Goal: Transaction & Acquisition: Purchase product/service

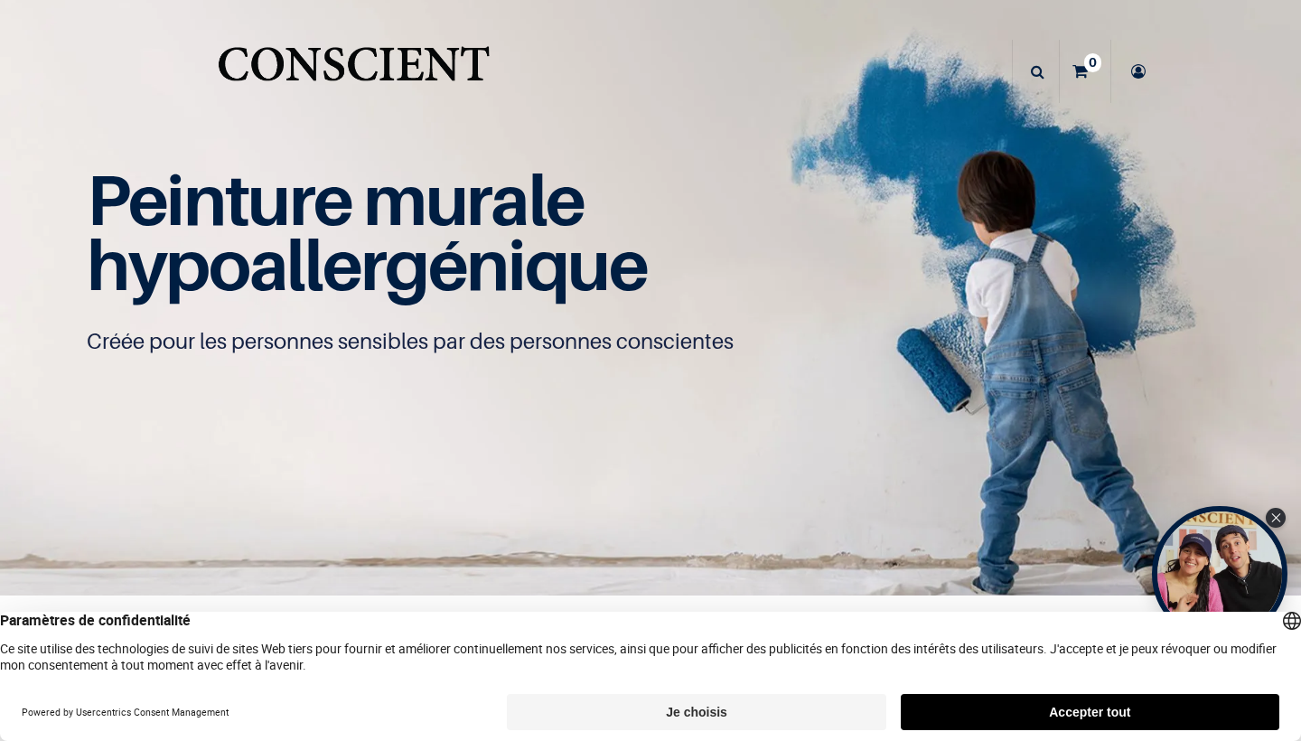
scroll to position [1, 0]
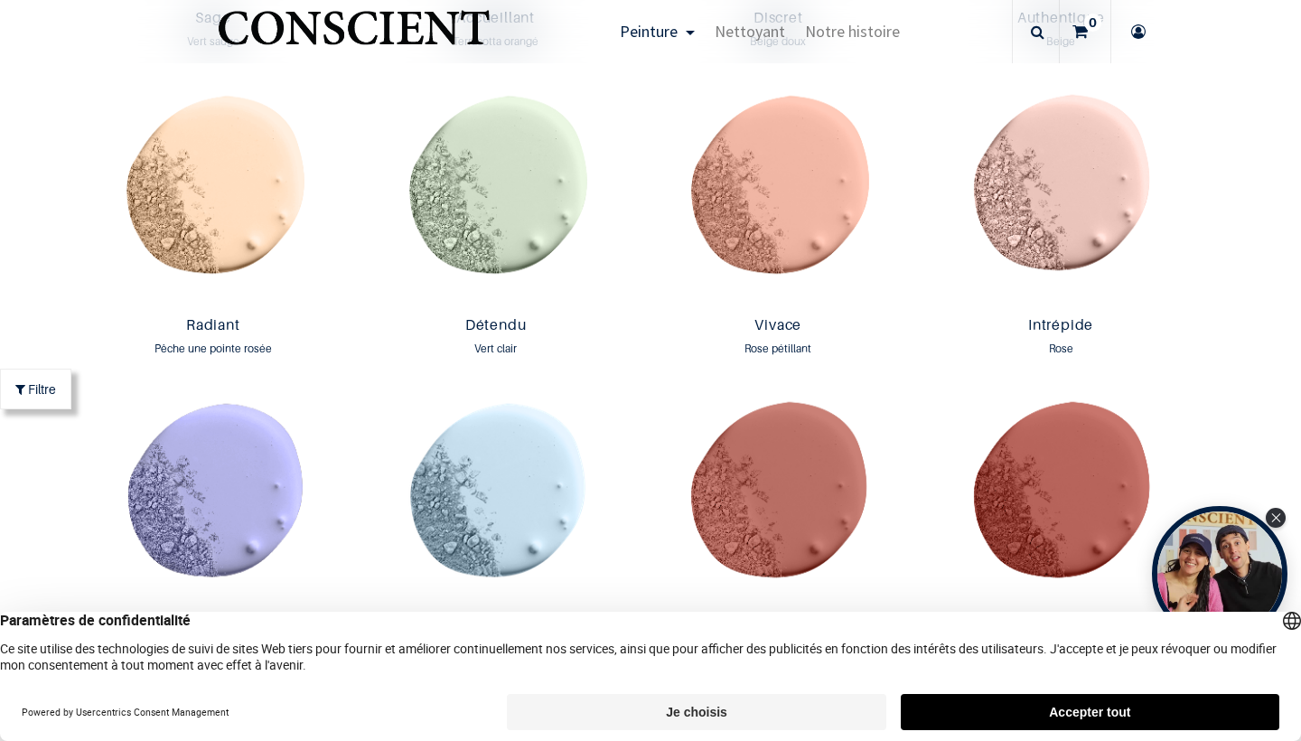
scroll to position [1808, 0]
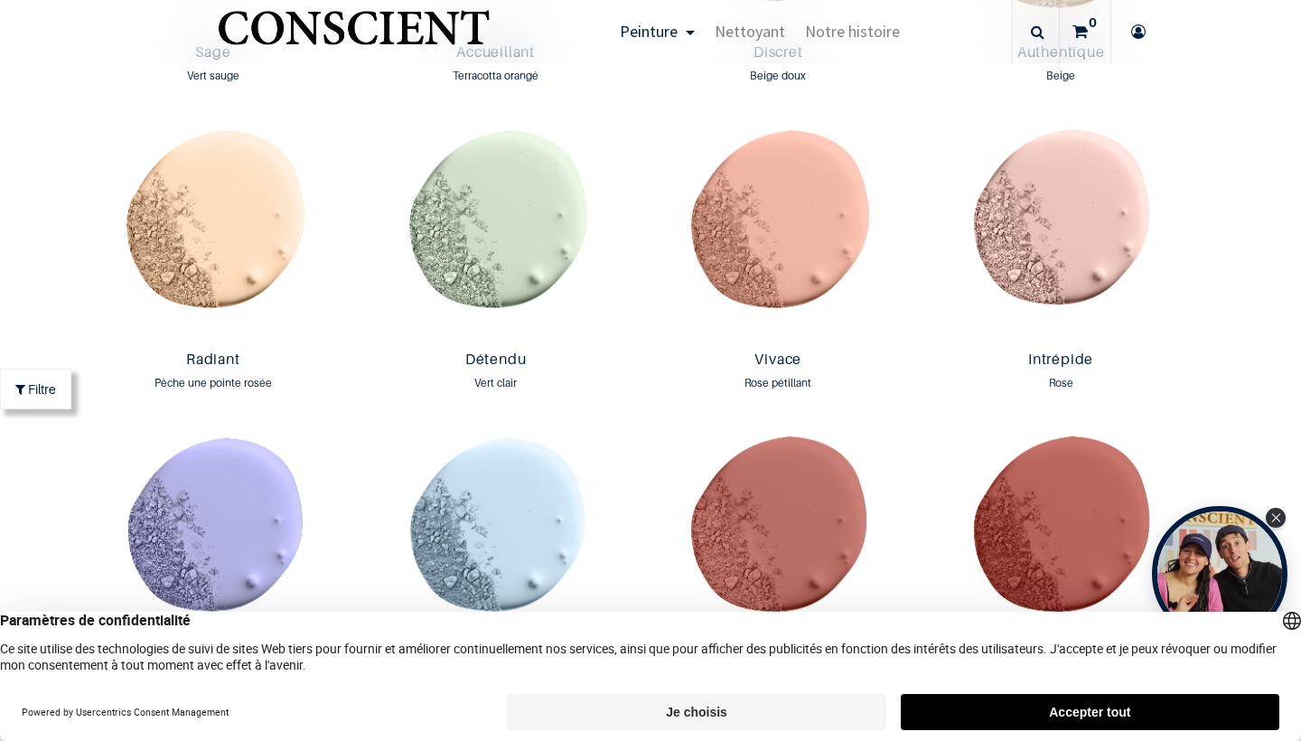
click at [598, 712] on button "Je choisis" at bounding box center [696, 712] width 379 height 36
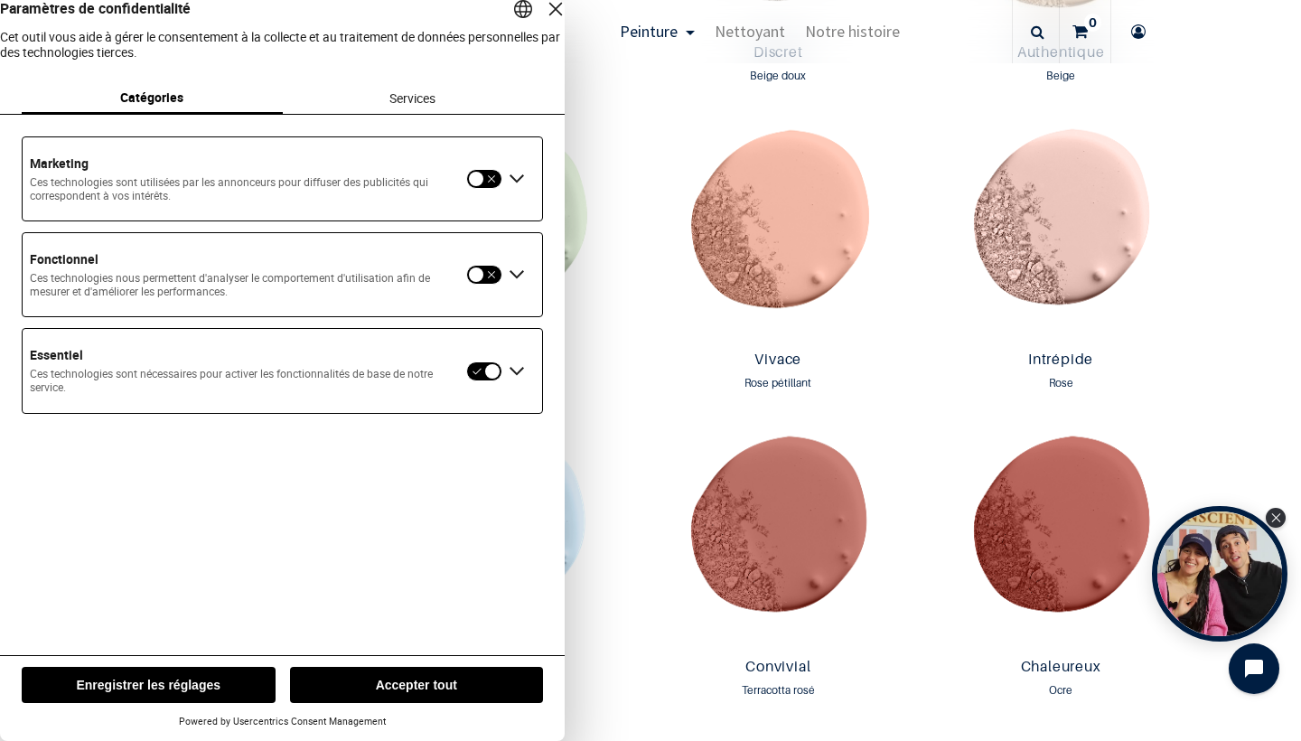
click at [239, 671] on button "Enregistrer les réglages" at bounding box center [149, 685] width 254 height 36
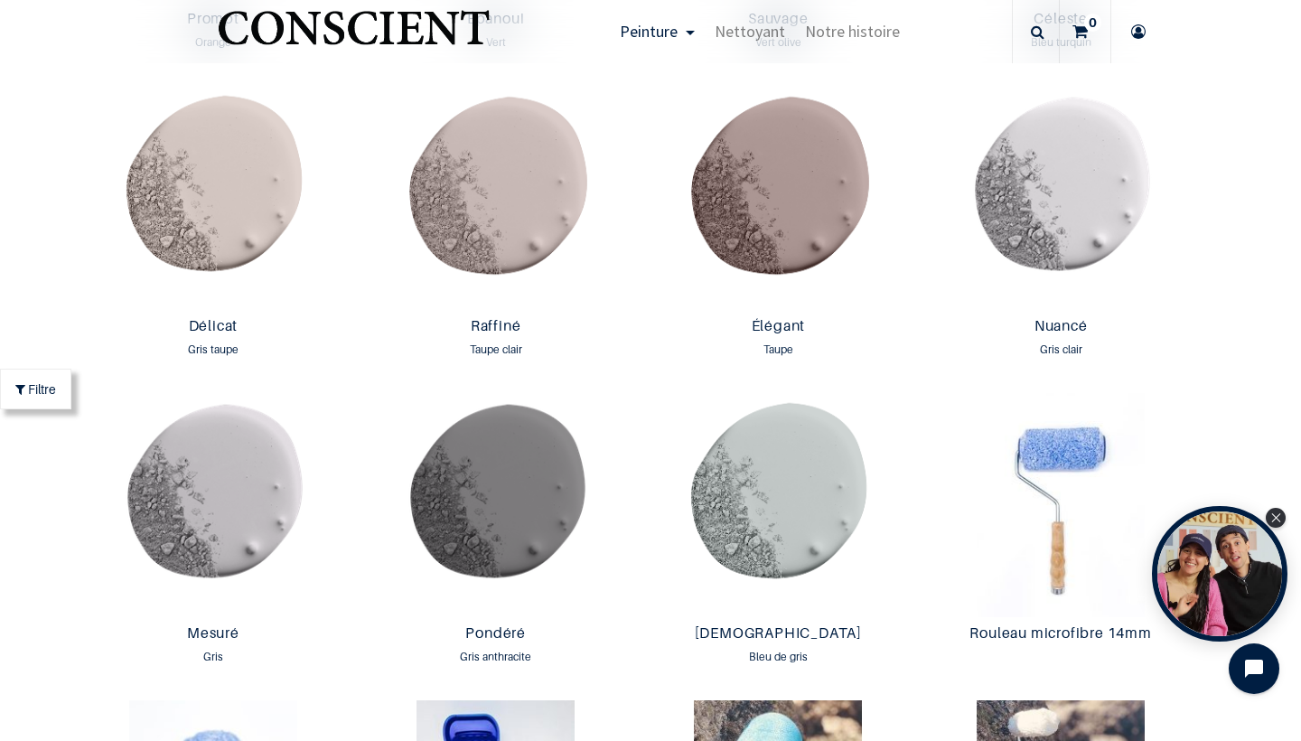
scroll to position [2762, 0]
click at [779, 481] on img at bounding box center [778, 506] width 274 height 224
click at [887, 434] on span at bounding box center [884, 430] width 14 height 40
click at [877, 433] on span at bounding box center [884, 430] width 14 height 40
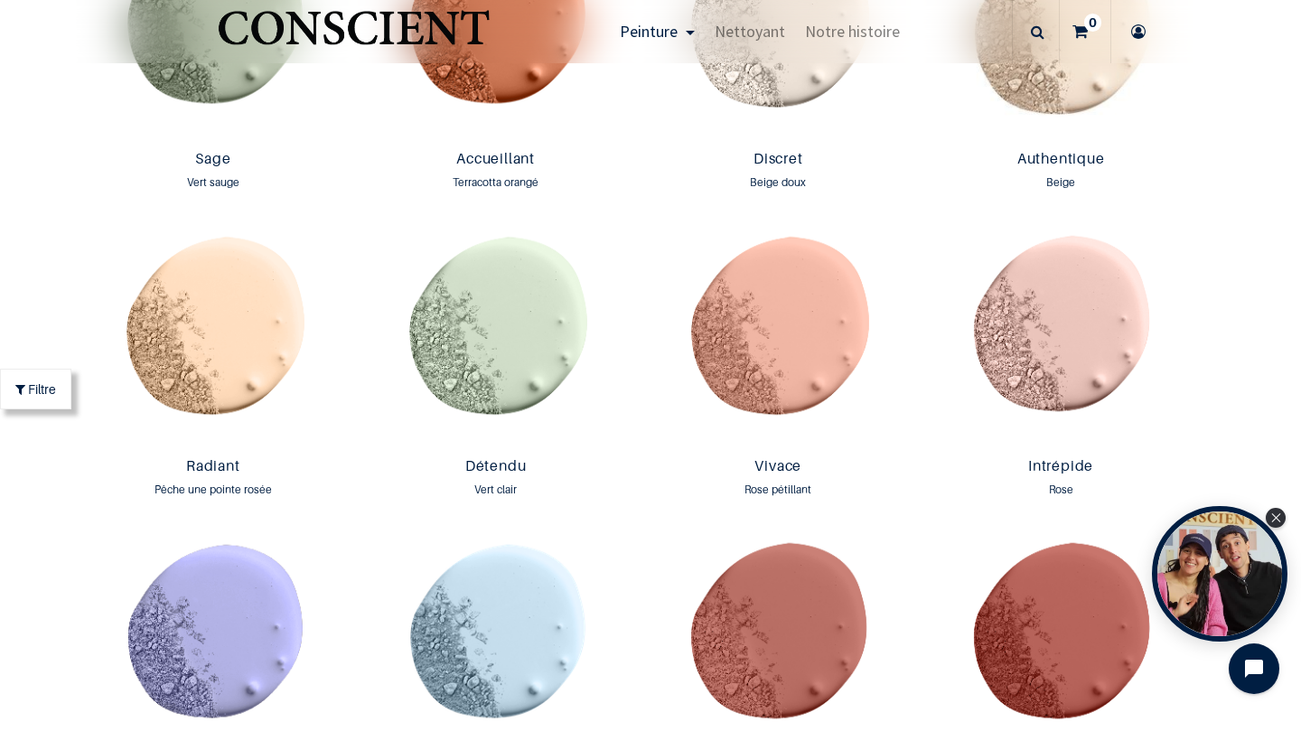
scroll to position [1700, 0]
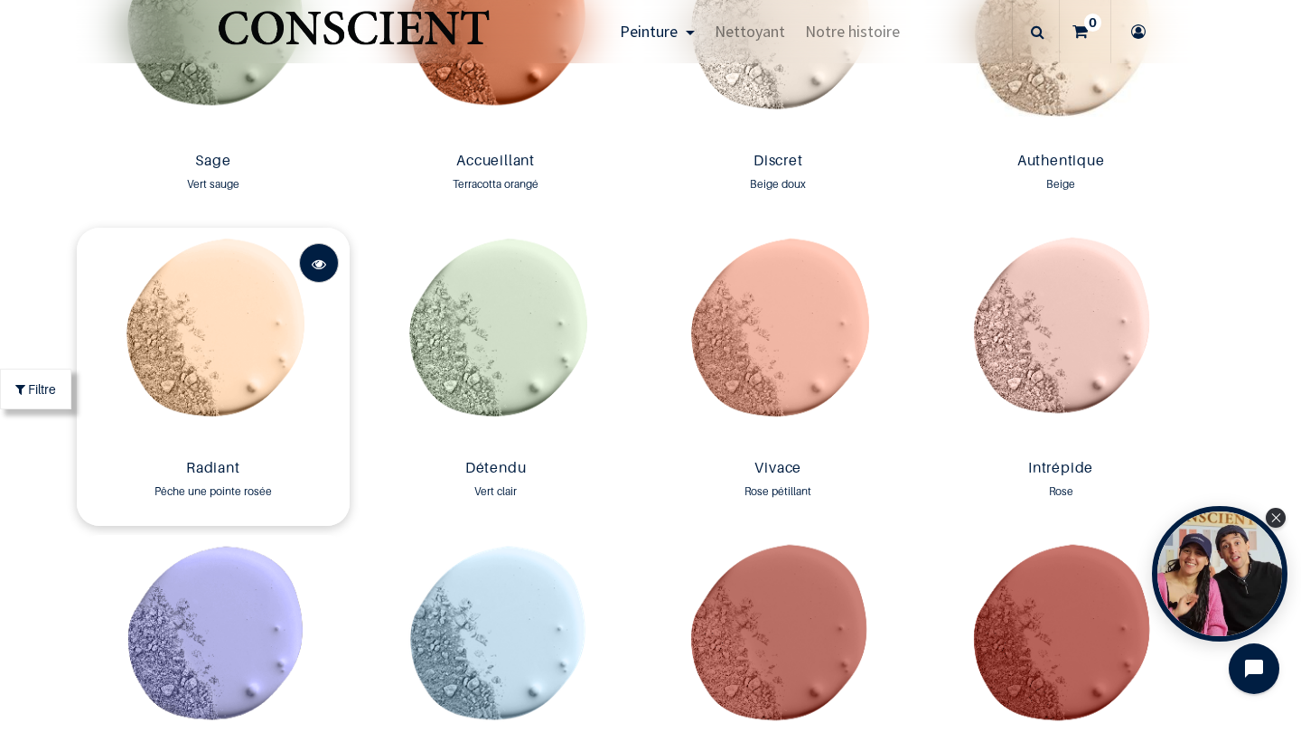
click at [313, 262] on span at bounding box center [319, 264] width 14 height 40
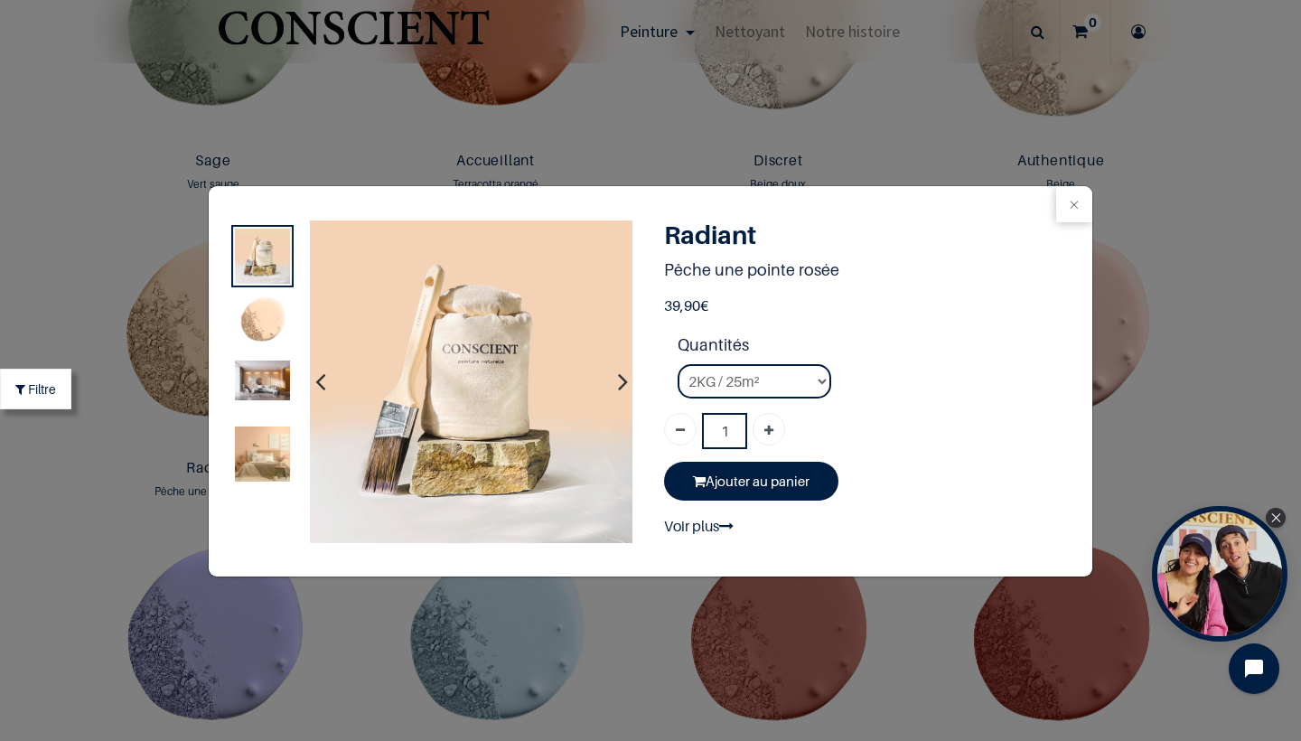
click at [274, 386] on img at bounding box center [262, 381] width 55 height 40
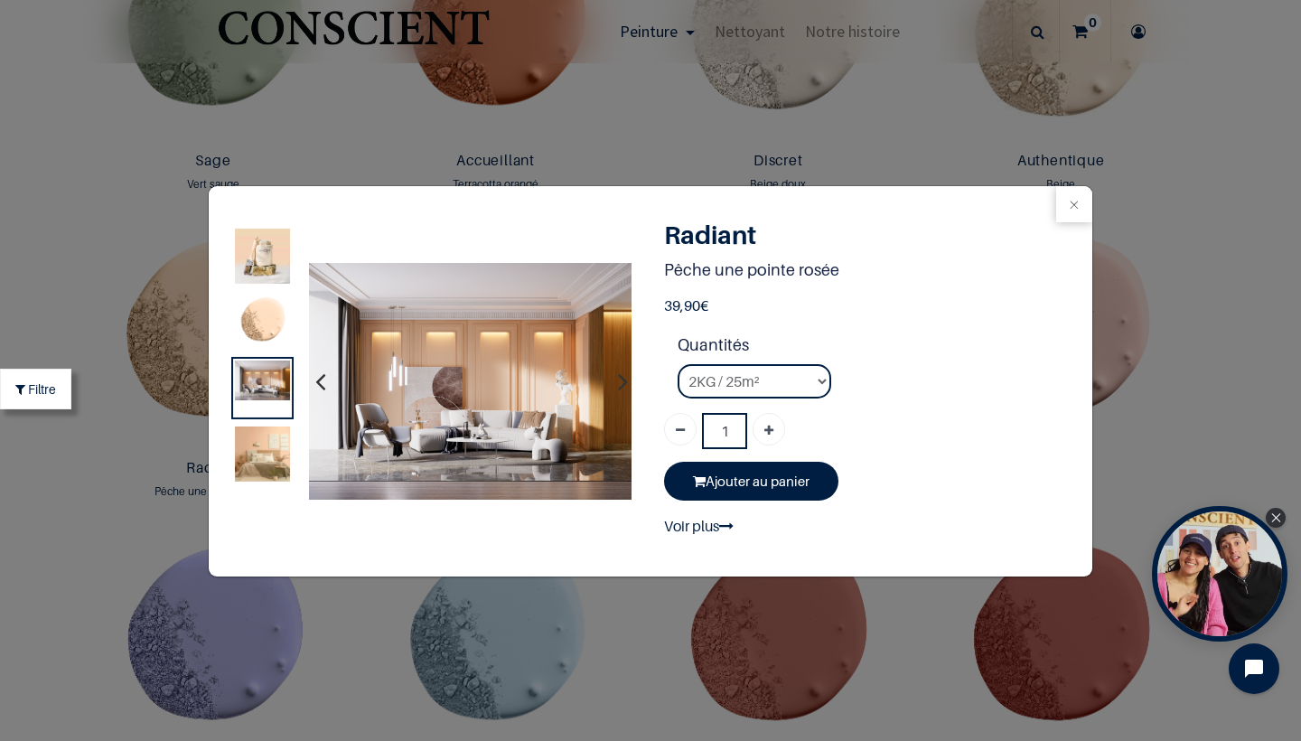
click at [261, 457] on img at bounding box center [262, 453] width 55 height 55
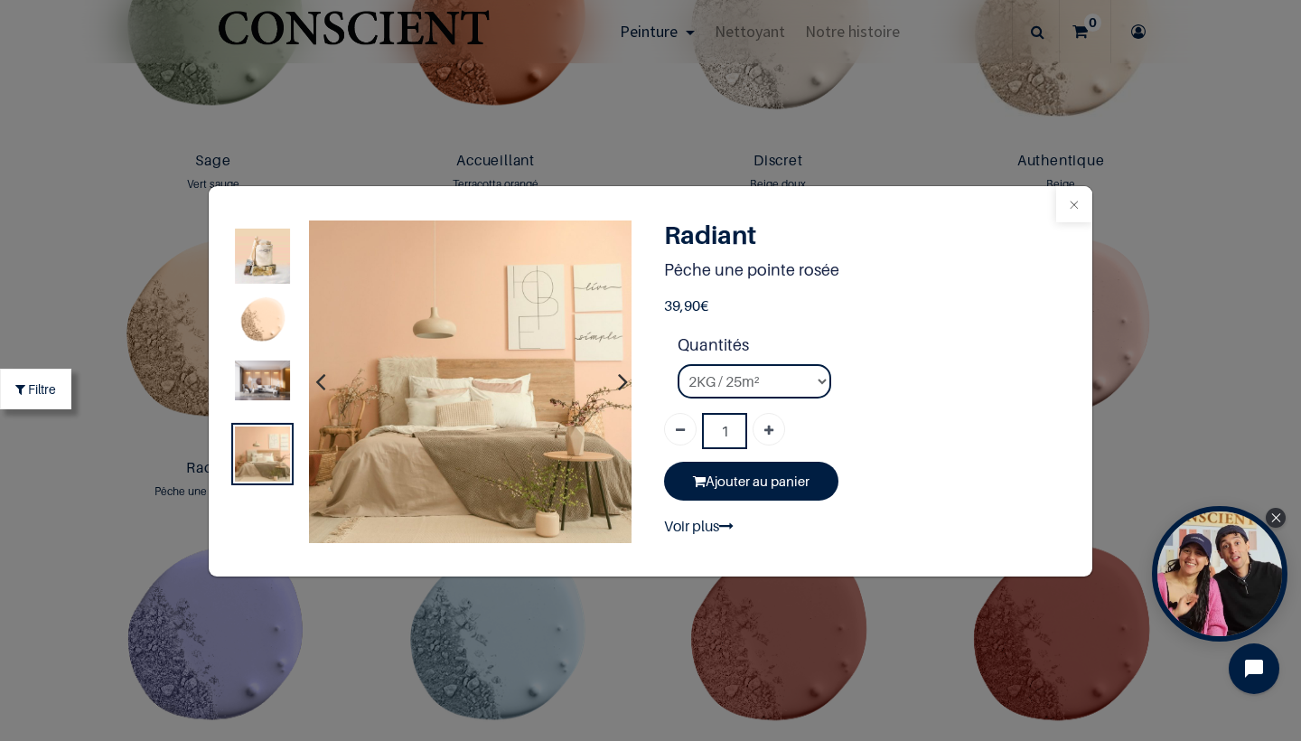
click at [1069, 209] on button "Close" at bounding box center [1074, 204] width 36 height 36
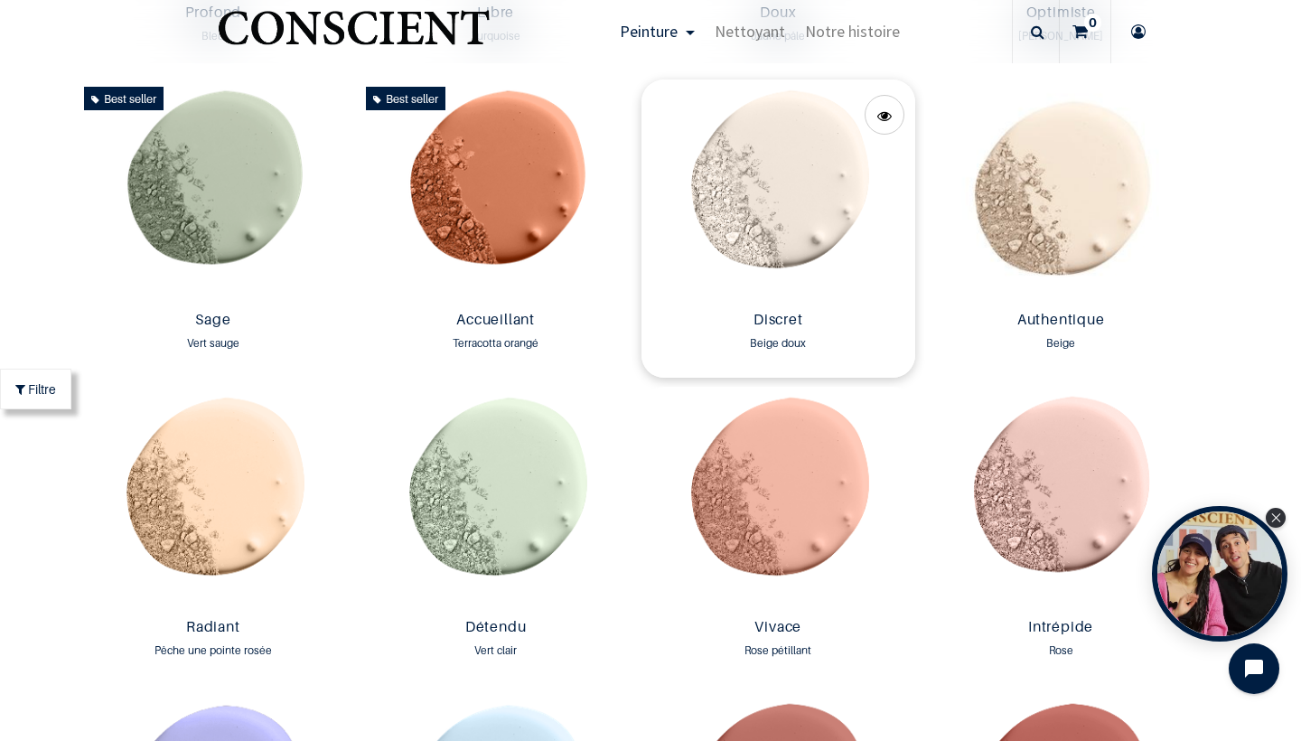
scroll to position [1541, 0]
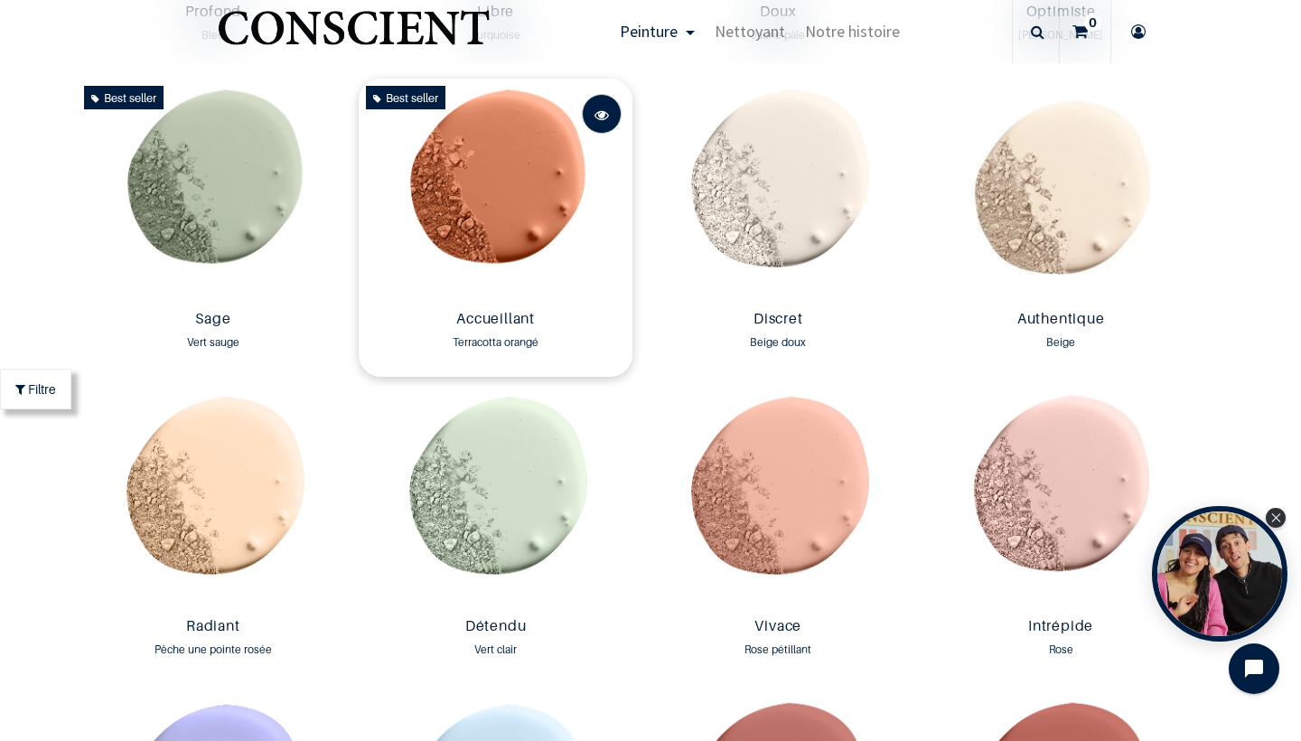
click at [604, 108] on span at bounding box center [602, 115] width 14 height 40
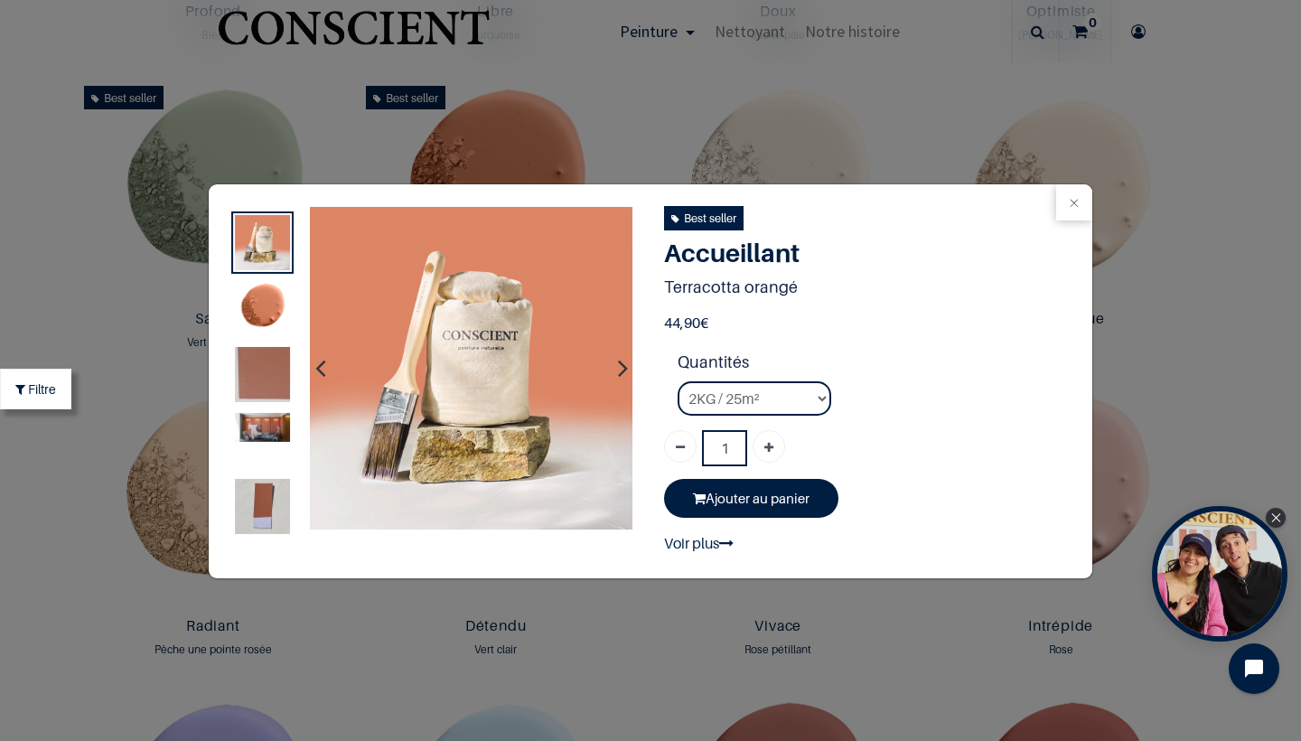
click at [261, 433] on img at bounding box center [262, 427] width 55 height 29
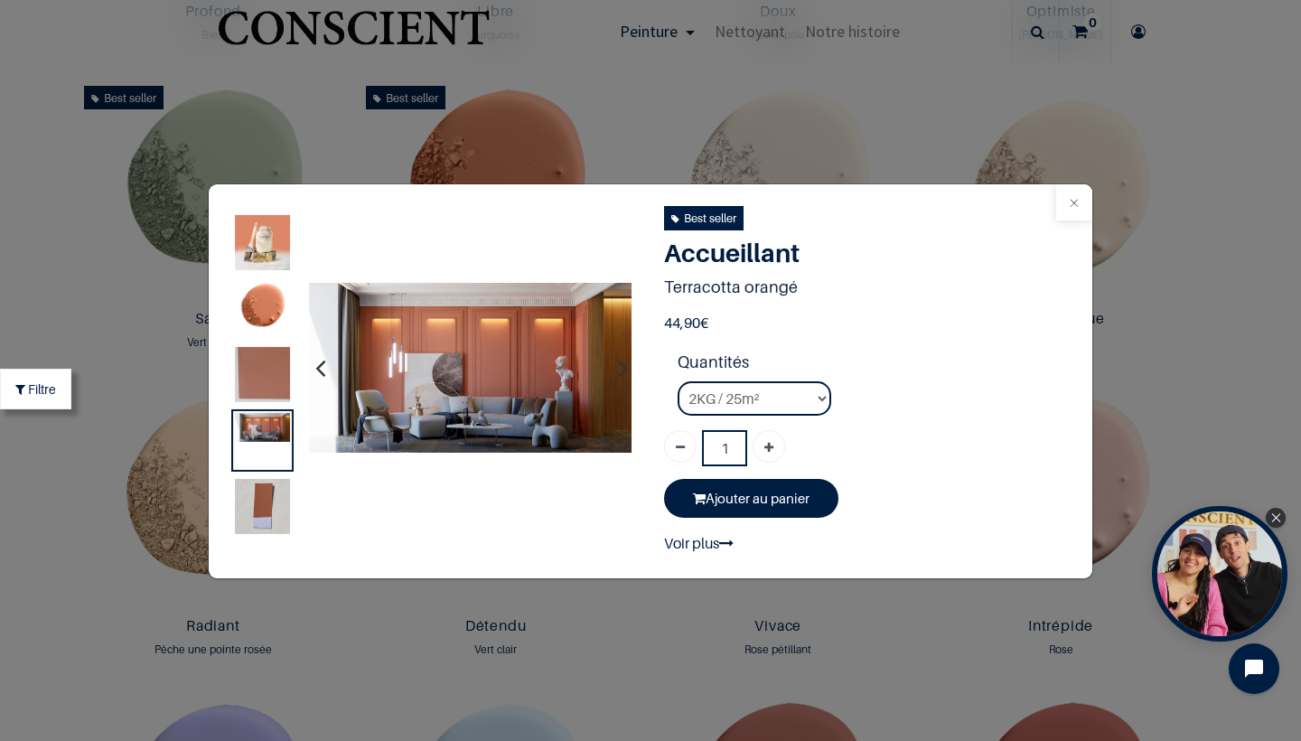
click at [1082, 199] on button "Close" at bounding box center [1074, 202] width 36 height 36
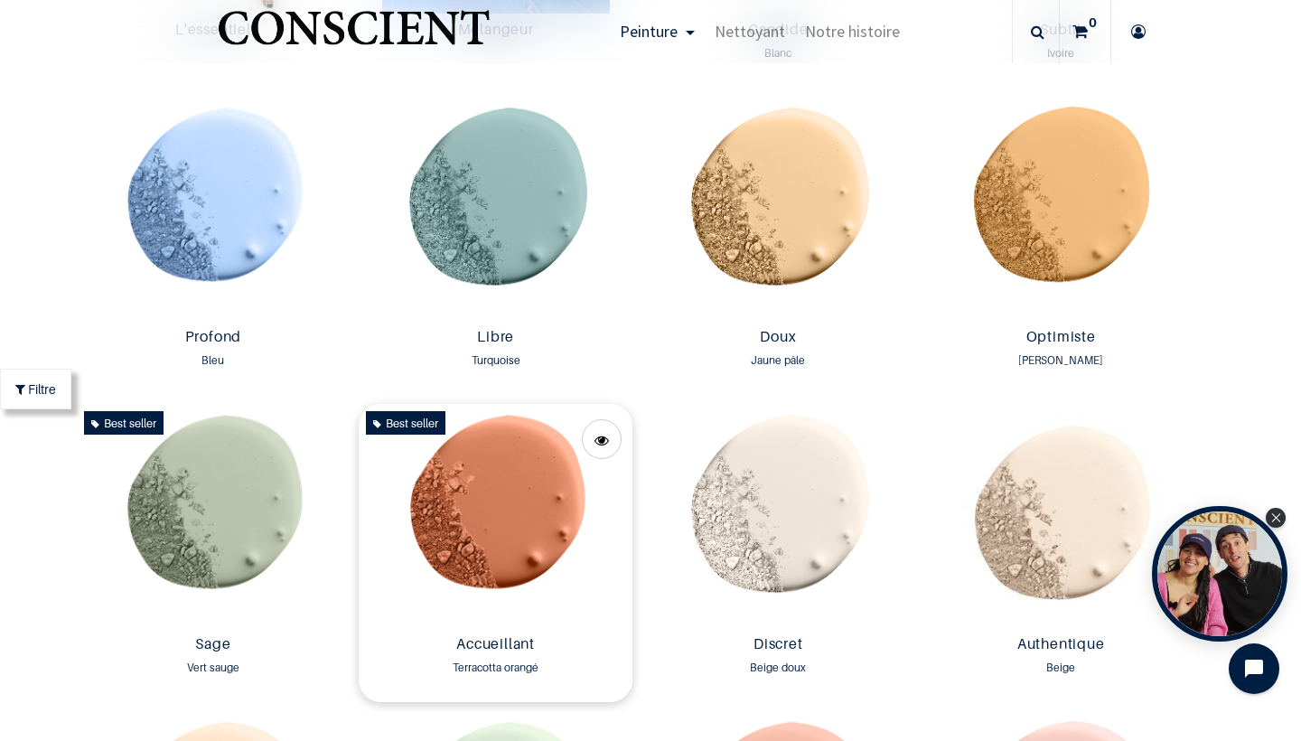
scroll to position [1214, 0]
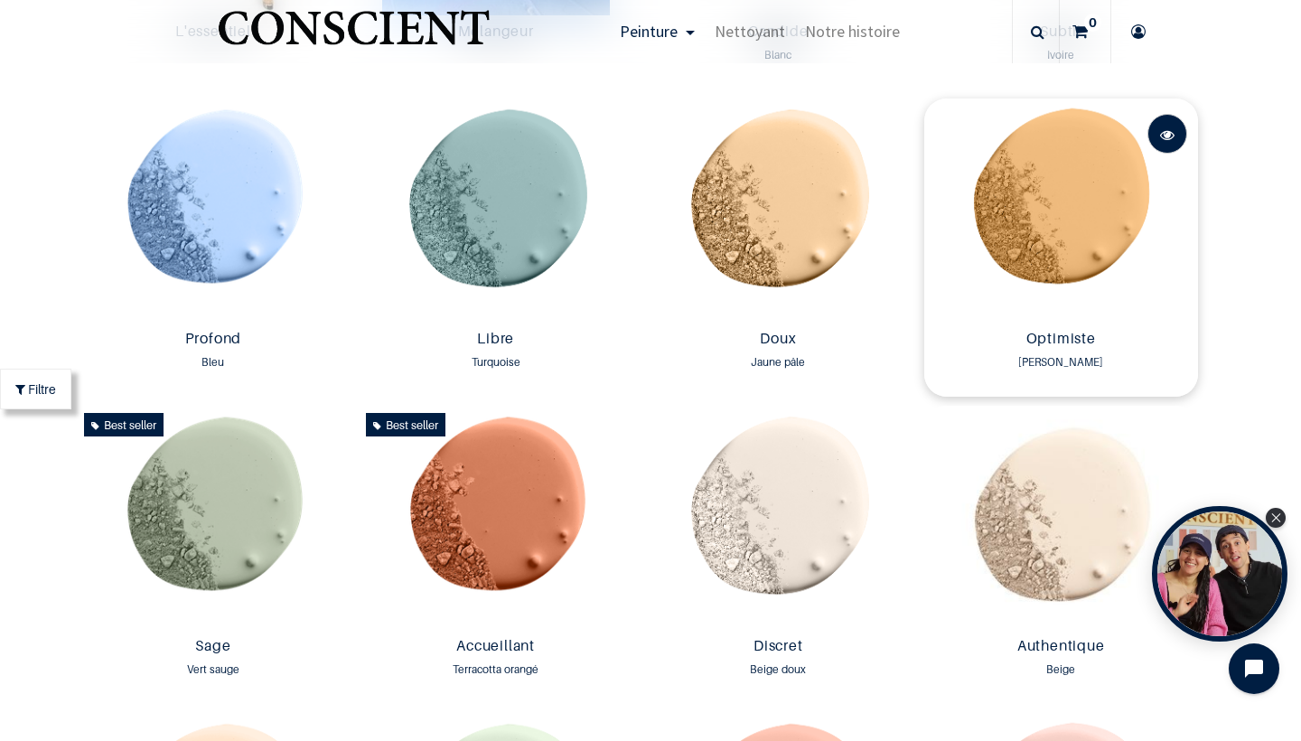
click at [1173, 128] on span at bounding box center [1167, 135] width 14 height 40
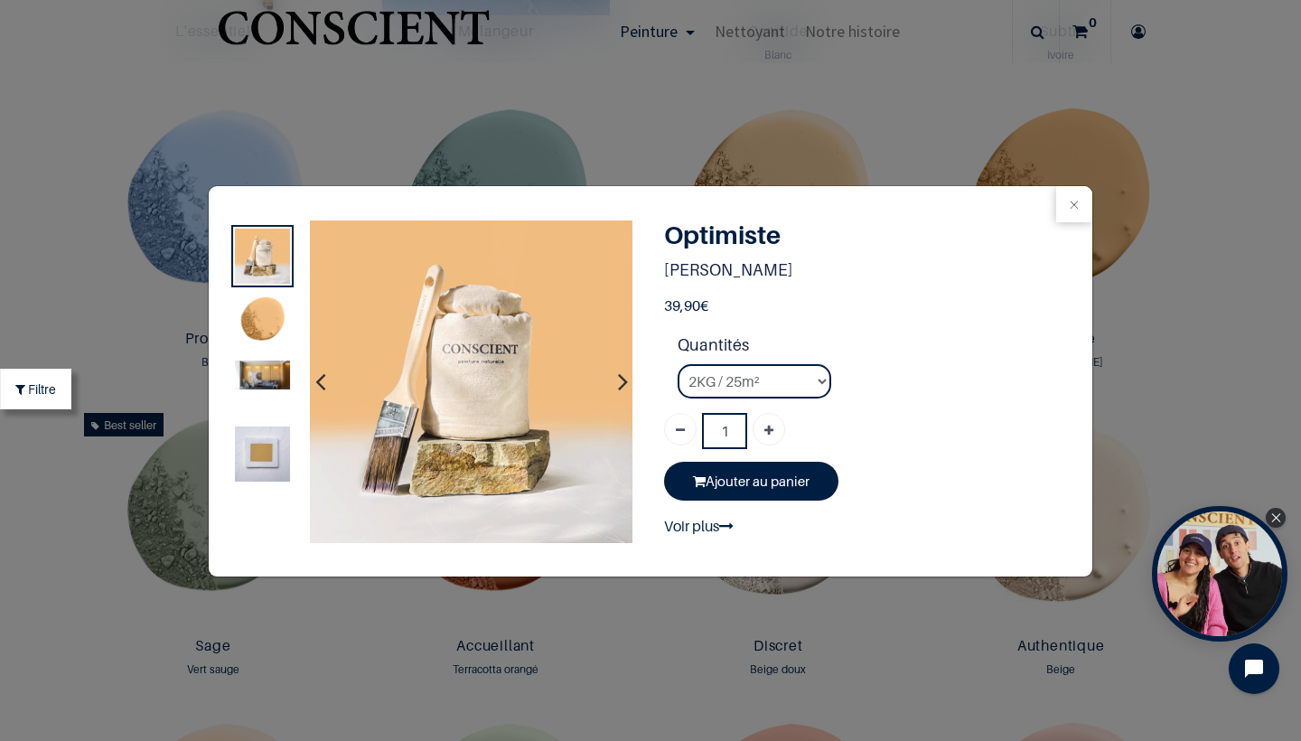
click at [266, 384] on img at bounding box center [262, 375] width 55 height 29
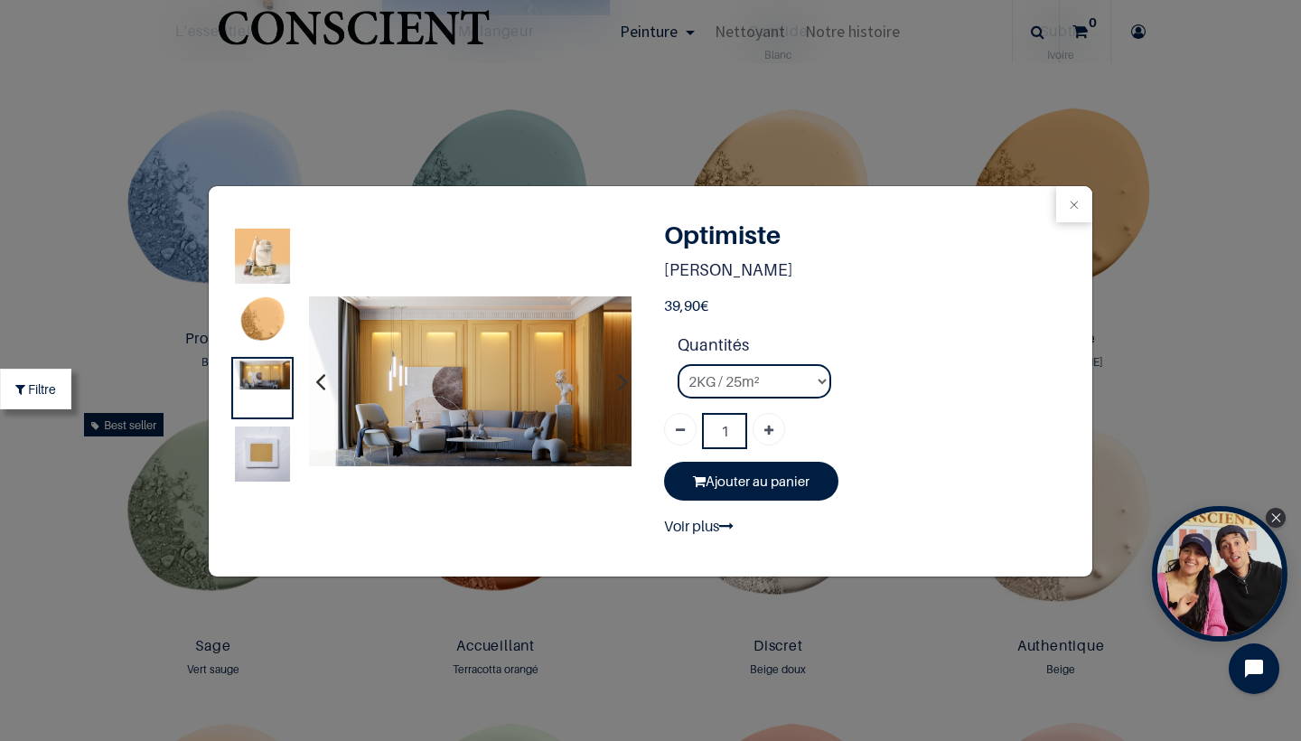
click at [262, 454] on img at bounding box center [262, 453] width 55 height 55
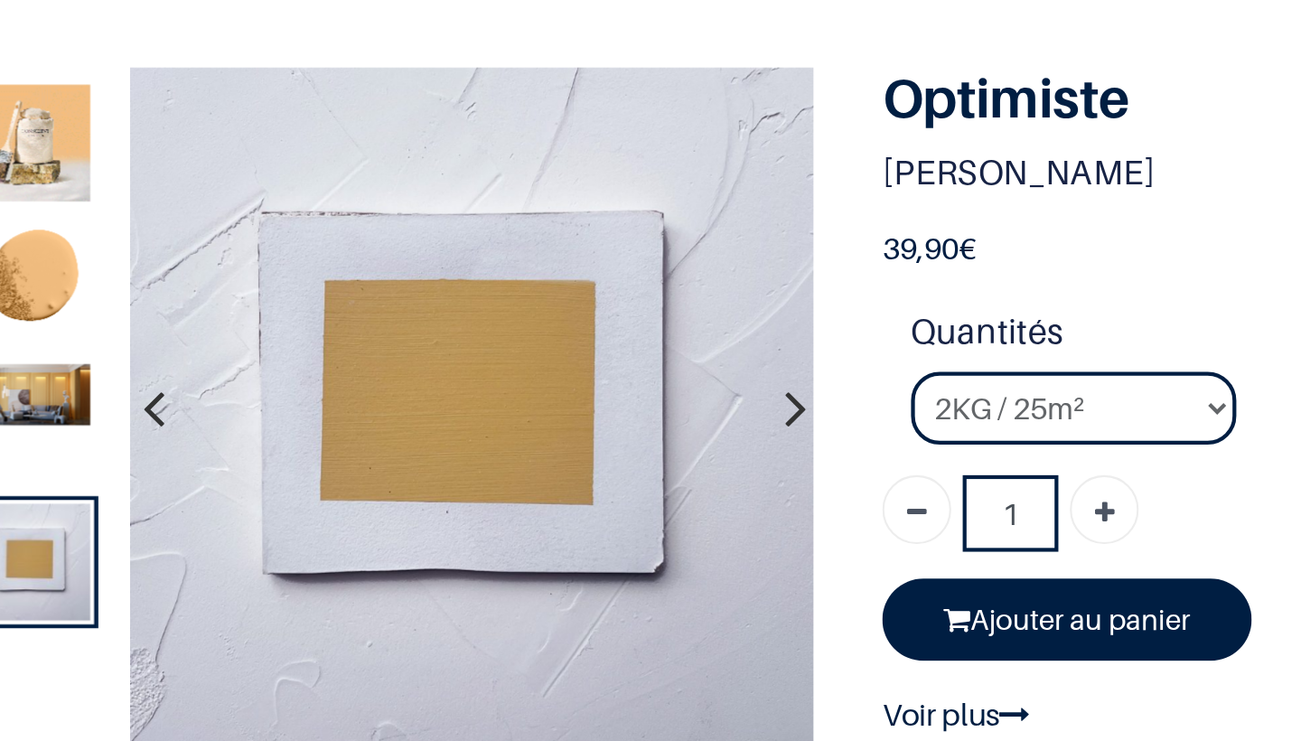
click at [235, 361] on img at bounding box center [262, 375] width 55 height 29
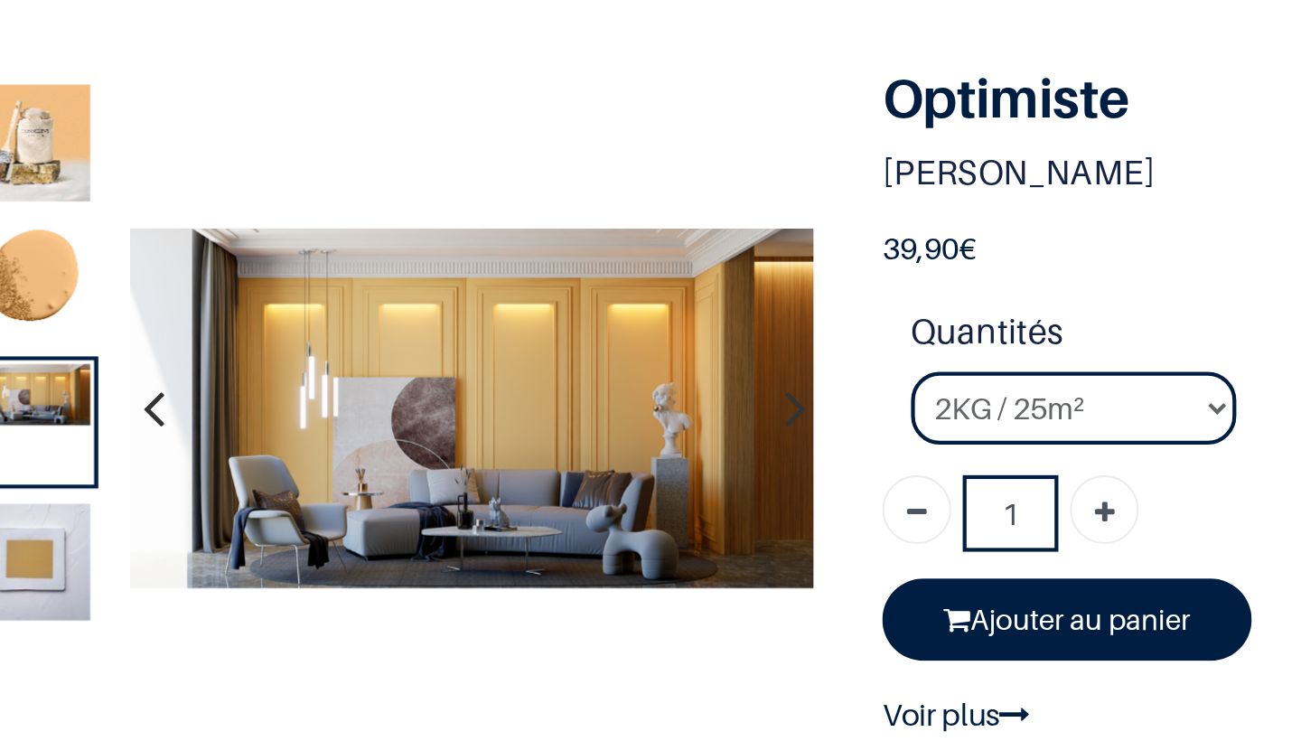
click at [235, 426] on img at bounding box center [262, 453] width 55 height 55
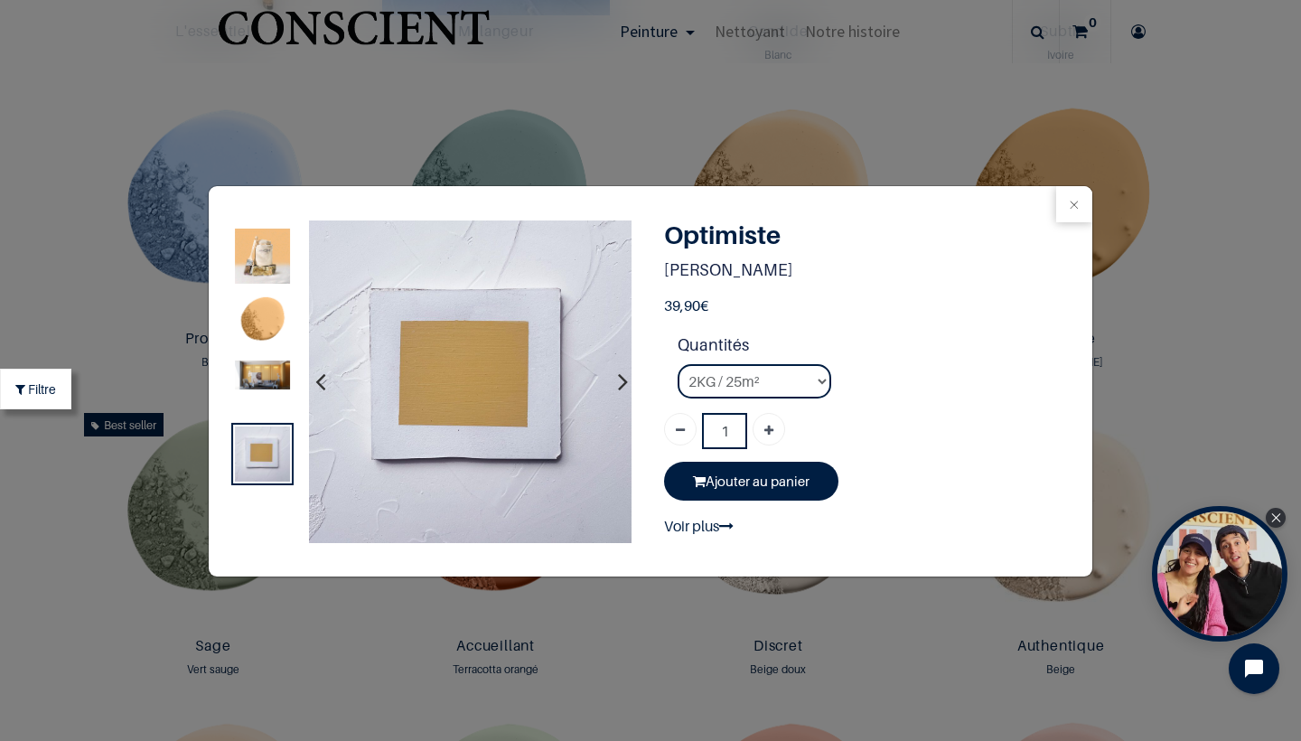
click at [110, 239] on div "39,90 1" at bounding box center [650, 370] width 1301 height 741
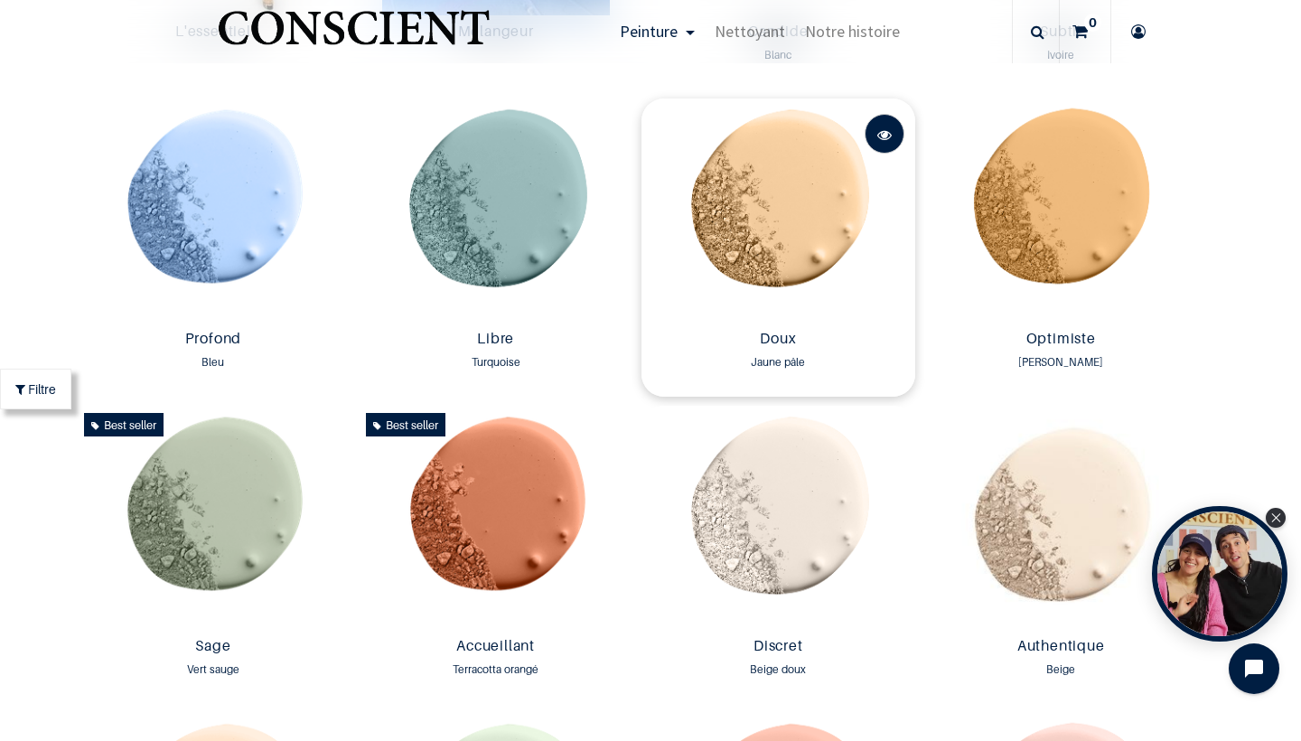
click at [892, 138] on link at bounding box center [885, 134] width 40 height 40
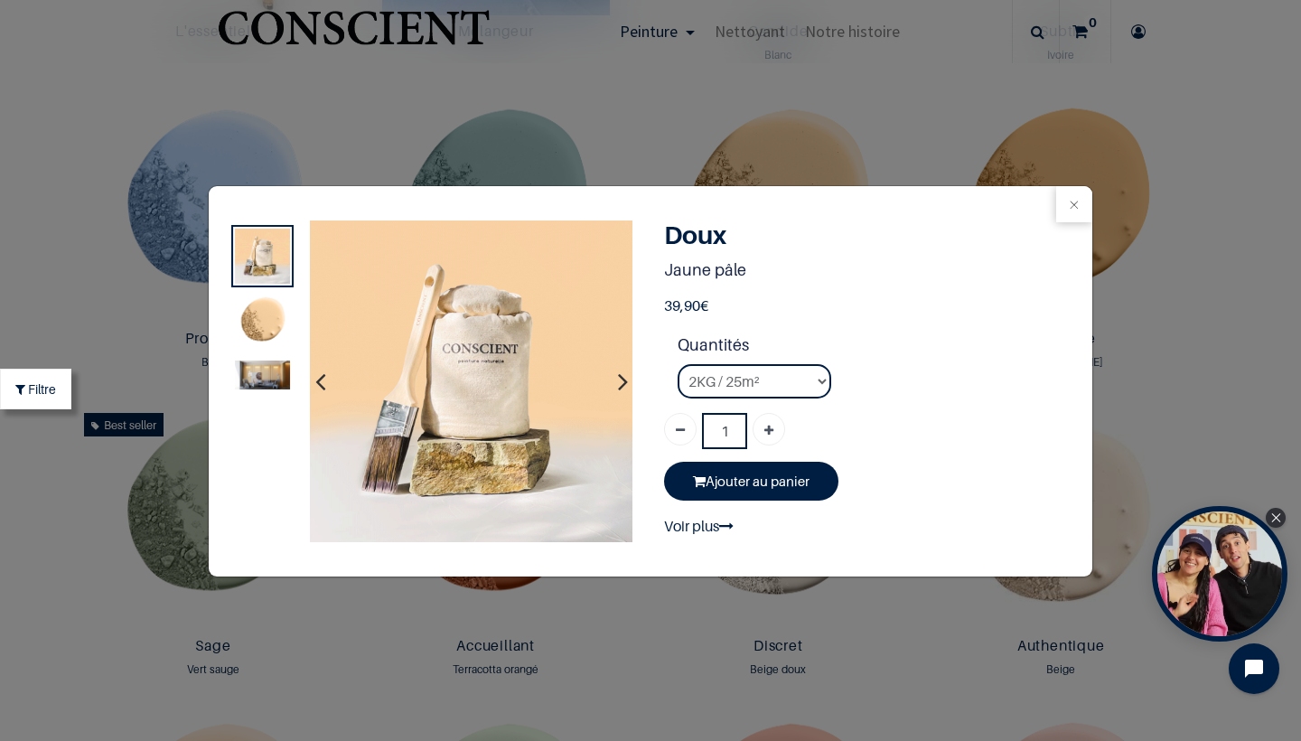
click at [267, 375] on img at bounding box center [262, 375] width 55 height 29
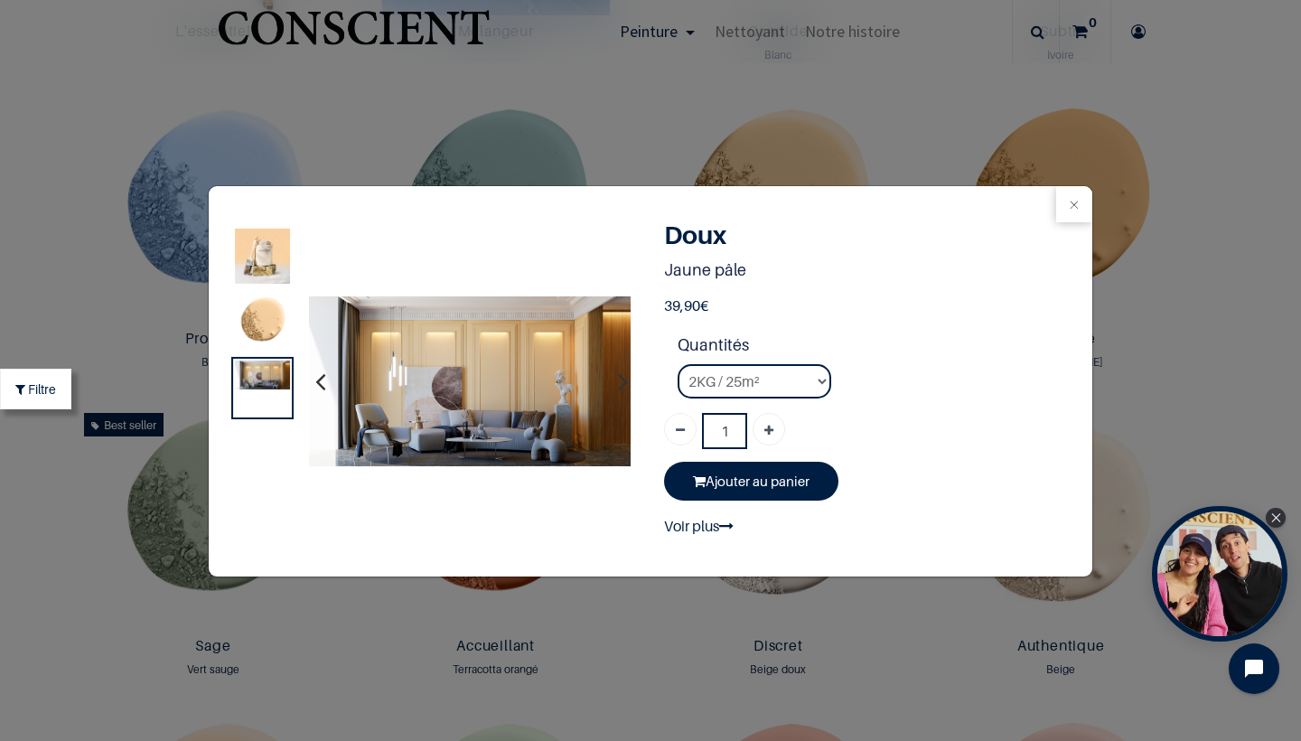
click at [475, 142] on div "Doux EUR" at bounding box center [650, 370] width 1301 height 741
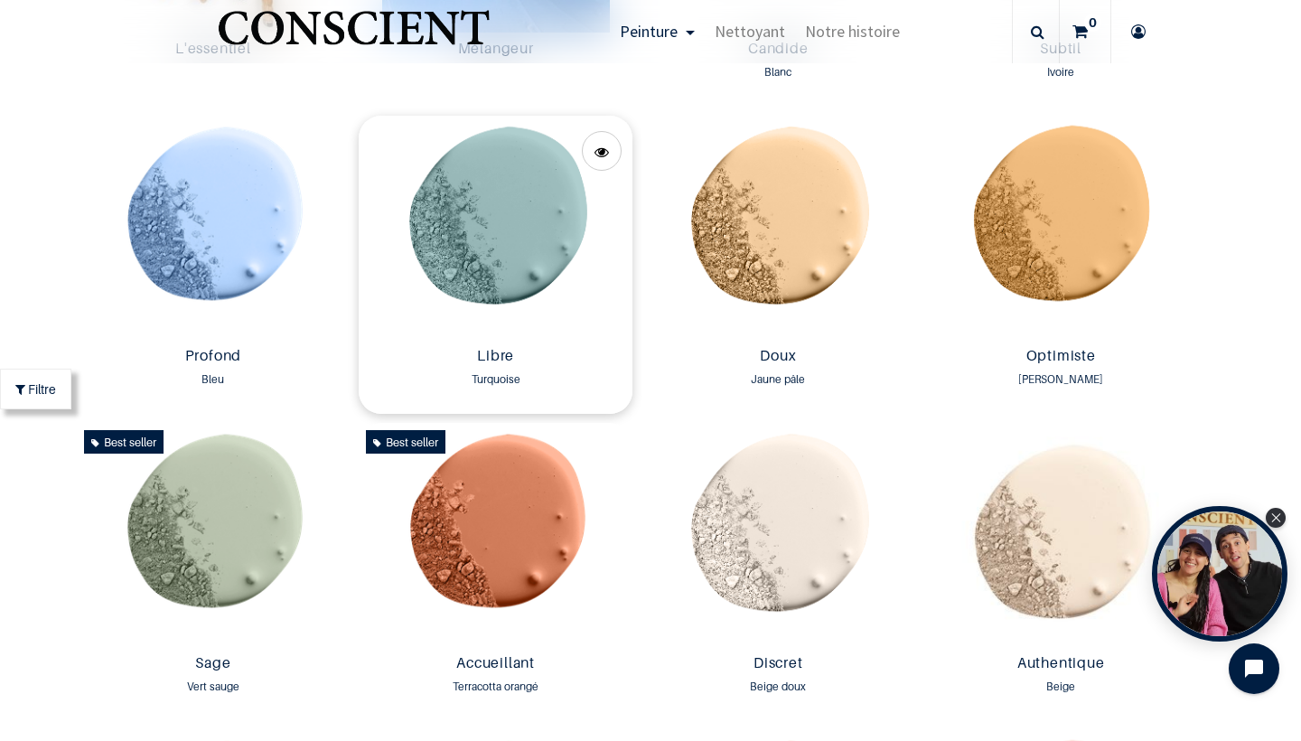
scroll to position [1206, 0]
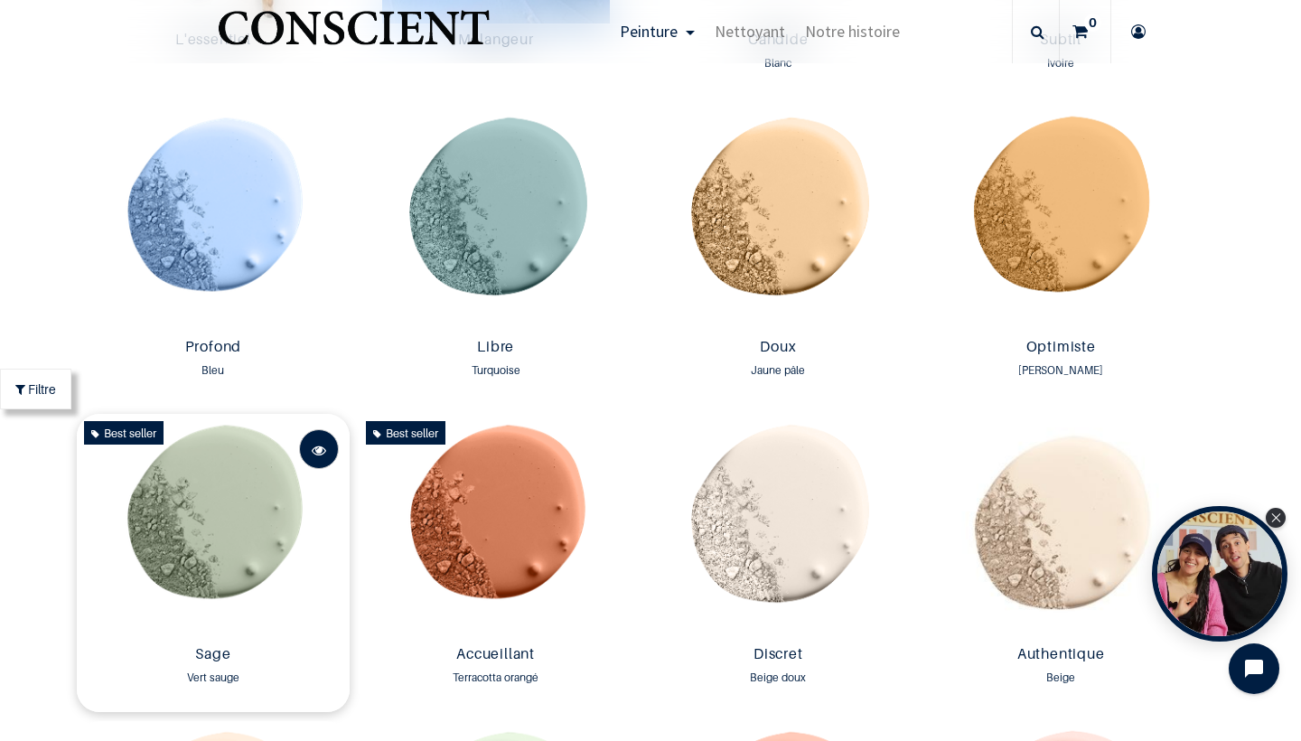
click at [308, 452] on link at bounding box center [319, 449] width 40 height 40
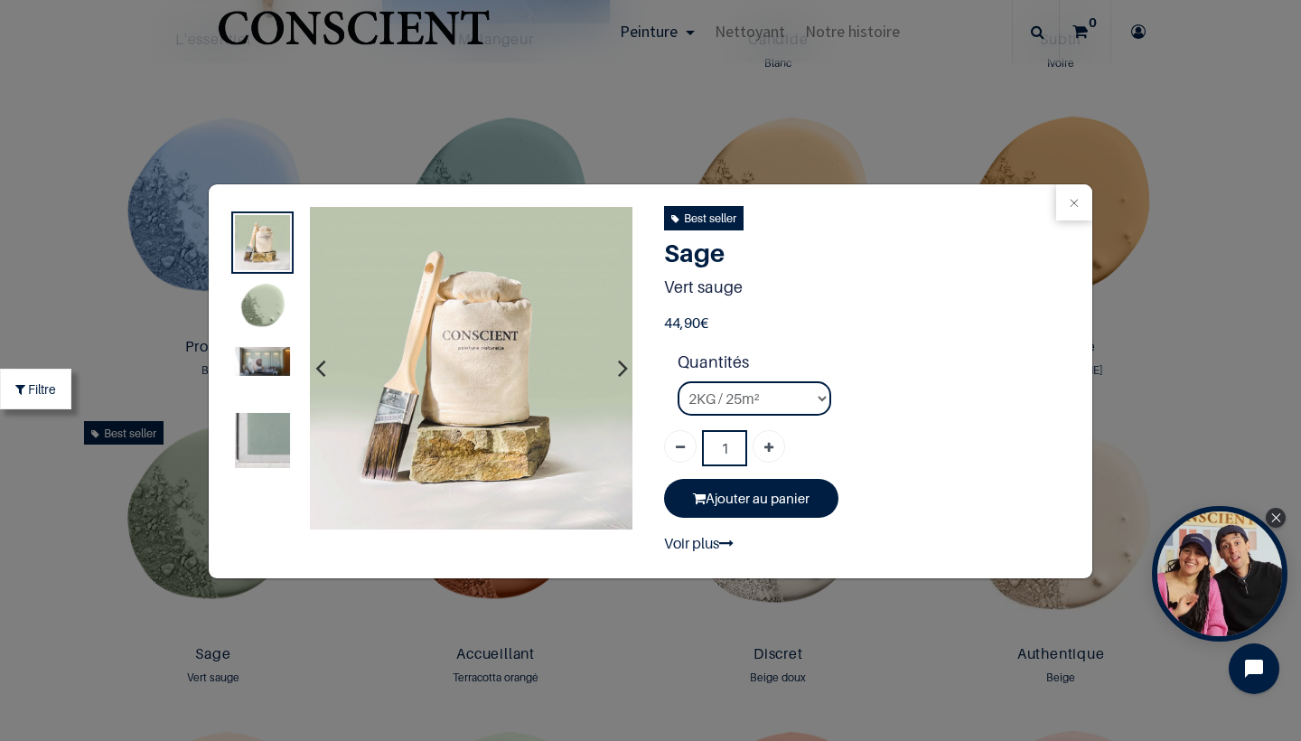
click at [254, 460] on img at bounding box center [262, 440] width 55 height 55
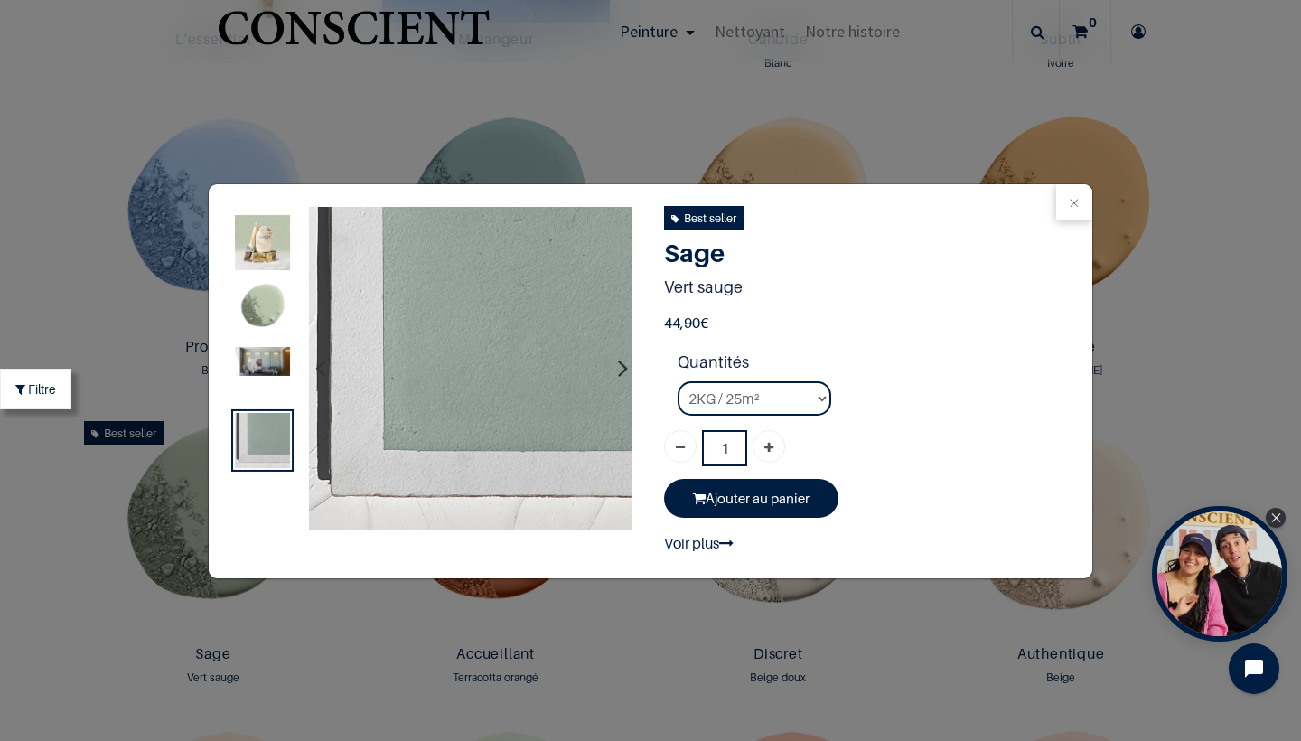
click at [604, 110] on div "Sage EUR" at bounding box center [650, 370] width 1301 height 741
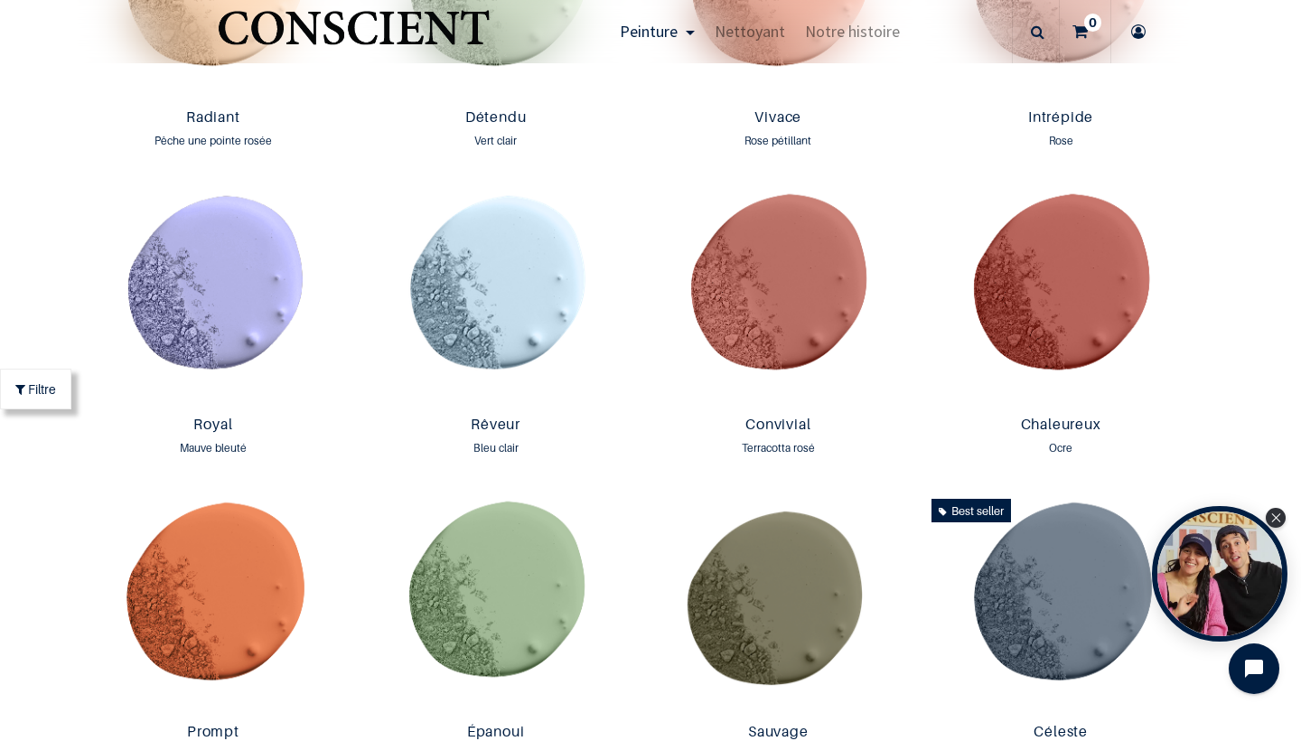
scroll to position [2084, 0]
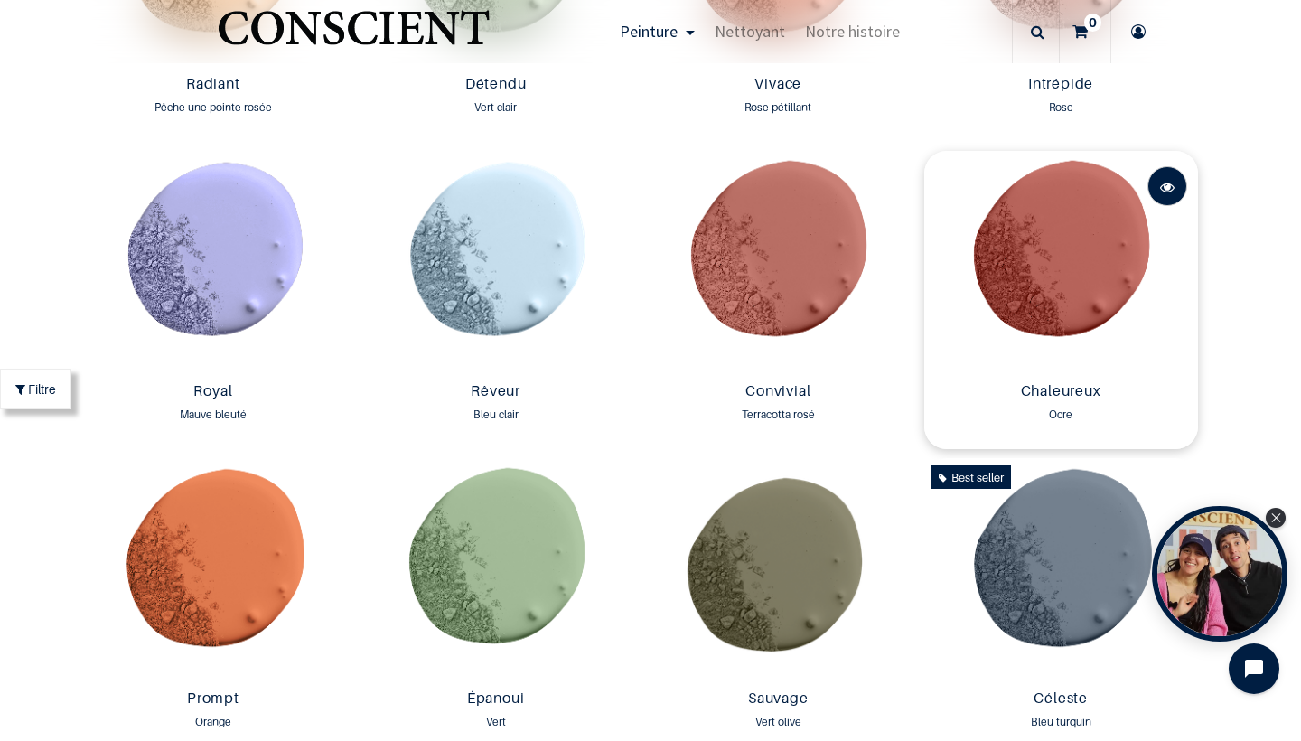
click at [1160, 194] on span at bounding box center [1167, 187] width 14 height 40
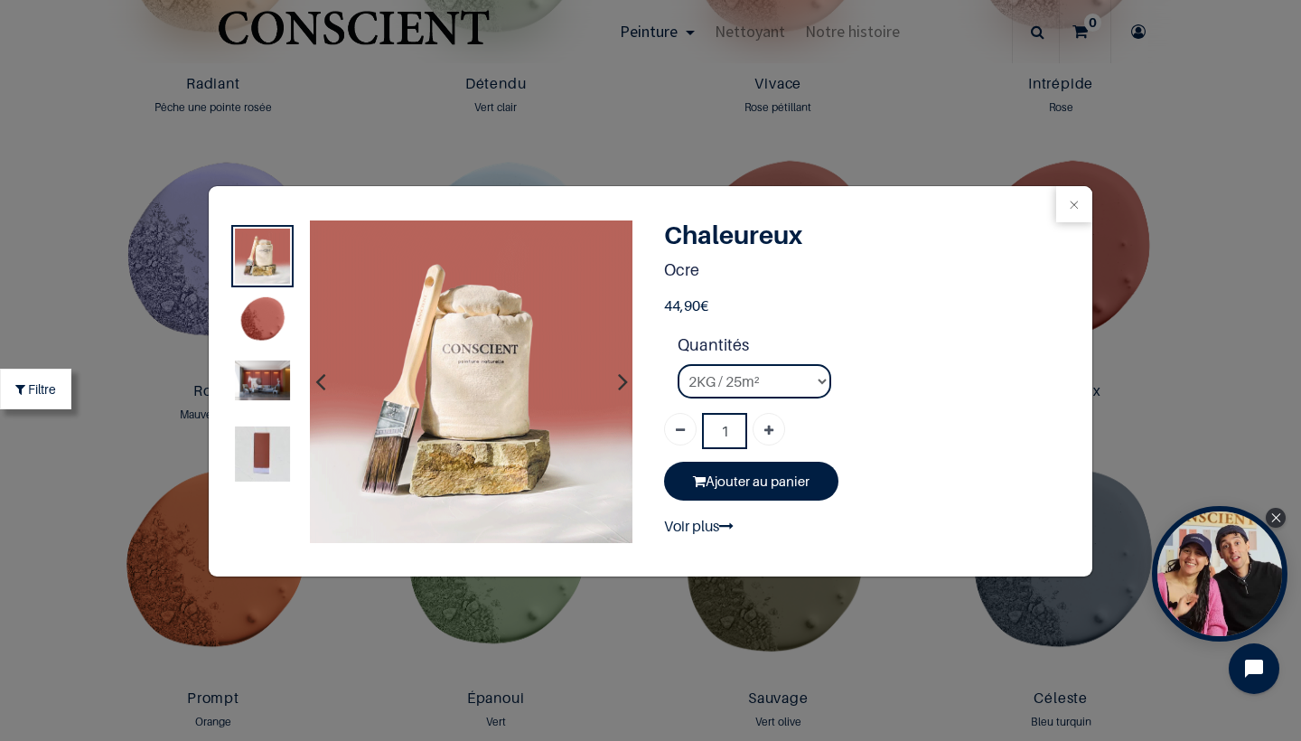
click at [257, 370] on img at bounding box center [262, 381] width 55 height 40
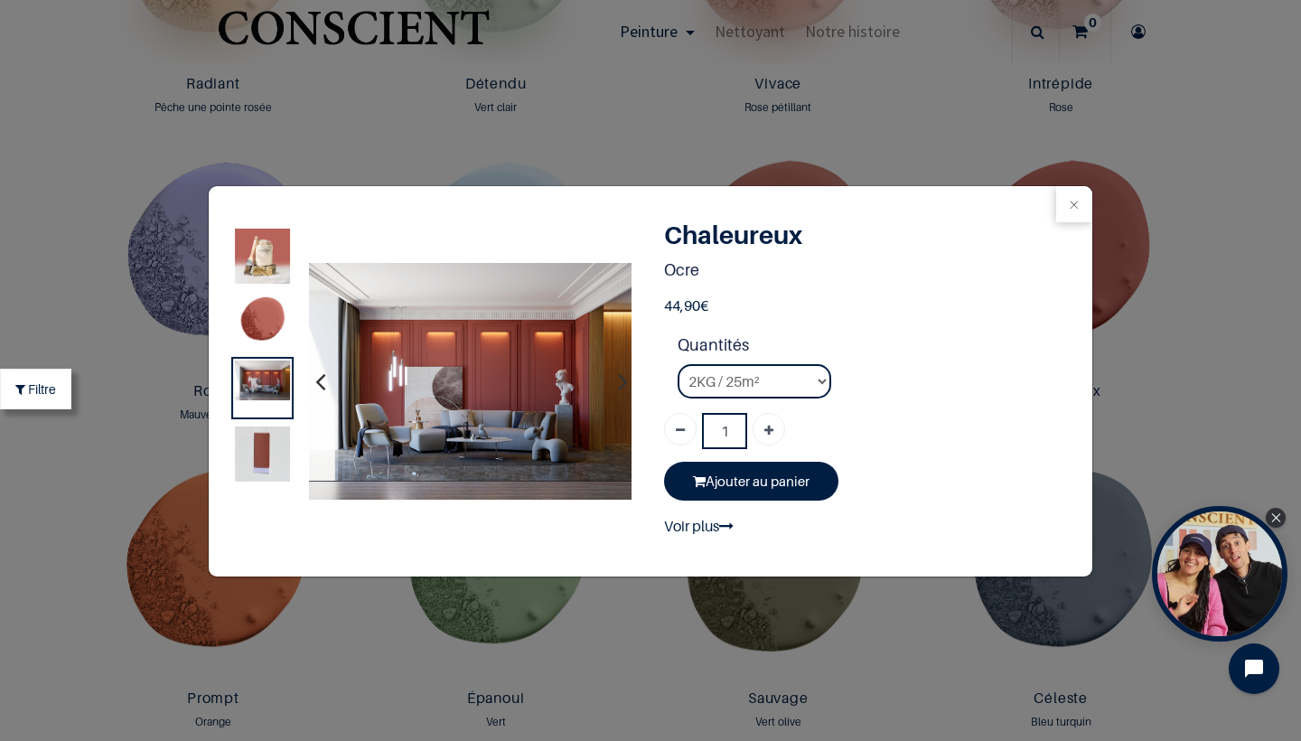
click at [267, 445] on img at bounding box center [262, 453] width 55 height 55
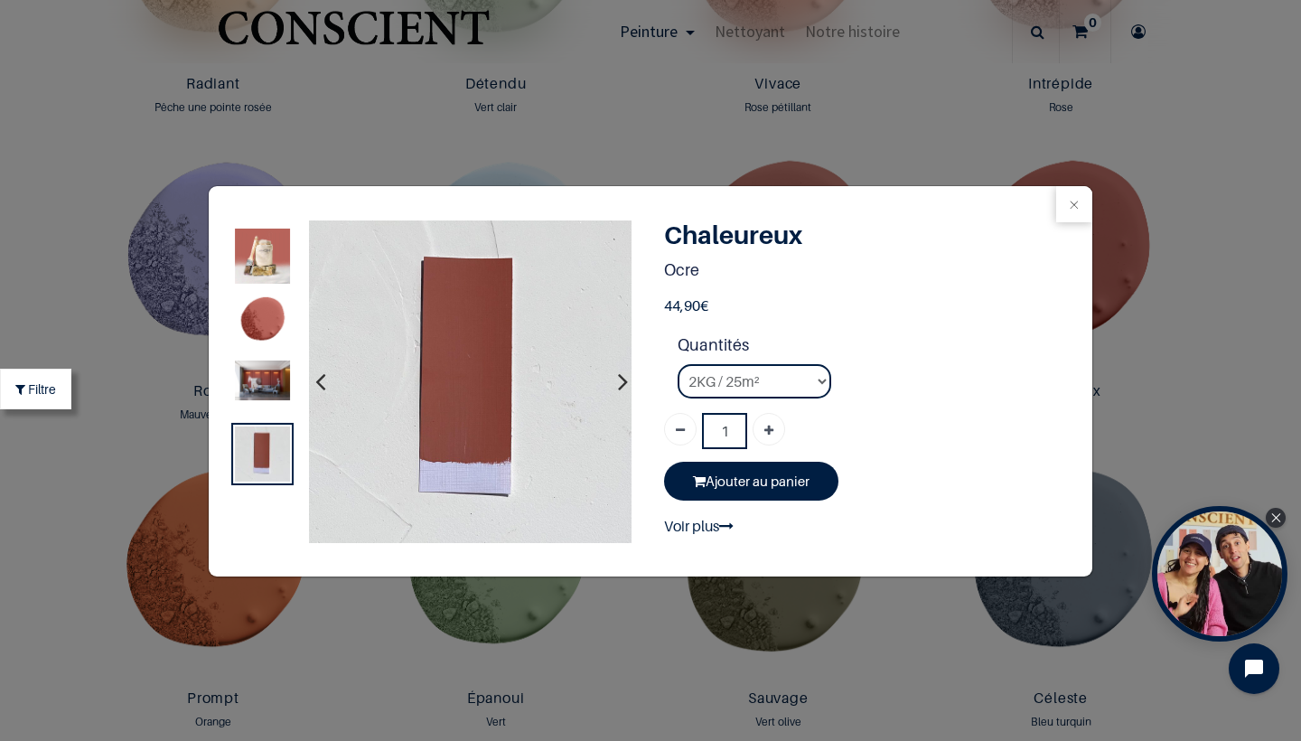
click at [534, 103] on div "Ocre EUR" at bounding box center [650, 370] width 1301 height 741
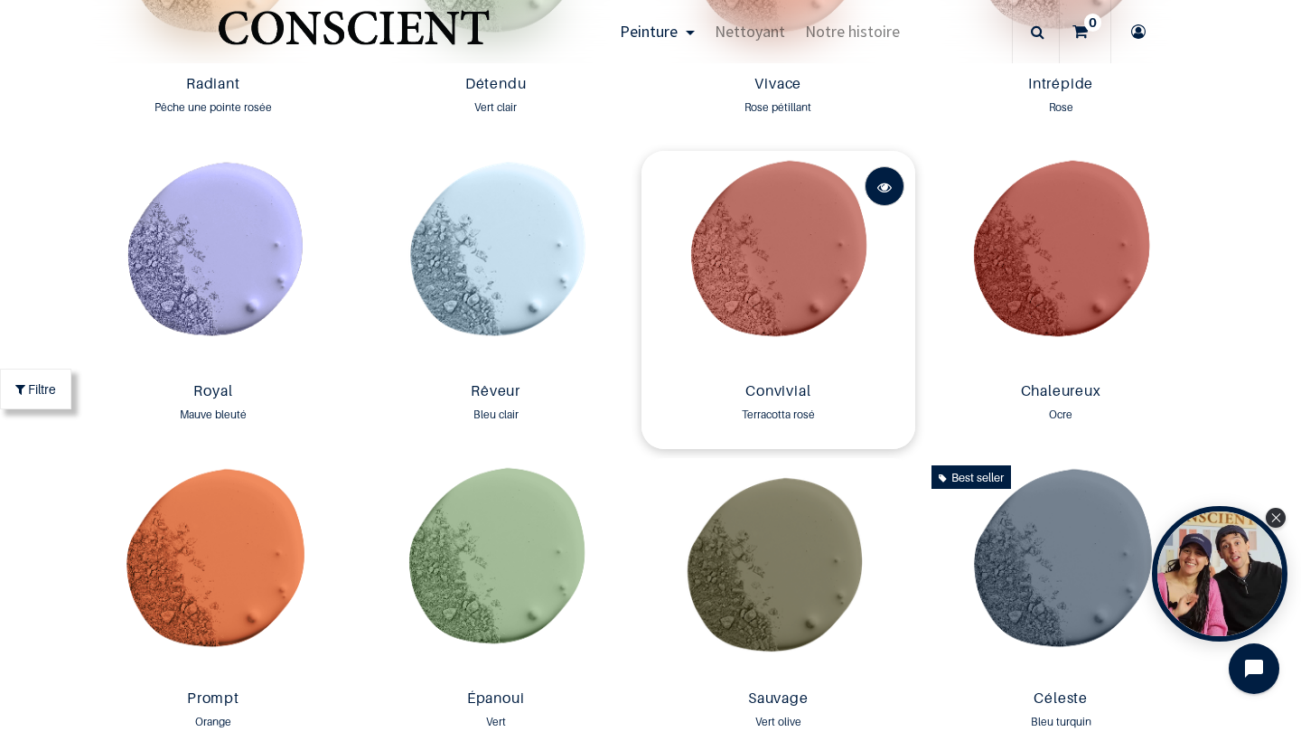
click at [892, 175] on link at bounding box center [885, 186] width 40 height 40
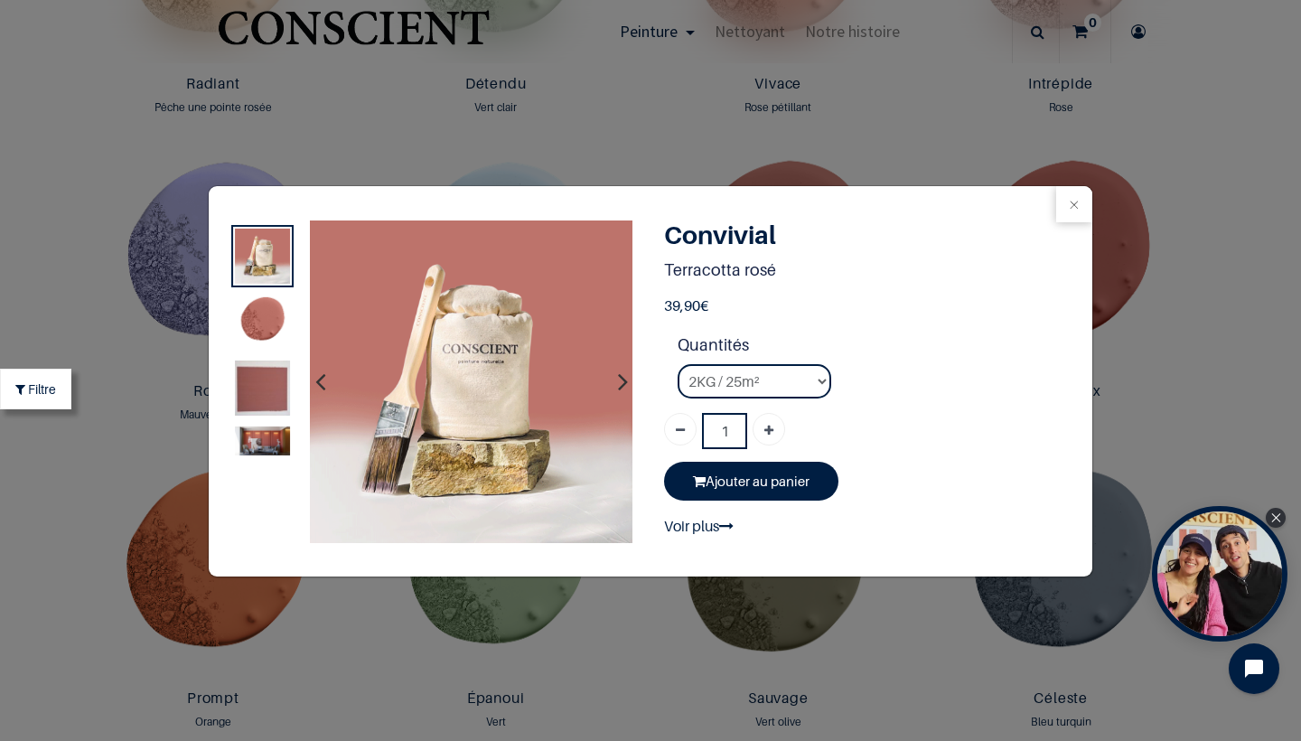
click at [259, 391] on img at bounding box center [262, 388] width 55 height 55
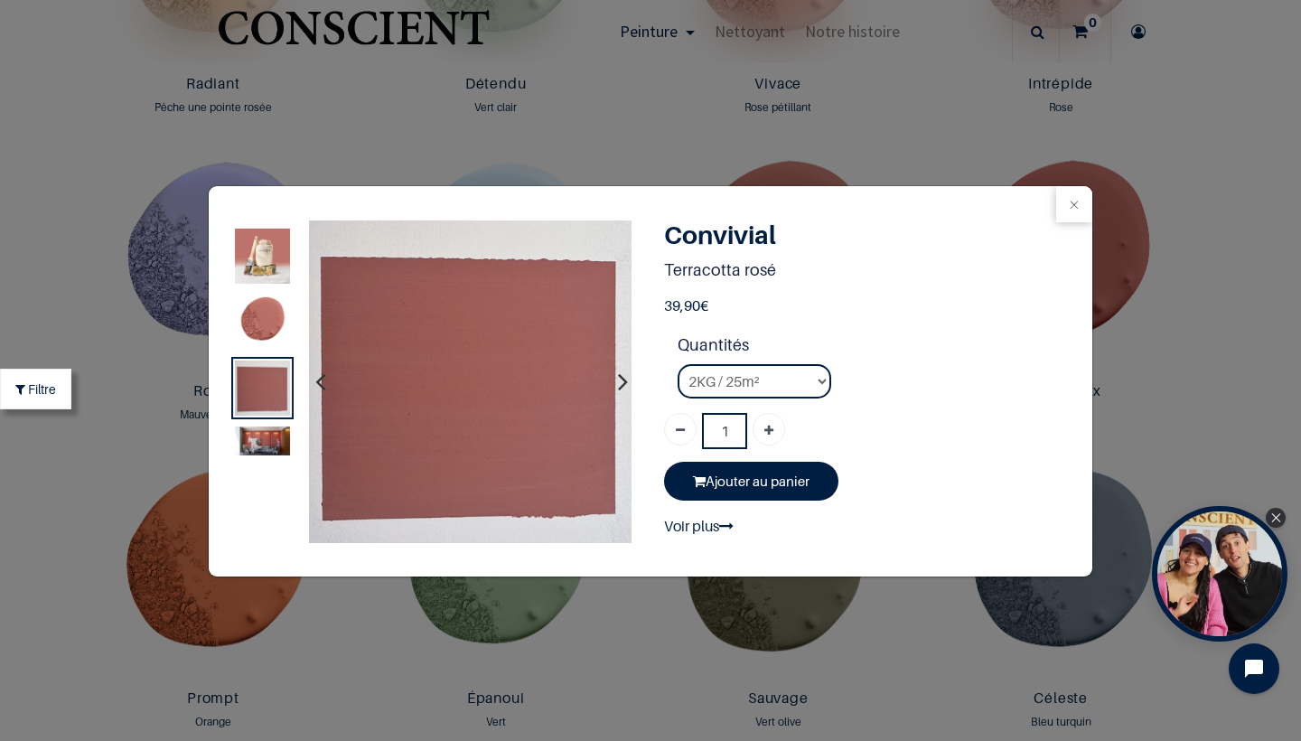
click at [273, 433] on img at bounding box center [262, 440] width 55 height 29
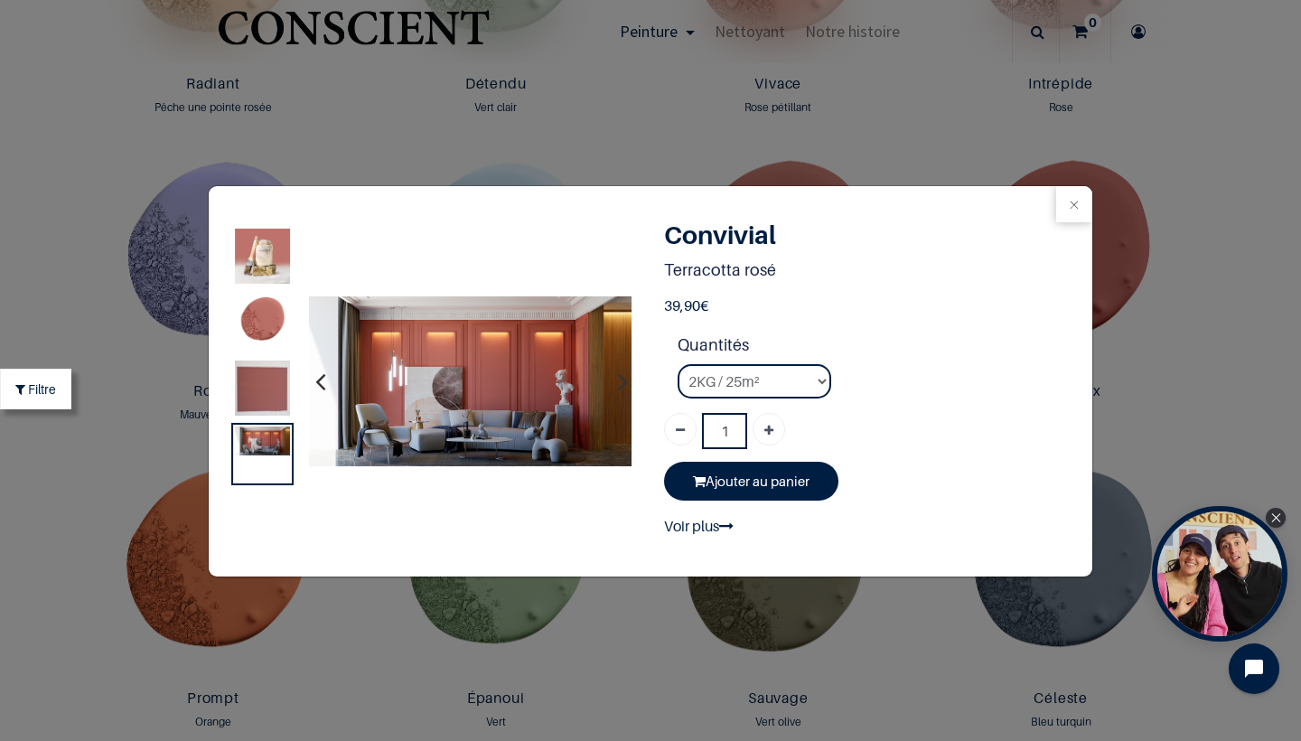
click at [499, 159] on div "39,90 1" at bounding box center [650, 370] width 1301 height 741
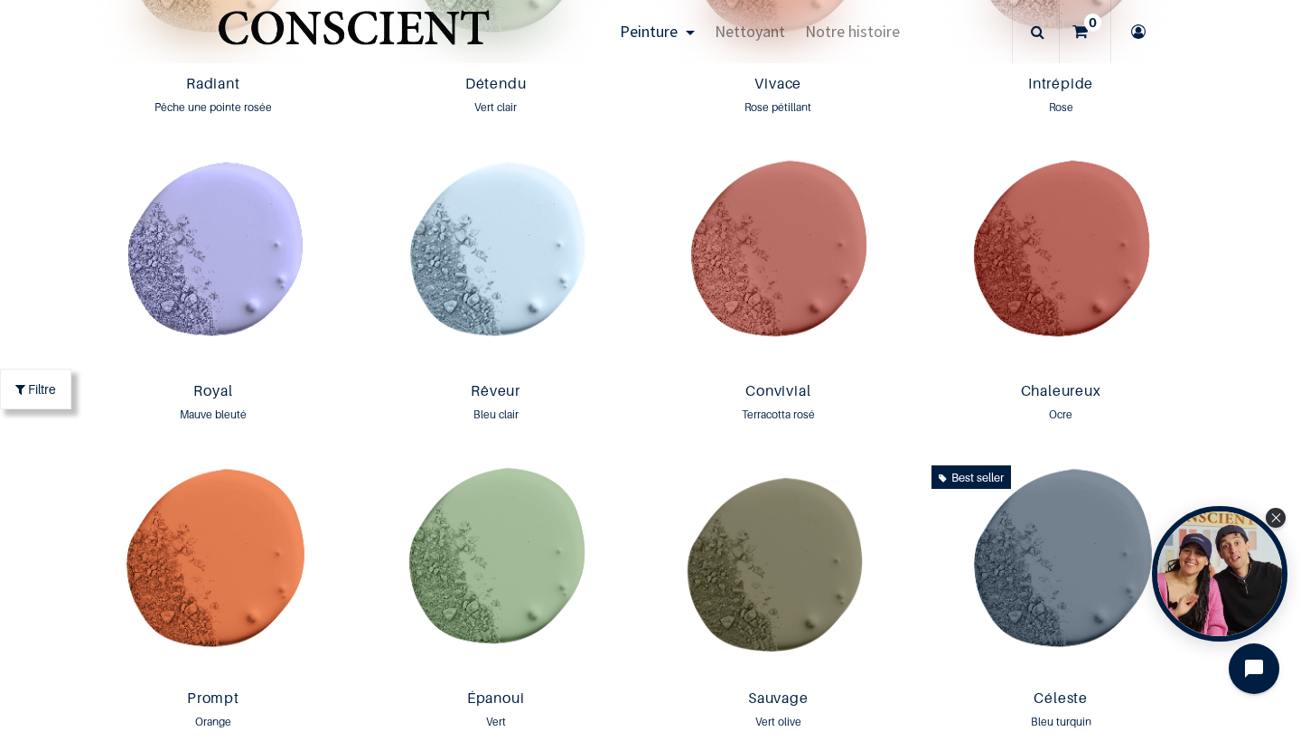
click at [1158, 26] on span at bounding box center [1138, 31] width 54 height 63
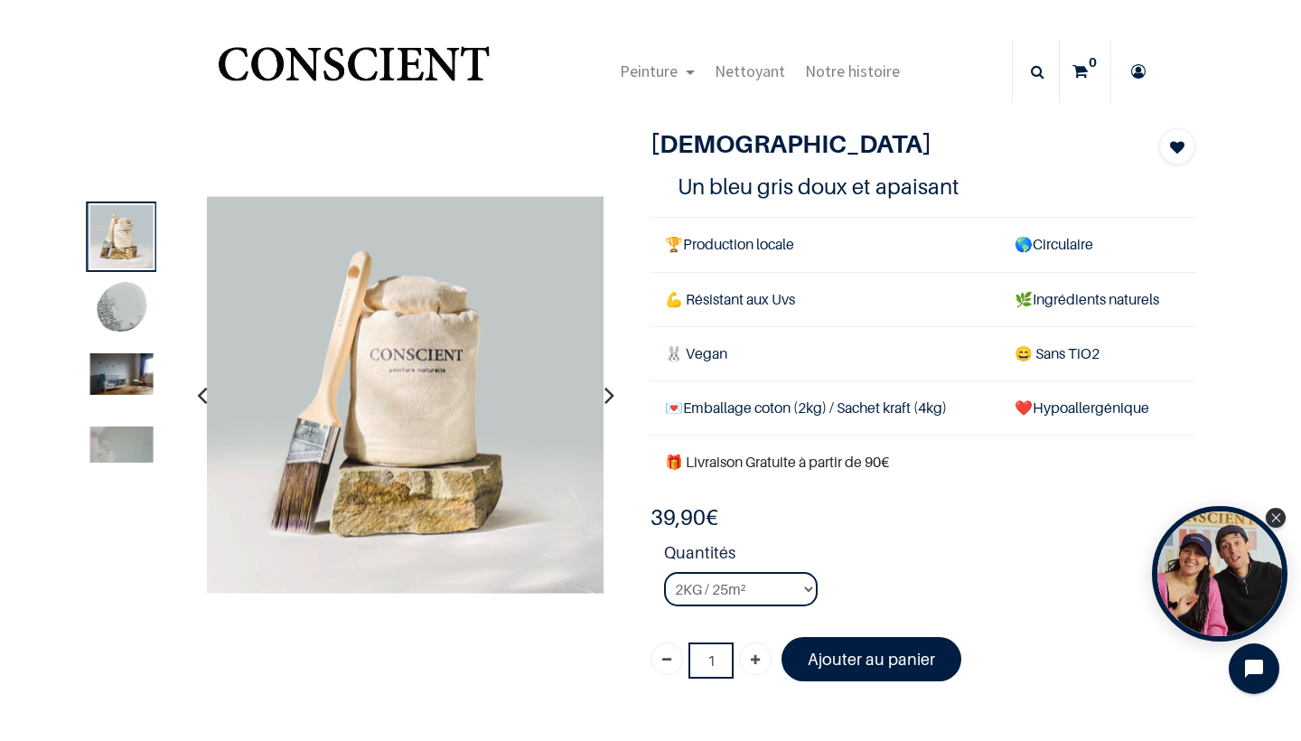
click at [109, 374] on img at bounding box center [121, 374] width 63 height 42
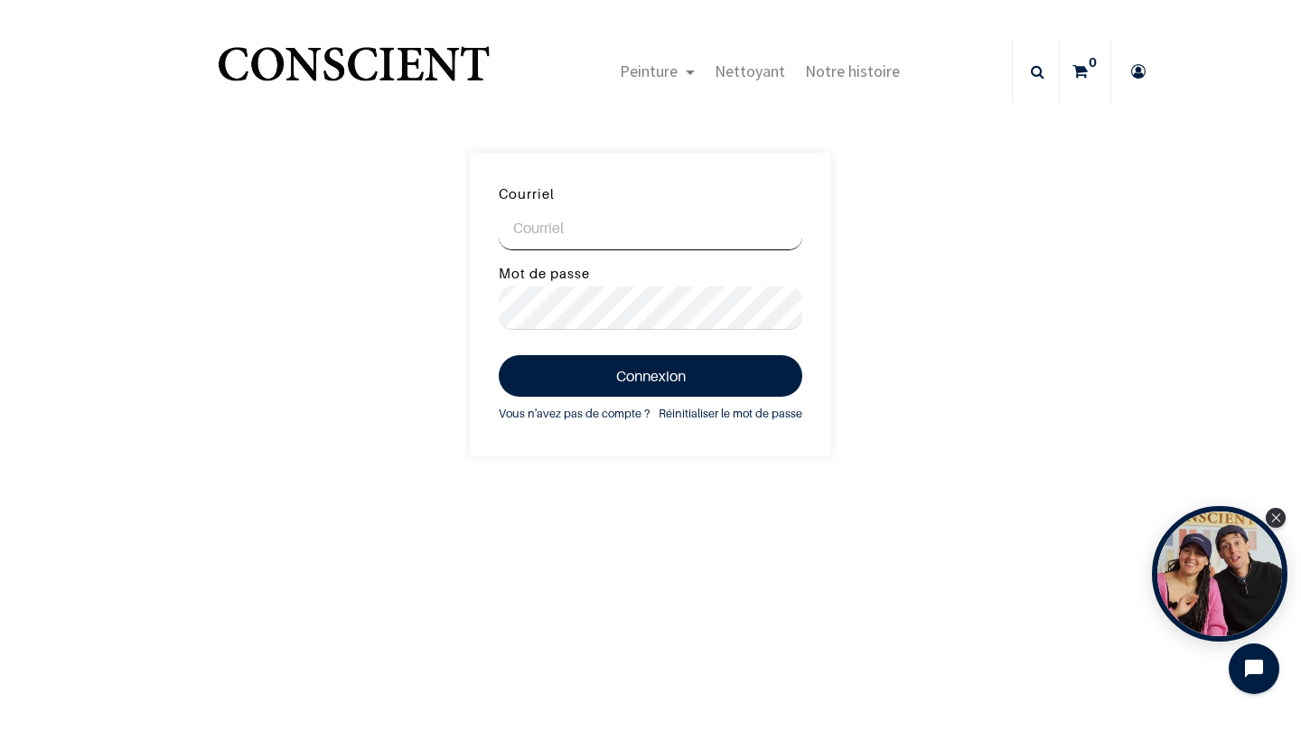
type input "[PERSON_NAME][DOMAIN_NAME][EMAIL_ADDRESS][DOMAIN_NAME]"
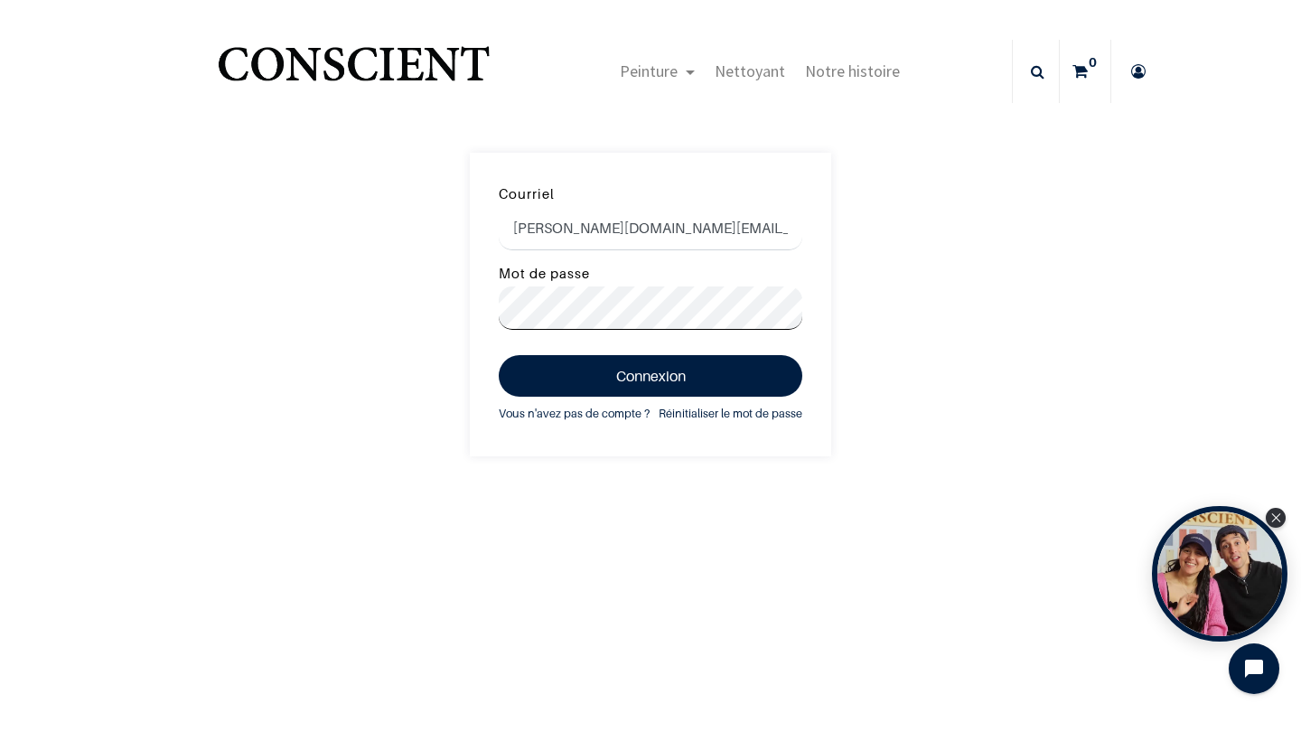
click at [651, 374] on button "Connexion" at bounding box center [651, 376] width 304 height 42
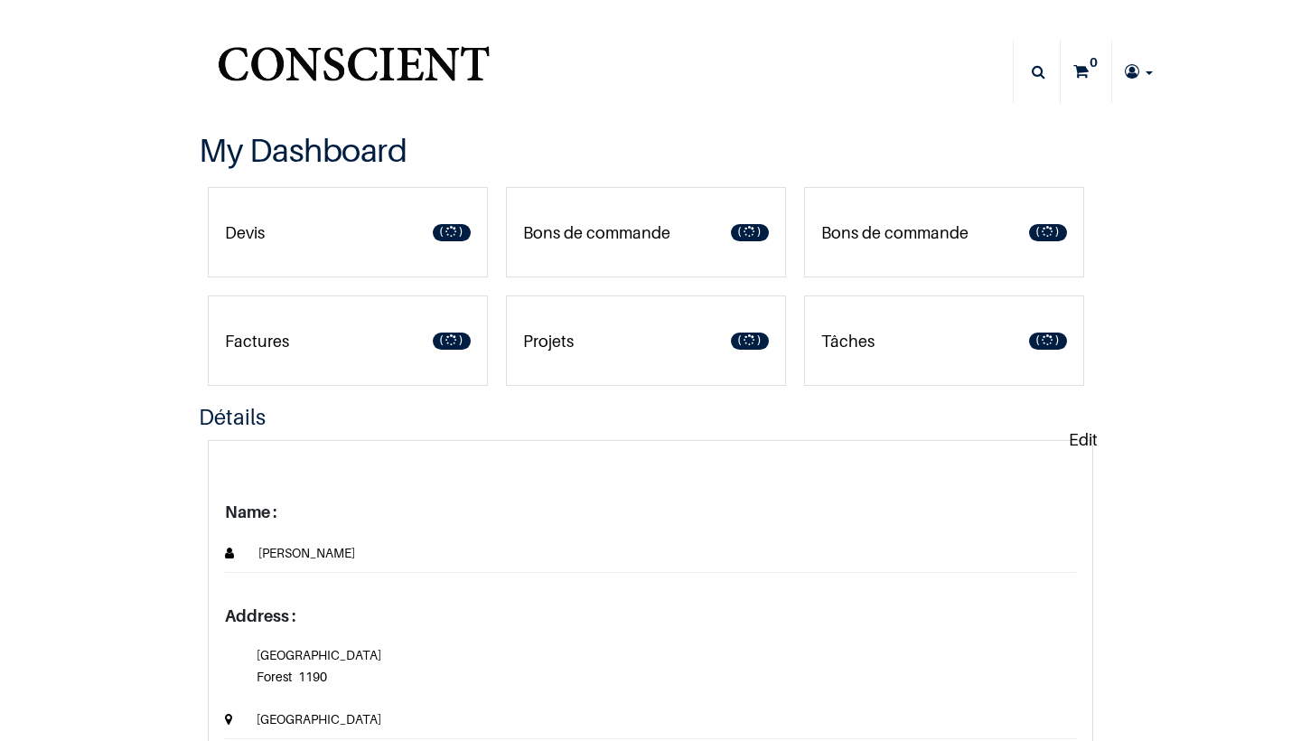
type input "jean.bapt.ph@gmail.com"
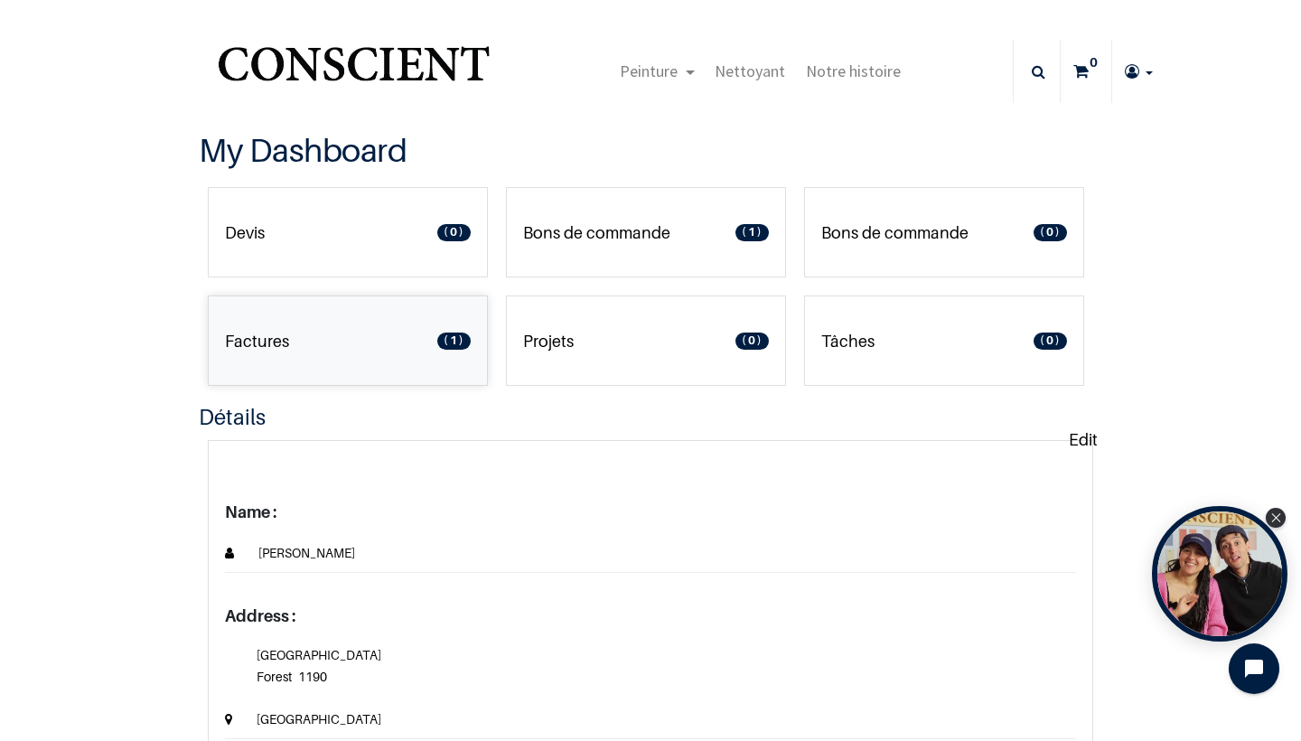
click at [321, 339] on link "Factures 1" at bounding box center [348, 340] width 280 height 90
click at [1071, 208] on span "Mes commandes" at bounding box center [1087, 212] width 109 height 18
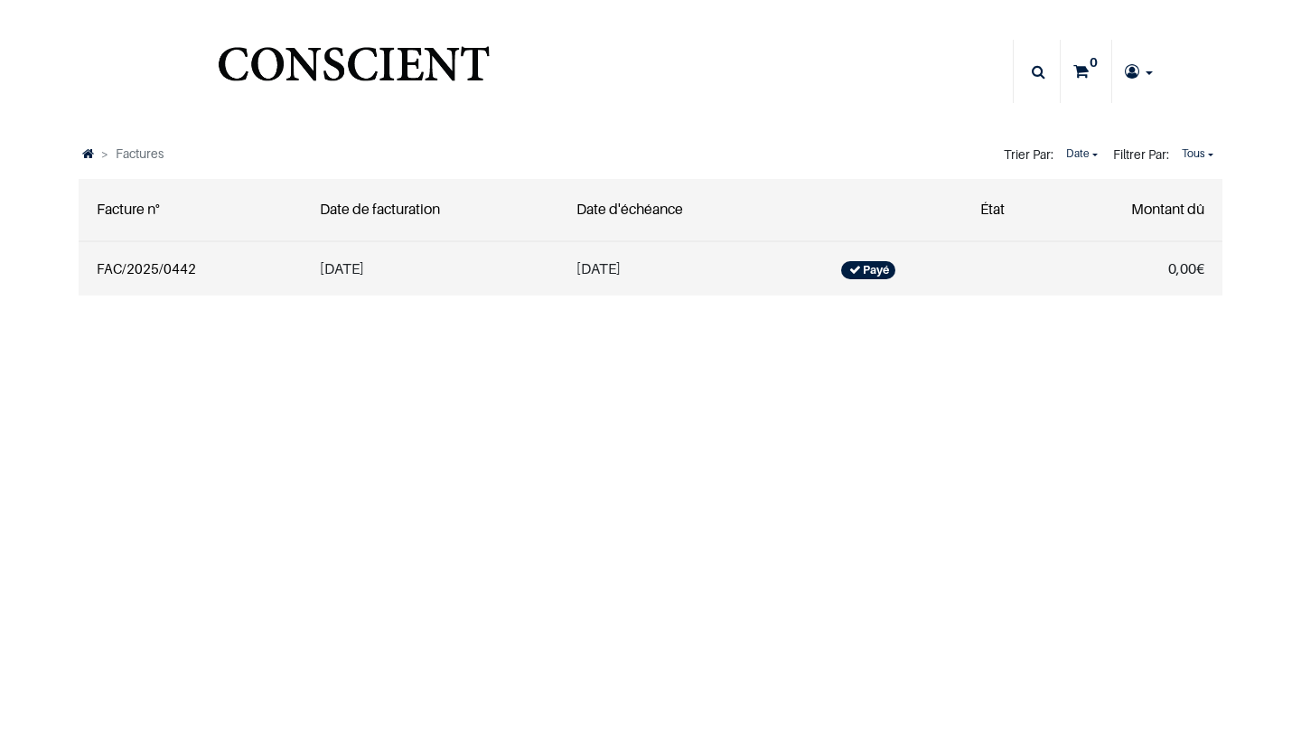
type input "[DOMAIN_NAME][EMAIL_ADDRESS][DOMAIN_NAME]"
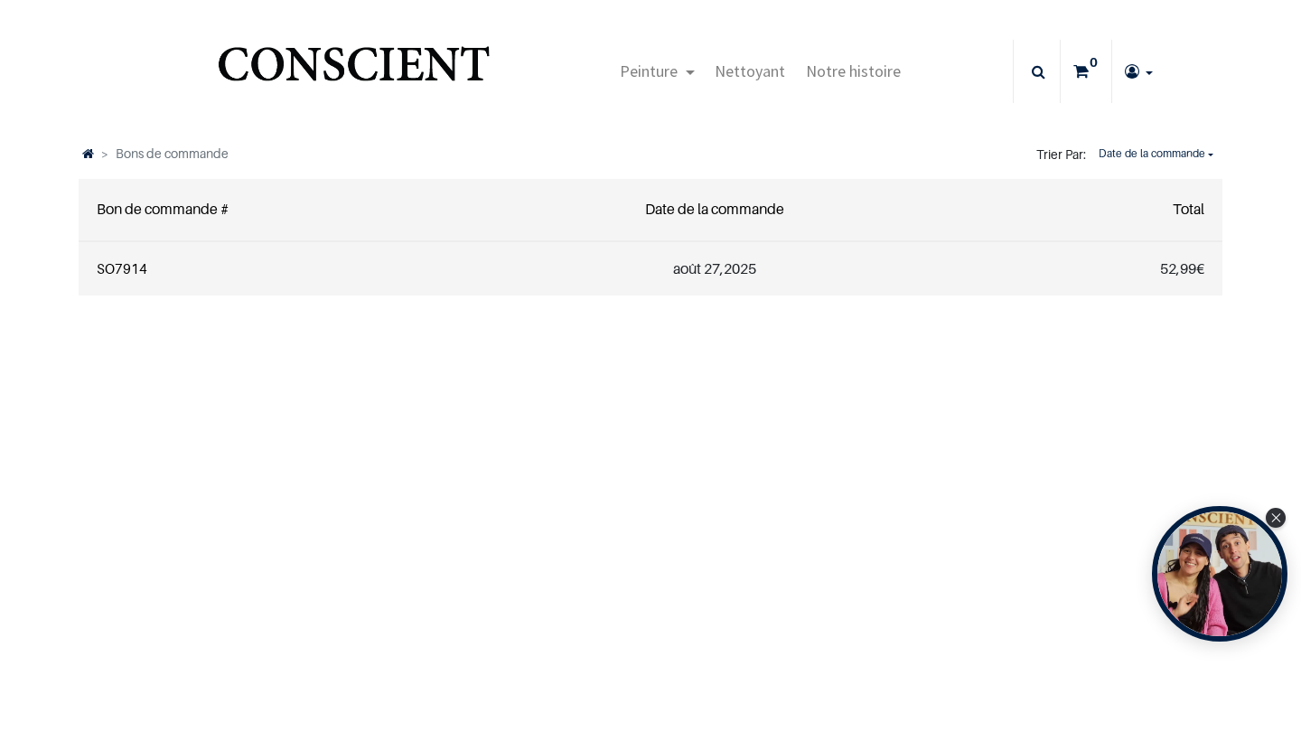
type input "[PERSON_NAME][DOMAIN_NAME][EMAIL_ADDRESS][DOMAIN_NAME]"
click at [172, 270] on td "SO7914" at bounding box center [288, 268] width 418 height 54
click at [111, 266] on link "SO7914" at bounding box center [122, 268] width 51 height 16
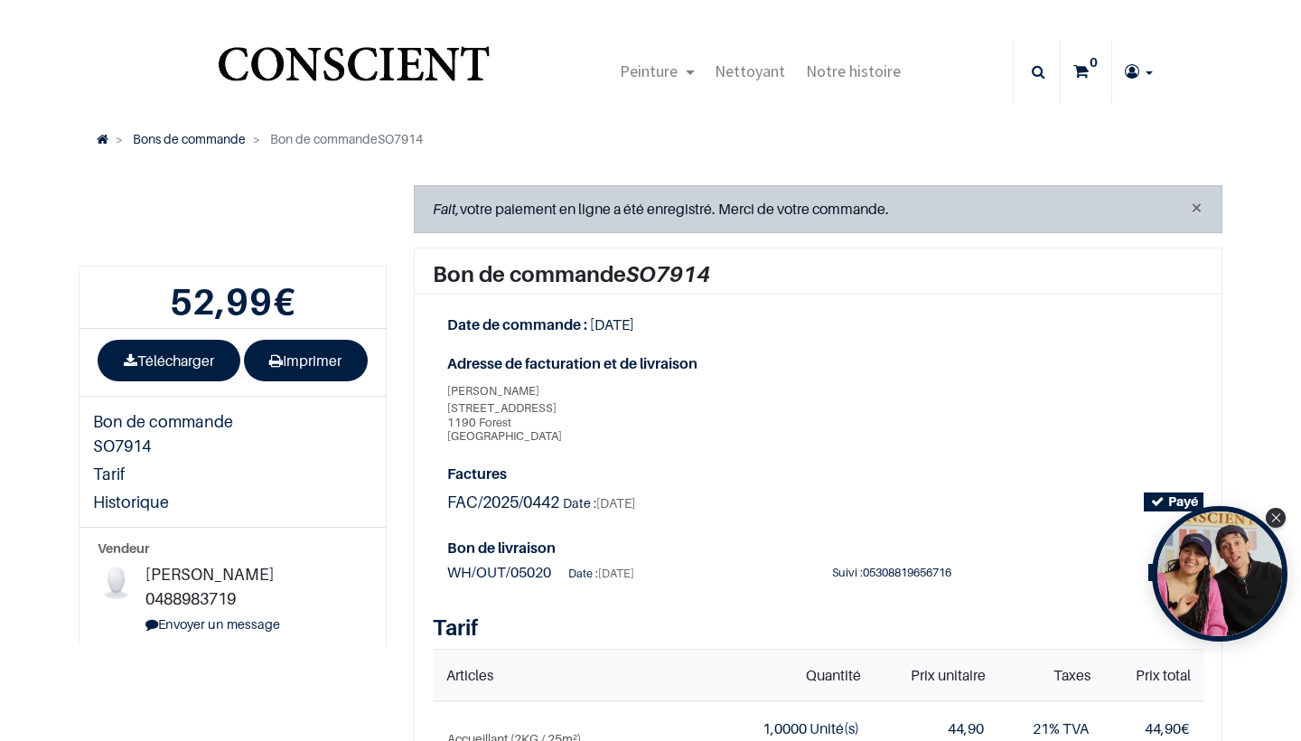
type input "[PERSON_NAME][DOMAIN_NAME][EMAIL_ADDRESS][DOMAIN_NAME]"
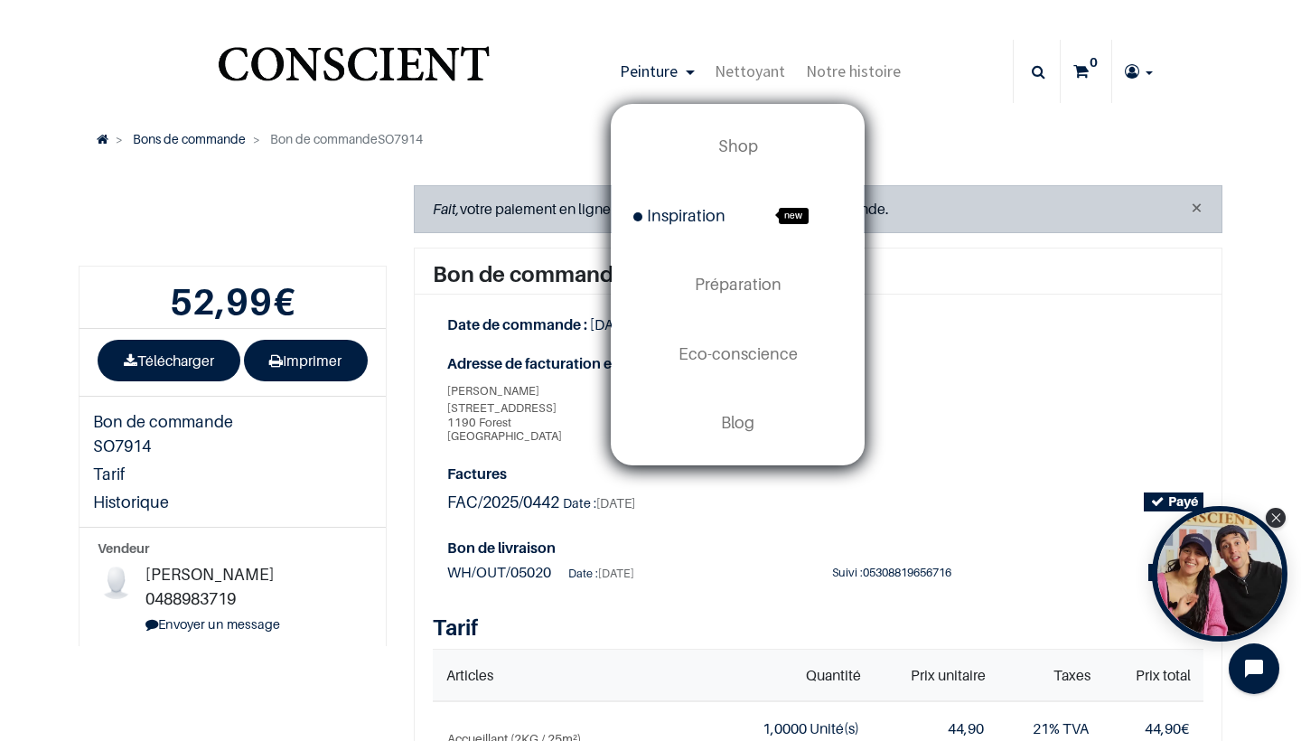
click at [690, 220] on span "Inspiration" at bounding box center [679, 215] width 92 height 19
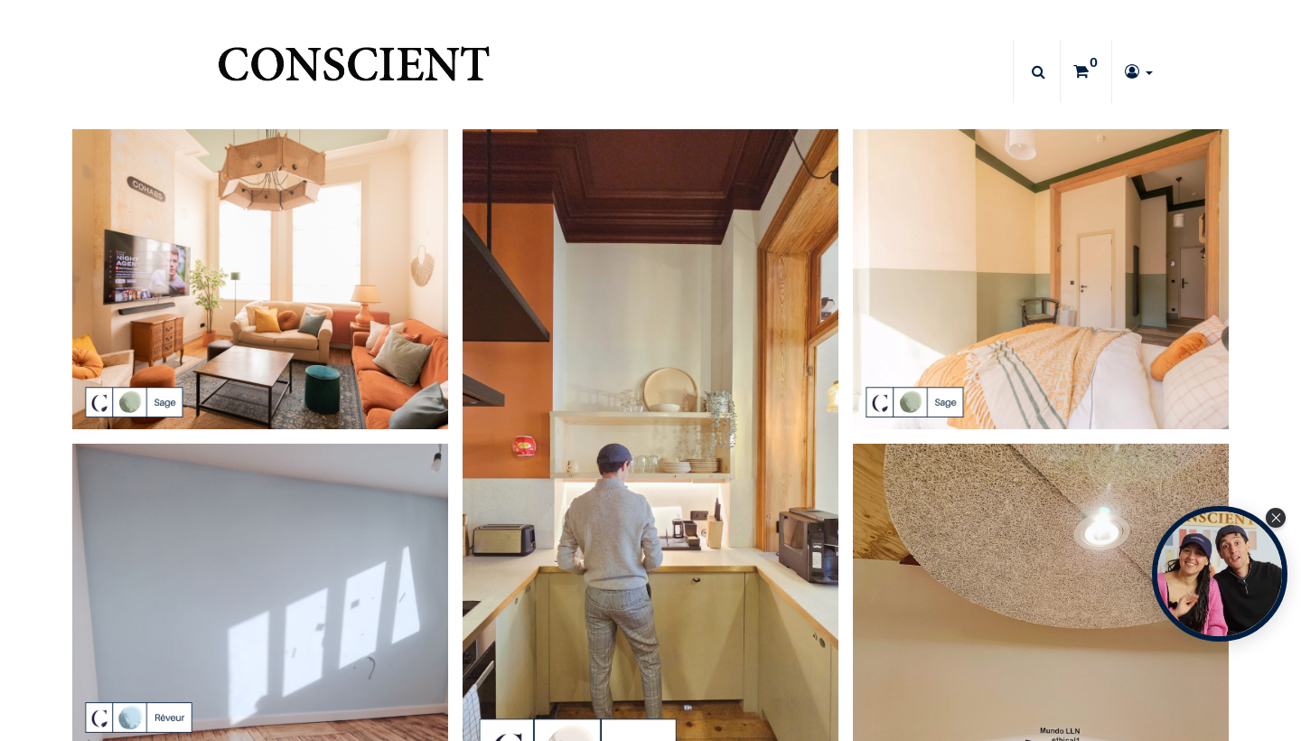
type input "[PERSON_NAME][DOMAIN_NAME][EMAIL_ADDRESS][DOMAIN_NAME]"
click at [368, 52] on img "Logo of Conscient" at bounding box center [353, 71] width 279 height 71
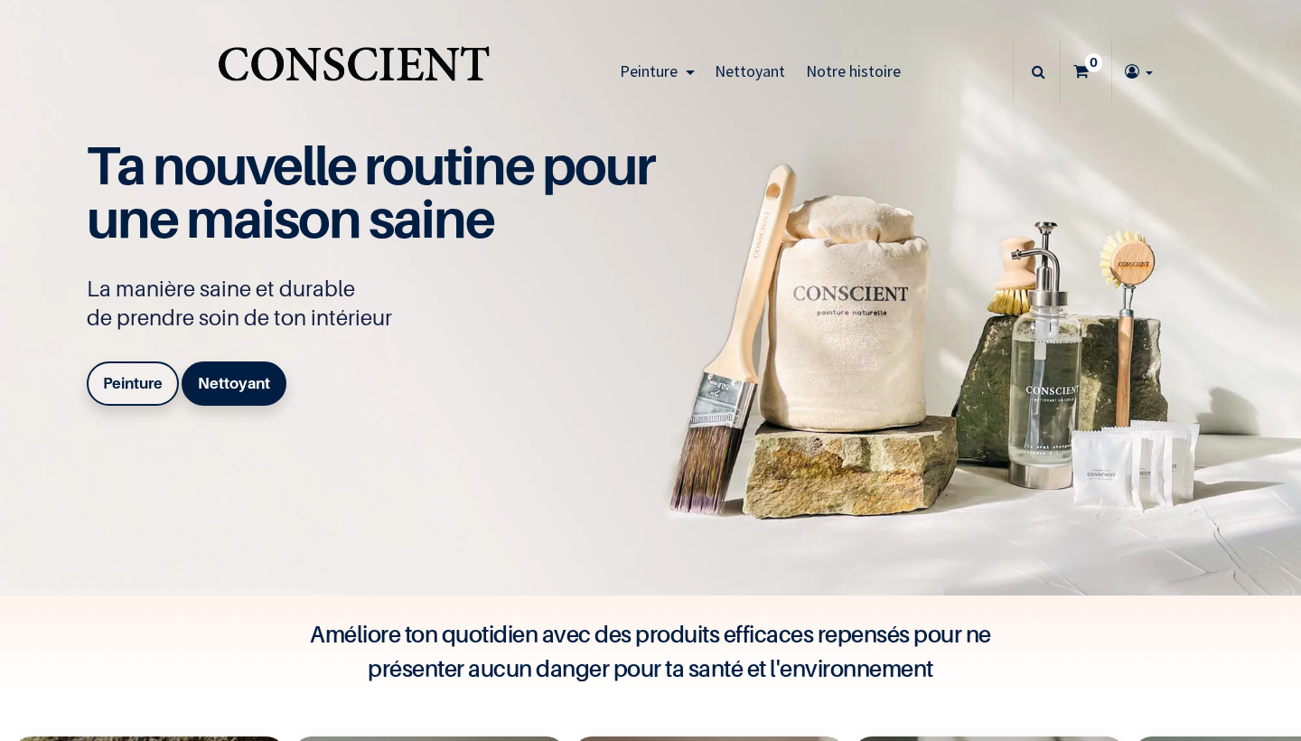
type input "[PERSON_NAME][DOMAIN_NAME][EMAIL_ADDRESS][DOMAIN_NAME]"
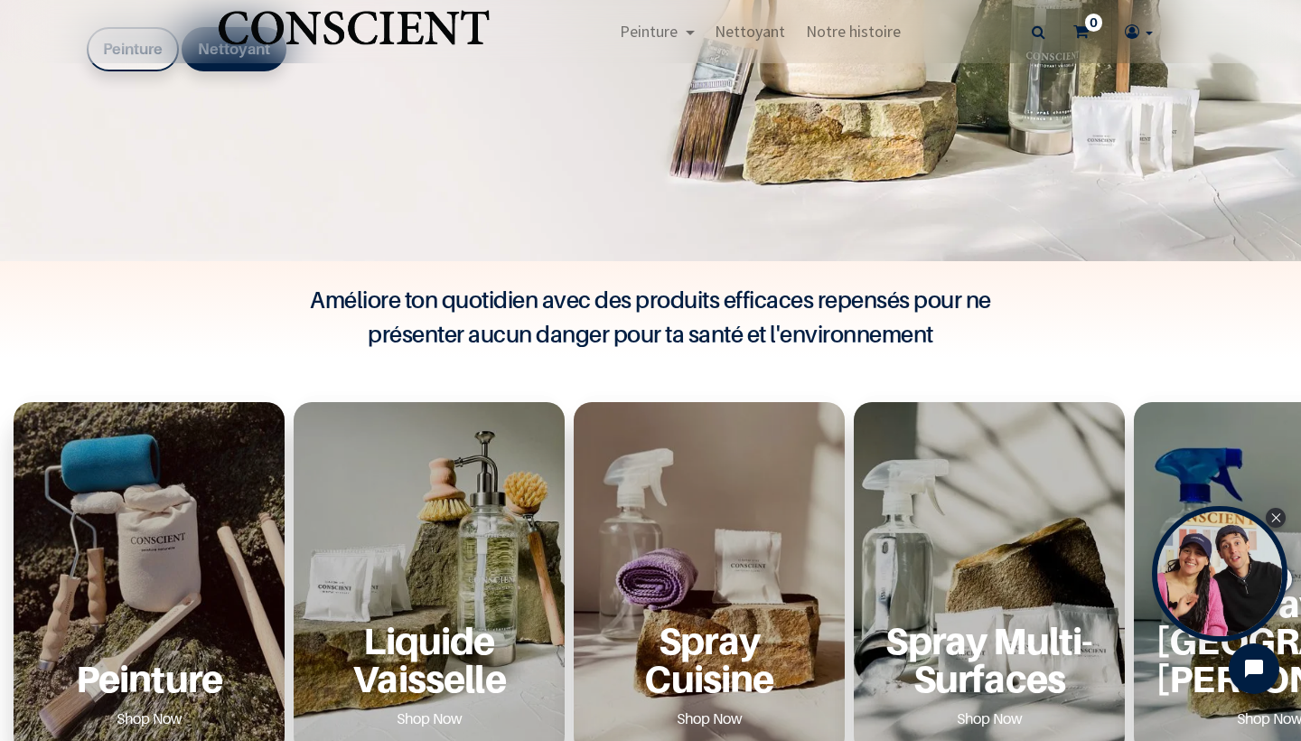
scroll to position [513, 0]
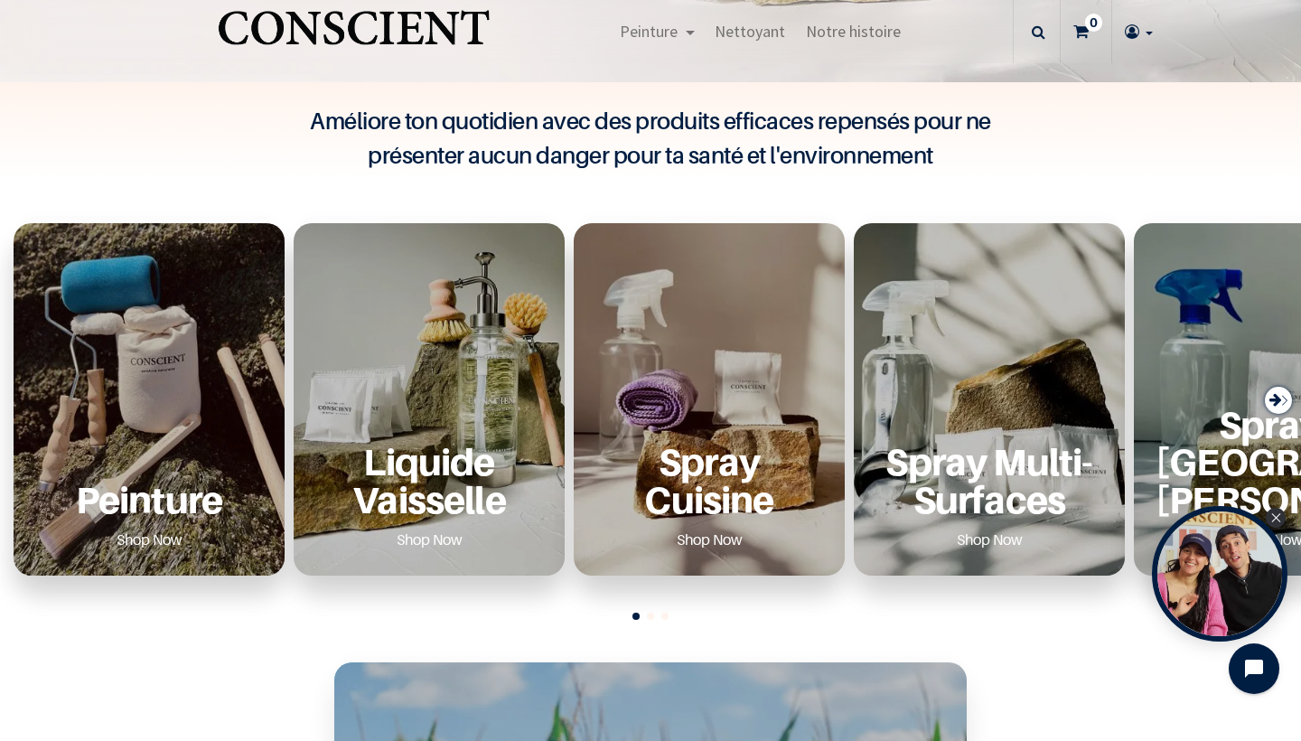
click at [1269, 400] on icon "Next slide" at bounding box center [1275, 400] width 13 height 24
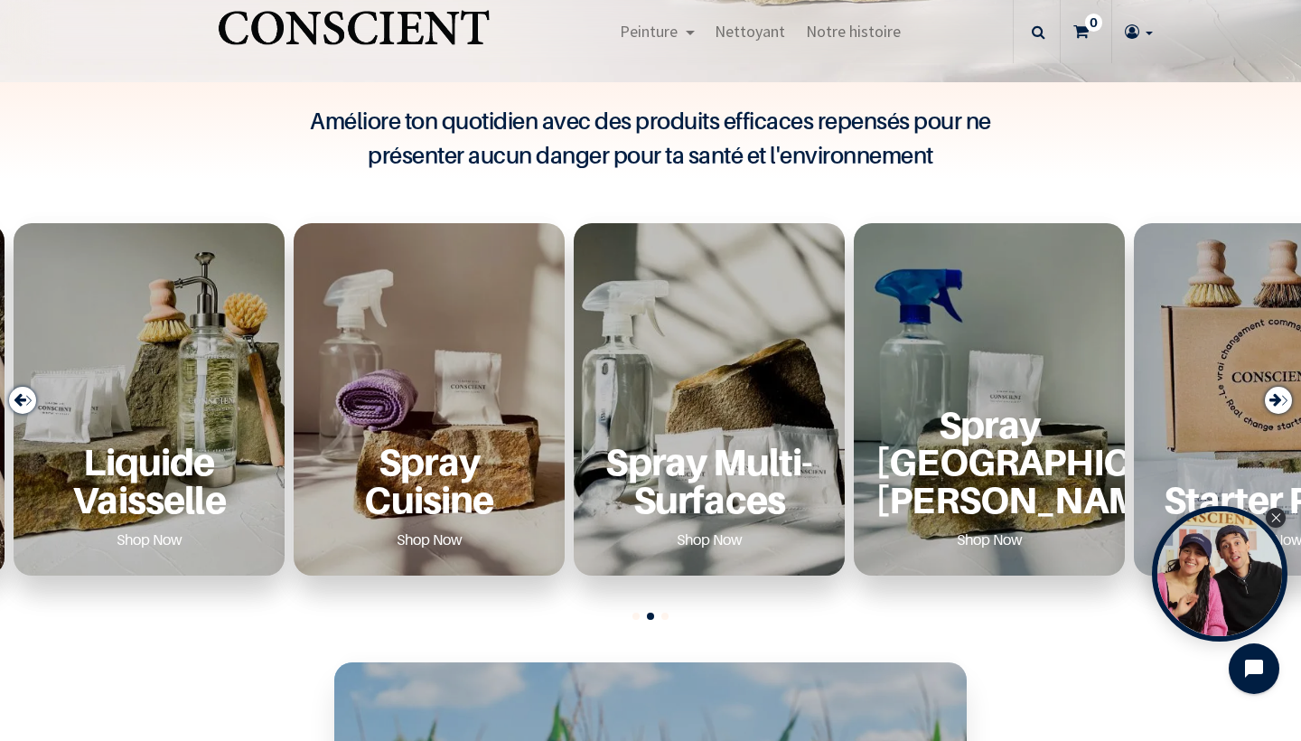
click at [1269, 400] on icon "Next slide" at bounding box center [1275, 400] width 13 height 24
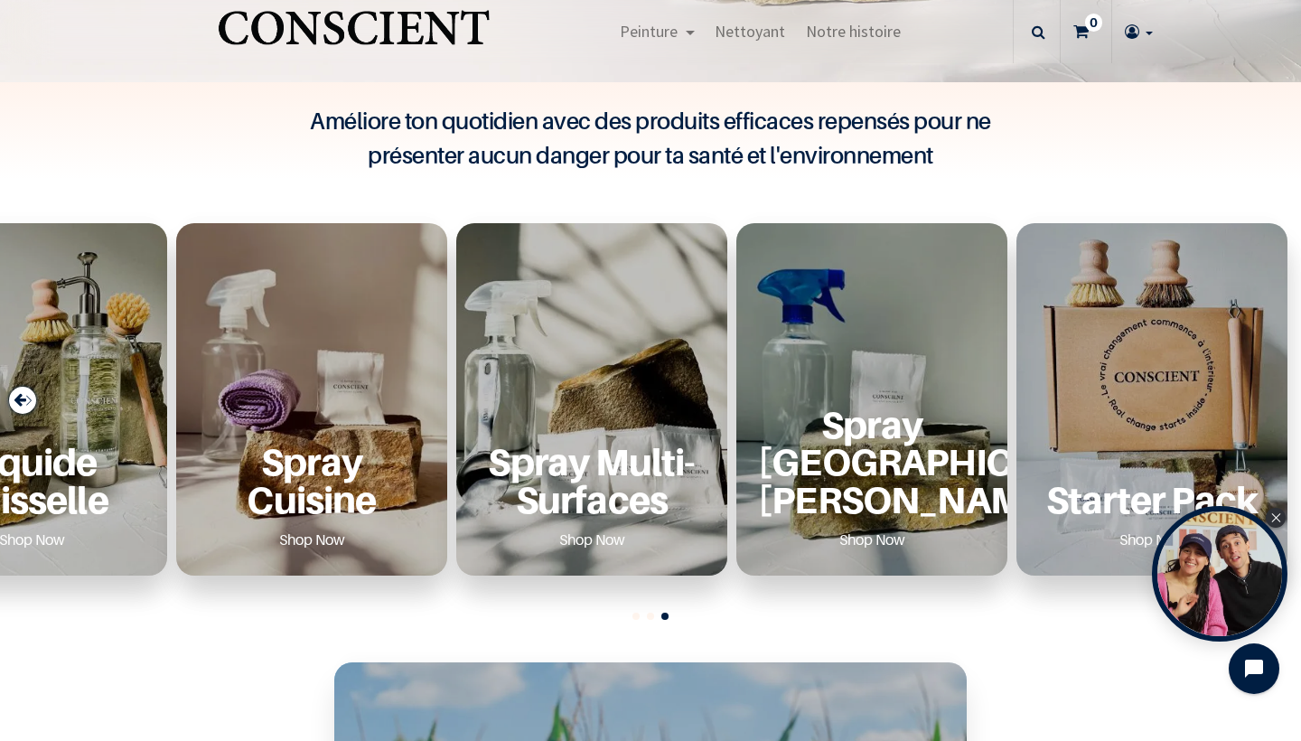
click at [1265, 400] on div "Starter Pack Shop Now" at bounding box center [1151, 399] width 271 height 352
click at [9, 397] on div "Previous slide" at bounding box center [22, 400] width 27 height 27
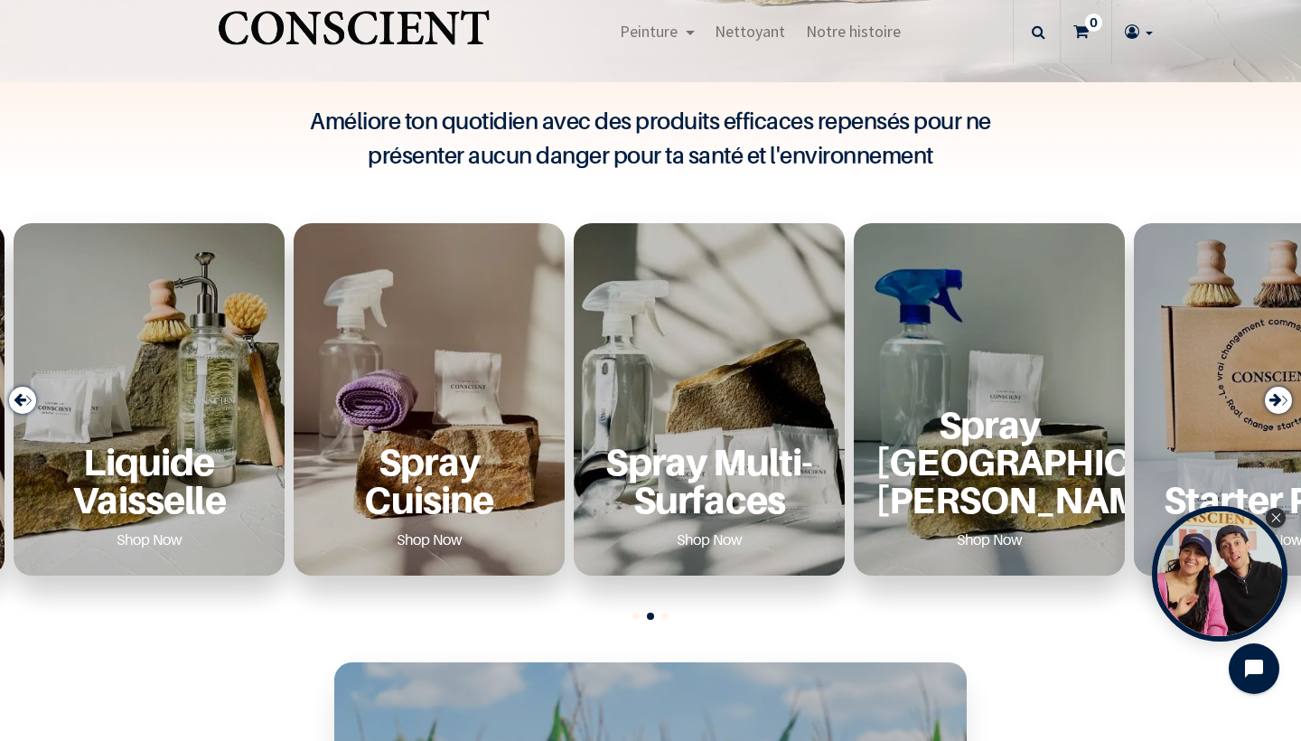
click at [9, 397] on div "Previous slide" at bounding box center [22, 400] width 27 height 27
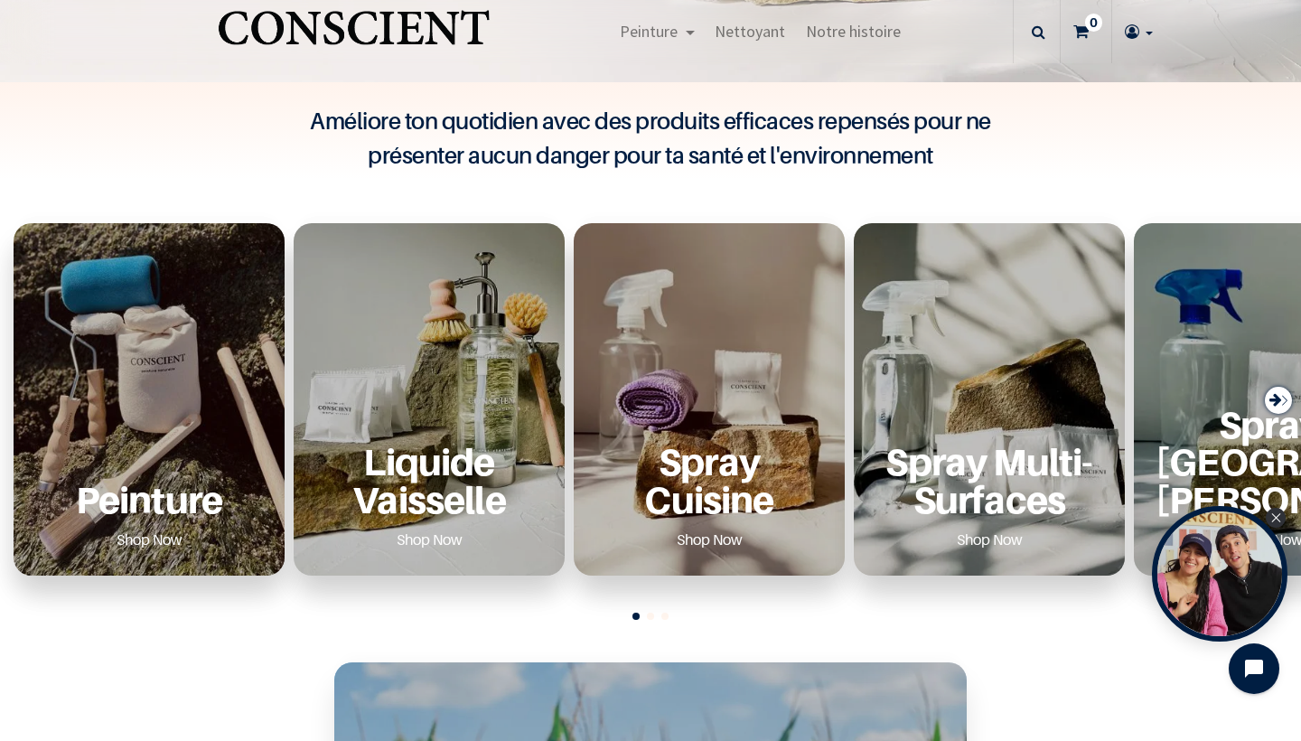
click at [143, 495] on p "Peinture" at bounding box center [149, 499] width 228 height 37
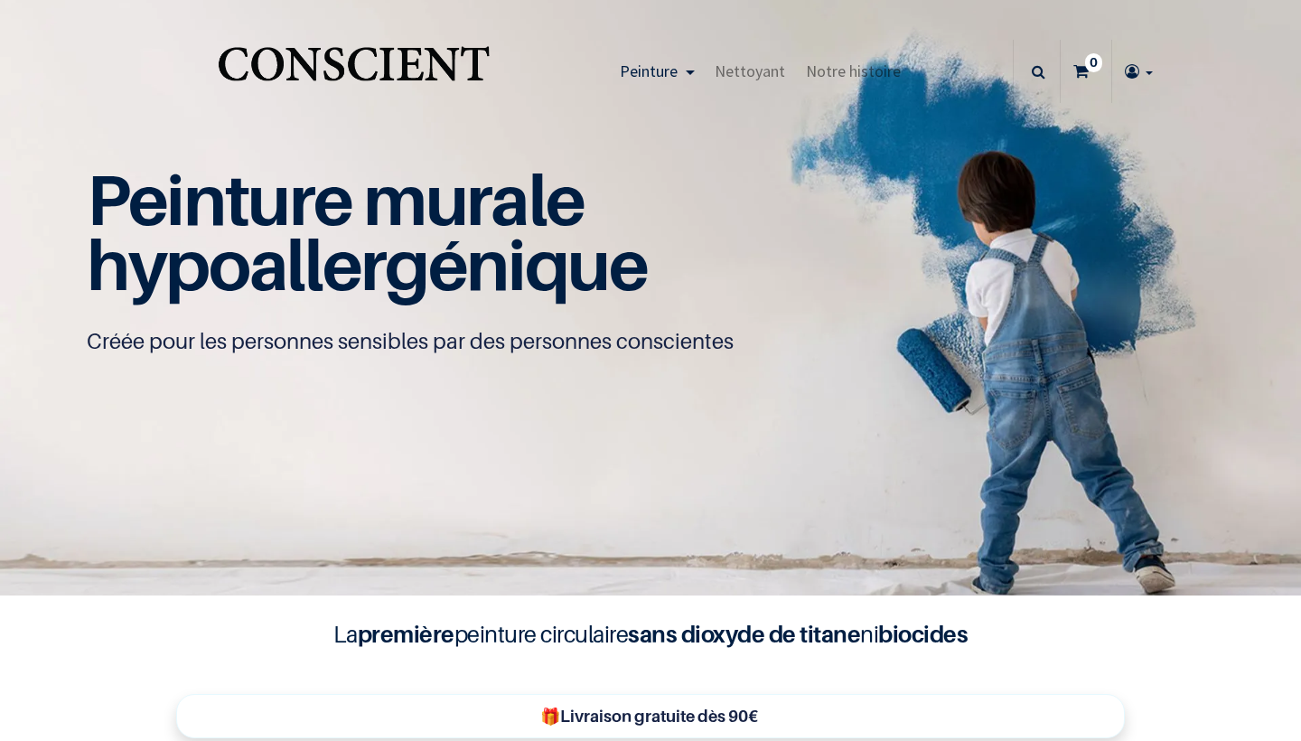
type input "[PERSON_NAME][DOMAIN_NAME][EMAIL_ADDRESS][DOMAIN_NAME]"
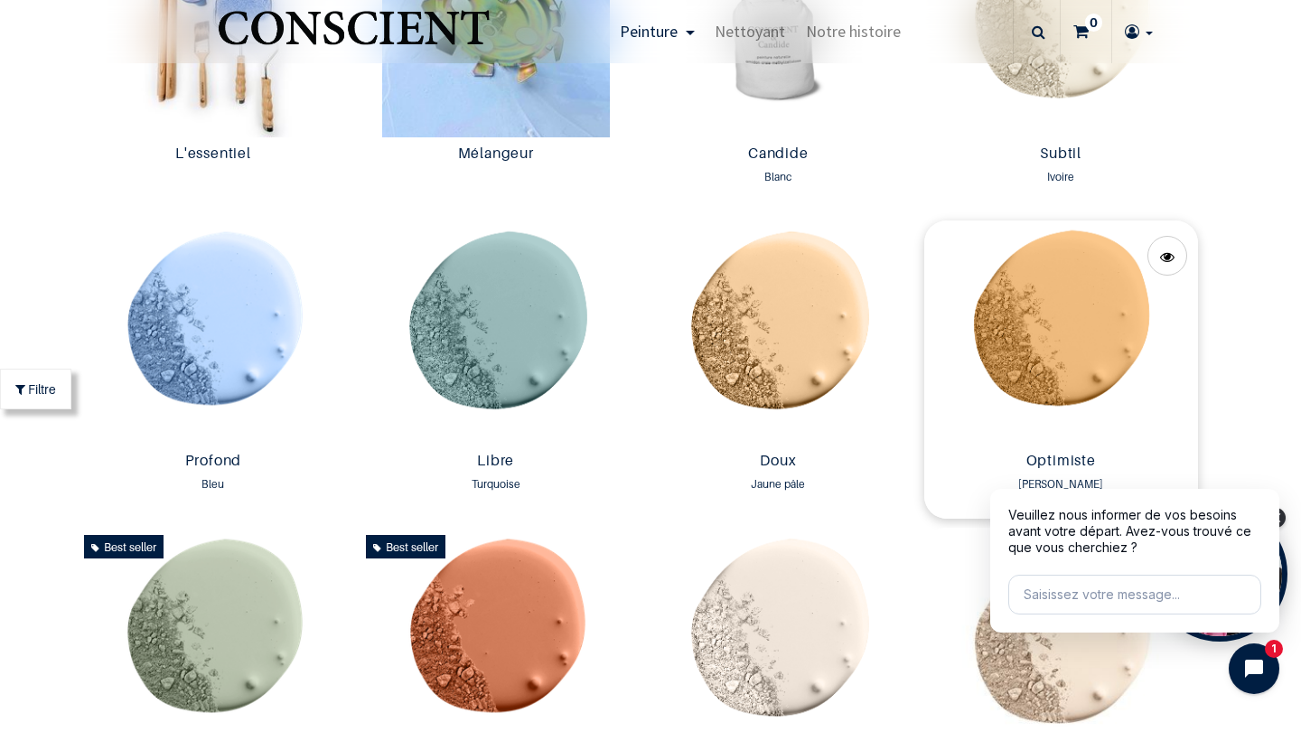
scroll to position [1105, 0]
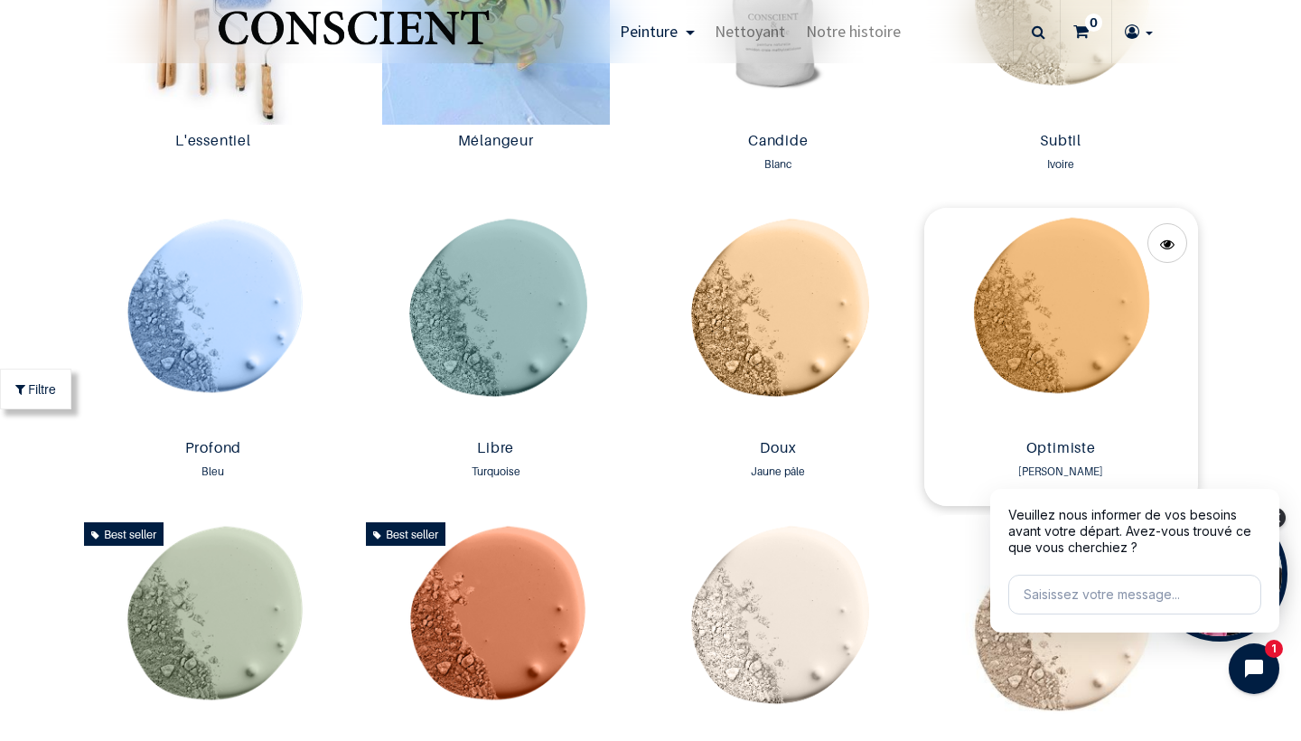
click at [1076, 348] on img at bounding box center [1061, 320] width 274 height 224
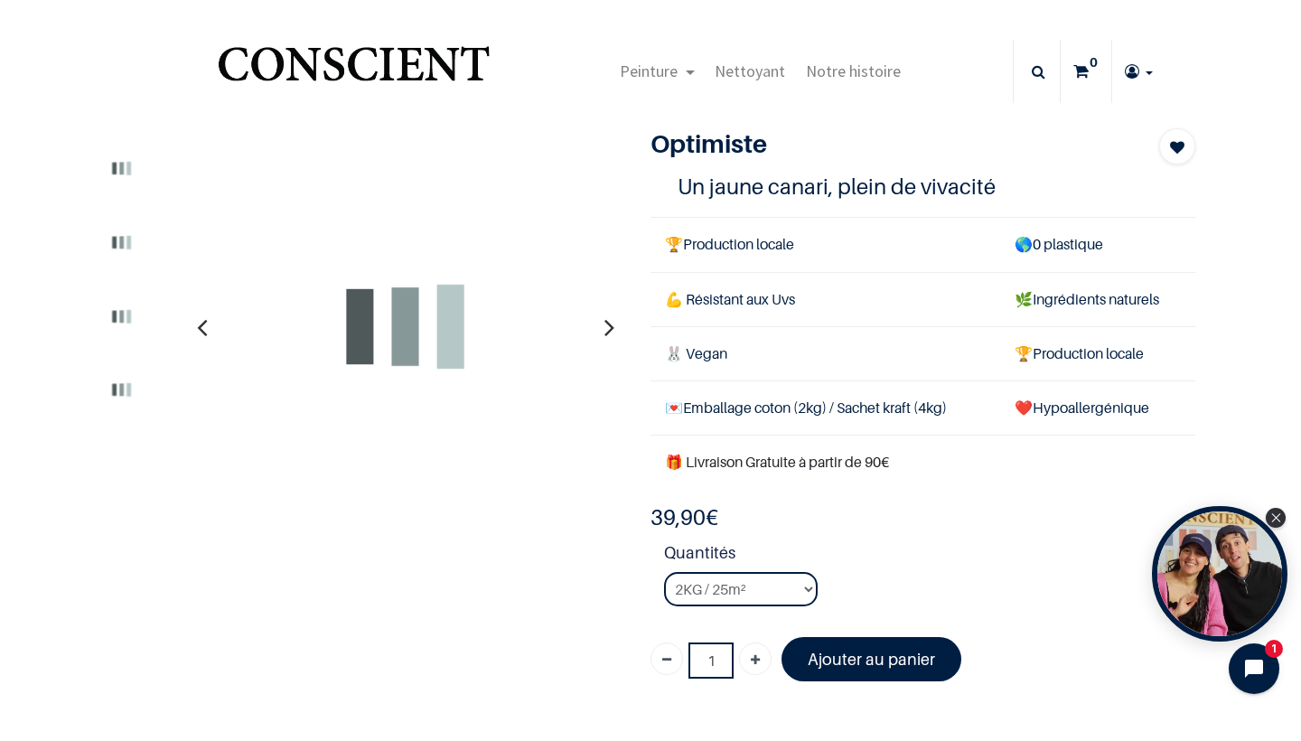
type input "[DOMAIN_NAME][EMAIL_ADDRESS][DOMAIN_NAME]"
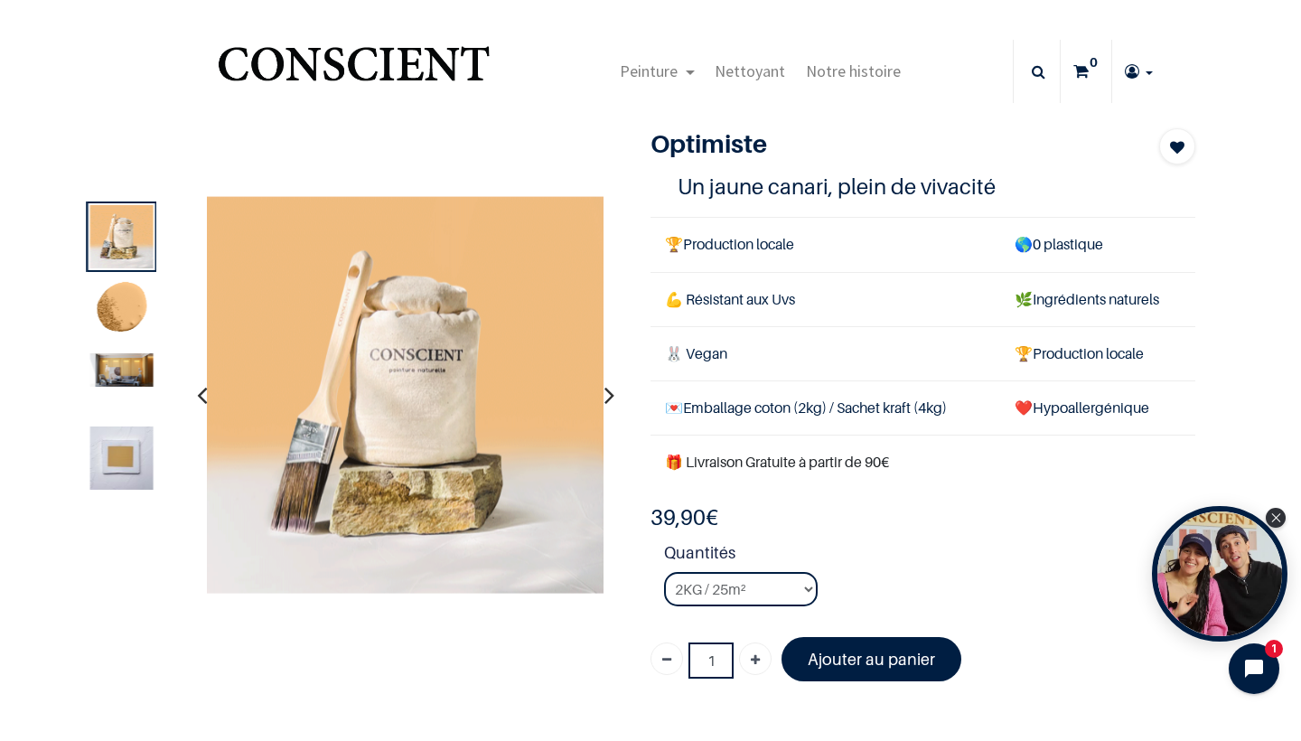
click at [137, 374] on img at bounding box center [121, 369] width 63 height 33
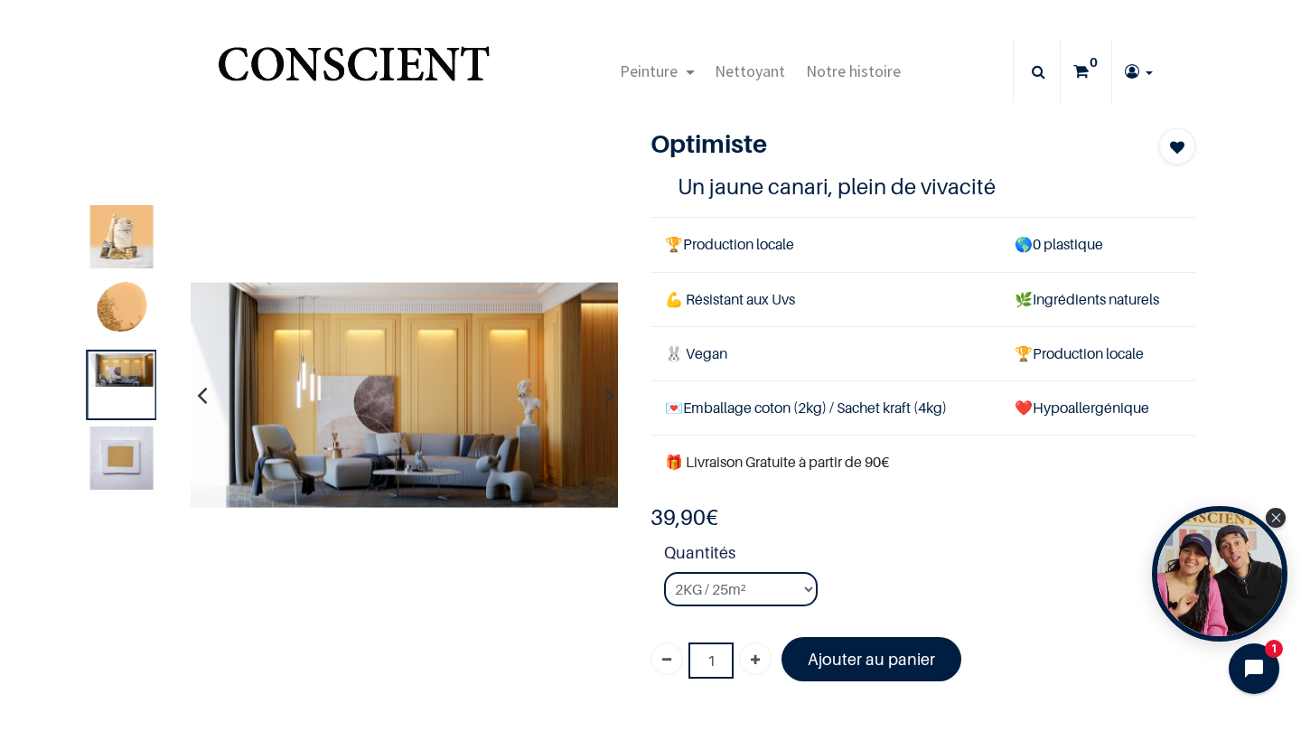
click at [126, 466] on img at bounding box center [121, 458] width 63 height 63
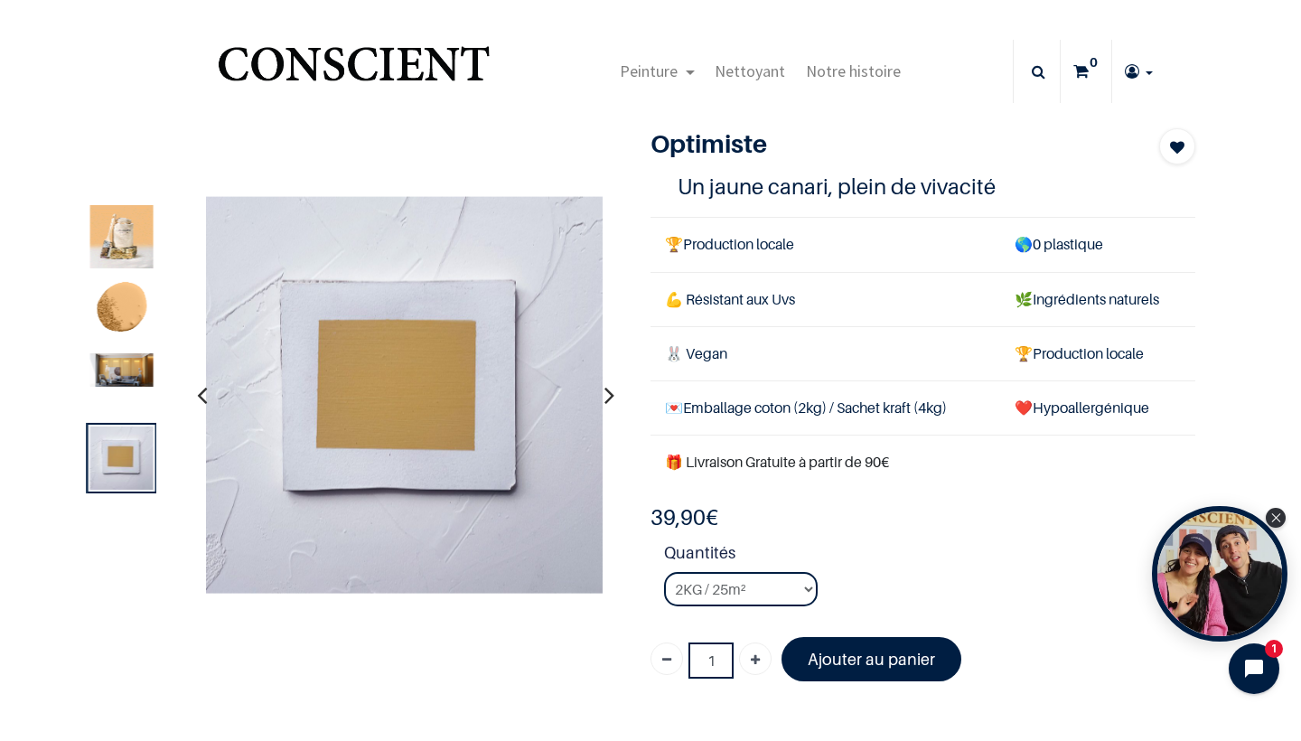
click at [133, 211] on img at bounding box center [121, 236] width 63 height 63
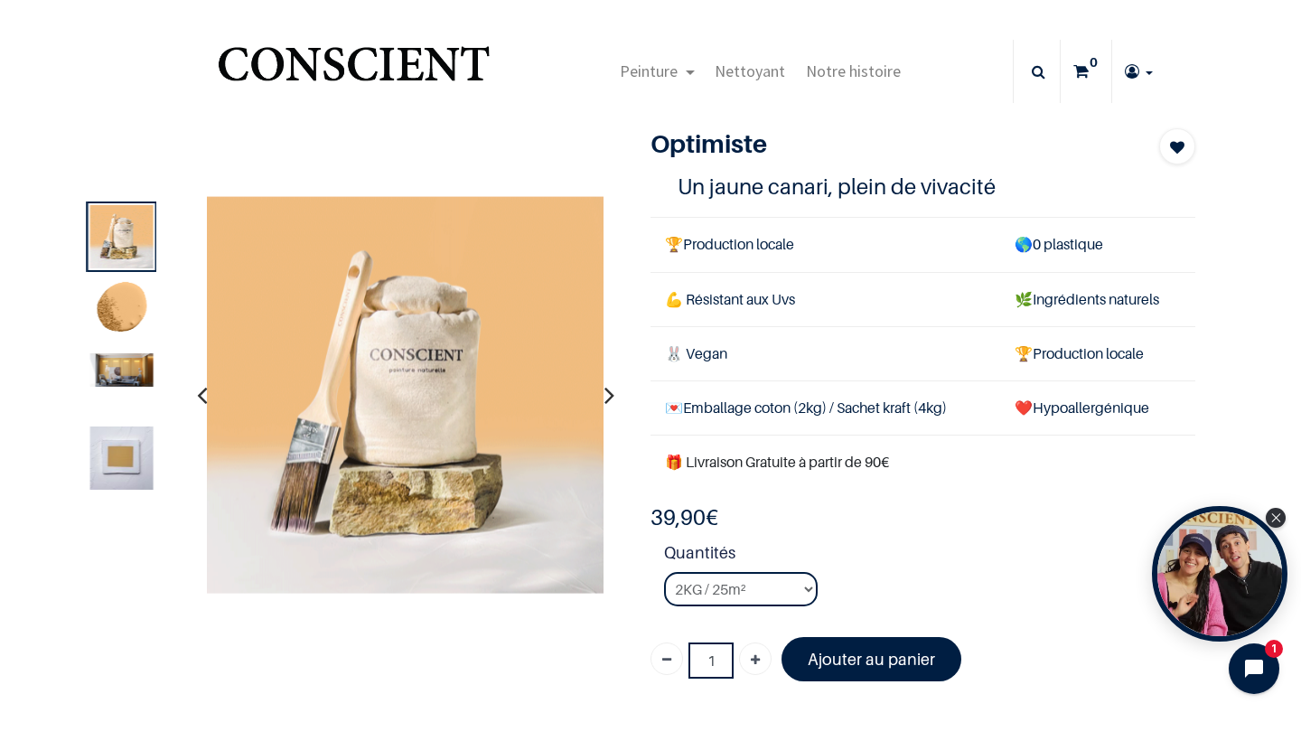
click at [118, 321] on img at bounding box center [121, 310] width 63 height 63
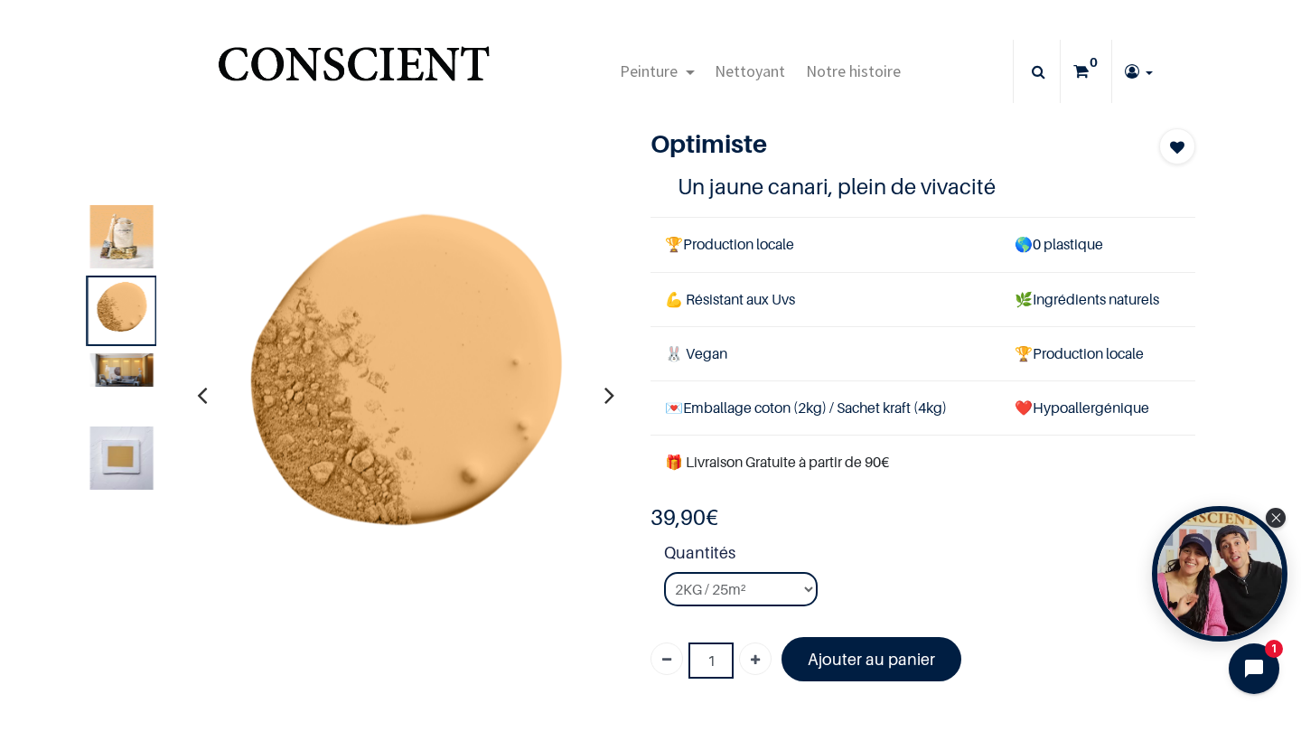
click at [127, 377] on img at bounding box center [121, 369] width 63 height 33
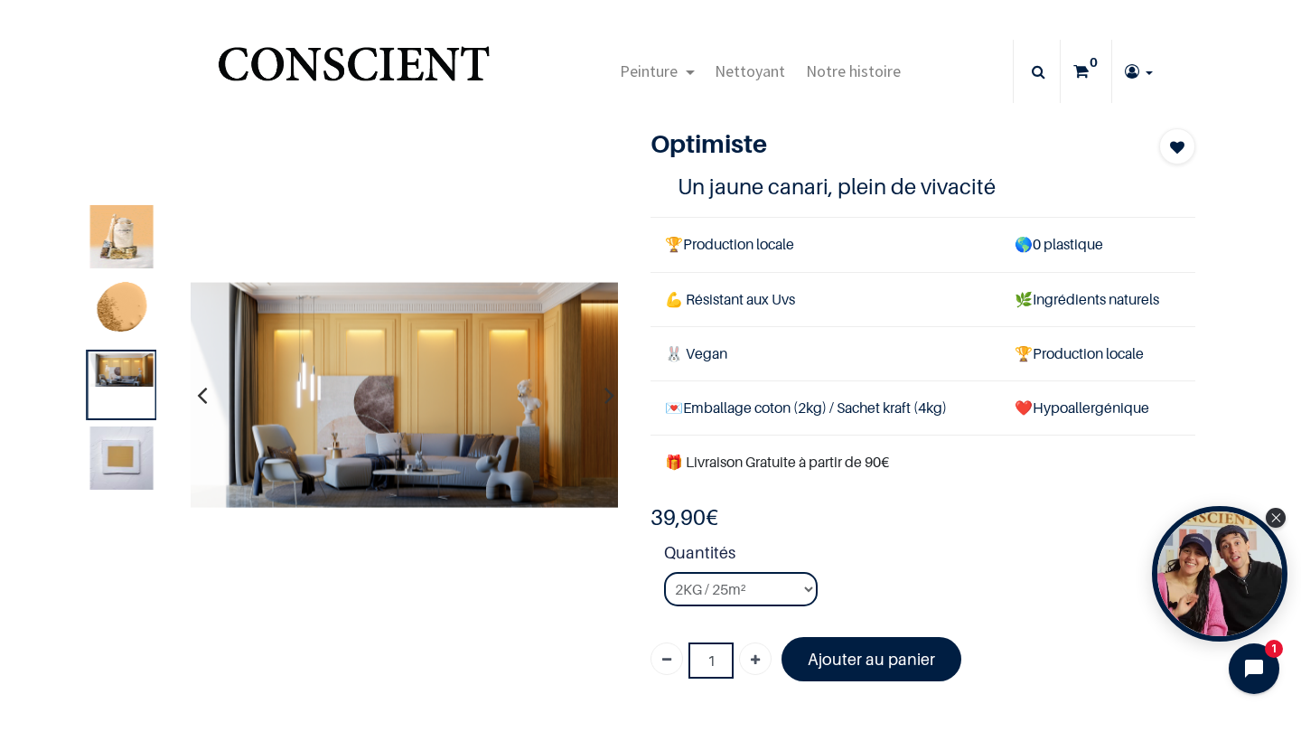
click at [133, 419] on div at bounding box center [122, 385] width 70 height 70
click at [132, 463] on img at bounding box center [121, 458] width 63 height 63
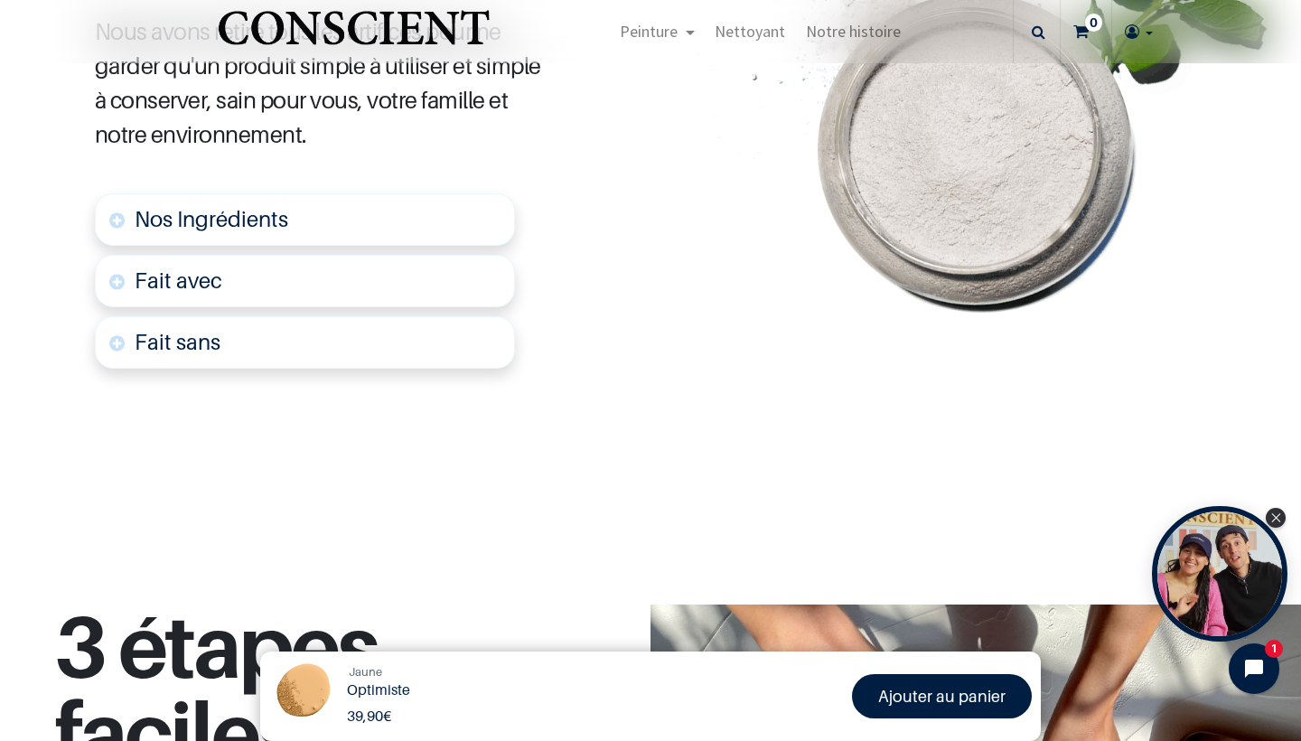
scroll to position [996, 0]
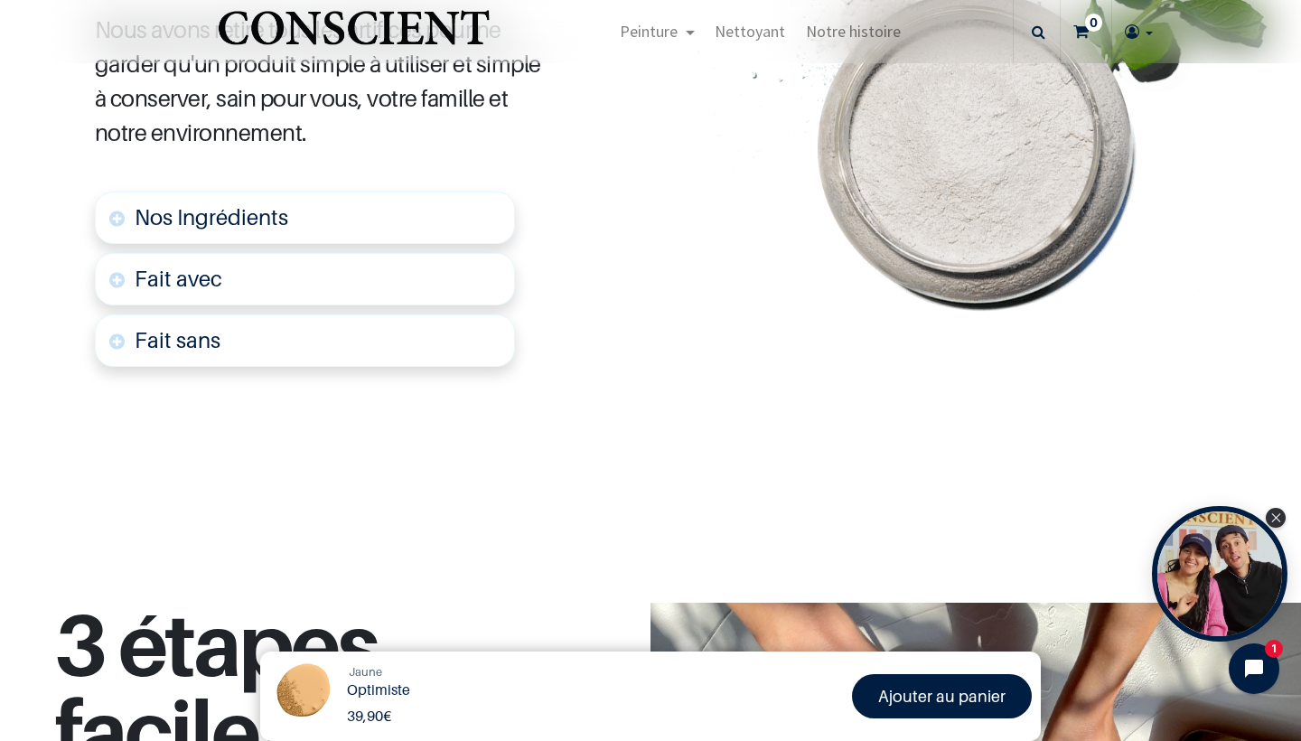
click at [106, 323] on link "Fait sans" at bounding box center [305, 340] width 420 height 52
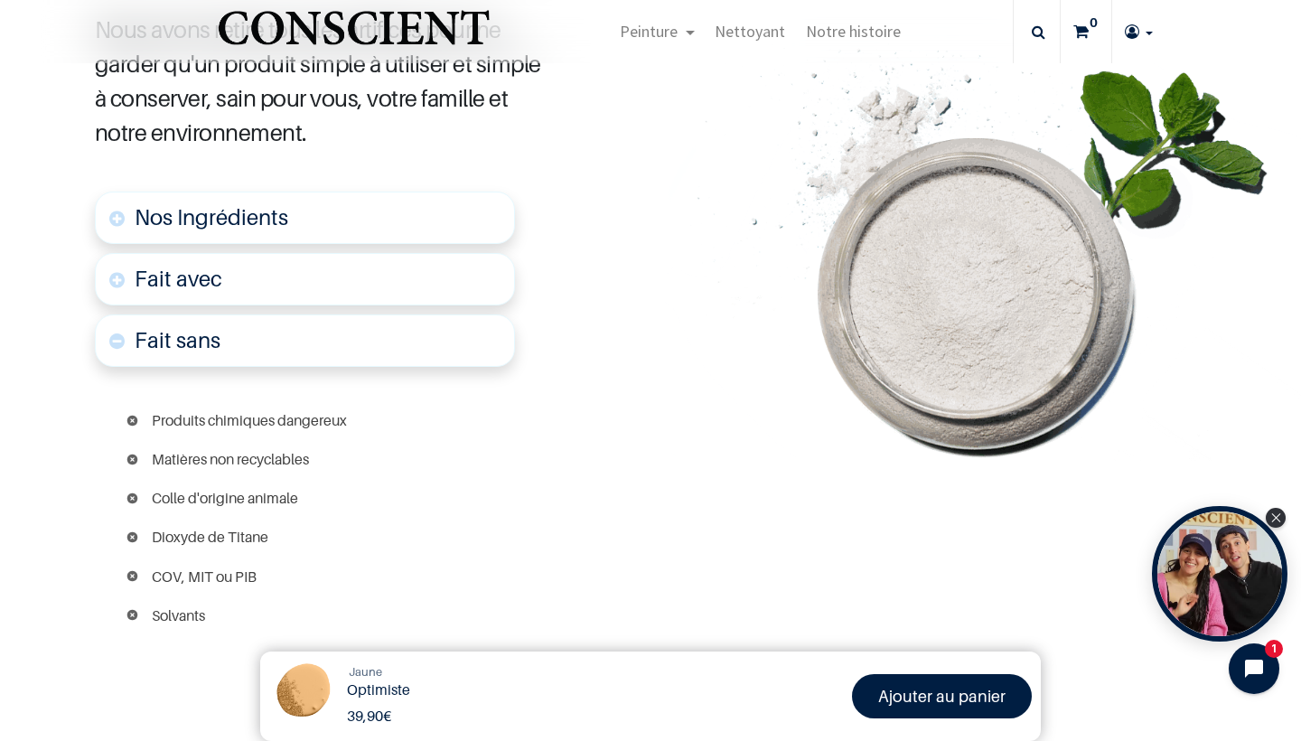
click at [106, 323] on link "Fait sans" at bounding box center [305, 340] width 420 height 52
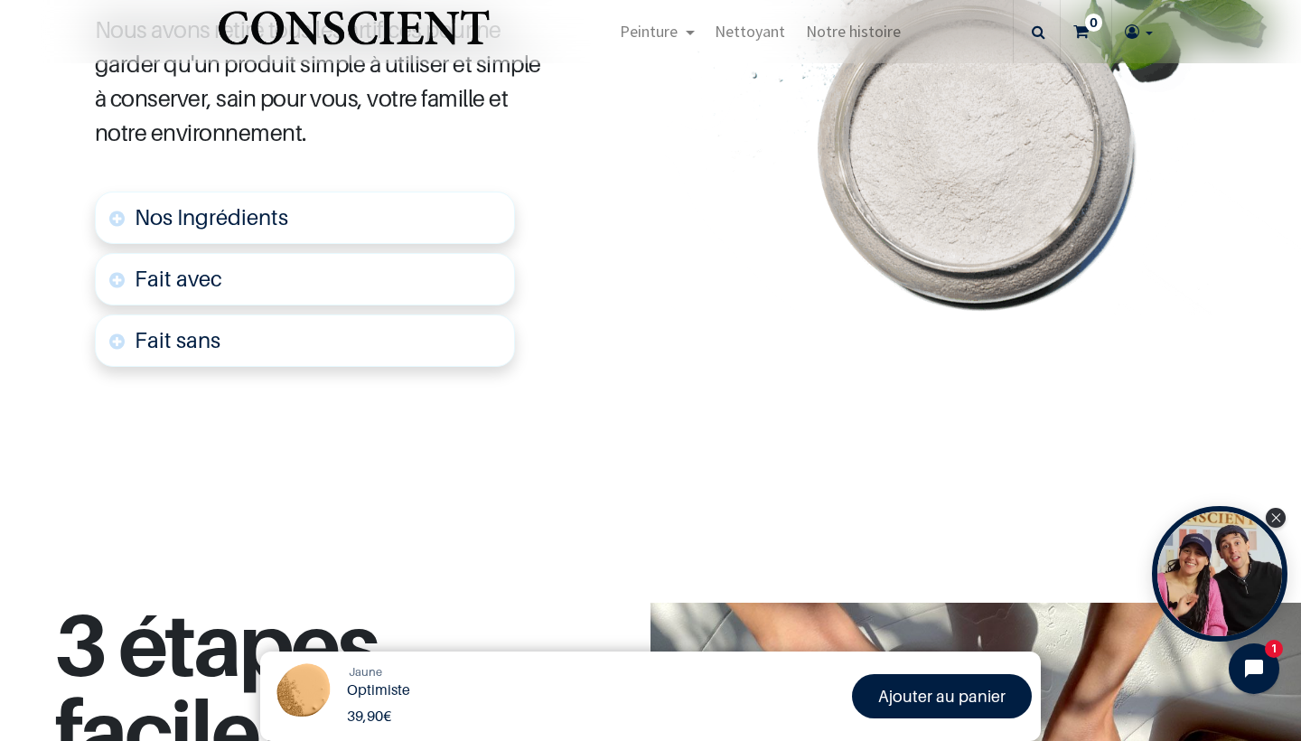
click at [124, 261] on link "Fait avec" at bounding box center [305, 279] width 420 height 52
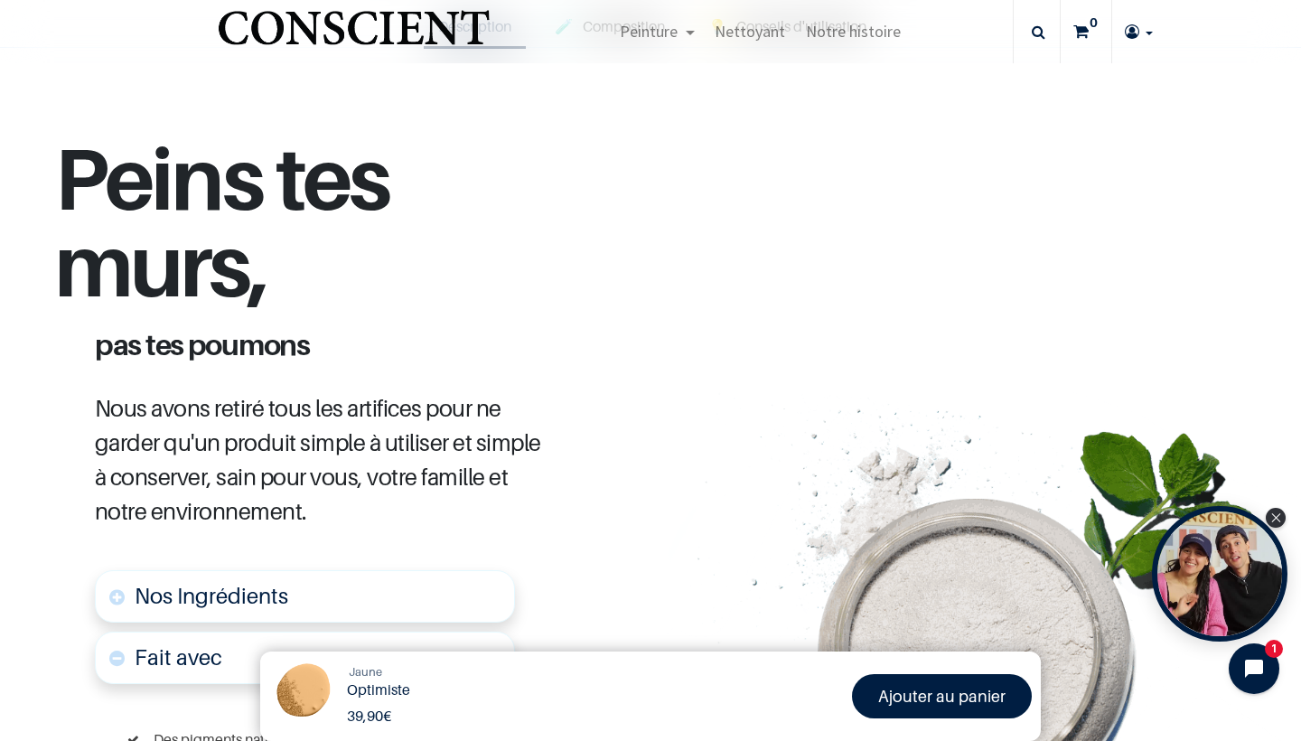
scroll to position [520, 0]
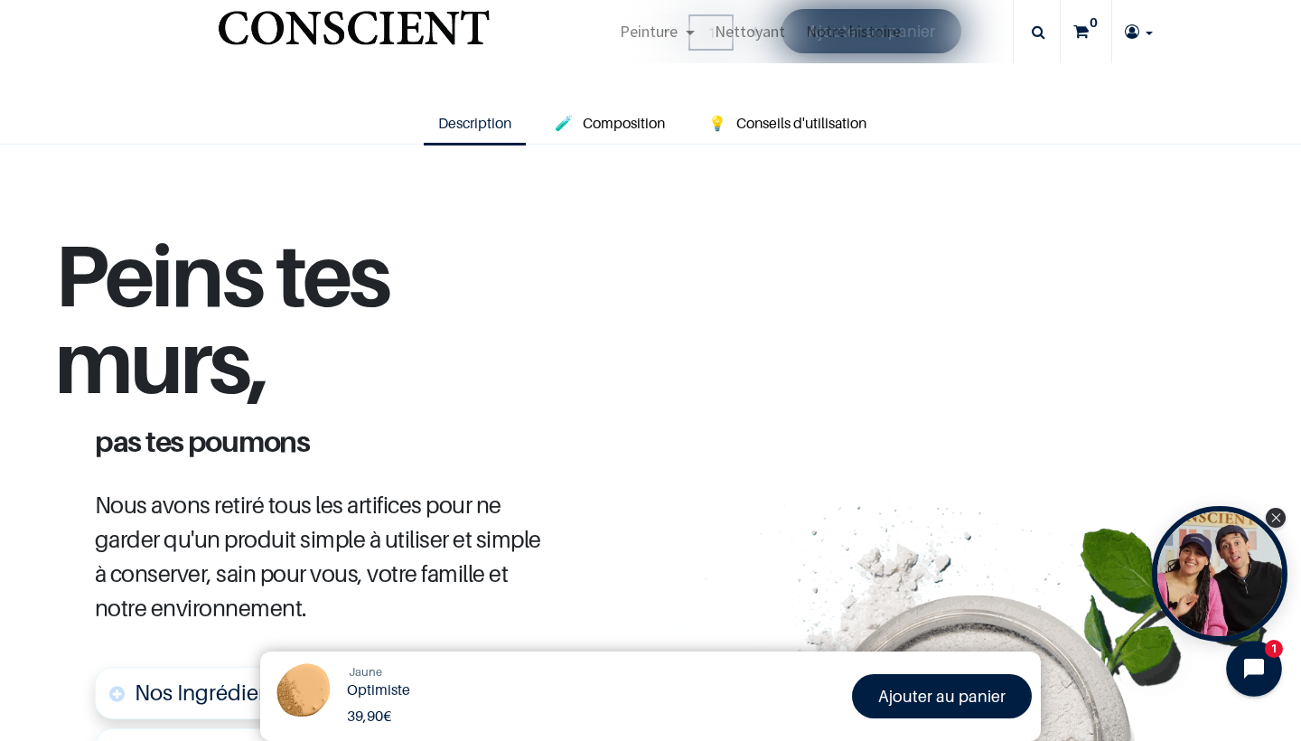
click at [1259, 660] on icon "Open chat widget" at bounding box center [1264, 669] width 28 height 28
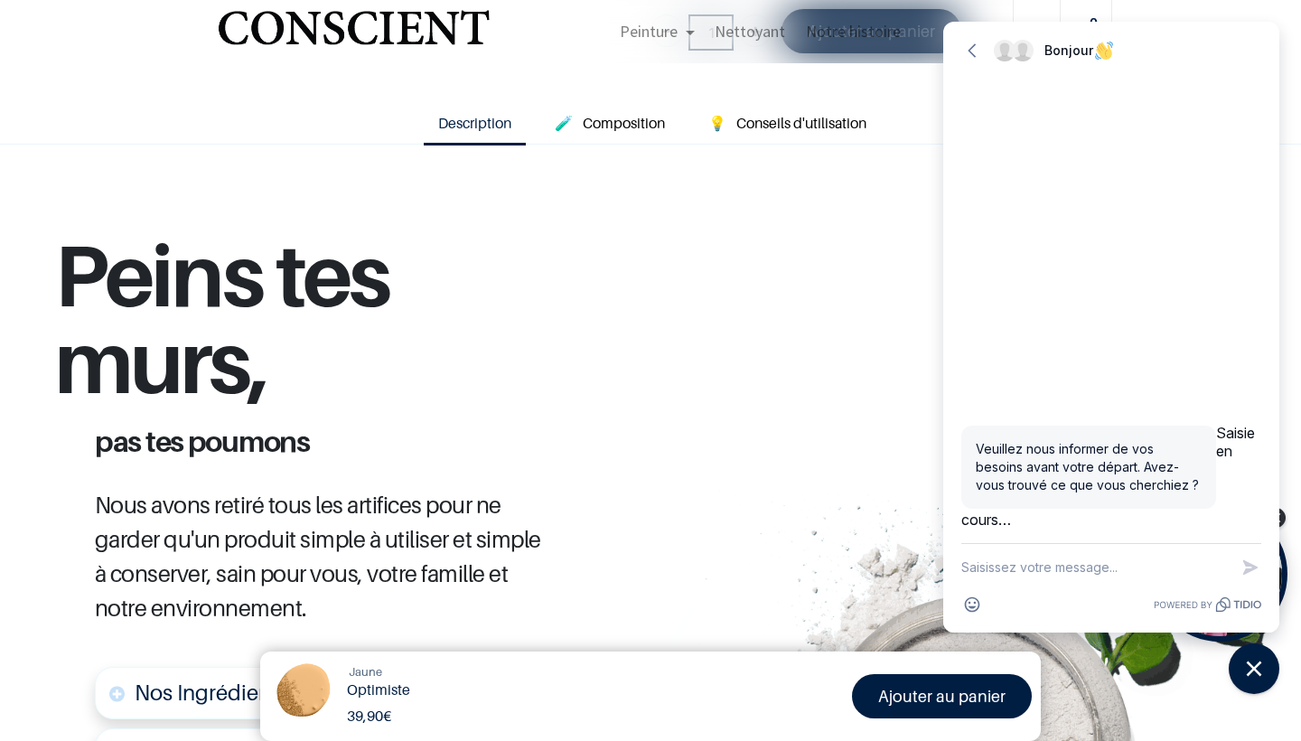
click at [1057, 579] on textarea "New message" at bounding box center [1094, 567] width 267 height 47
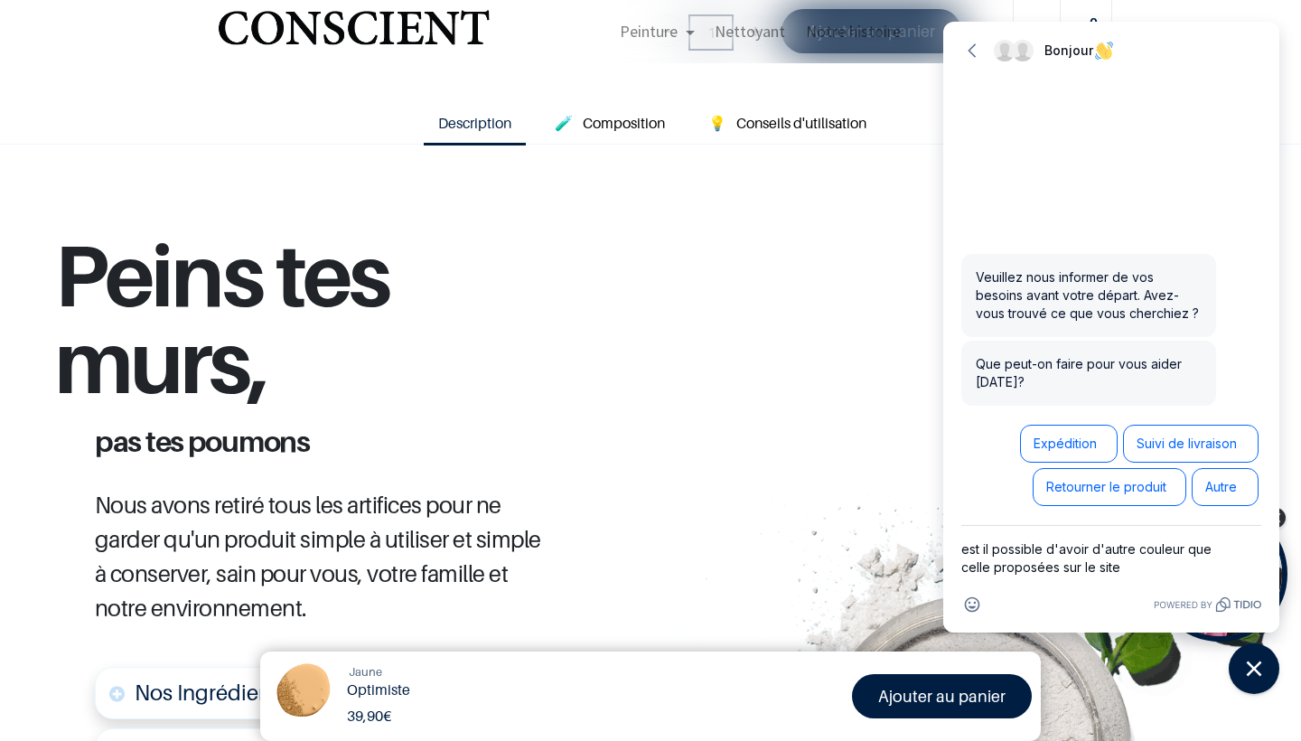
click at [1133, 546] on textarea "est il possible d'avoir d'autre couleur que celle proposées sur le site" at bounding box center [1094, 558] width 267 height 65
click at [1189, 545] on textarea "est il possible d'avoir d'autres couleur que celle proposées sur le site" at bounding box center [1094, 558] width 267 height 65
click at [1147, 556] on textarea "est il possible d'avoir d'autres couleurs que celle proposées sur le site" at bounding box center [1094, 558] width 267 height 65
click at [991, 574] on textarea "est il possible d'avoir d'autres couleurs que celle proposées sur le site" at bounding box center [1094, 558] width 267 height 65
click at [1155, 565] on textarea "est il possible d'avoir d'autres couleurs que celles proposées sur le site" at bounding box center [1094, 558] width 267 height 65
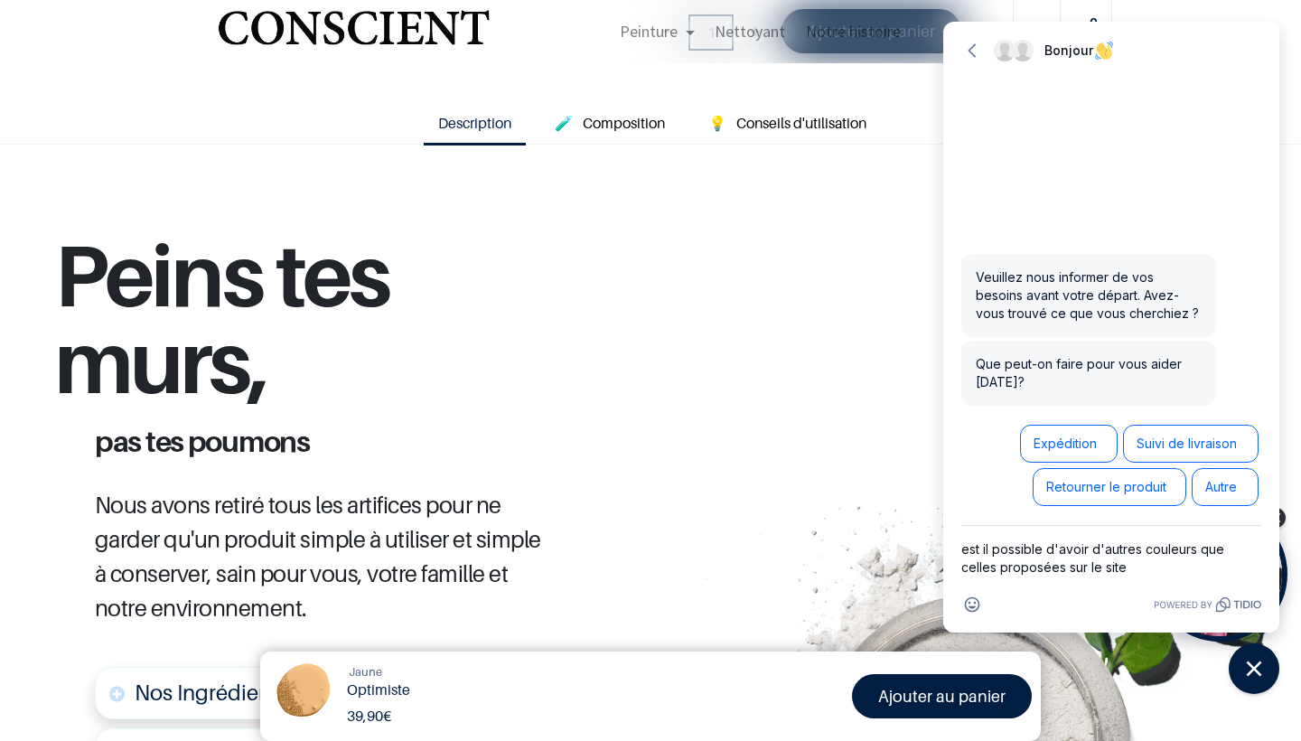
type textarea "est il possible d'avoir d'autres couleurs que celles proposées sur le site ?"
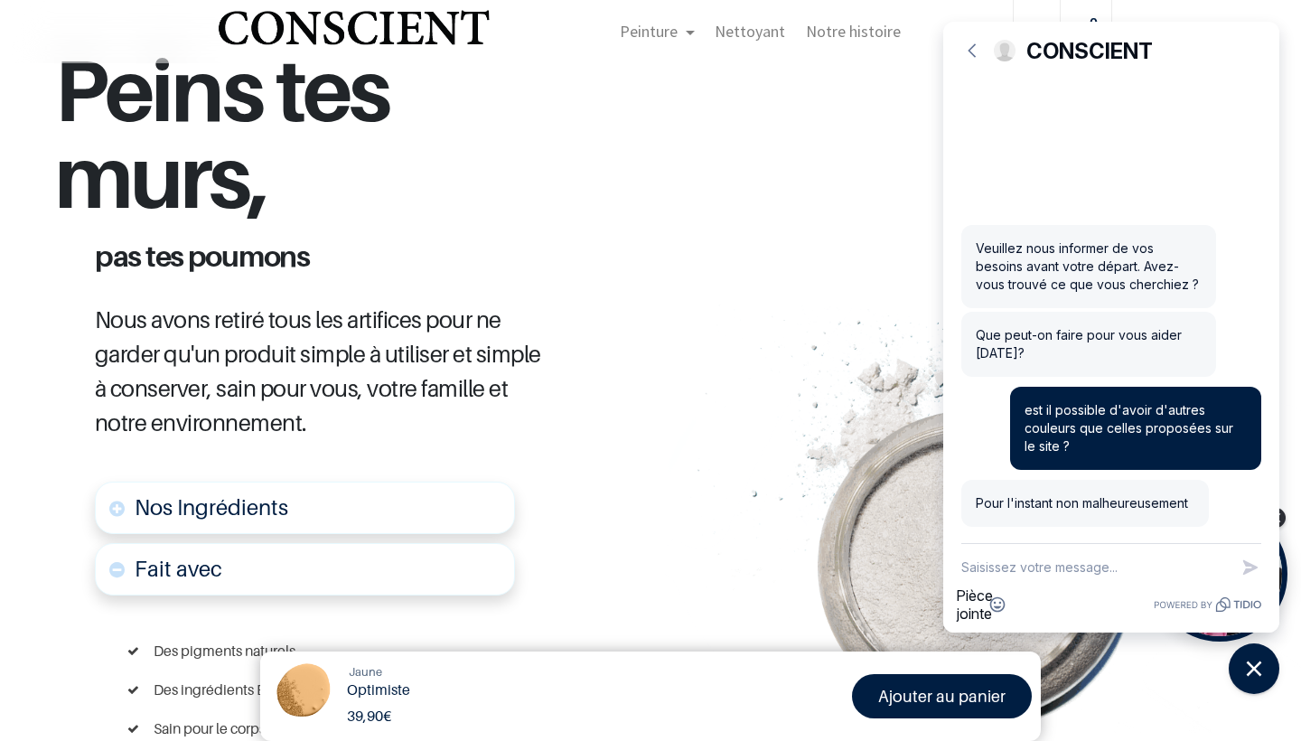
scroll to position [832, 0]
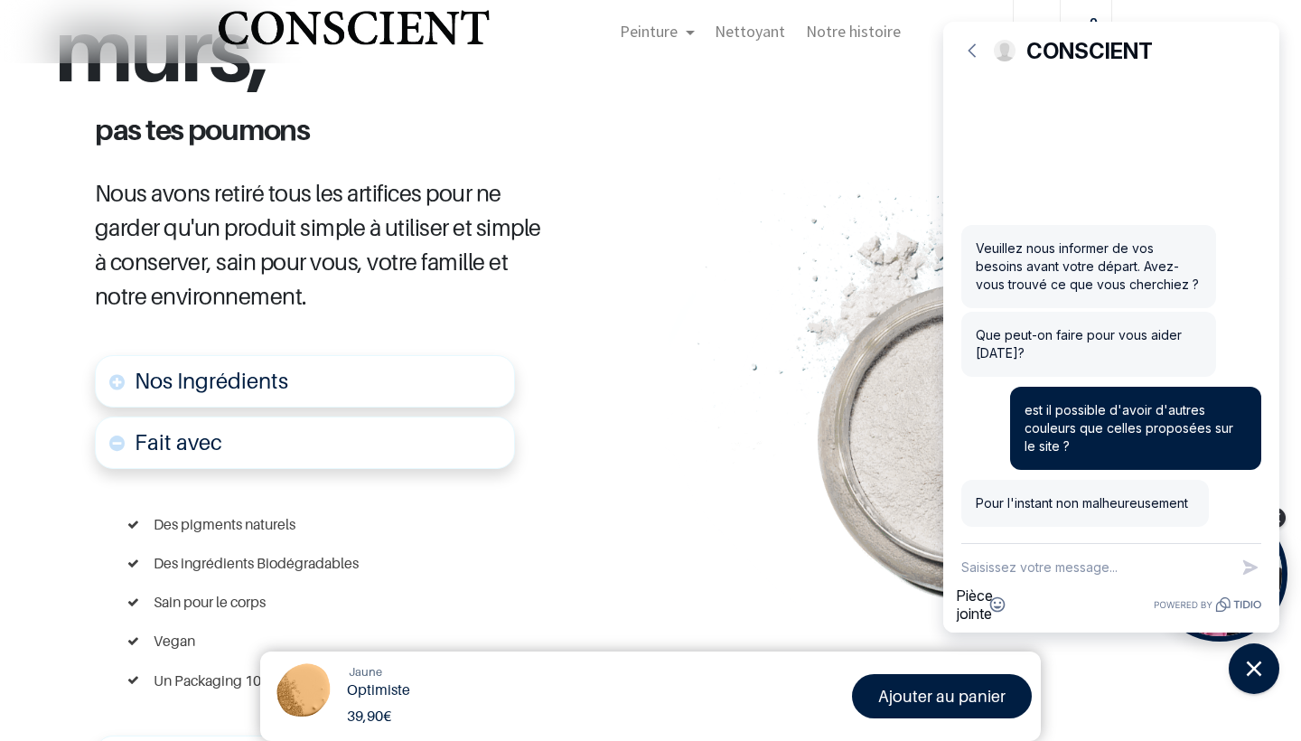
click at [382, 740] on div "Jaune Optimiste 39,90 € 39,90 € 39.9 EUR 39,90 € Ajouter au panier" at bounding box center [650, 695] width 781 height 89
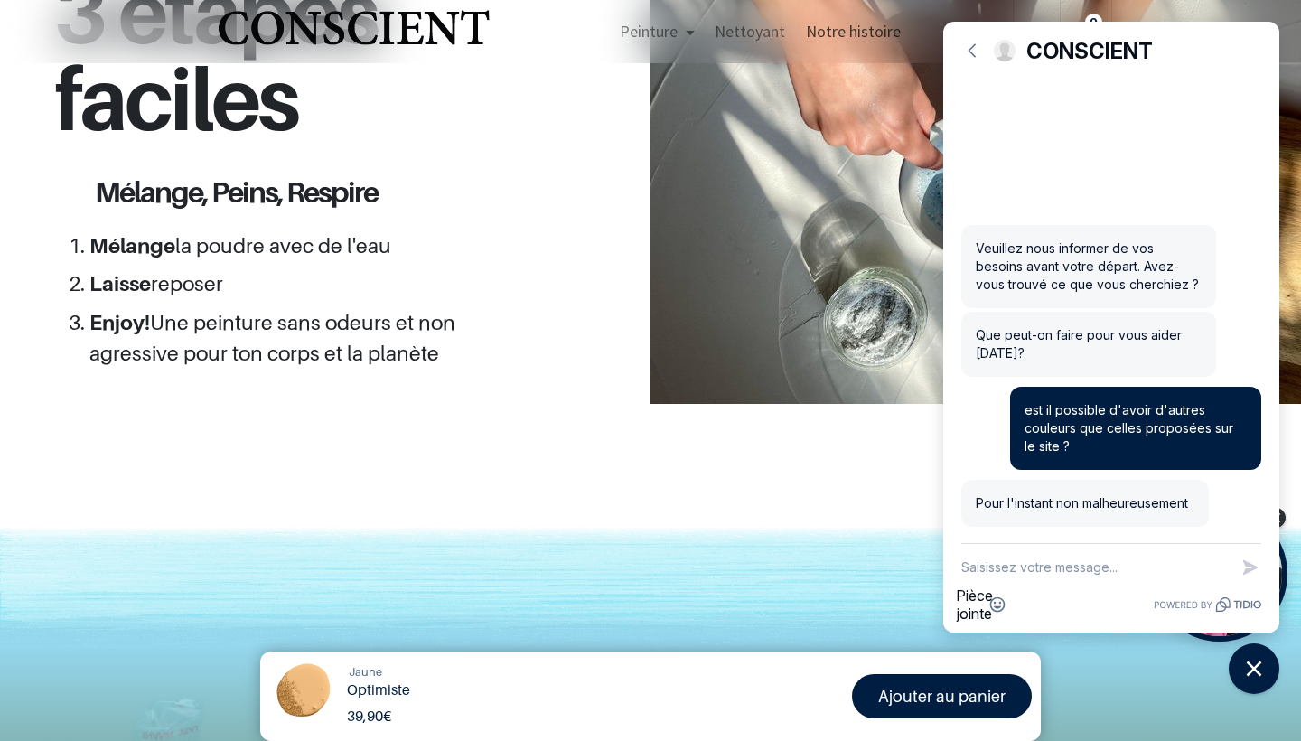
scroll to position [1885, 0]
click at [696, 527] on img at bounding box center [650, 581] width 1301 height 136
click at [1039, 567] on textarea "New message" at bounding box center [1094, 567] width 267 height 47
type textarea "ok, merci quand même"
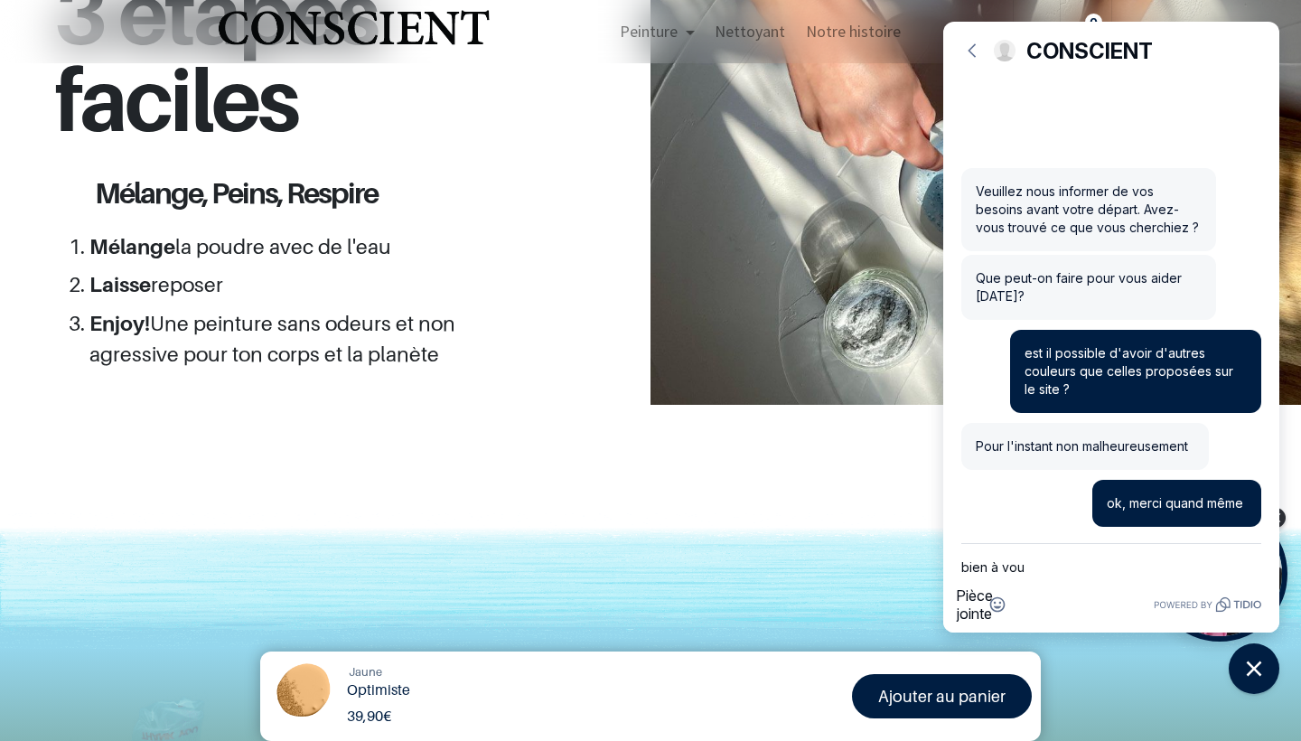
type textarea "bien à vous"
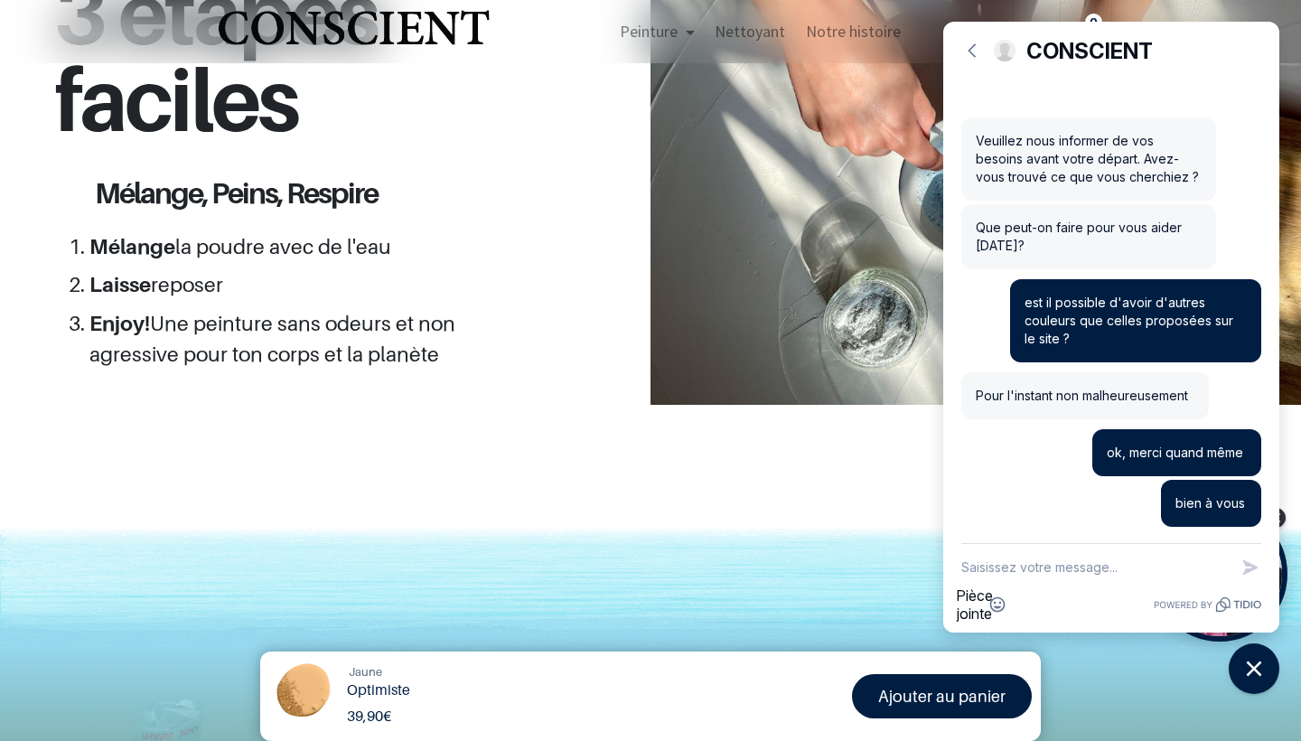
click at [825, 532] on img at bounding box center [650, 581] width 1301 height 136
click at [1097, 38] on div "Retour CONSCIENT Développer" at bounding box center [1111, 49] width 336 height 54
click at [974, 52] on icon "button" at bounding box center [972, 51] width 18 height 18
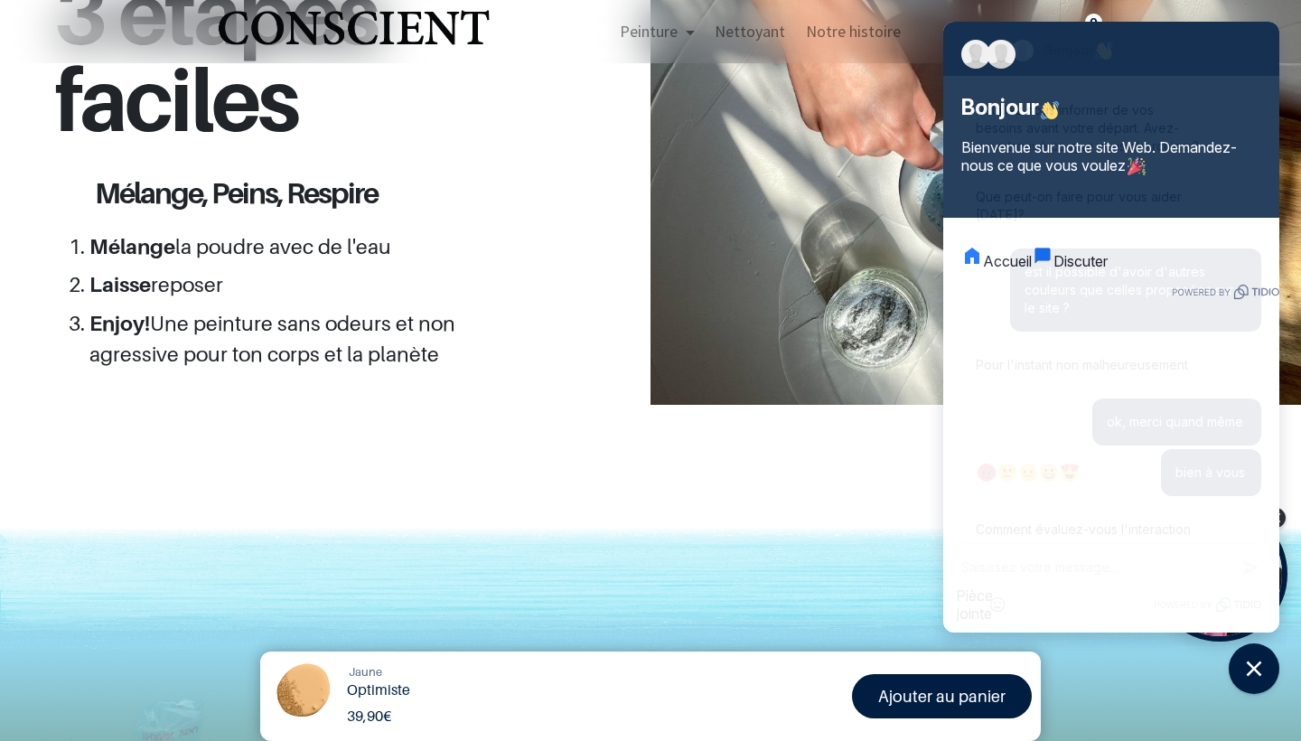
scroll to position [124, 0]
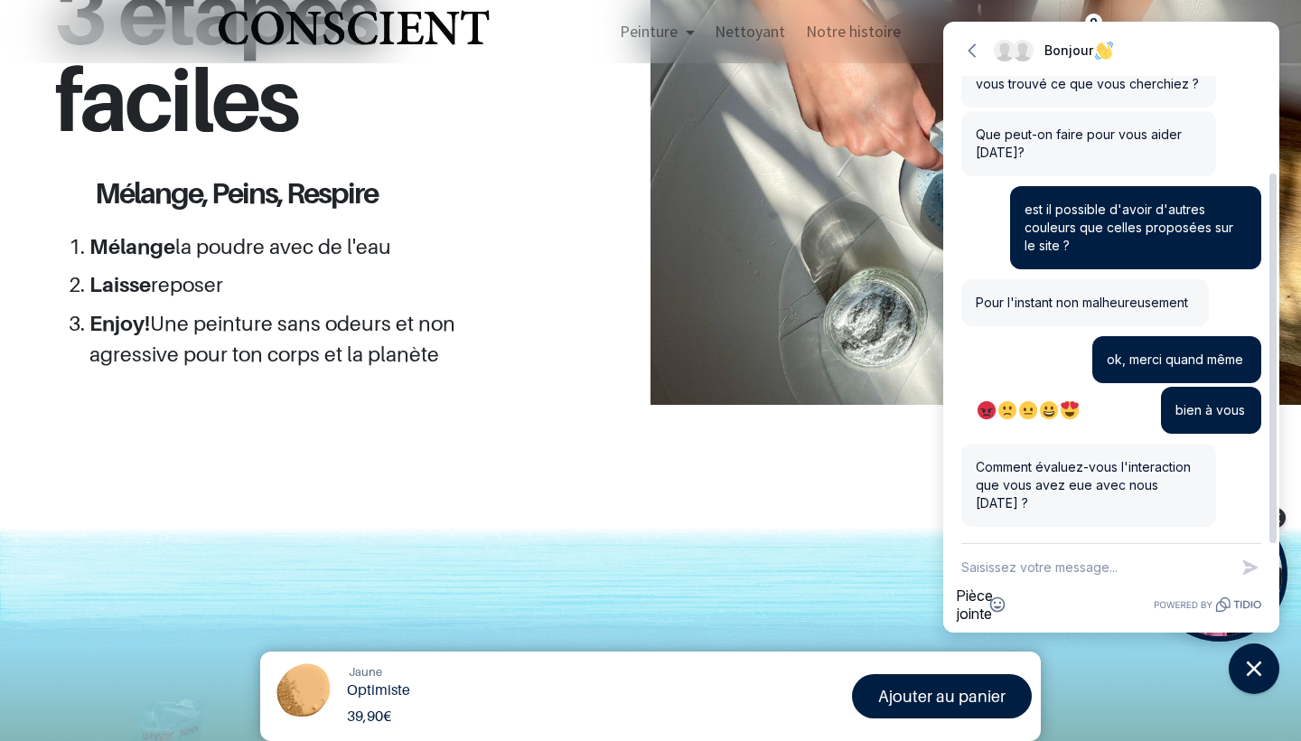
click at [1058, 419] on img "button" at bounding box center [1049, 410] width 18 height 18
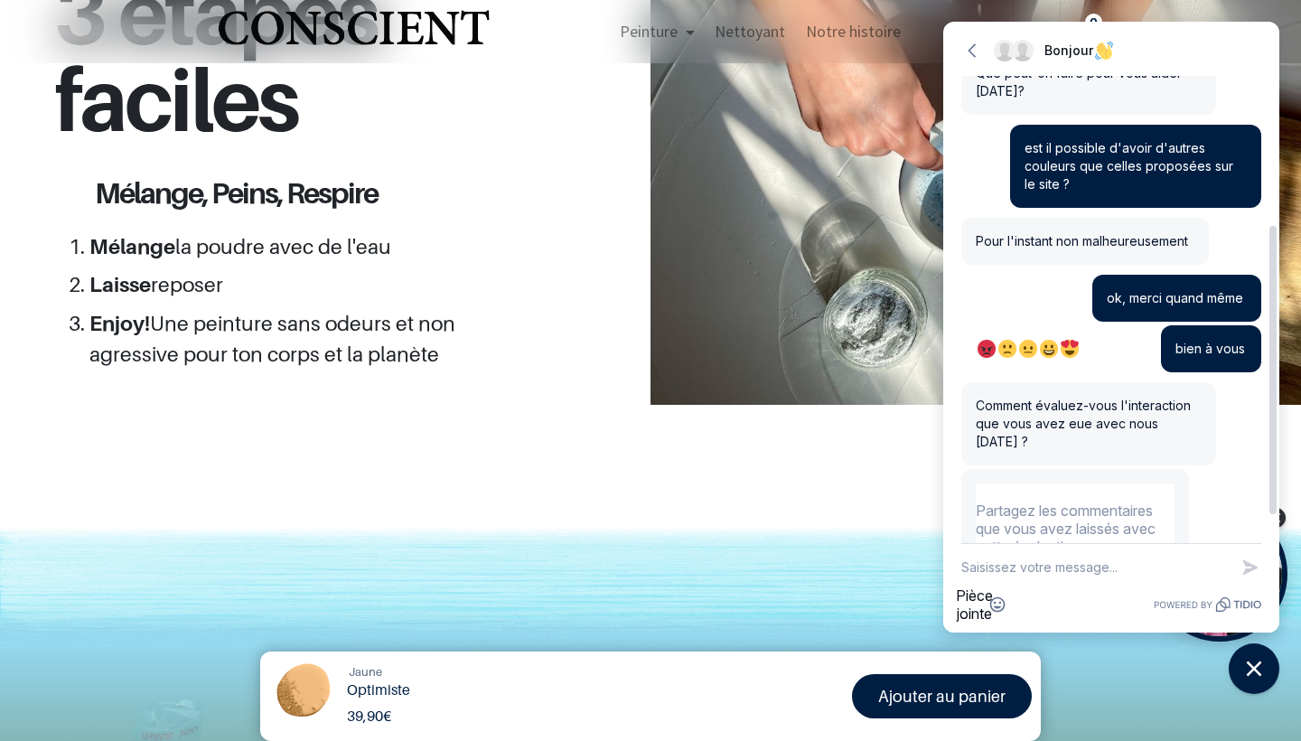
scroll to position [292, 0]
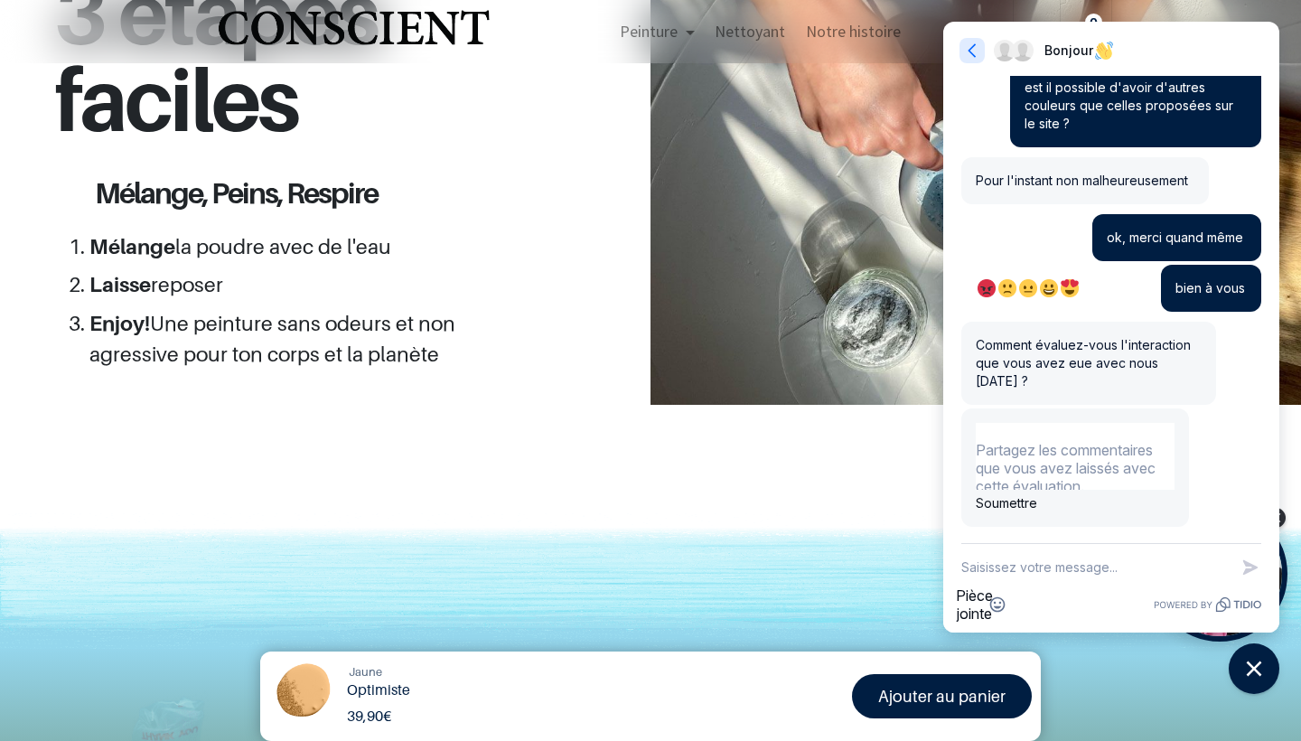
click at [966, 45] on icon "button" at bounding box center [972, 51] width 18 height 18
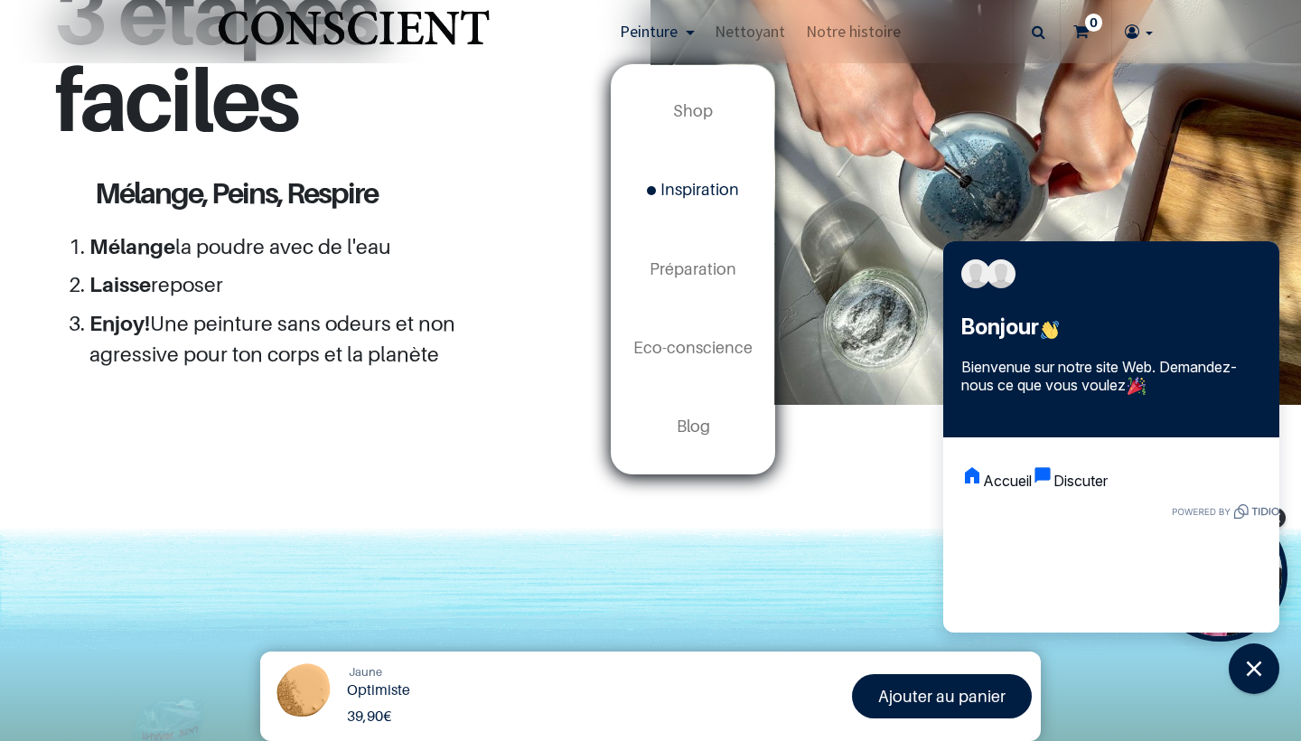
click at [697, 185] on span "Inspiration" at bounding box center [693, 189] width 92 height 19
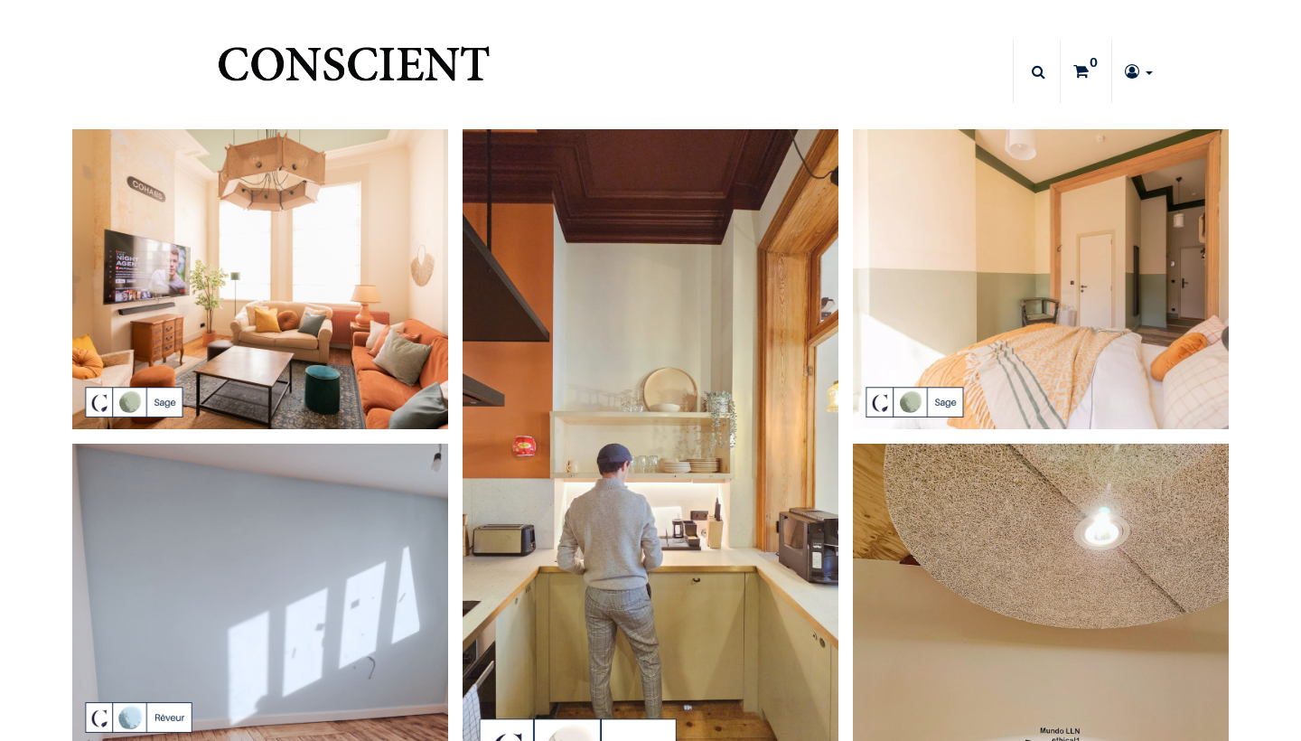
type input "[DOMAIN_NAME][EMAIL_ADDRESS][DOMAIN_NAME]"
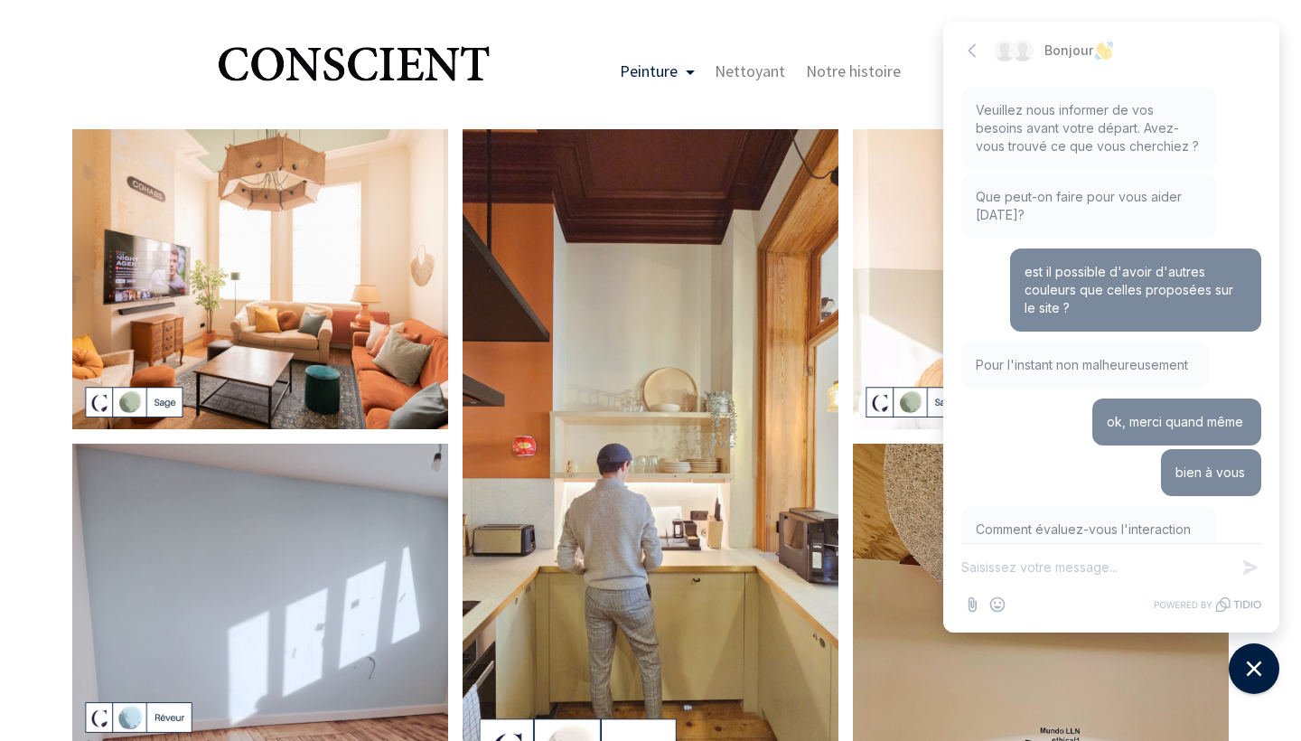
scroll to position [292, 0]
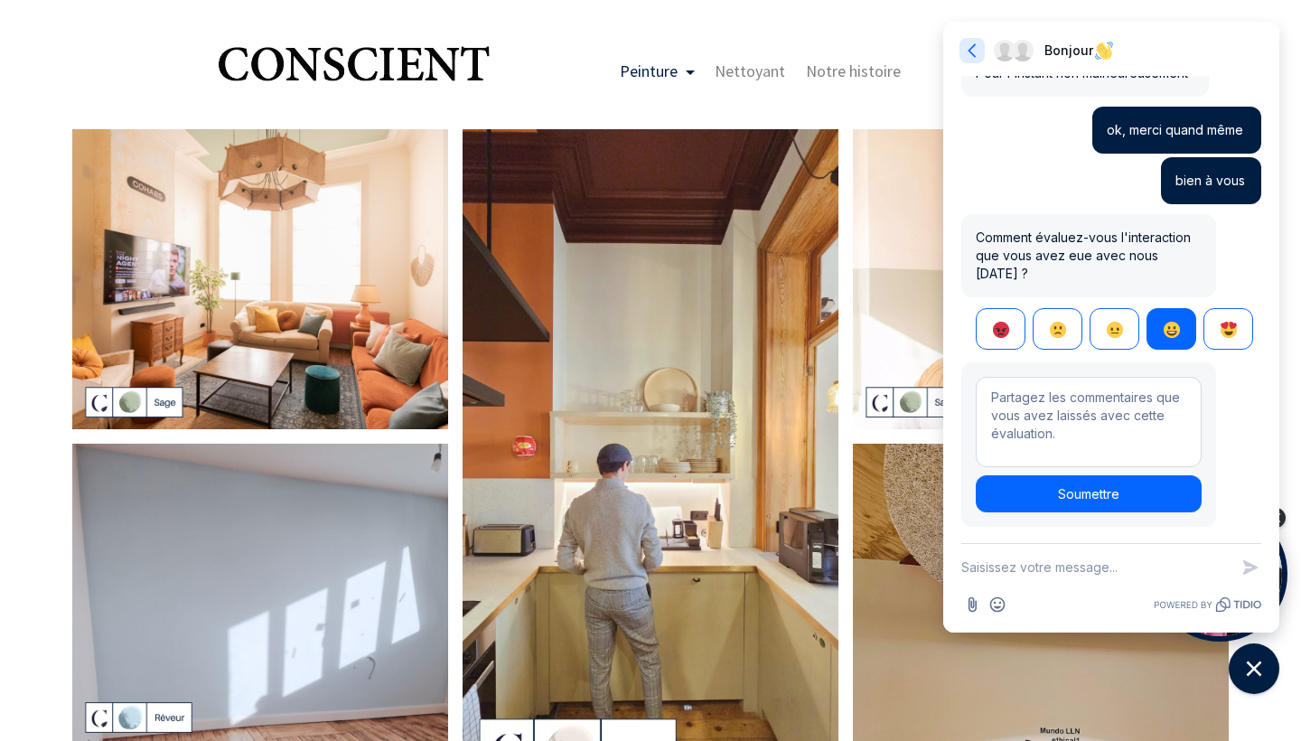
click at [971, 51] on icon "button" at bounding box center [972, 51] width 18 height 18
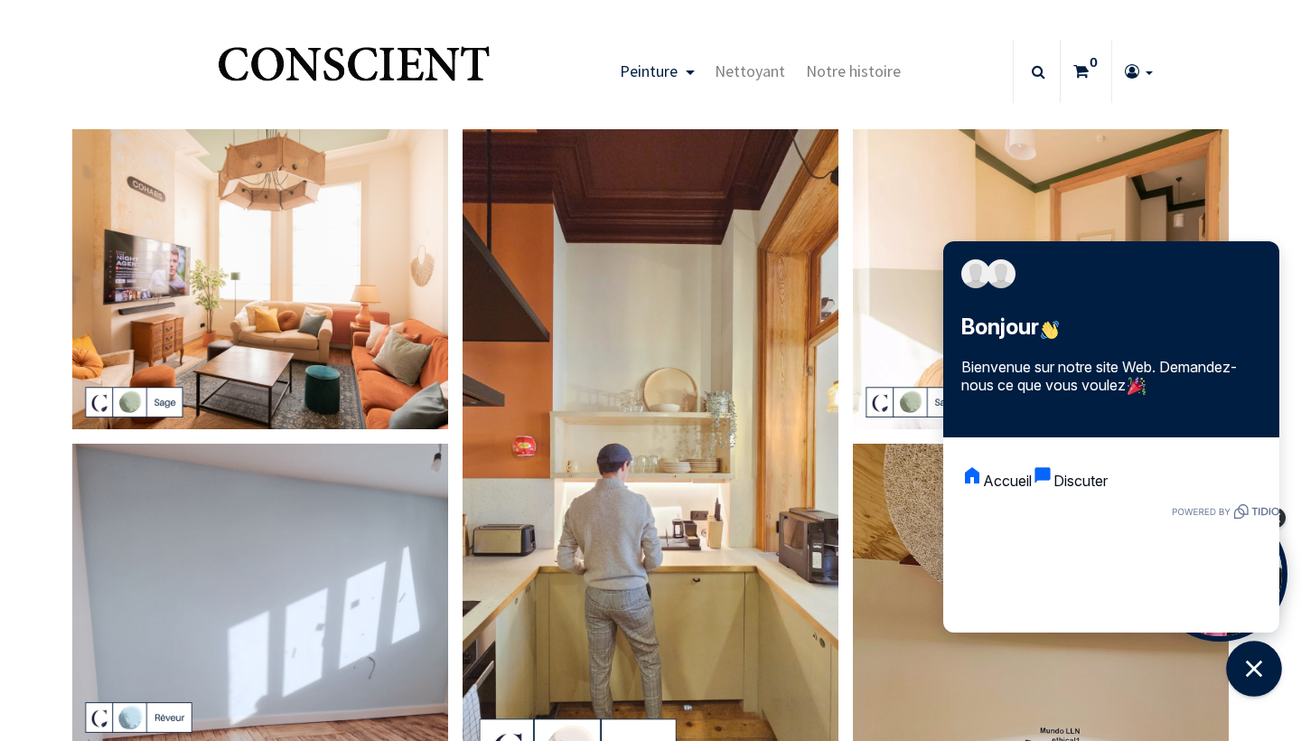
click at [1266, 673] on icon "Close chat widget" at bounding box center [1255, 669] width 28 height 28
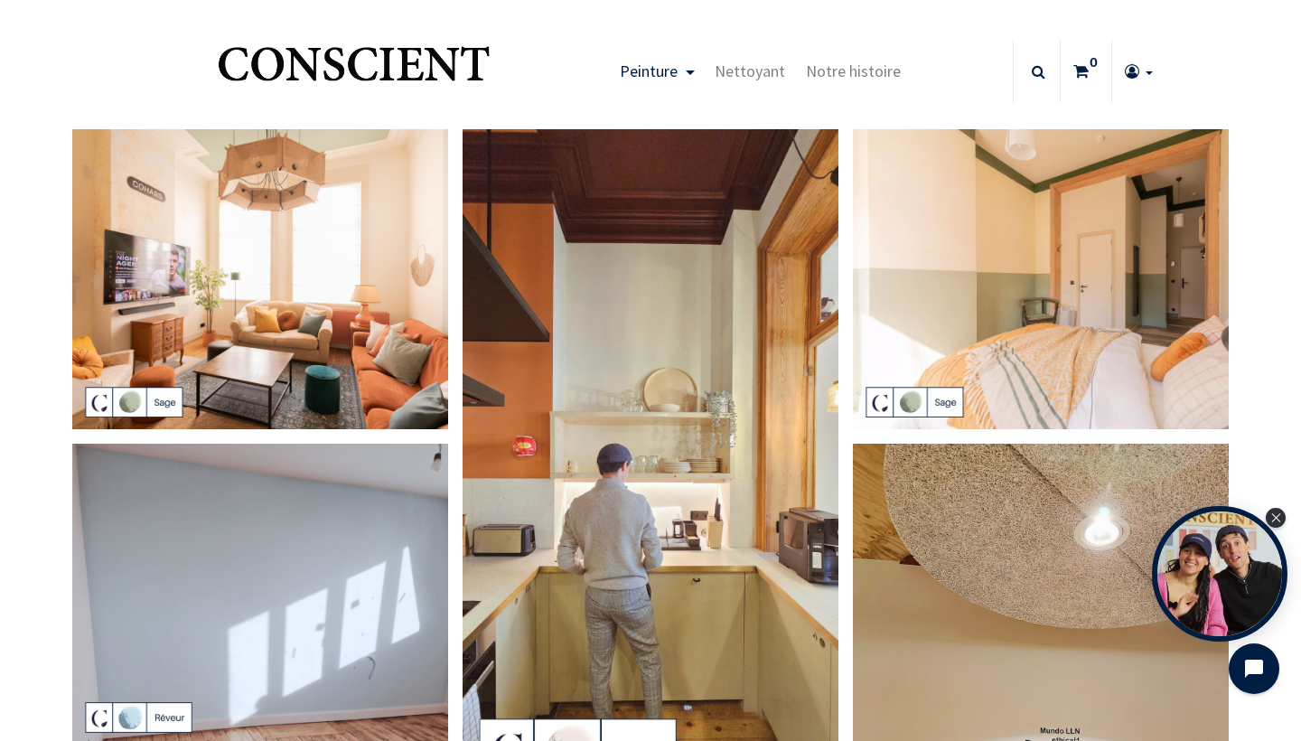
click at [681, 323] on img at bounding box center [651, 463] width 376 height 669
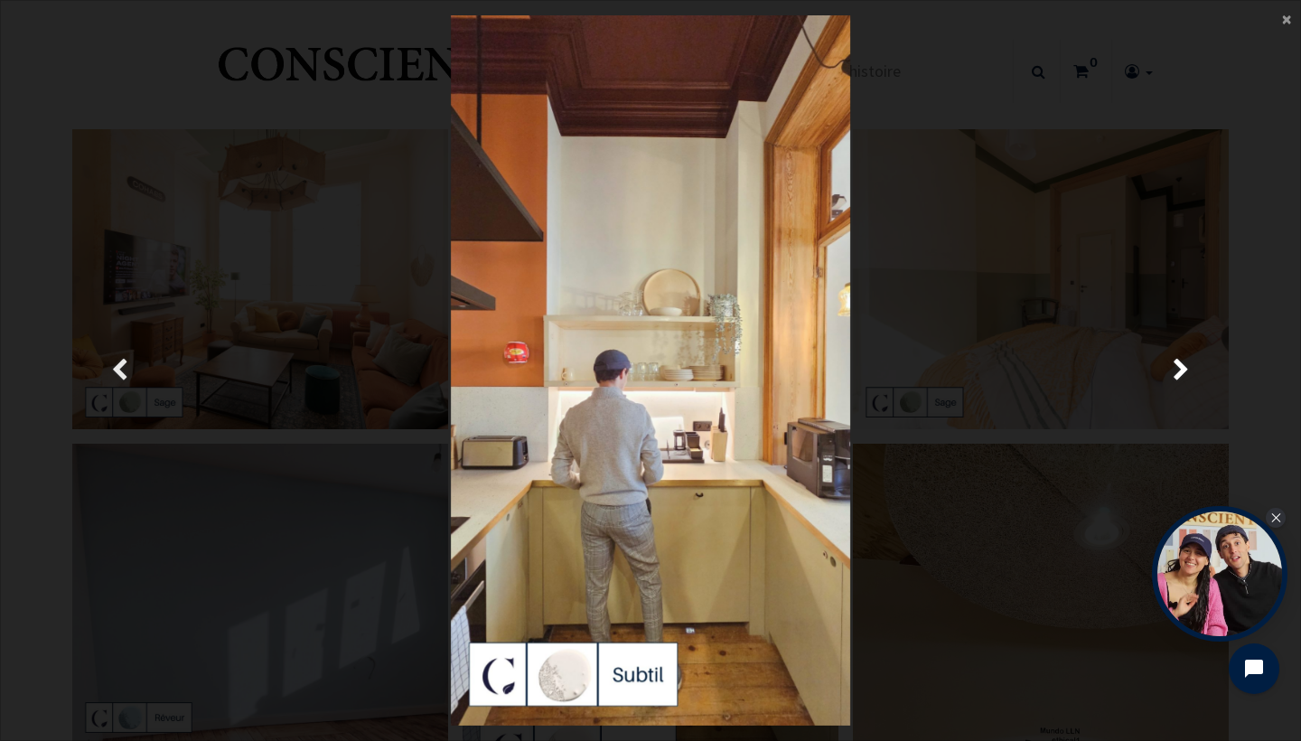
click at [45, 244] on link "Précedent" at bounding box center [119, 370] width 187 height 710
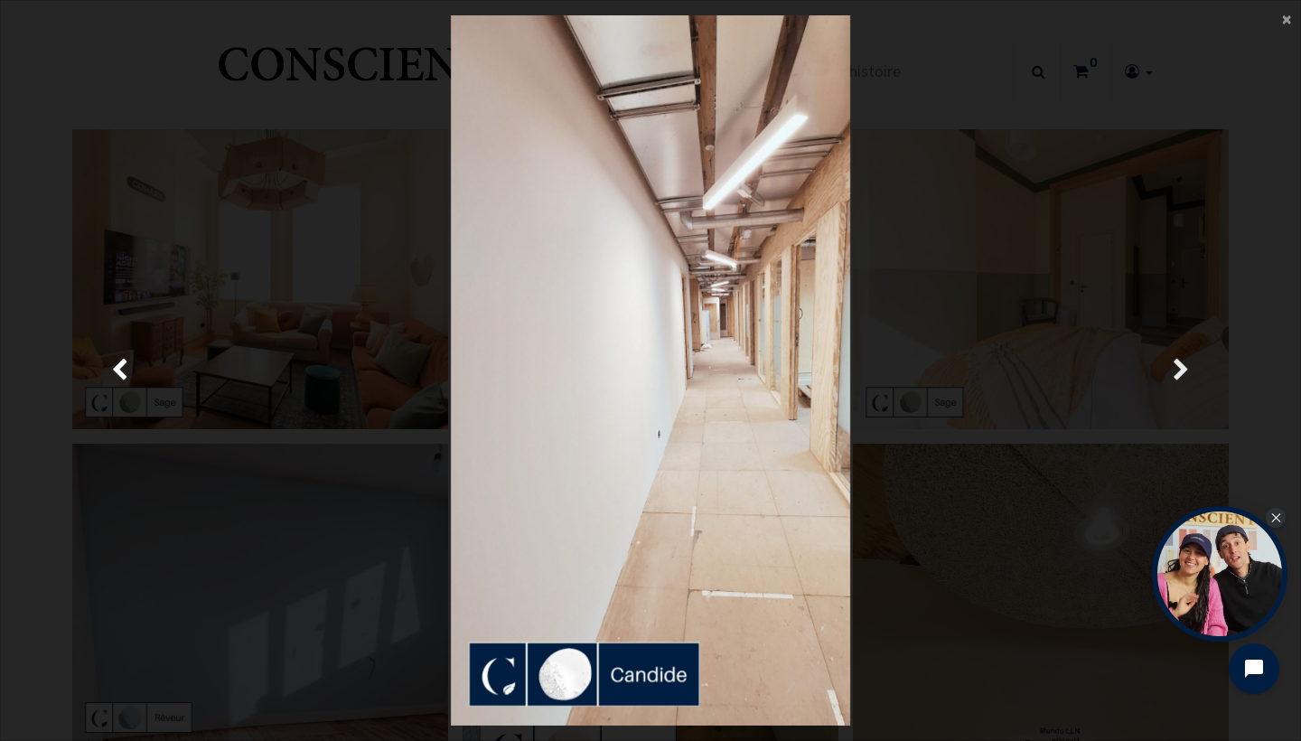
click at [1192, 373] on link "Suivante" at bounding box center [1181, 370] width 187 height 710
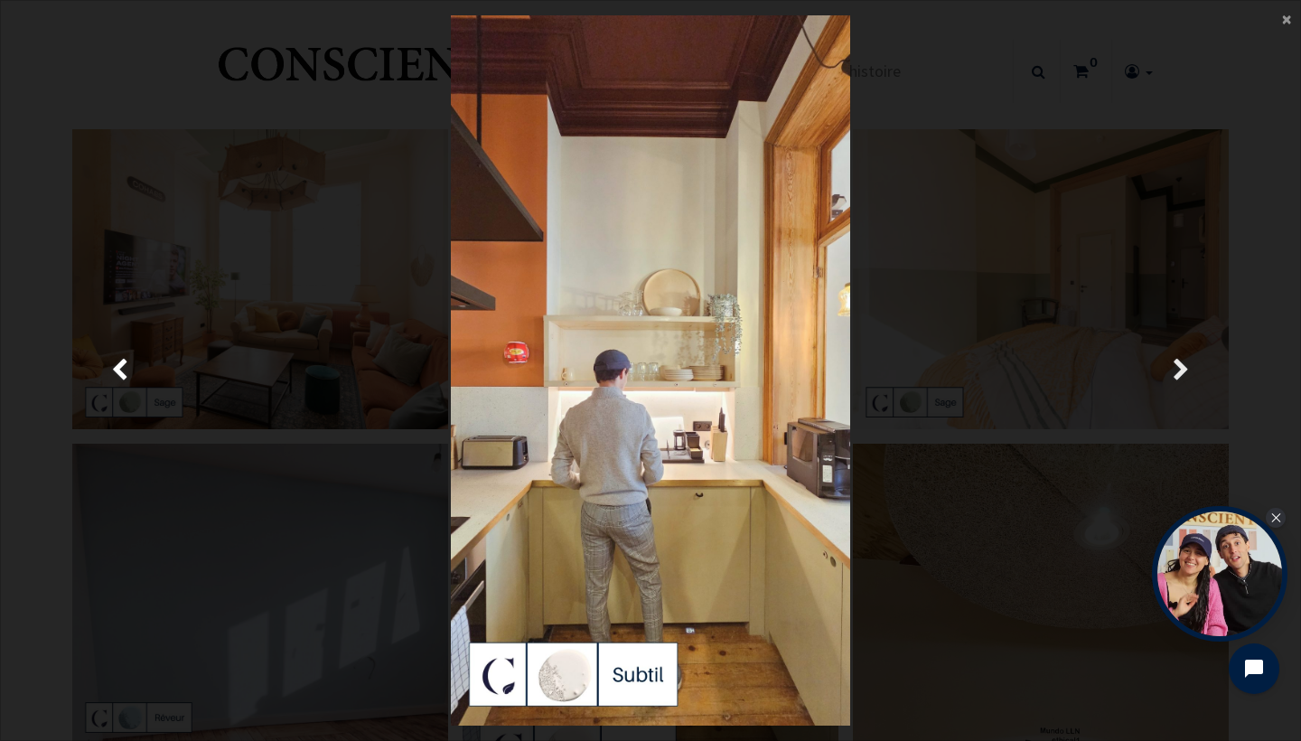
click at [1192, 373] on link "Suivante" at bounding box center [1181, 370] width 187 height 710
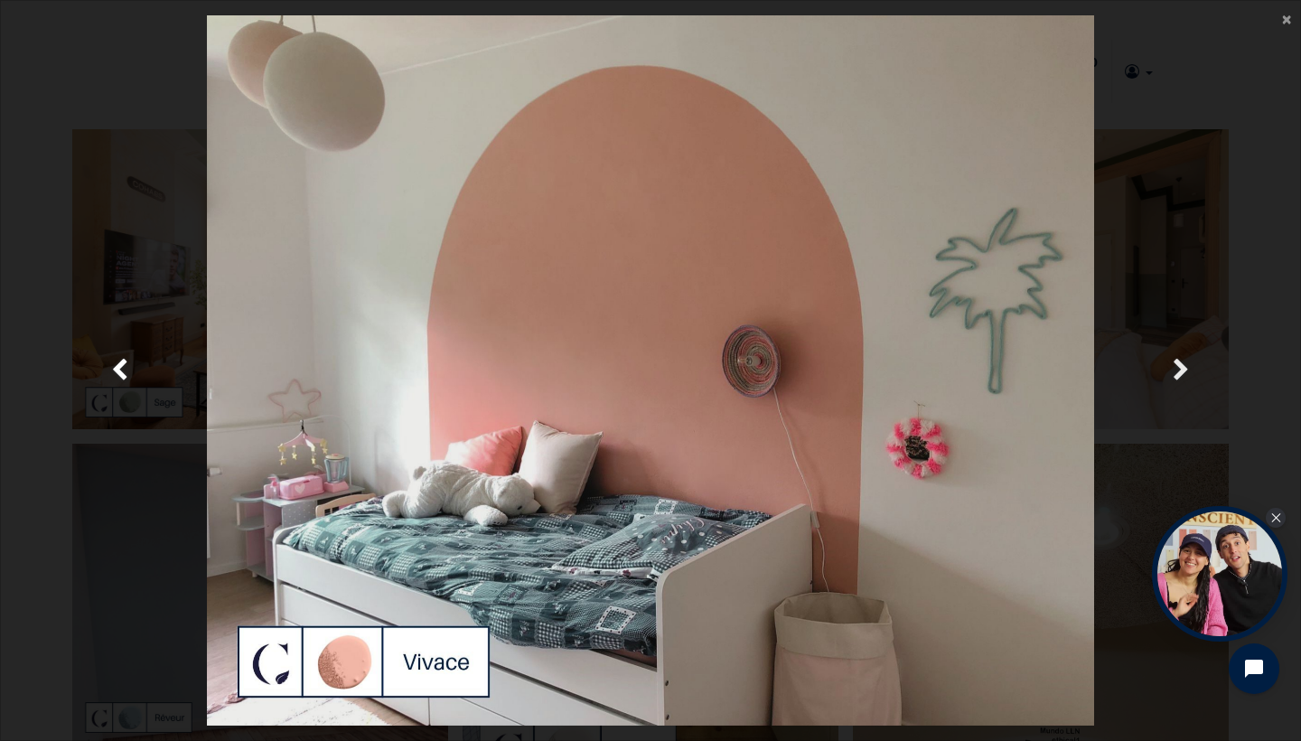
click at [1190, 379] on link "Suivante" at bounding box center [1181, 370] width 187 height 710
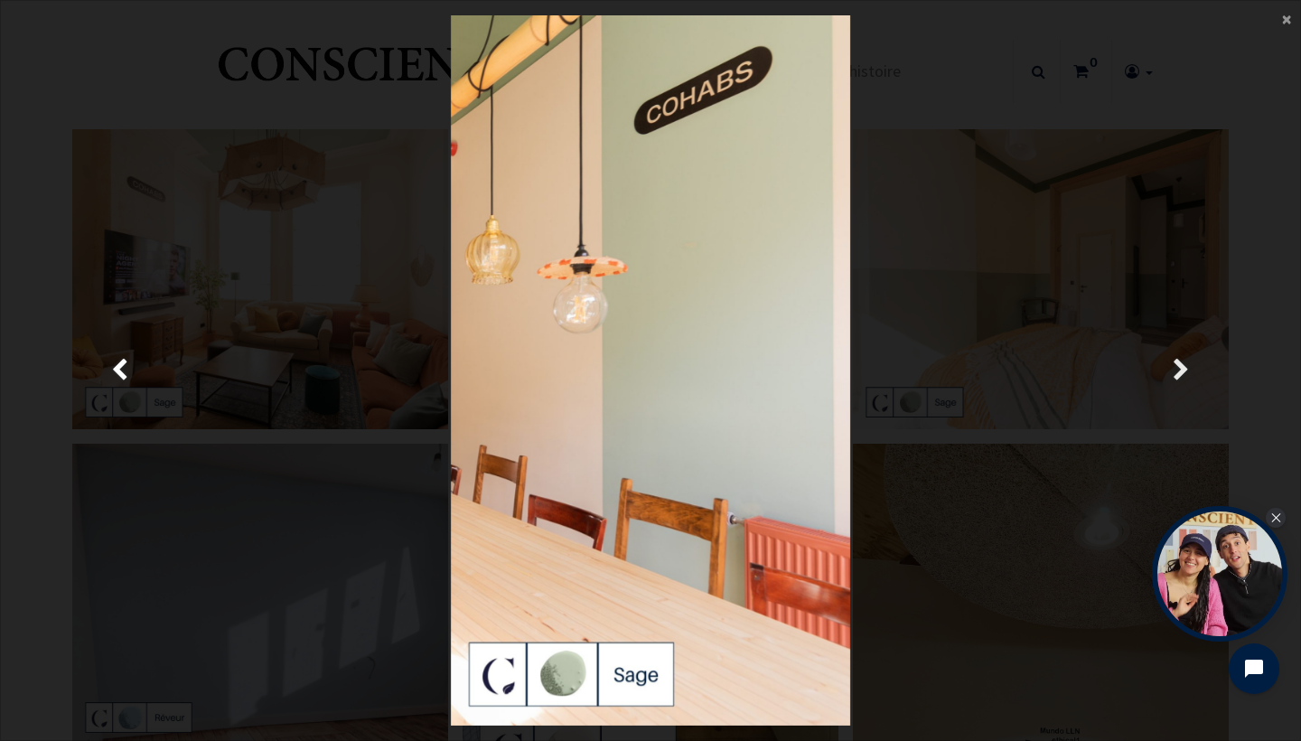
click at [1190, 379] on link "Suivante" at bounding box center [1181, 370] width 187 height 710
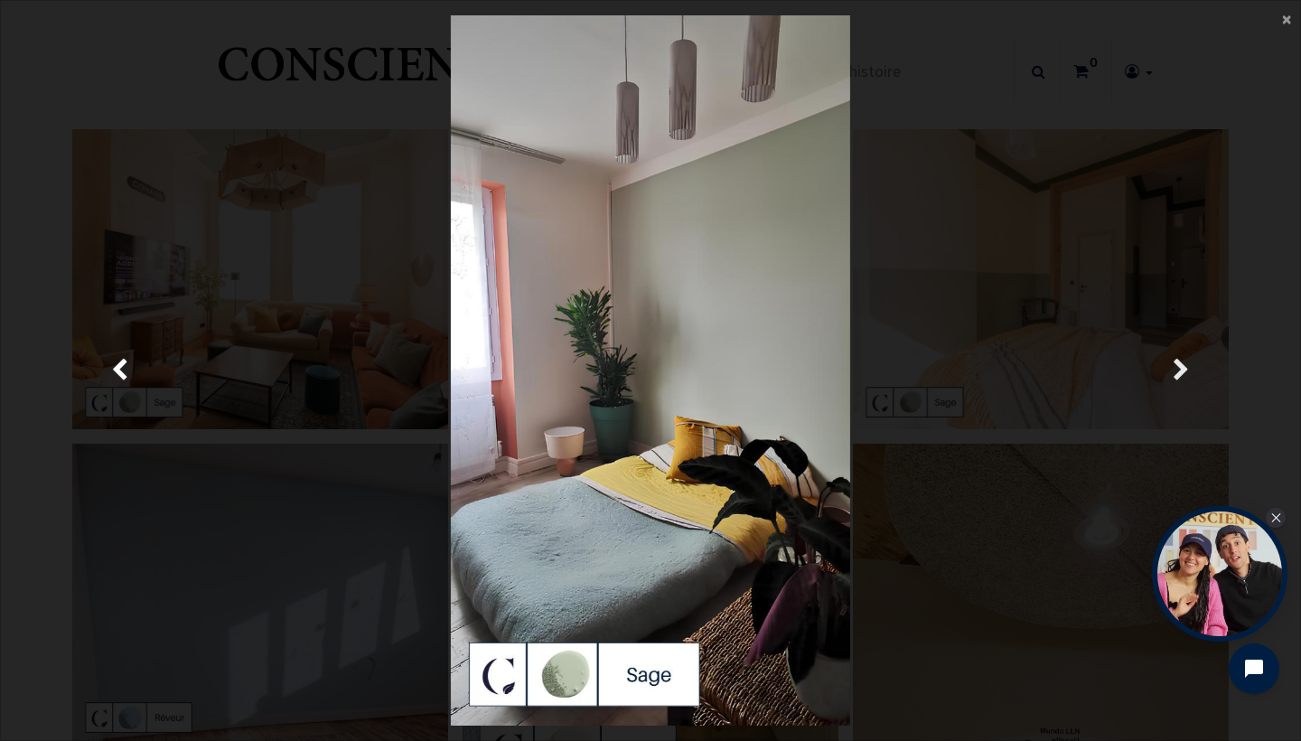
click at [1190, 379] on link "Suivante" at bounding box center [1181, 370] width 187 height 710
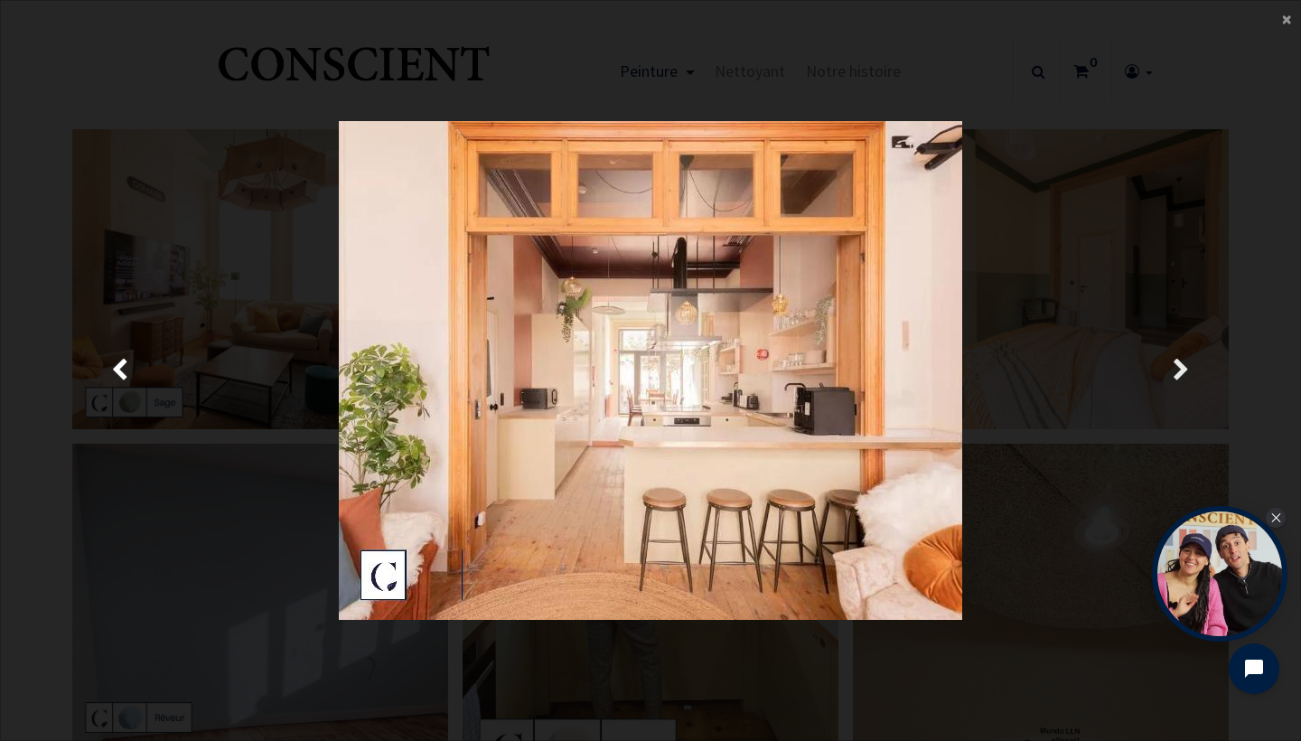
click at [1190, 379] on link "Suivante" at bounding box center [1181, 370] width 187 height 710
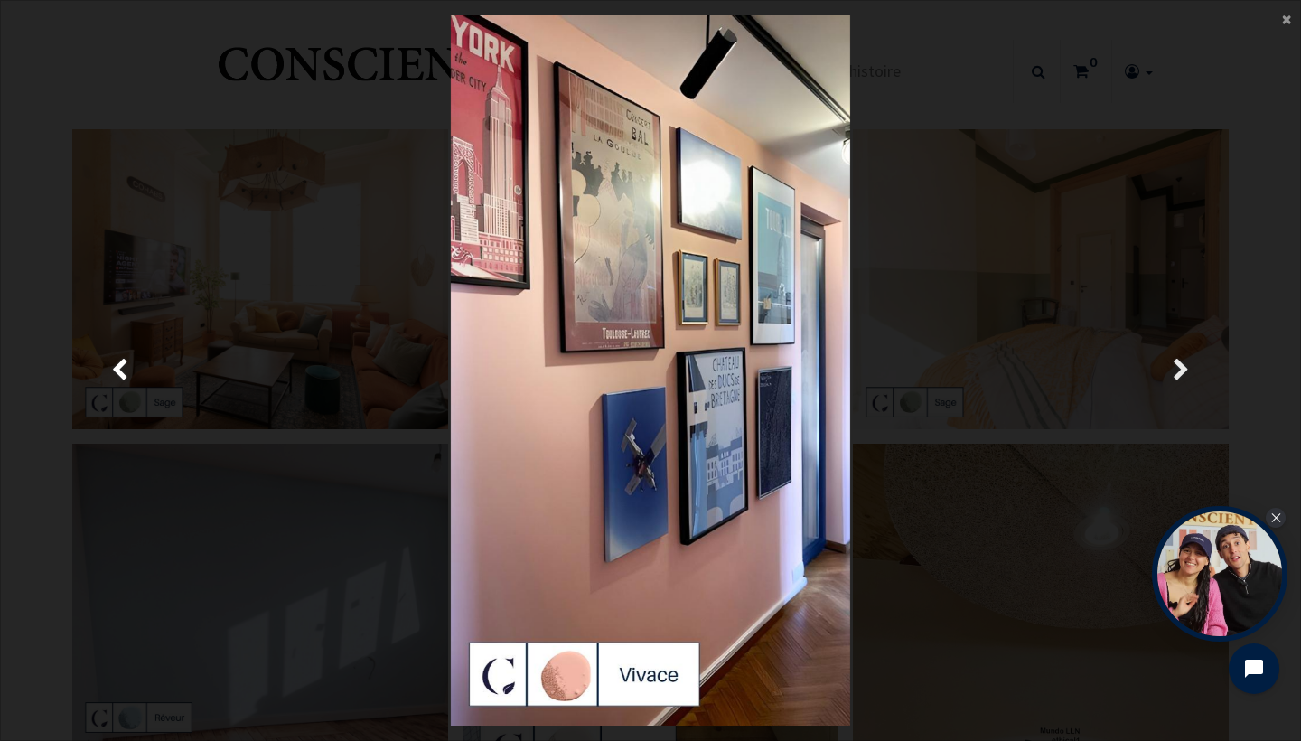
click at [1190, 379] on link "Suivante" at bounding box center [1181, 370] width 187 height 710
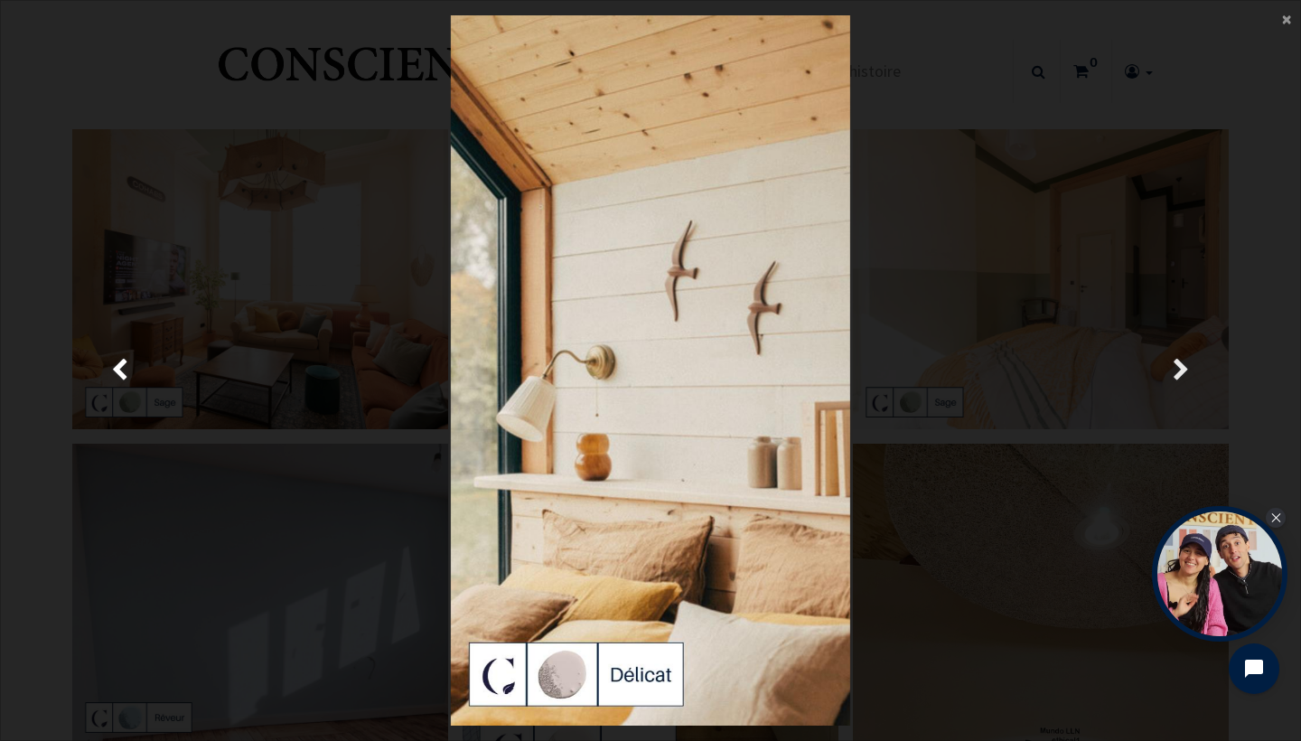
click at [1189, 379] on span "Suivante" at bounding box center [1181, 370] width 17 height 35
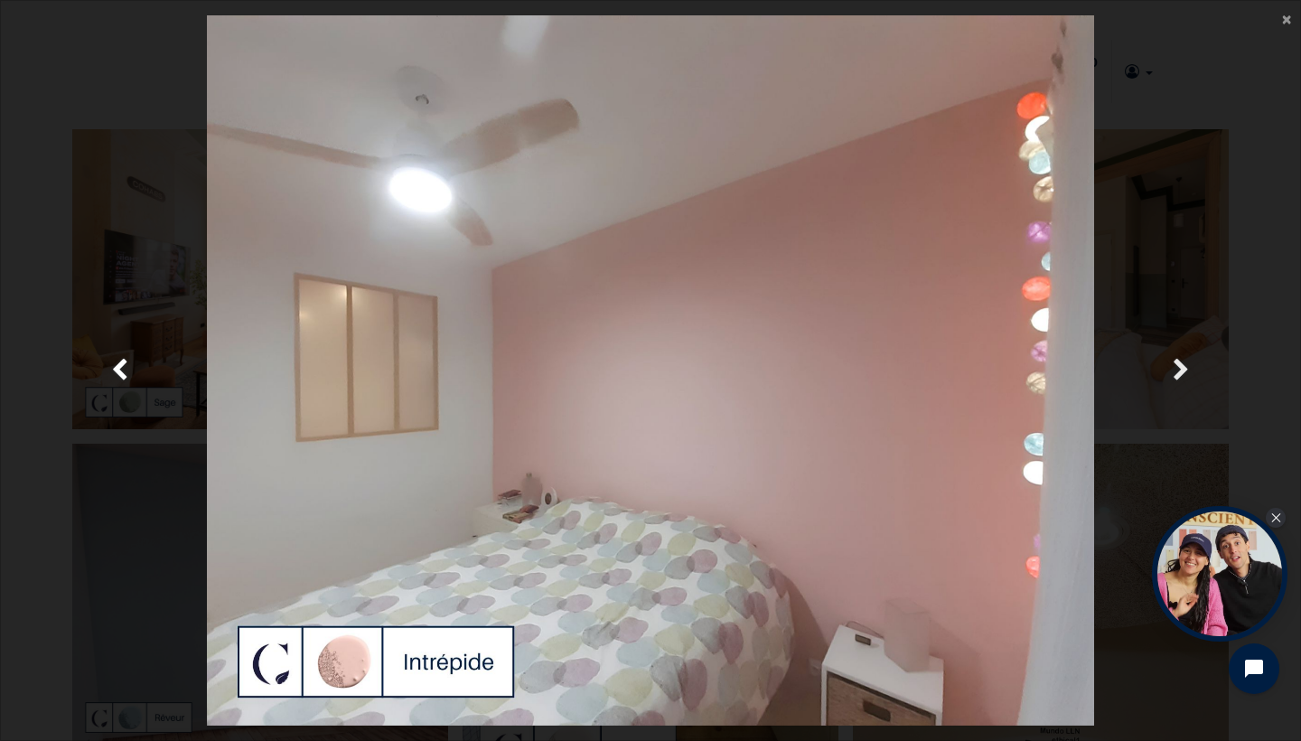
click at [1189, 379] on span "Suivante" at bounding box center [1181, 370] width 17 height 35
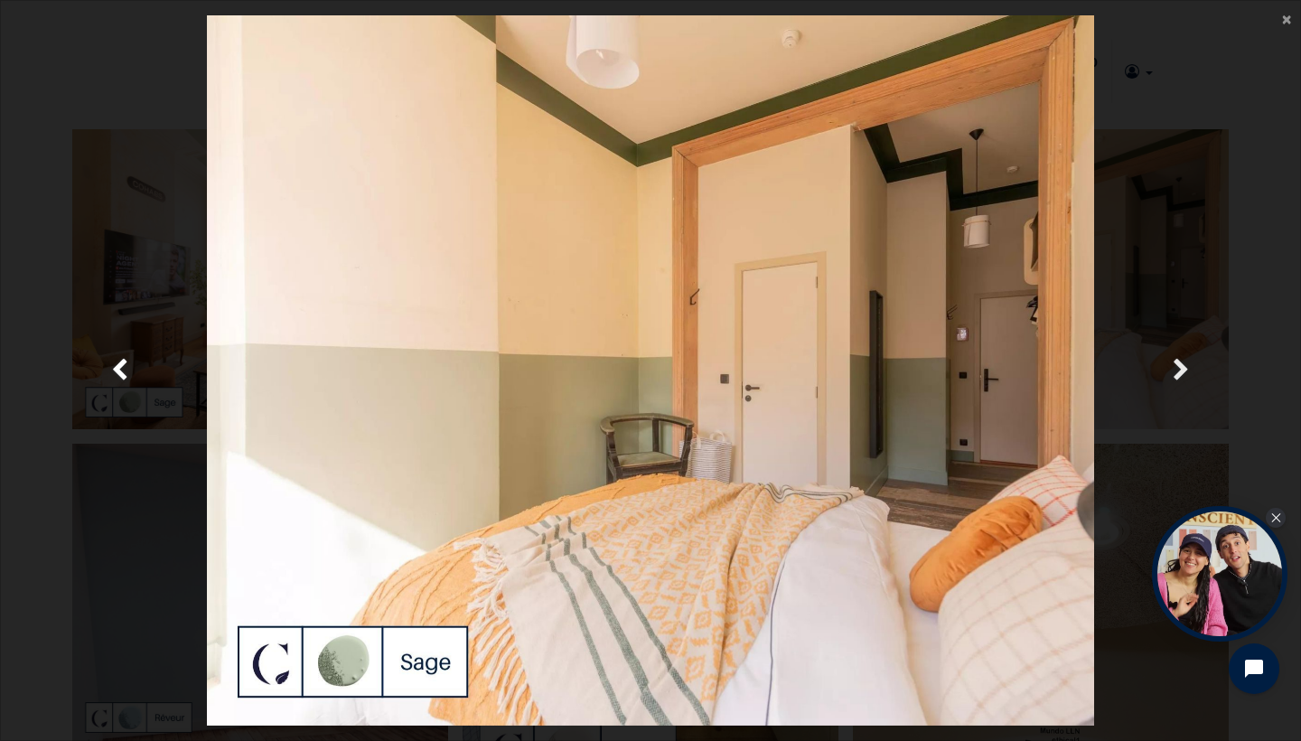
click at [1187, 379] on span "Suivante" at bounding box center [1181, 370] width 17 height 35
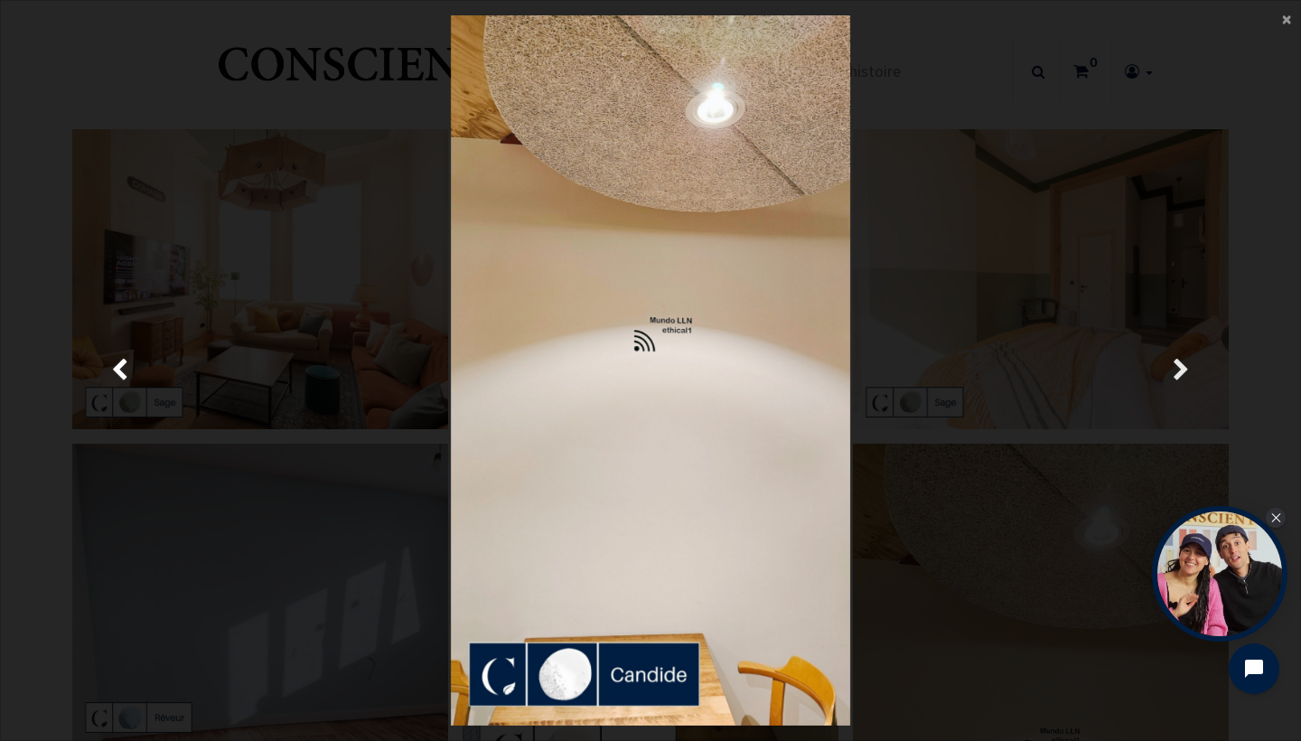
click at [1187, 379] on span "Suivante" at bounding box center [1181, 370] width 17 height 35
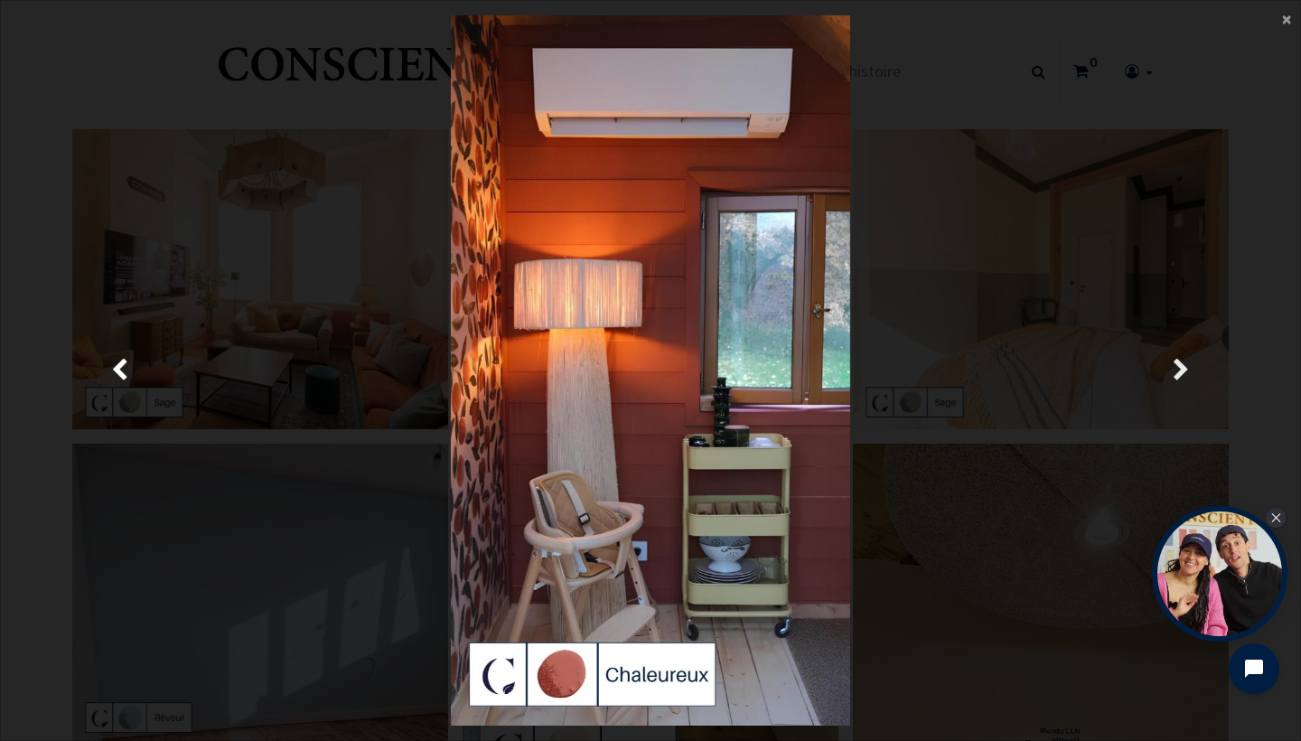
click at [1187, 379] on span "Suivante" at bounding box center [1181, 370] width 17 height 35
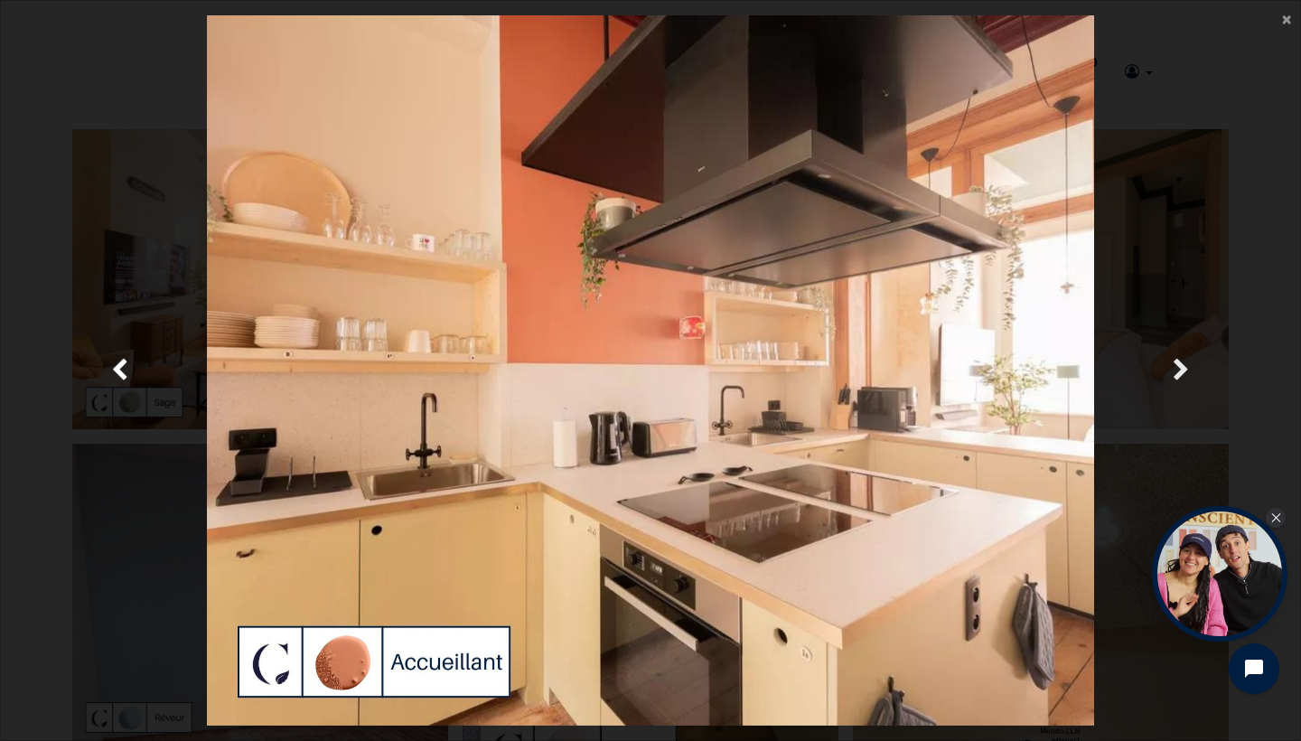
click at [1187, 379] on span "Suivante" at bounding box center [1181, 370] width 17 height 35
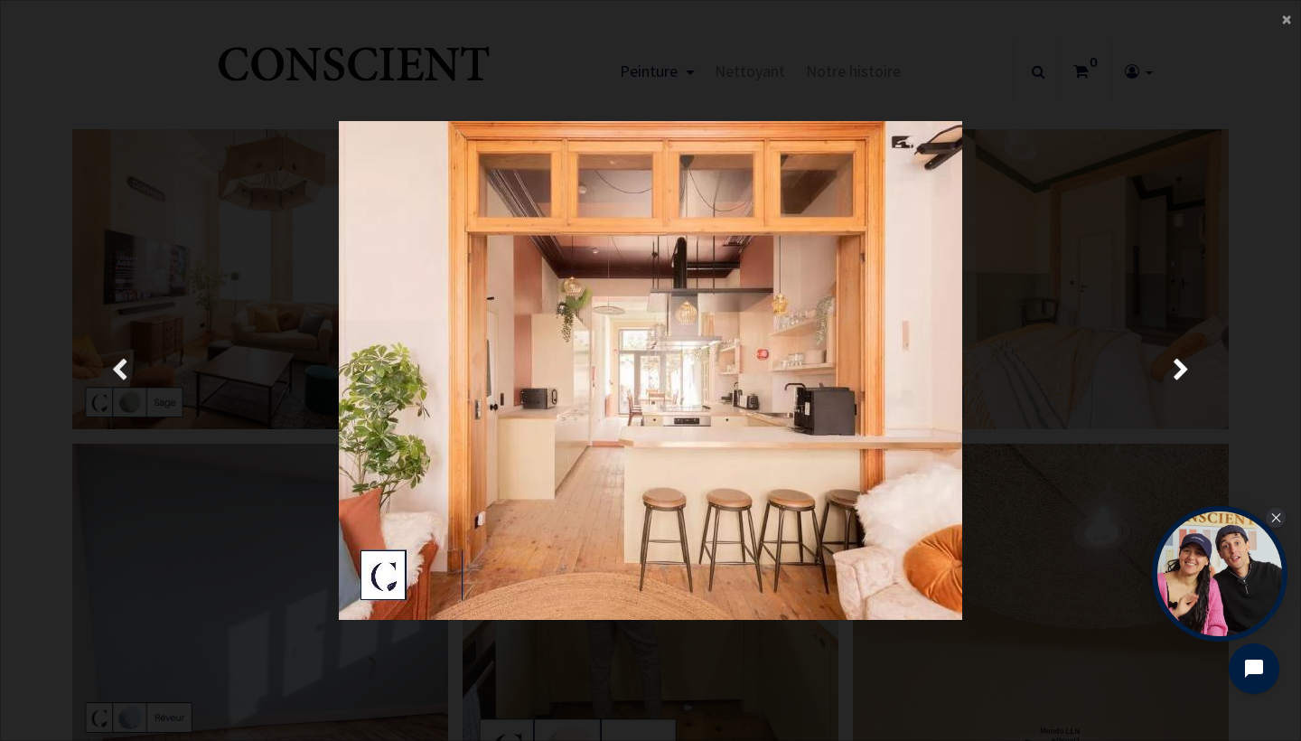
click at [126, 360] on span "Précedent" at bounding box center [119, 370] width 17 height 35
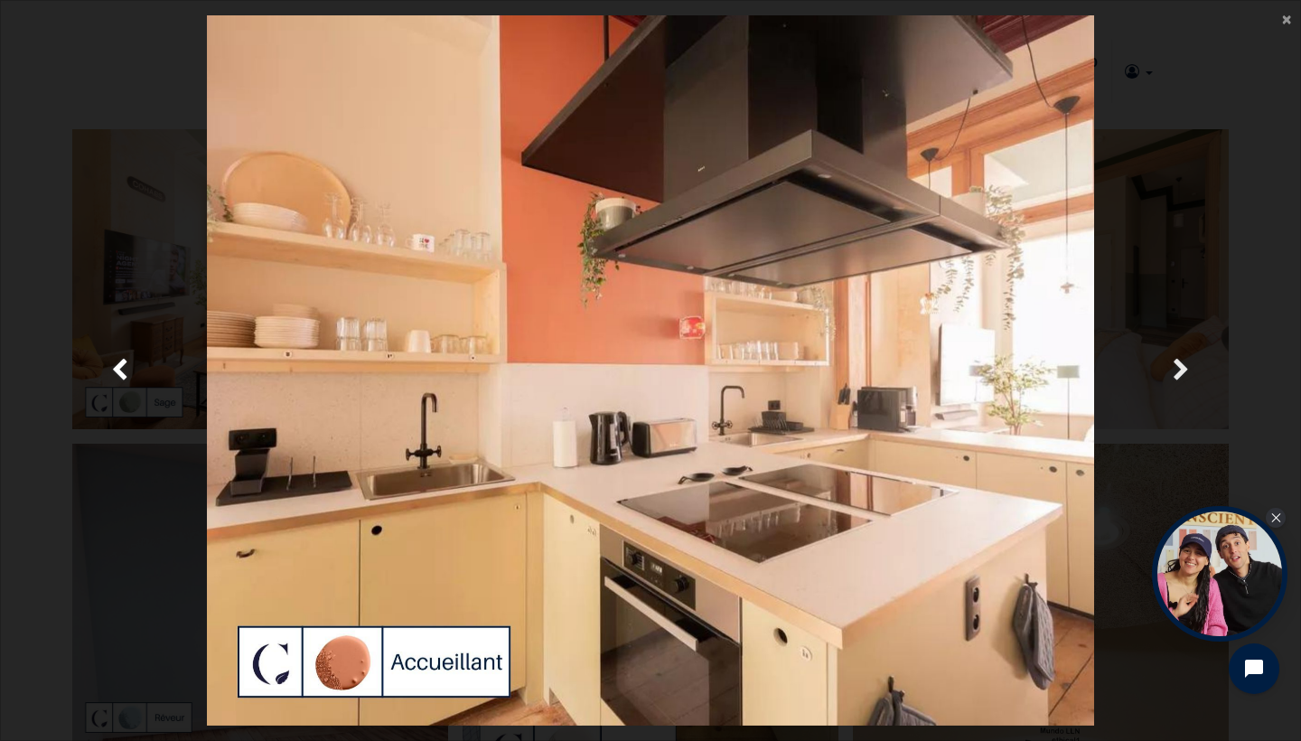
click at [1167, 382] on link "Suivante" at bounding box center [1181, 370] width 187 height 710
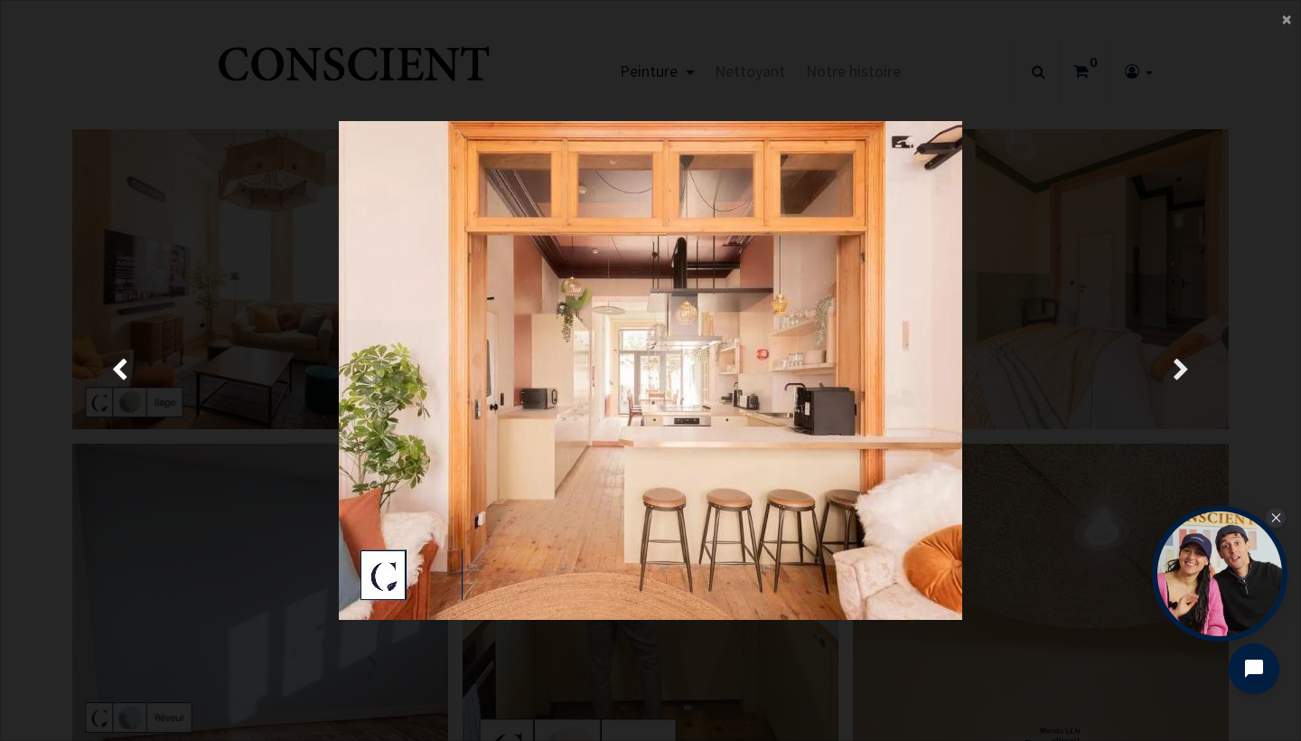
click at [1232, 361] on link "Suivante" at bounding box center [1181, 370] width 187 height 710
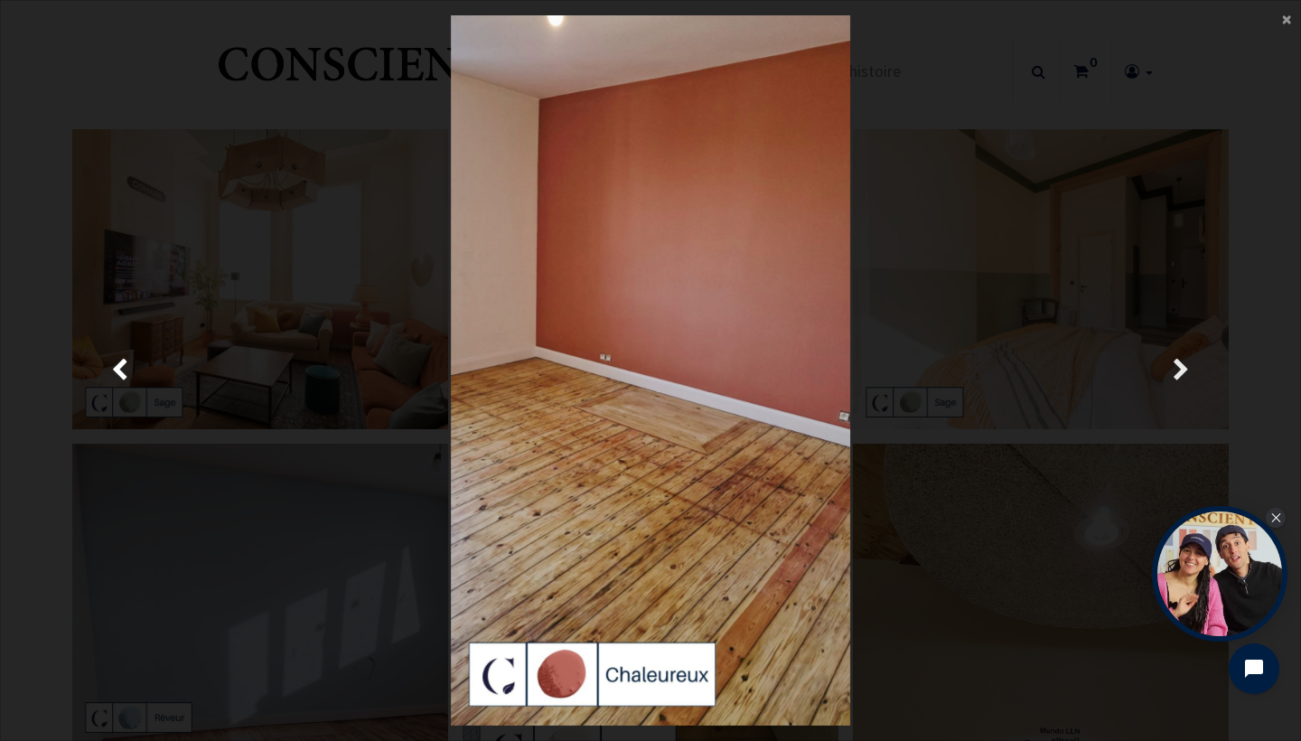
click at [1223, 363] on link "Suivante" at bounding box center [1181, 370] width 187 height 710
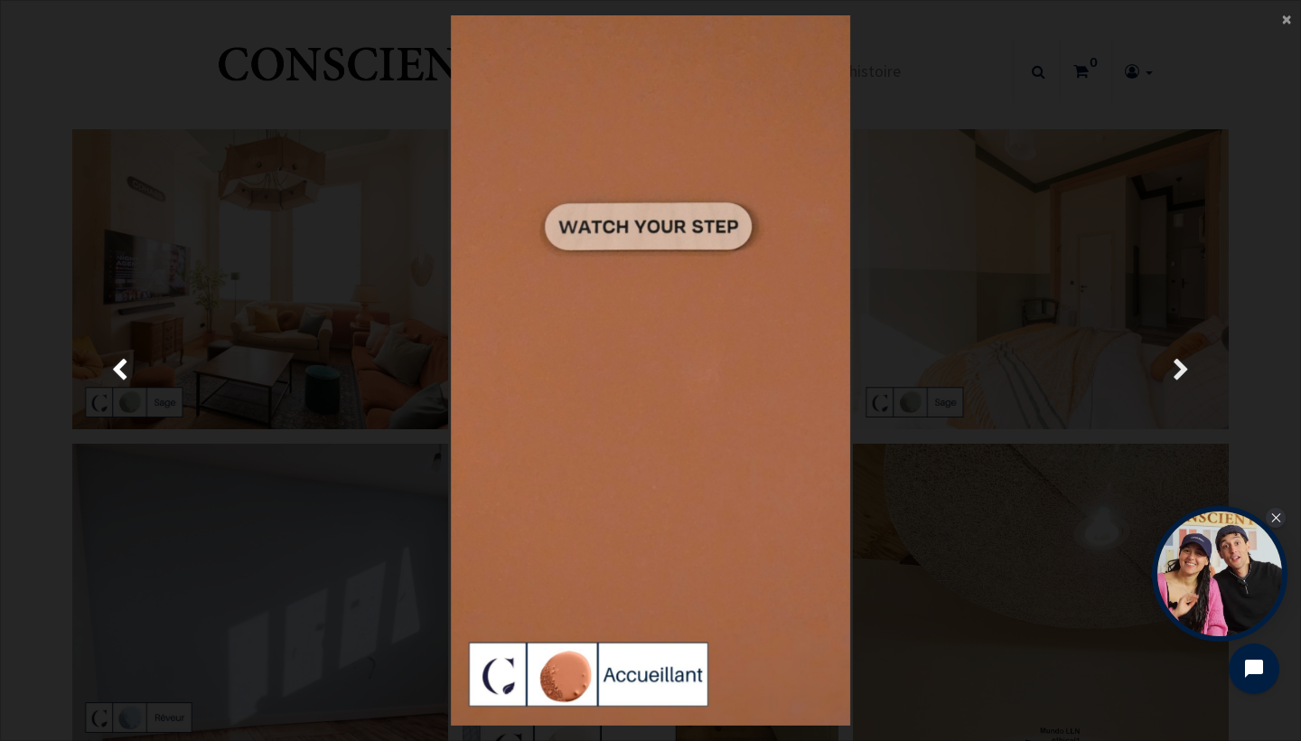
click at [1223, 363] on link "Suivante" at bounding box center [1181, 370] width 187 height 710
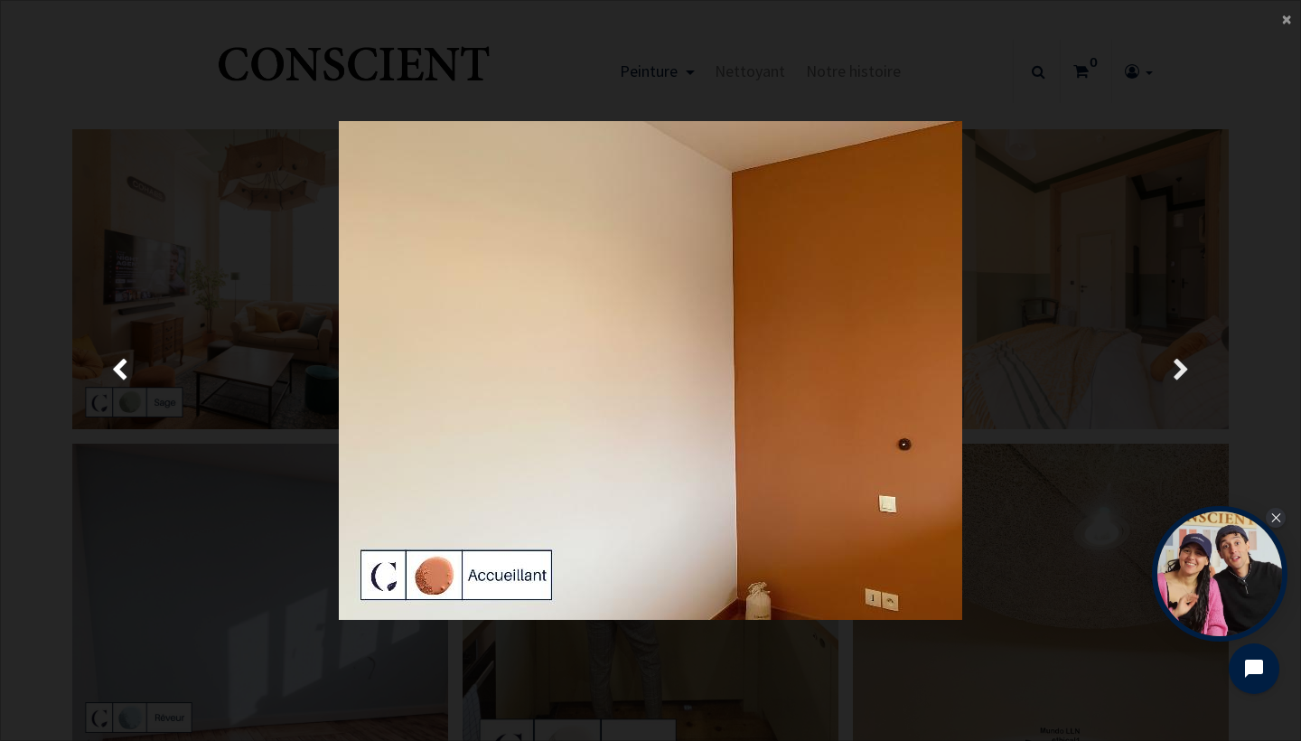
click at [1223, 364] on link "Suivante" at bounding box center [1181, 370] width 187 height 710
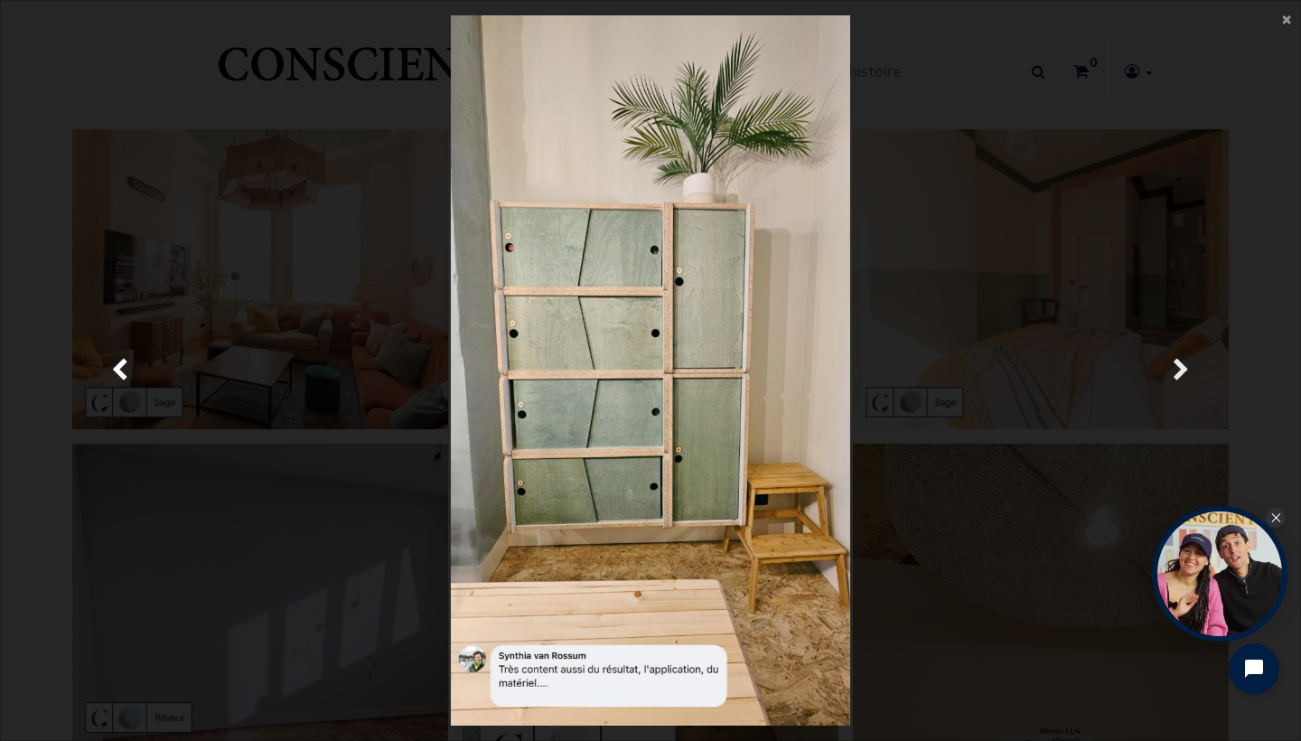
click at [1222, 364] on link "Suivante" at bounding box center [1181, 370] width 187 height 710
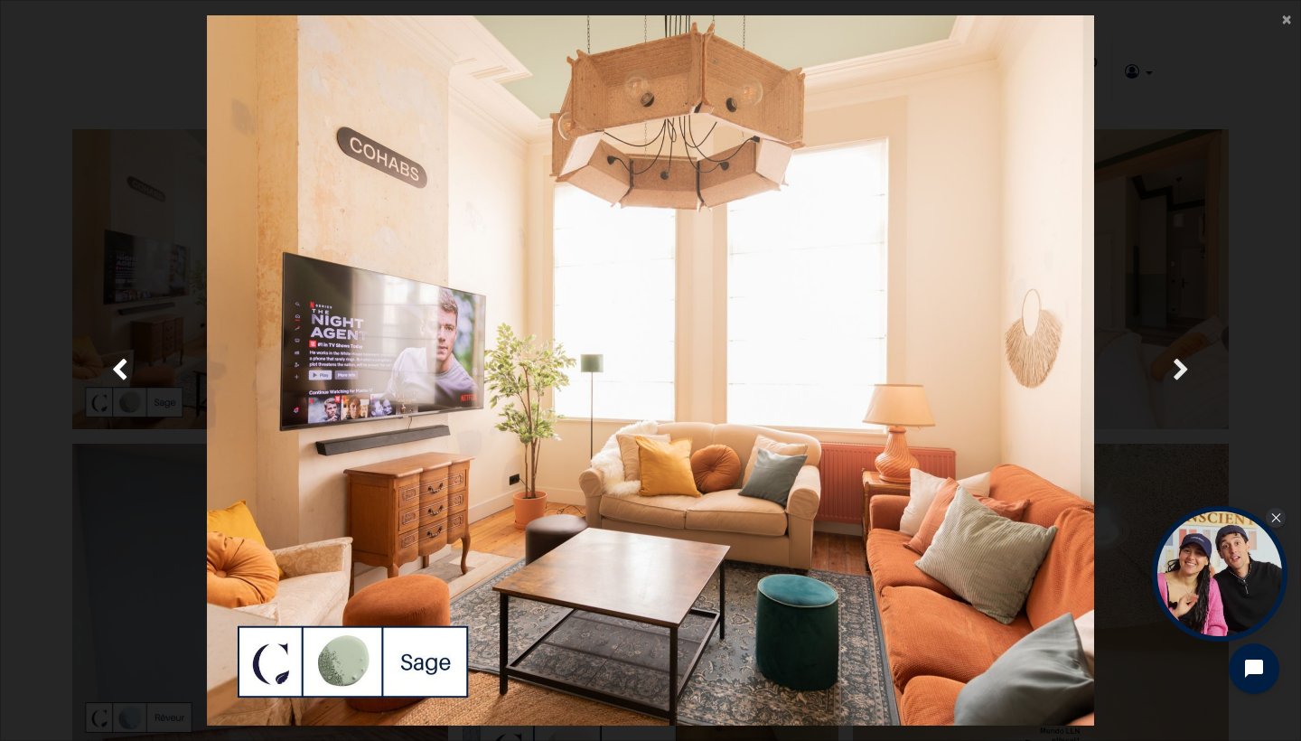
click at [1222, 364] on link "Suivante" at bounding box center [1181, 370] width 187 height 710
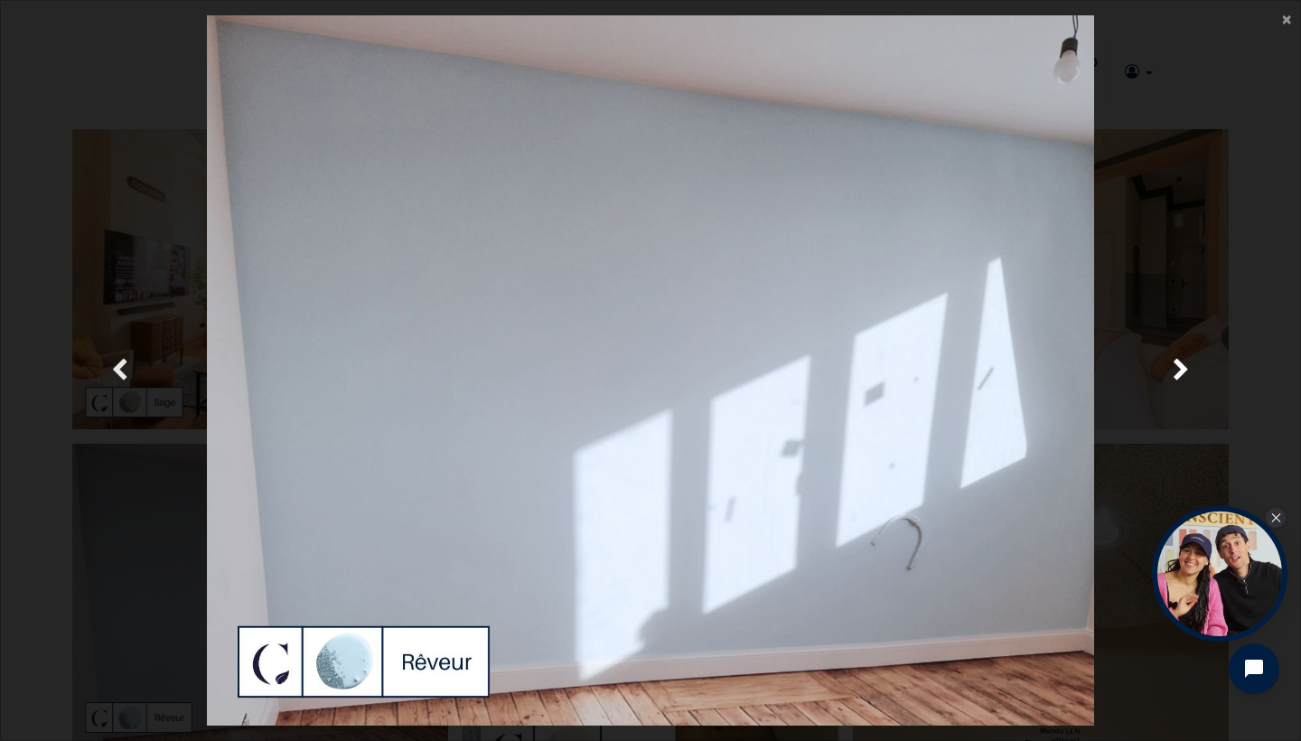
click at [110, 368] on link "Précedent" at bounding box center [119, 370] width 187 height 710
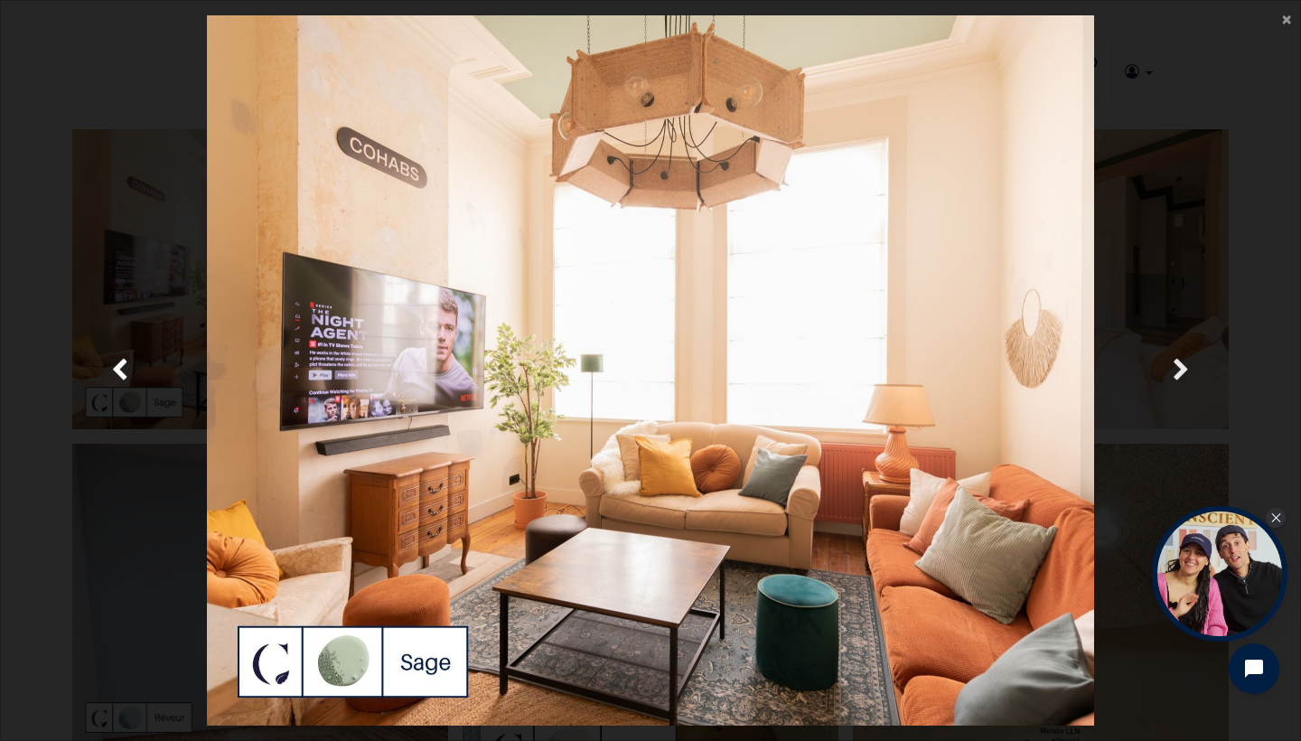
click at [1185, 372] on span "Suivante" at bounding box center [1181, 370] width 17 height 35
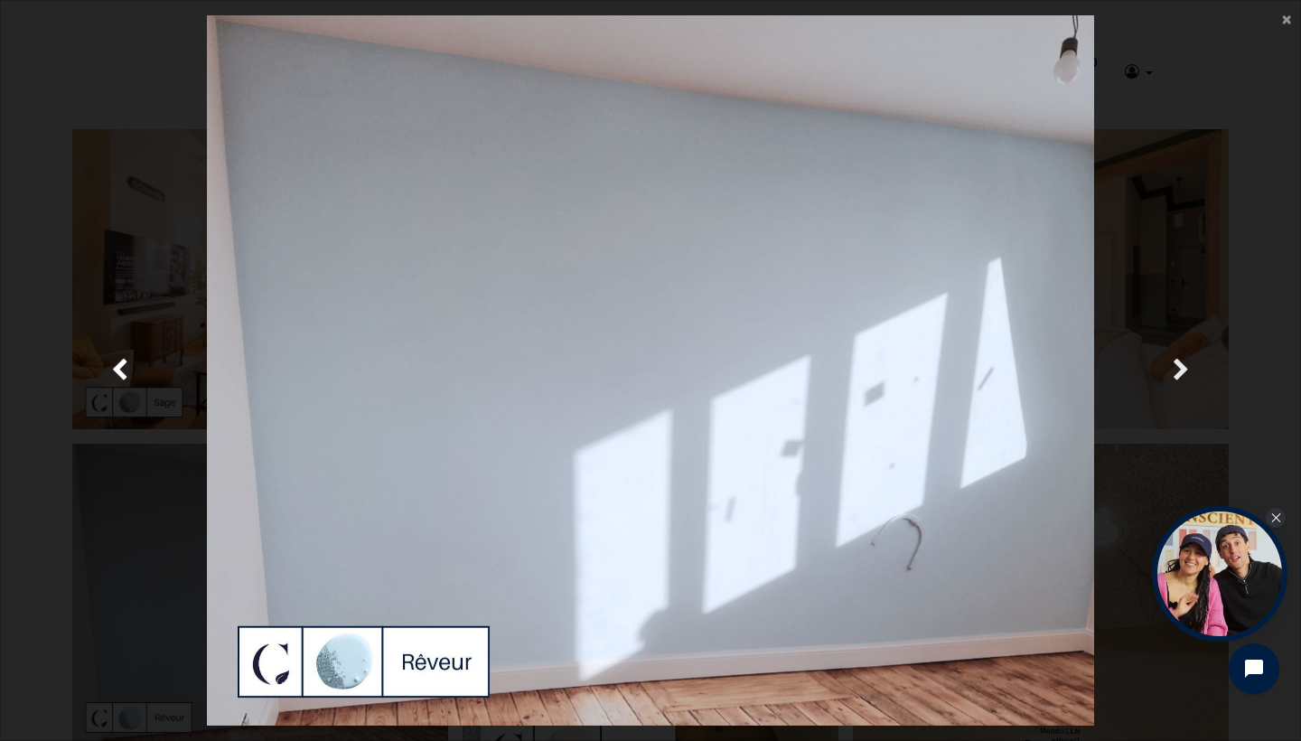
click at [1185, 372] on span "Suivante" at bounding box center [1181, 370] width 17 height 35
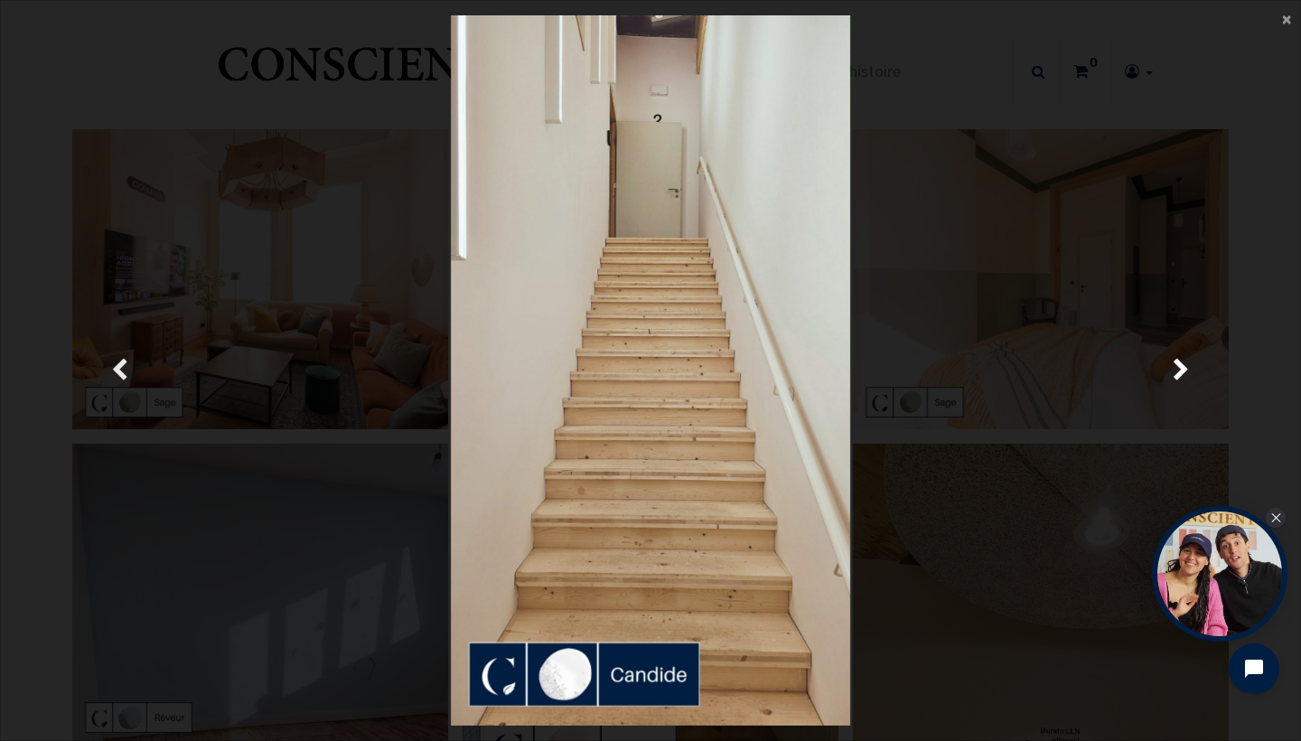
click at [105, 394] on link "Précedent" at bounding box center [119, 370] width 187 height 710
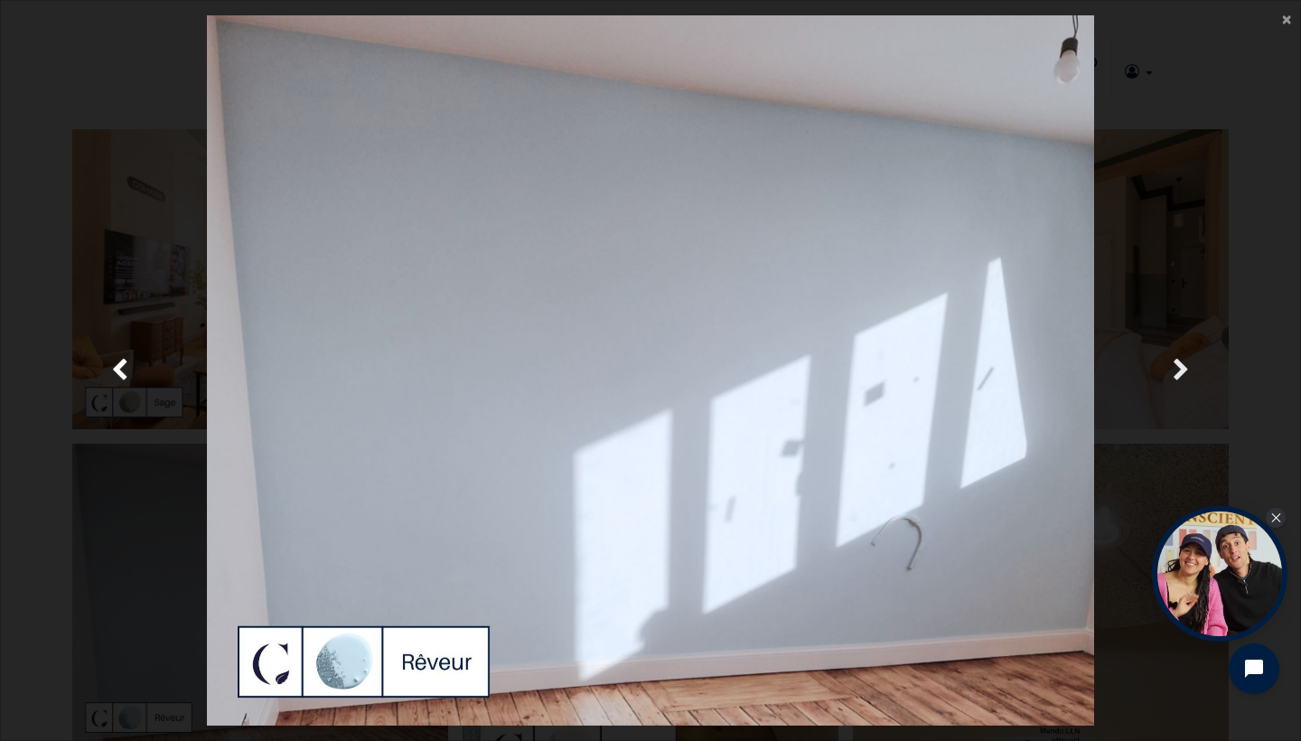
click at [1196, 375] on link "Suivante" at bounding box center [1181, 370] width 187 height 710
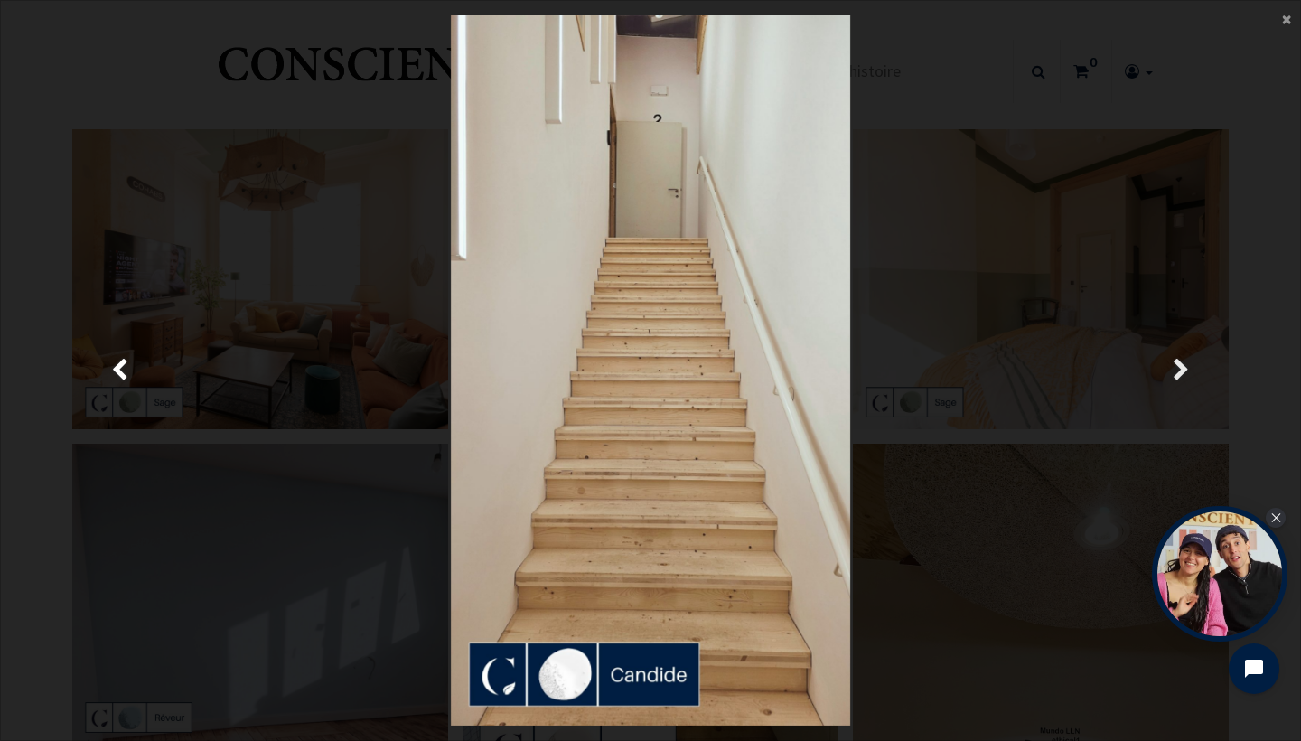
click at [1196, 375] on link "Suivante" at bounding box center [1181, 370] width 187 height 710
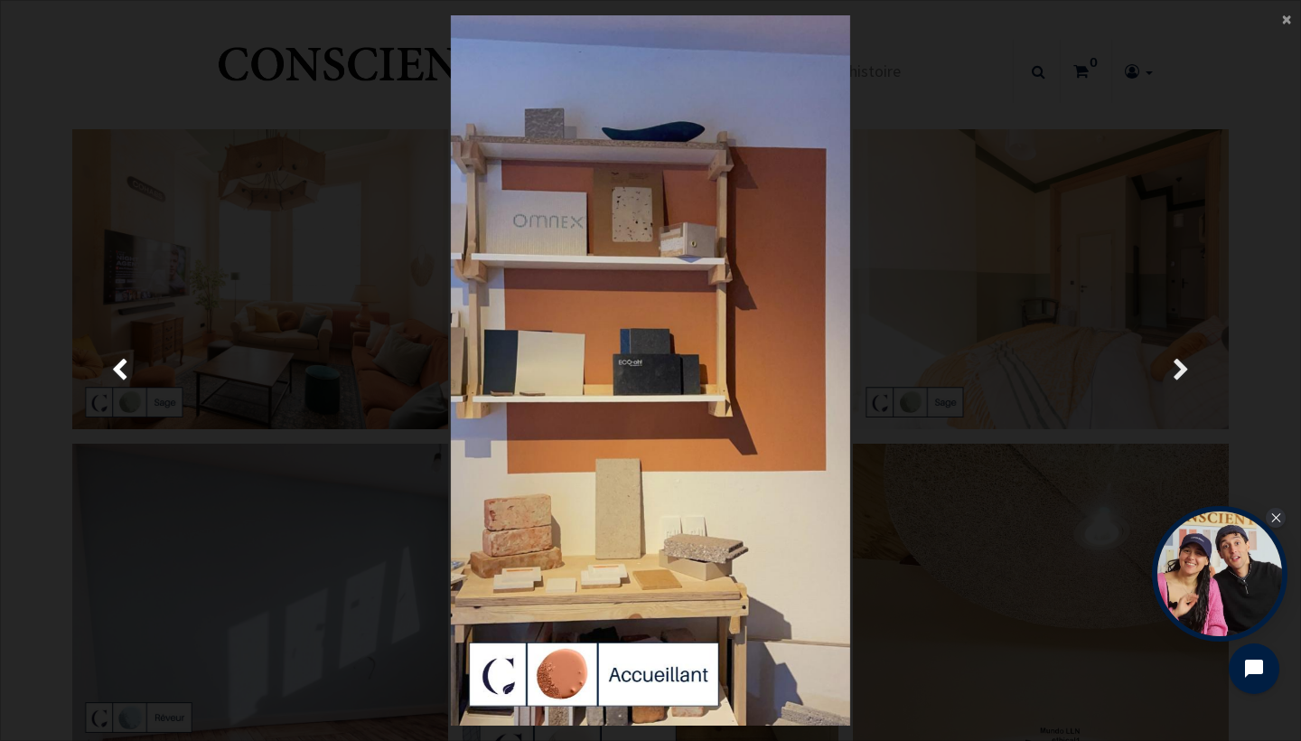
click at [1195, 376] on link "Suivante" at bounding box center [1181, 370] width 187 height 710
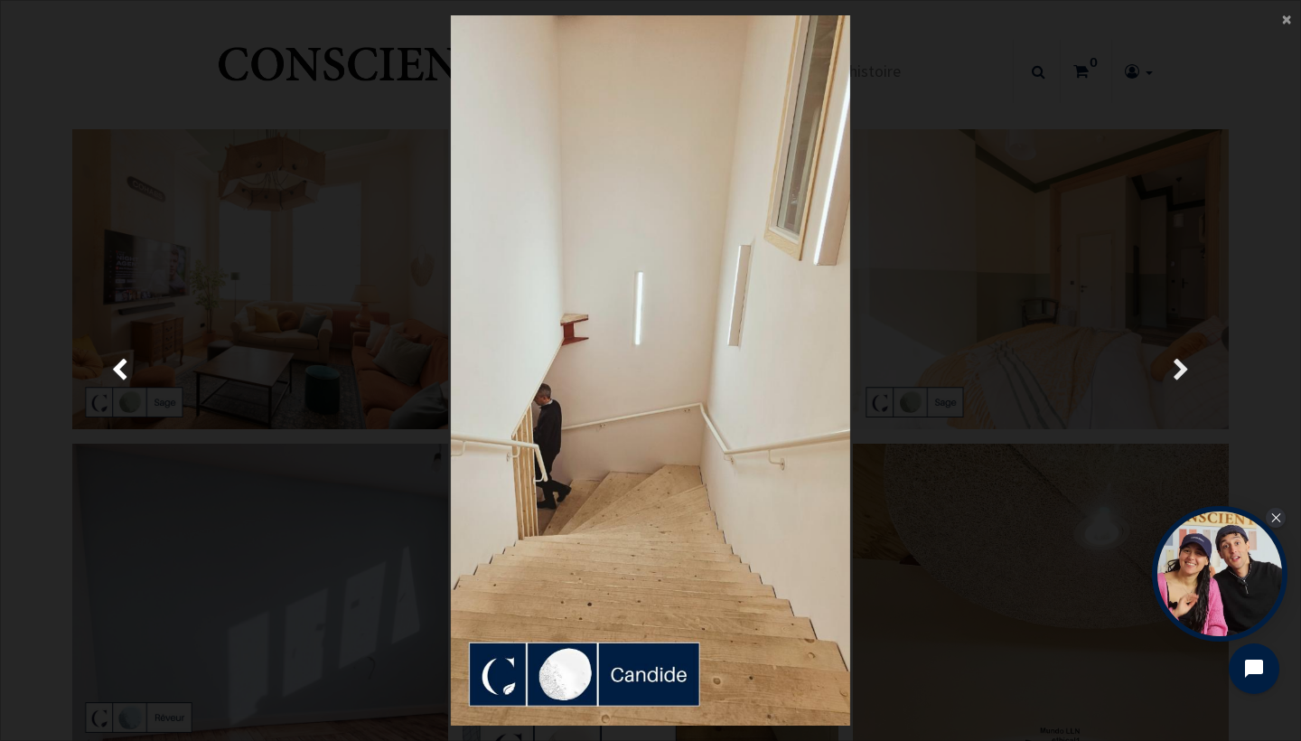
click at [1195, 377] on link "Suivante" at bounding box center [1181, 370] width 187 height 710
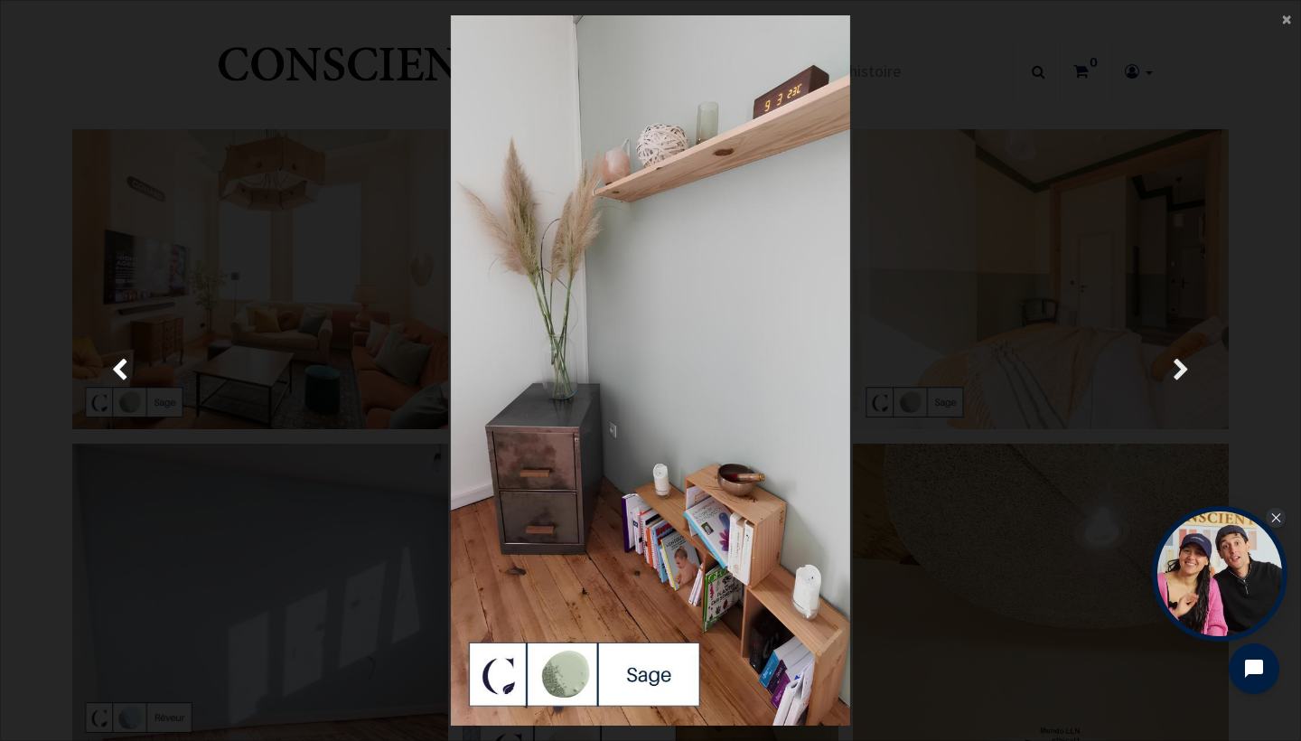
click at [1195, 377] on link "Suivante" at bounding box center [1181, 370] width 187 height 710
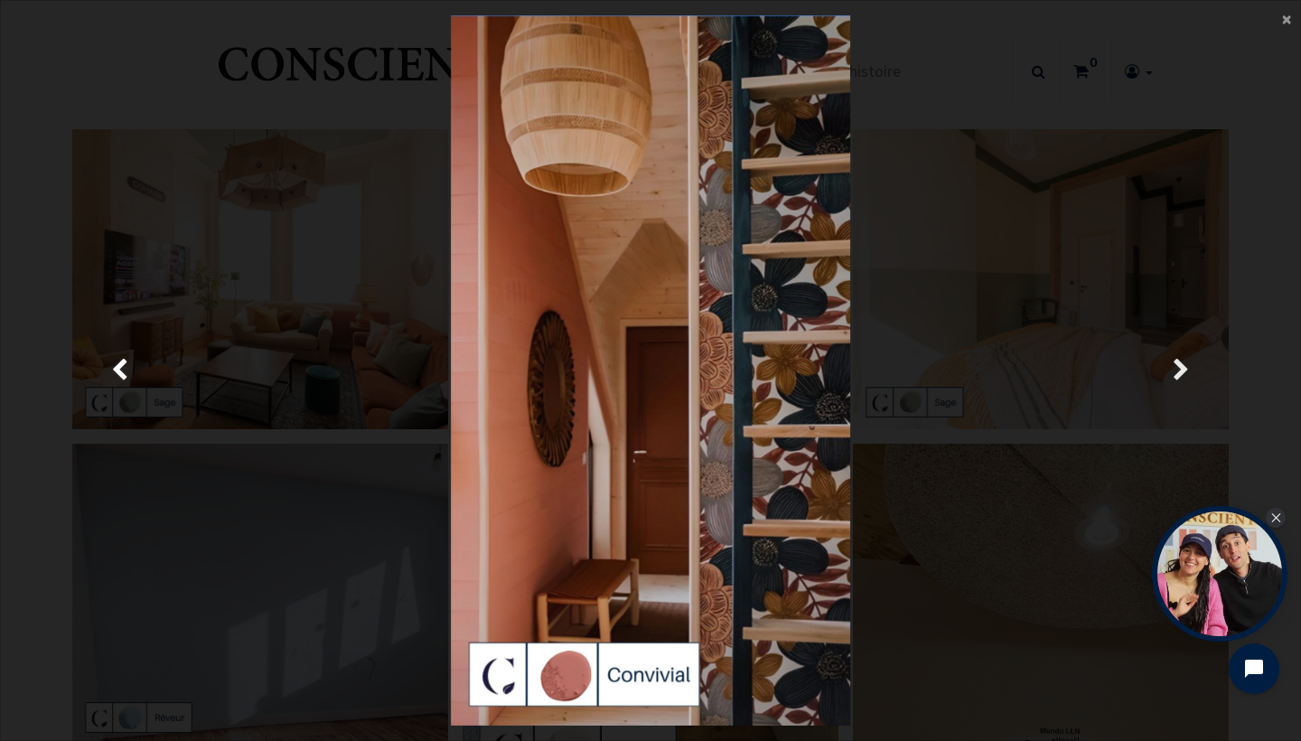
click at [1195, 377] on link "Suivante" at bounding box center [1181, 370] width 187 height 710
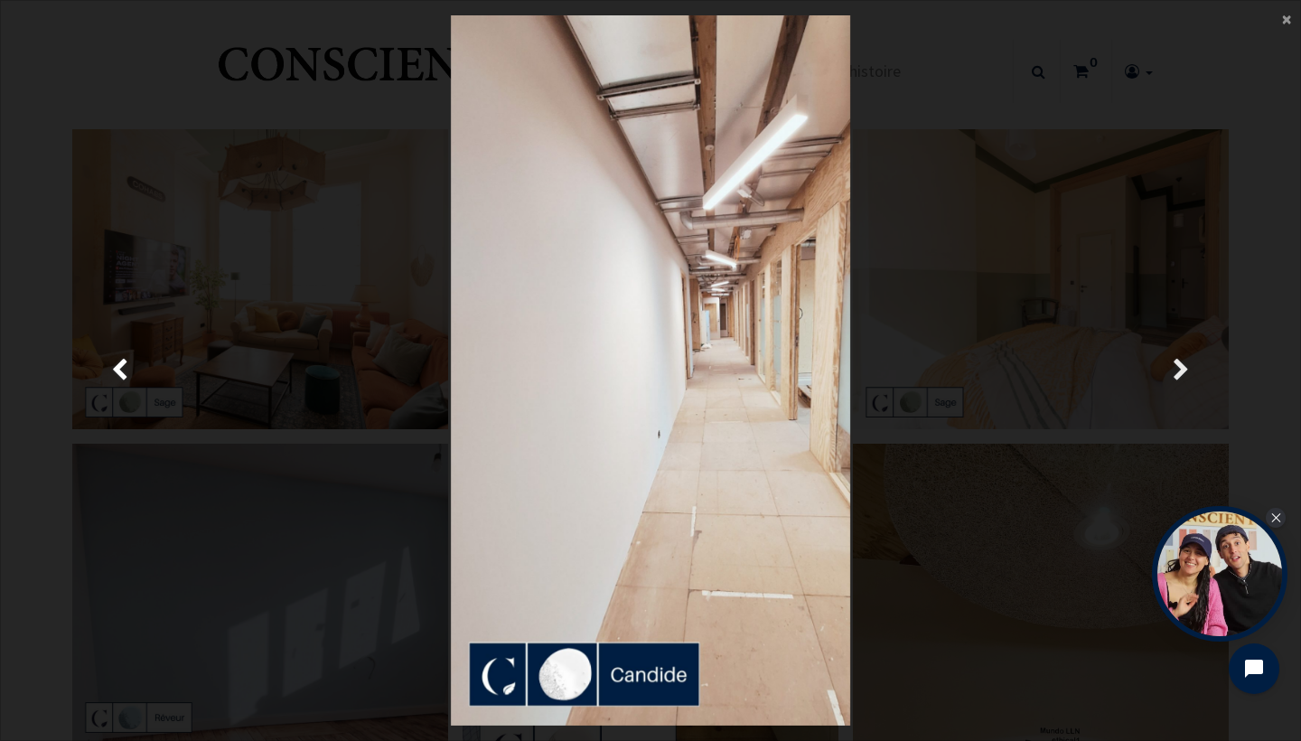
click at [1195, 377] on link "Suivante" at bounding box center [1181, 370] width 187 height 710
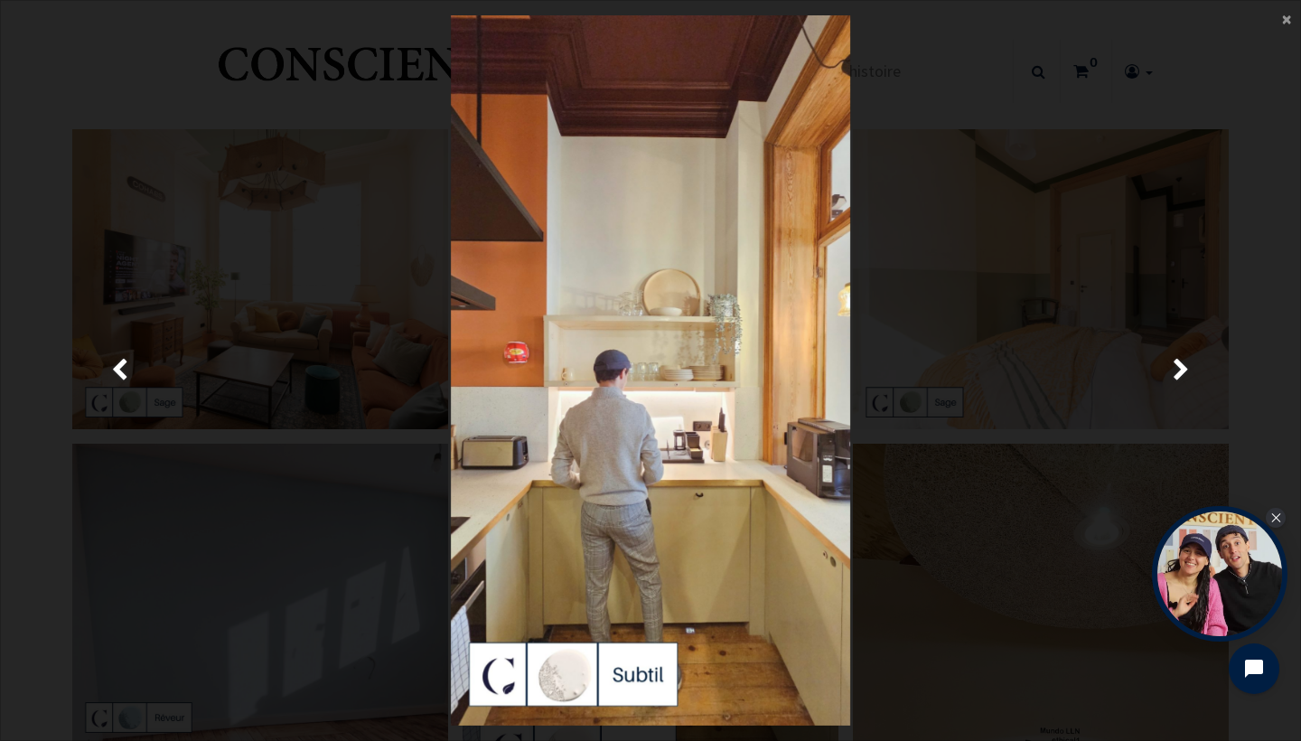
click at [25, 285] on main "× Fermer" at bounding box center [650, 370] width 1299 height 739
click at [1290, 23] on span "×" at bounding box center [1286, 18] width 9 height 24
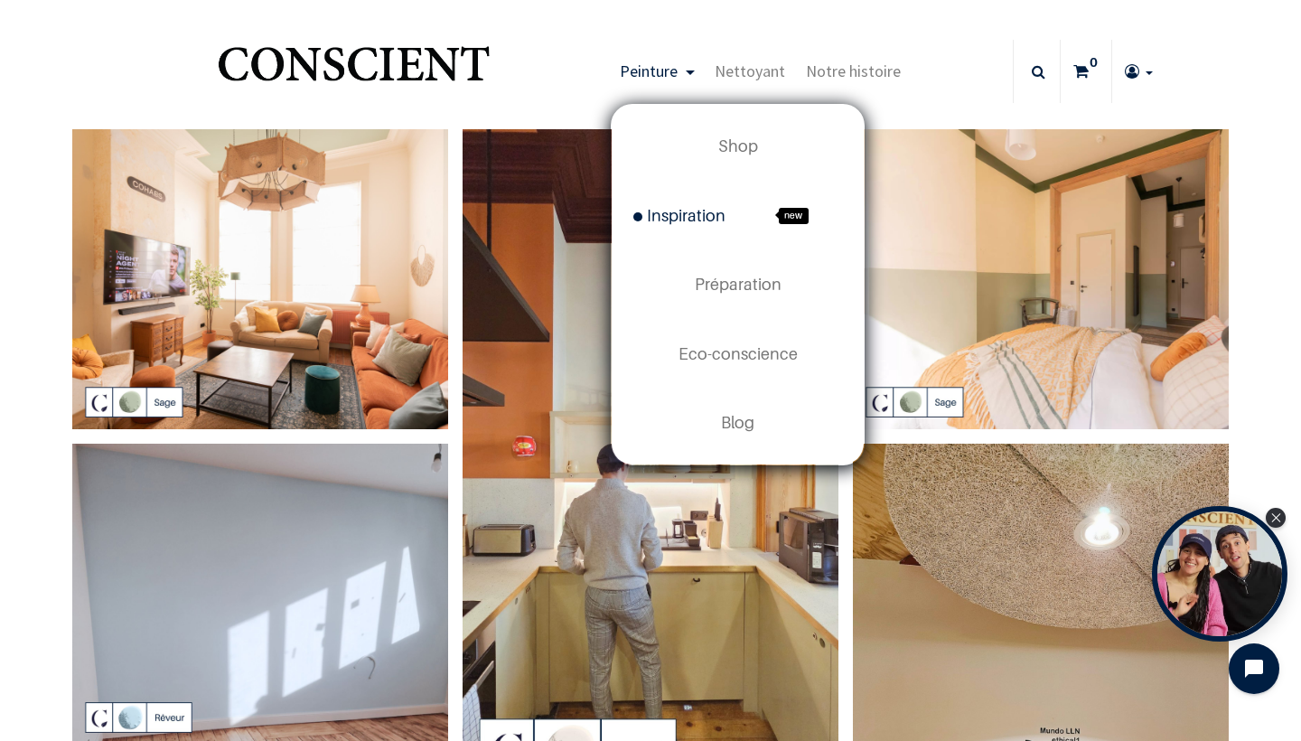
click at [648, 80] on span "Peinture" at bounding box center [649, 71] width 58 height 21
click at [735, 145] on span "Shop" at bounding box center [738, 145] width 40 height 19
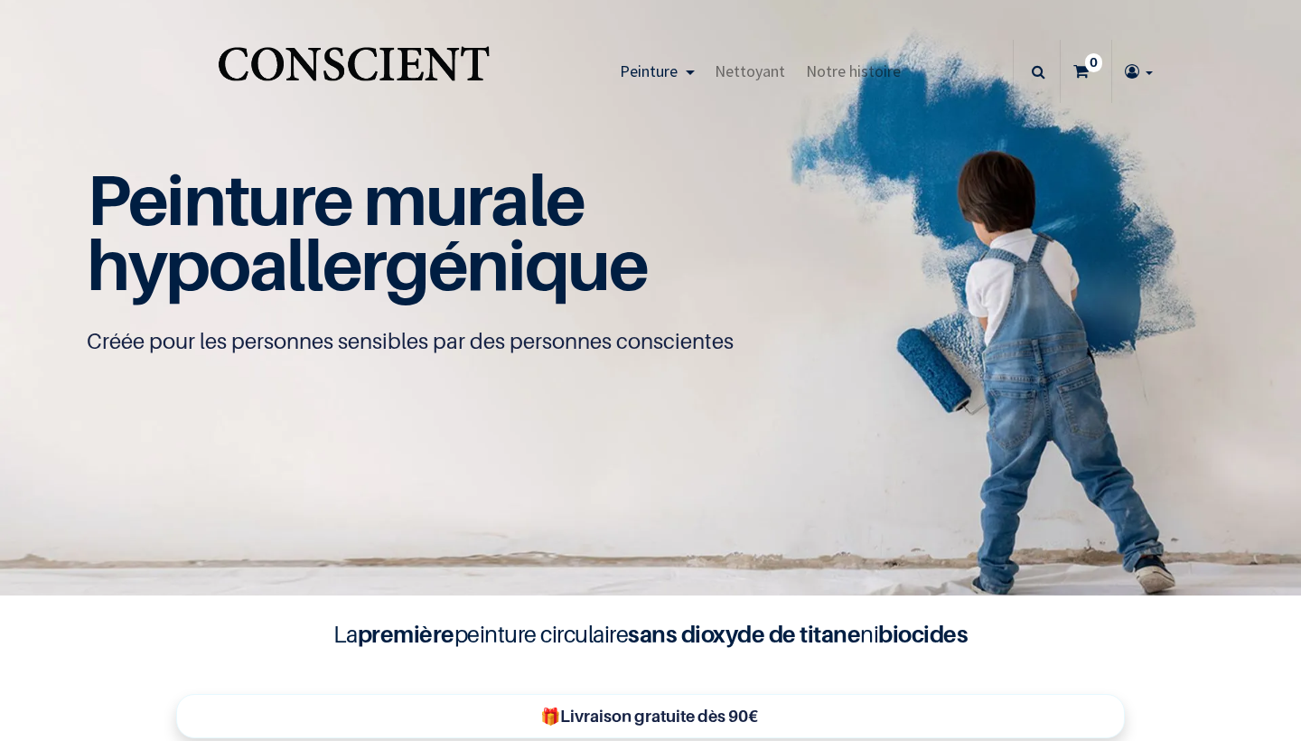
type input "[PERSON_NAME][DOMAIN_NAME][EMAIL_ADDRESS][DOMAIN_NAME]"
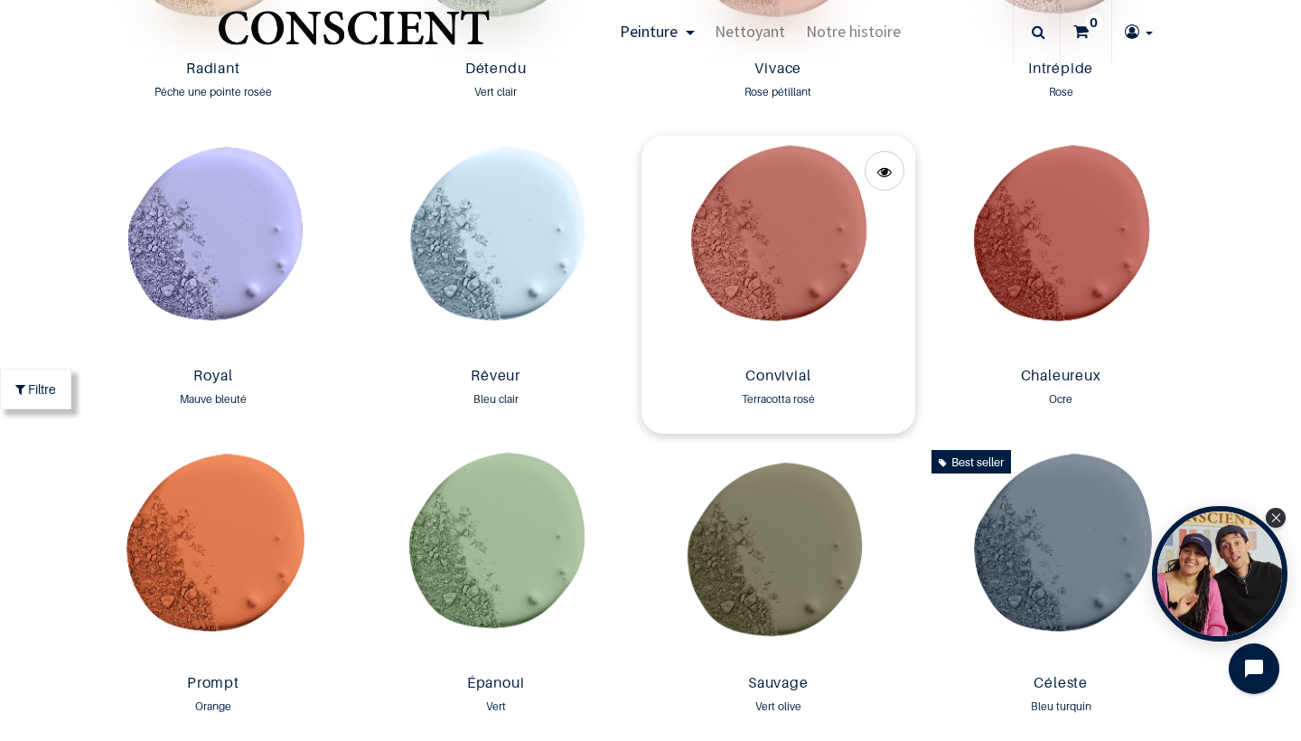
scroll to position [2244, 0]
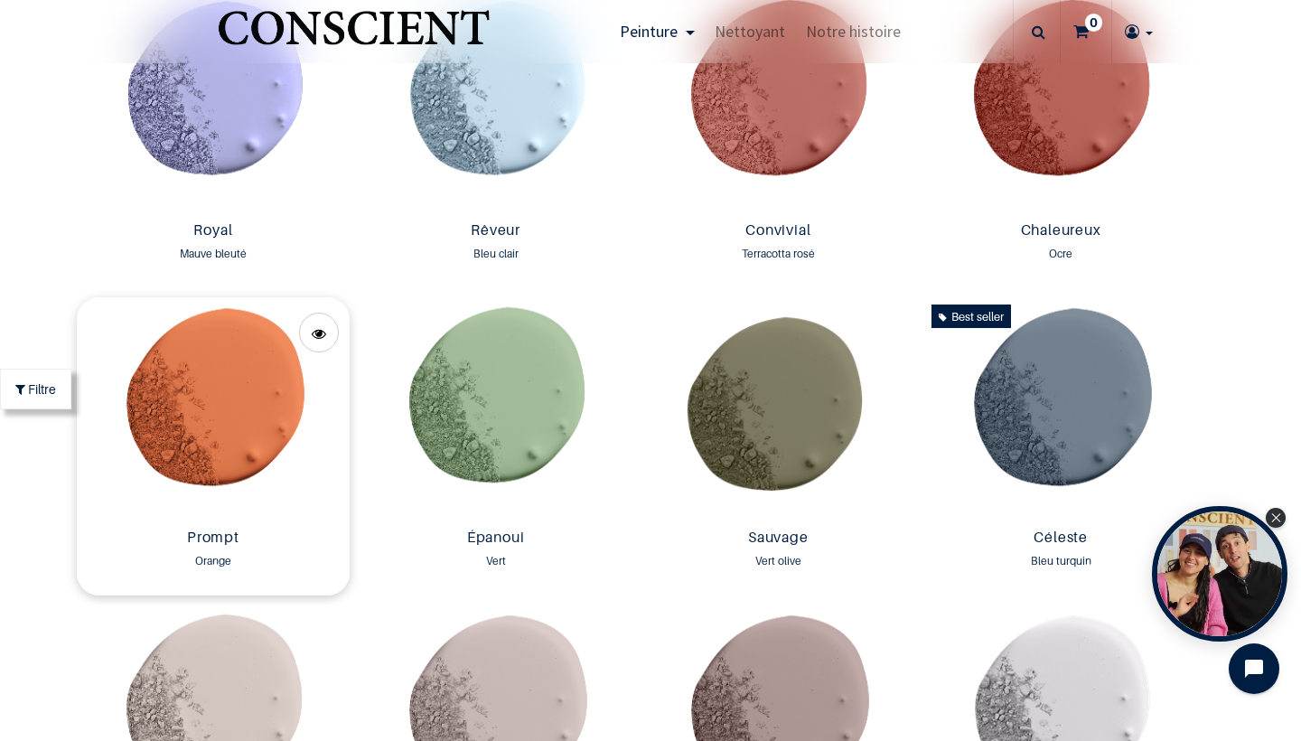
click at [262, 418] on img at bounding box center [214, 409] width 274 height 224
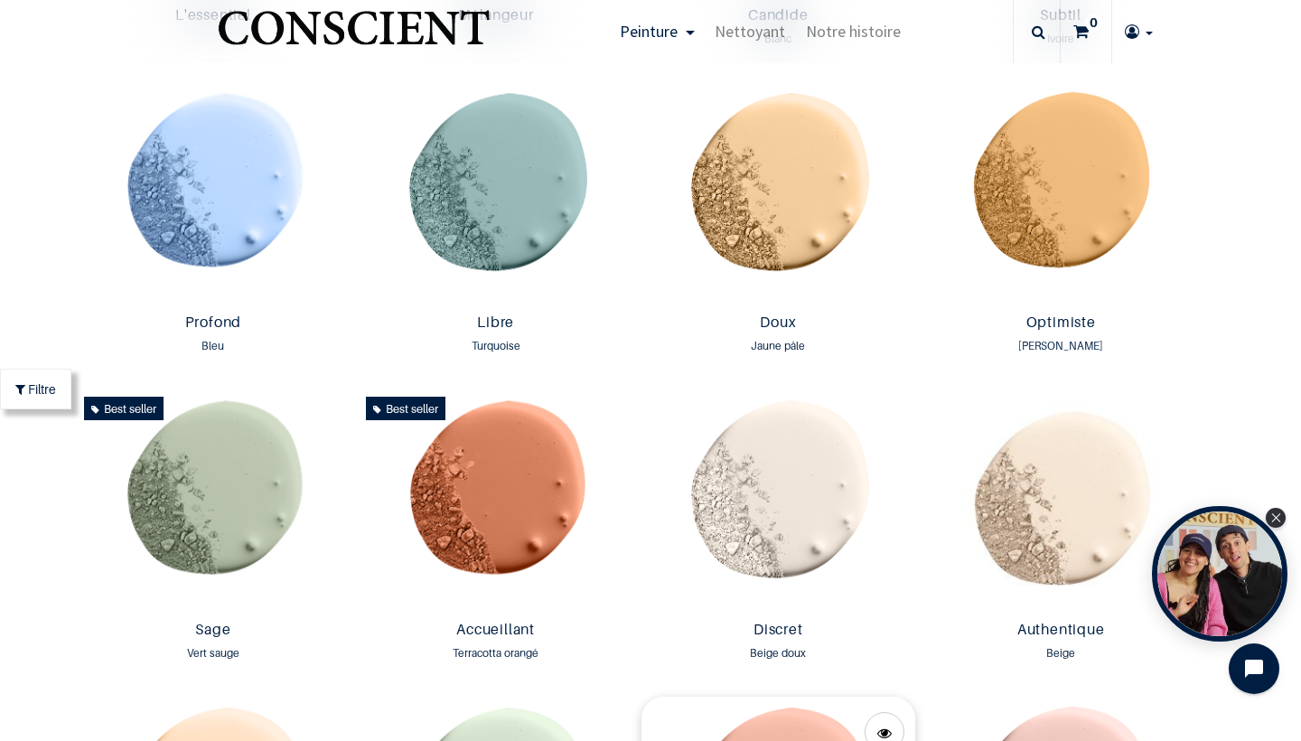
scroll to position [1000, 0]
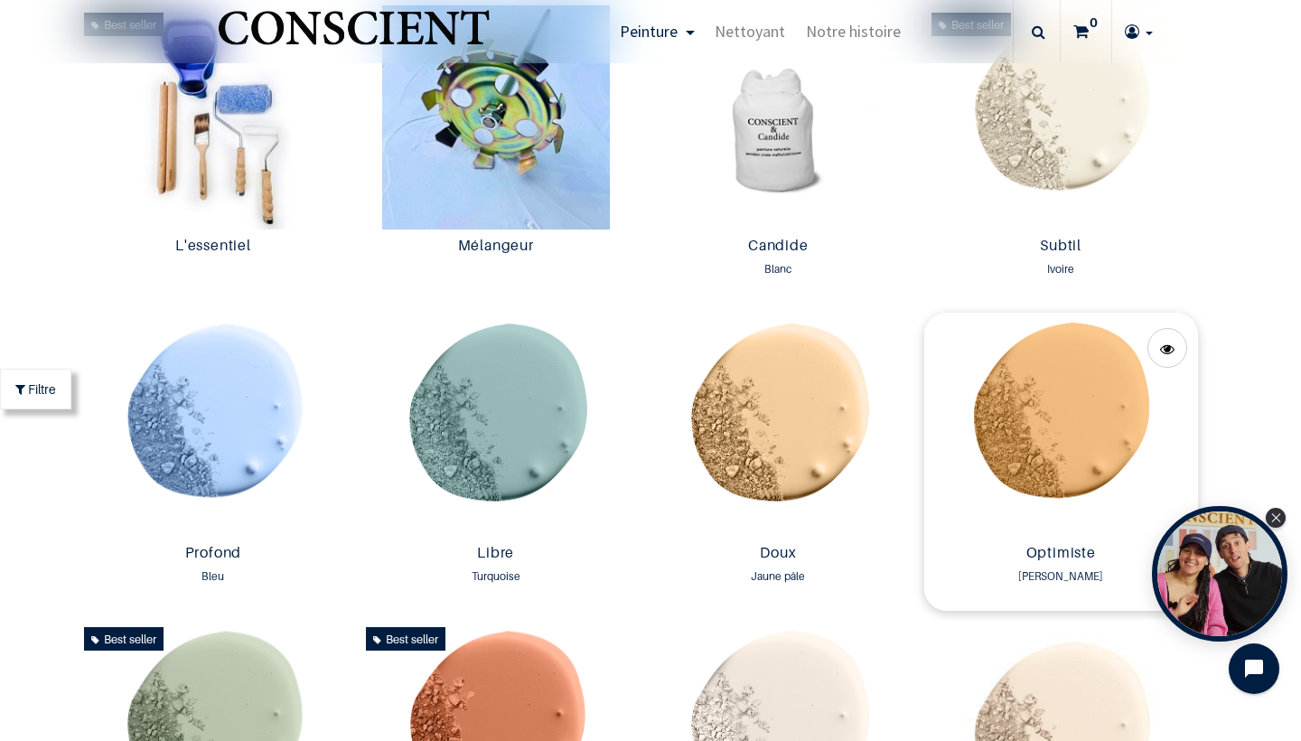
click at [1028, 424] on img at bounding box center [1061, 425] width 274 height 224
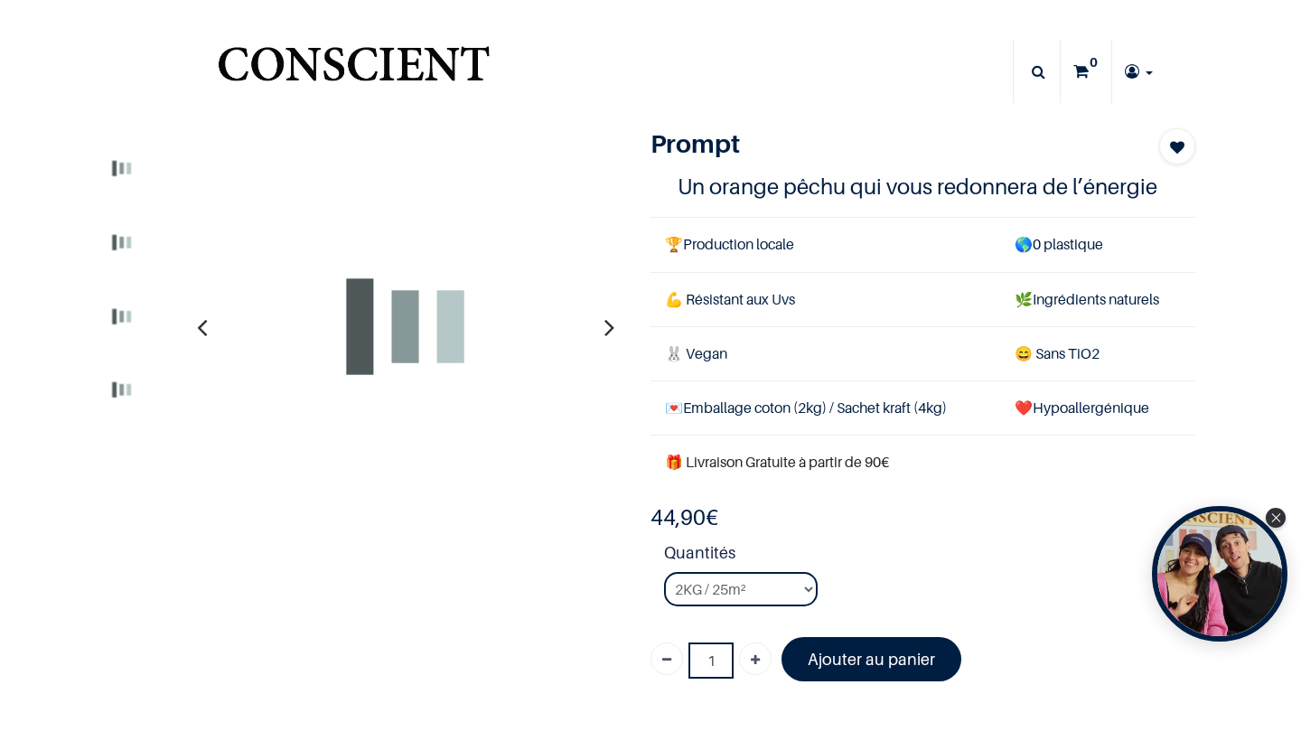
type input "[PERSON_NAME][DOMAIN_NAME][EMAIL_ADDRESS][DOMAIN_NAME]"
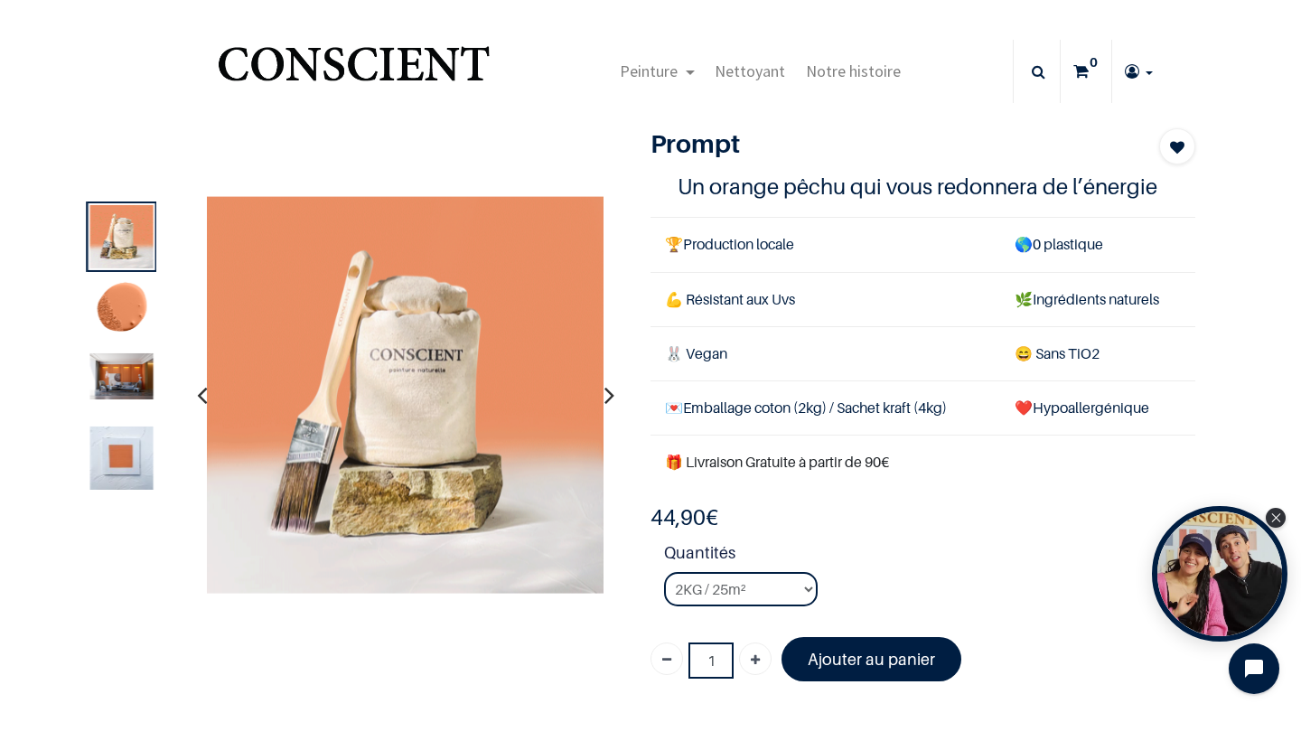
click at [119, 425] on div at bounding box center [122, 459] width 70 height 70
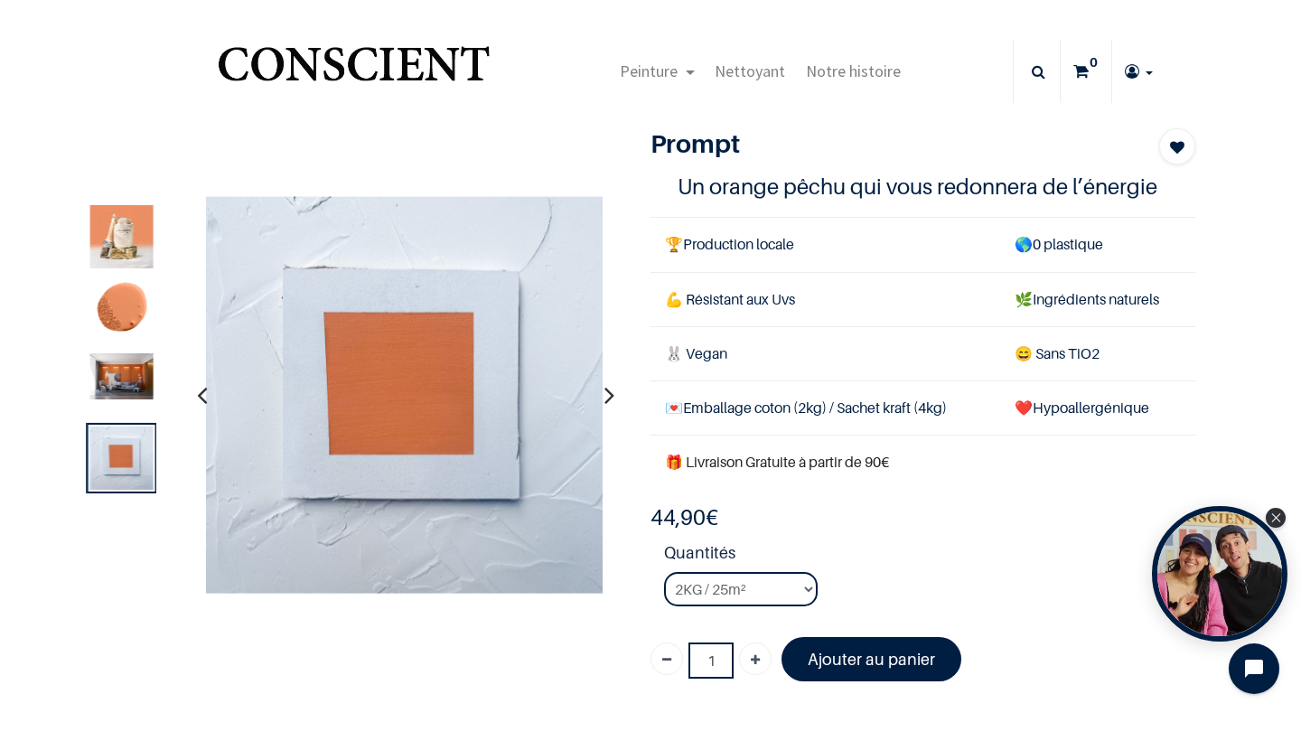
click at [110, 372] on img at bounding box center [121, 376] width 63 height 46
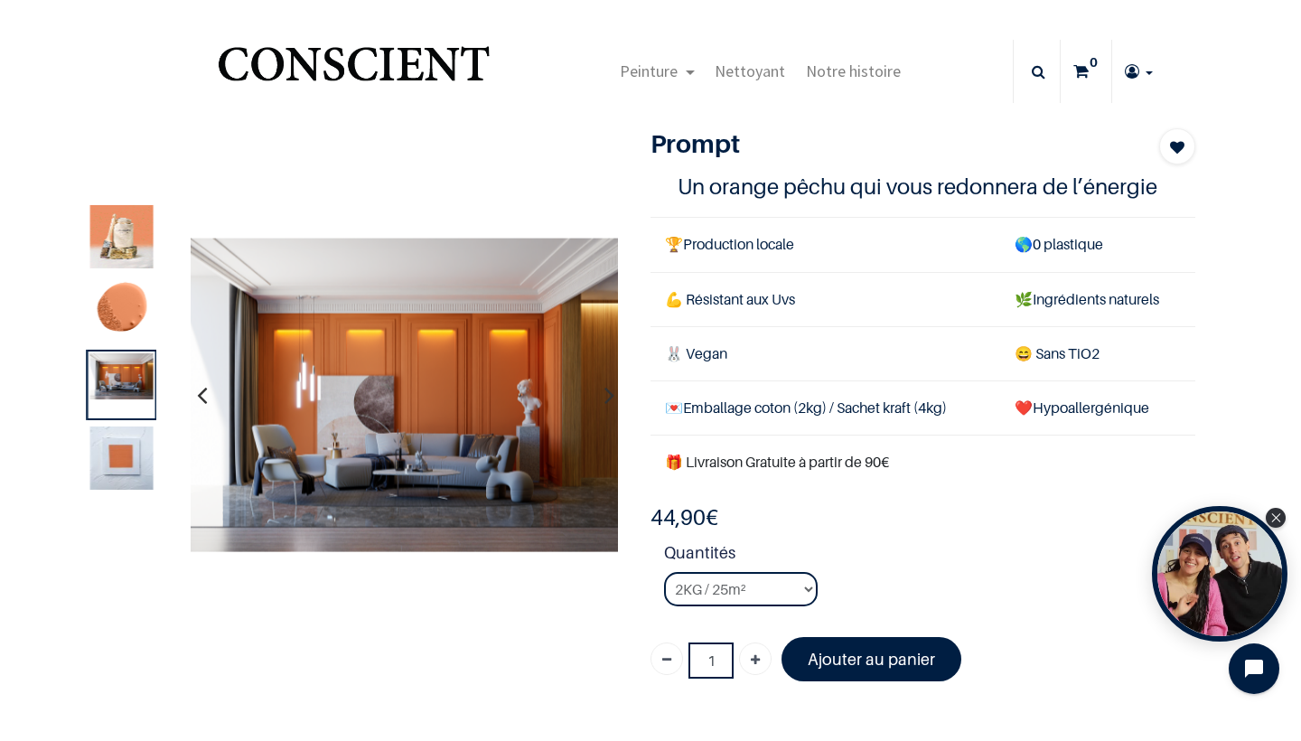
click at [114, 489] on img at bounding box center [121, 458] width 63 height 63
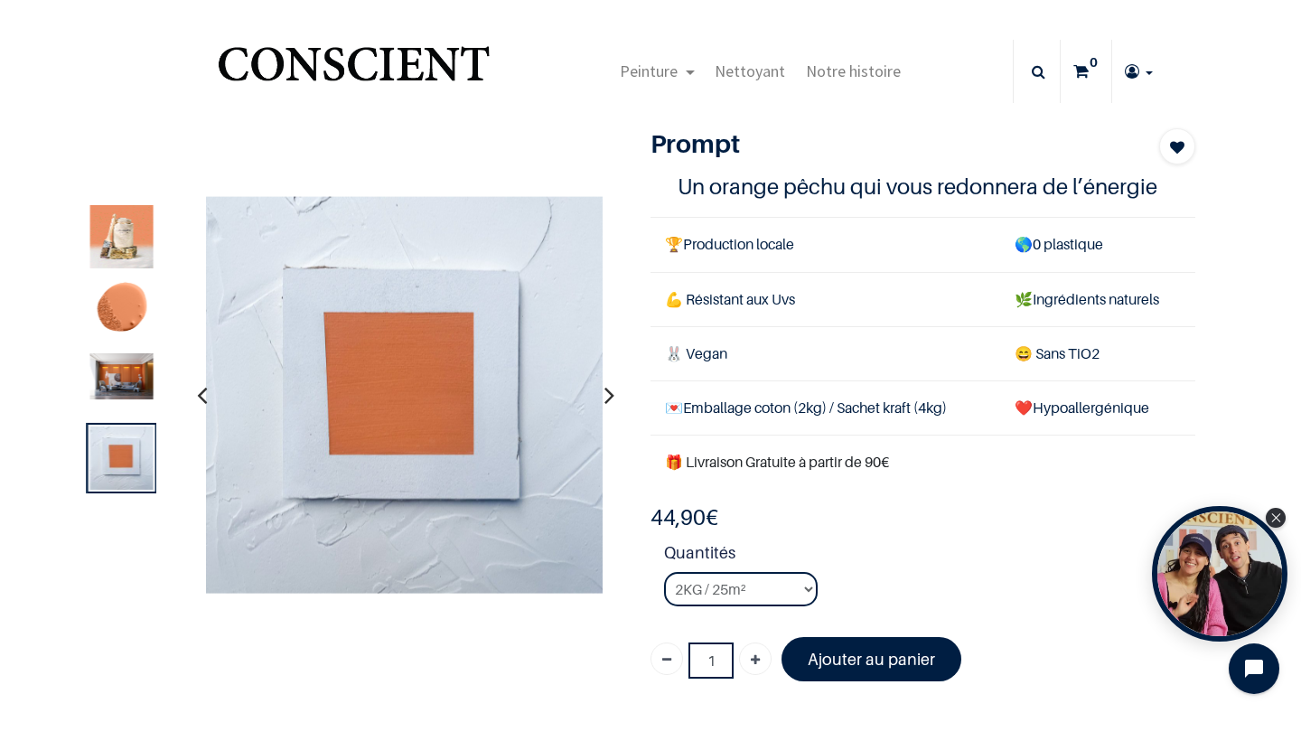
click at [109, 400] on div at bounding box center [122, 385] width 70 height 70
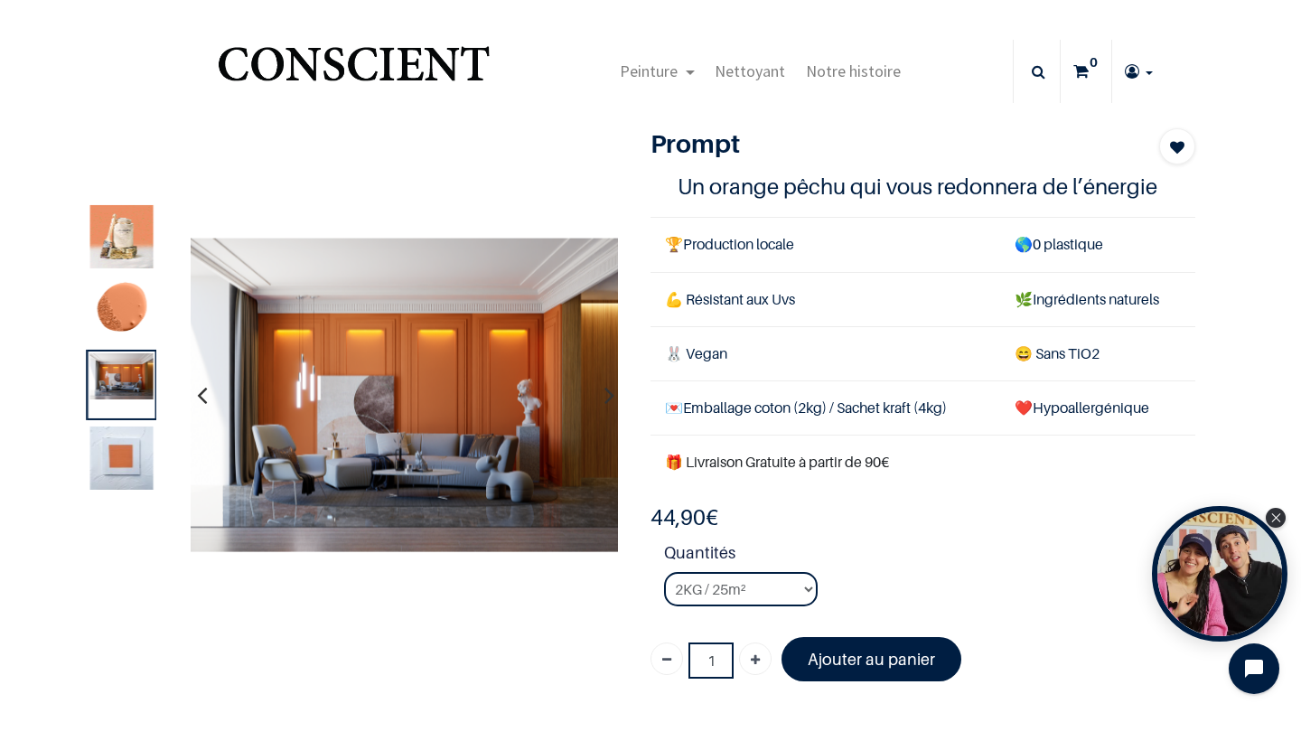
click at [114, 464] on img at bounding box center [121, 458] width 63 height 63
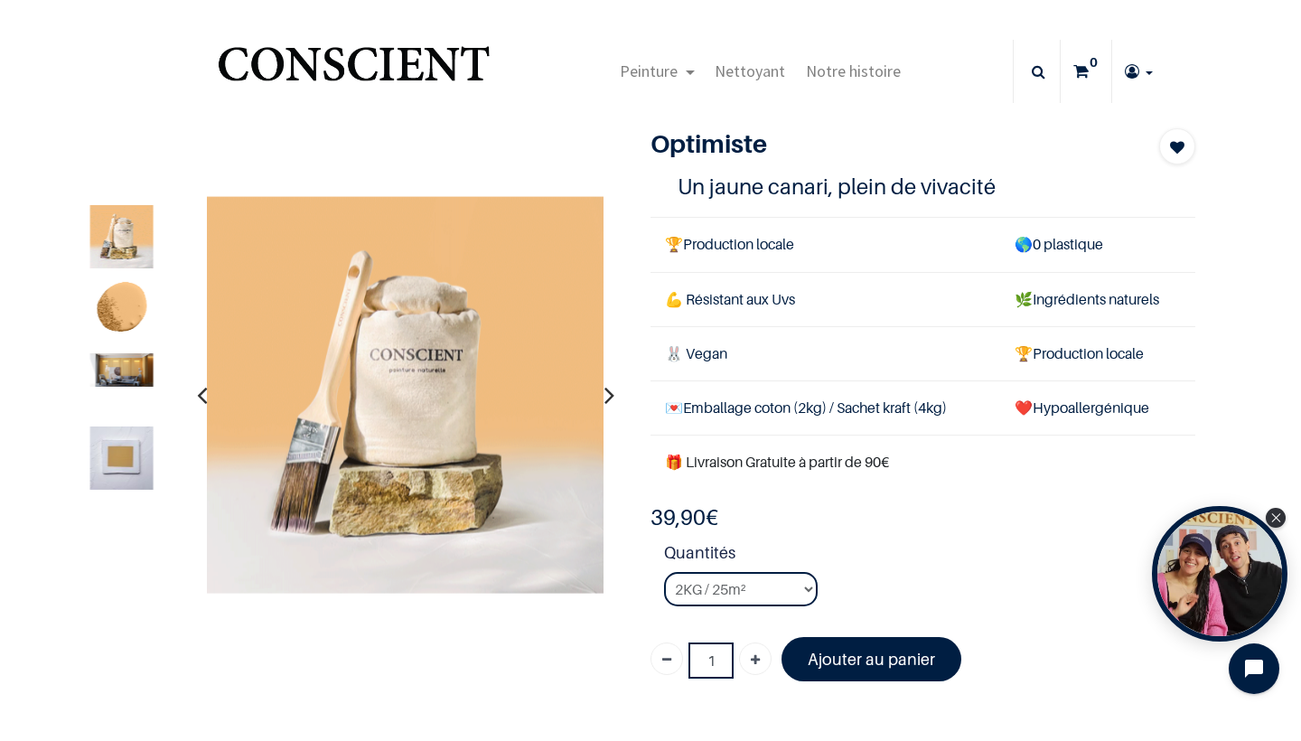
type input "[PERSON_NAME][DOMAIN_NAME][EMAIL_ADDRESS][DOMAIN_NAME]"
click at [107, 454] on img at bounding box center [121, 458] width 63 height 63
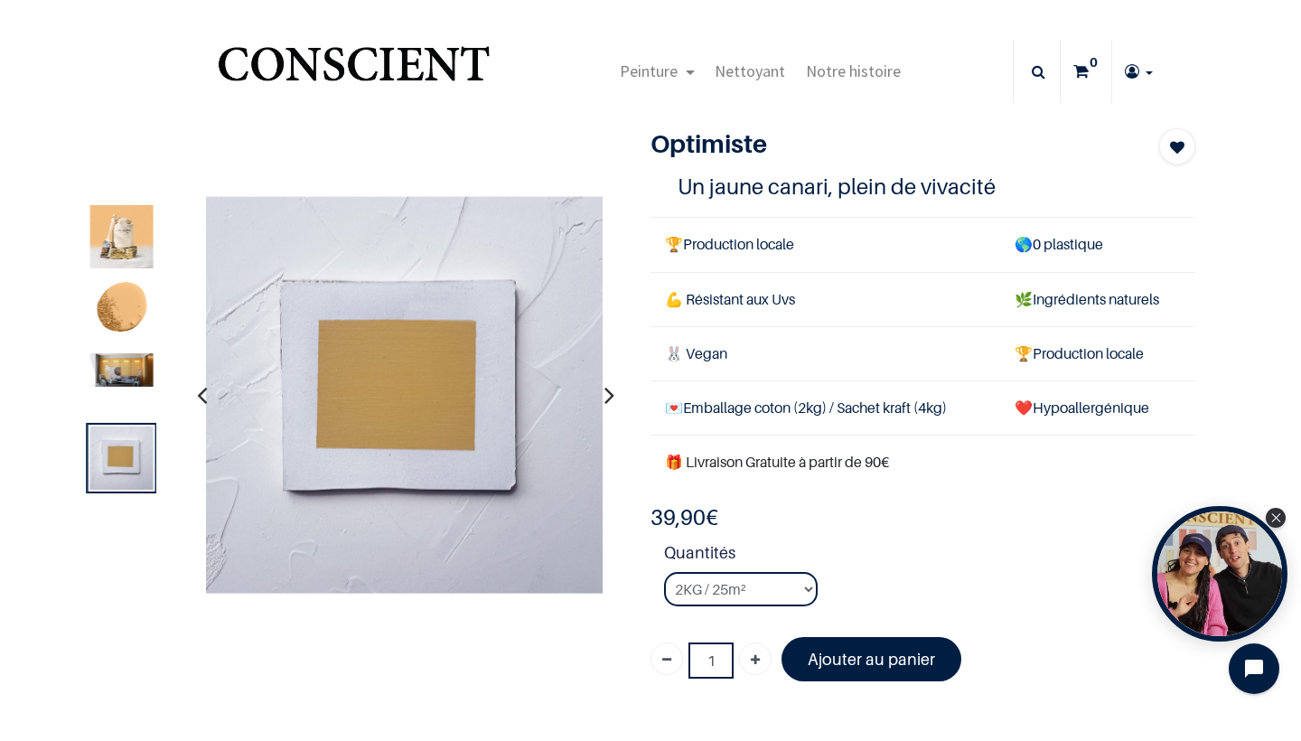
click at [129, 352] on div at bounding box center [122, 385] width 70 height 70
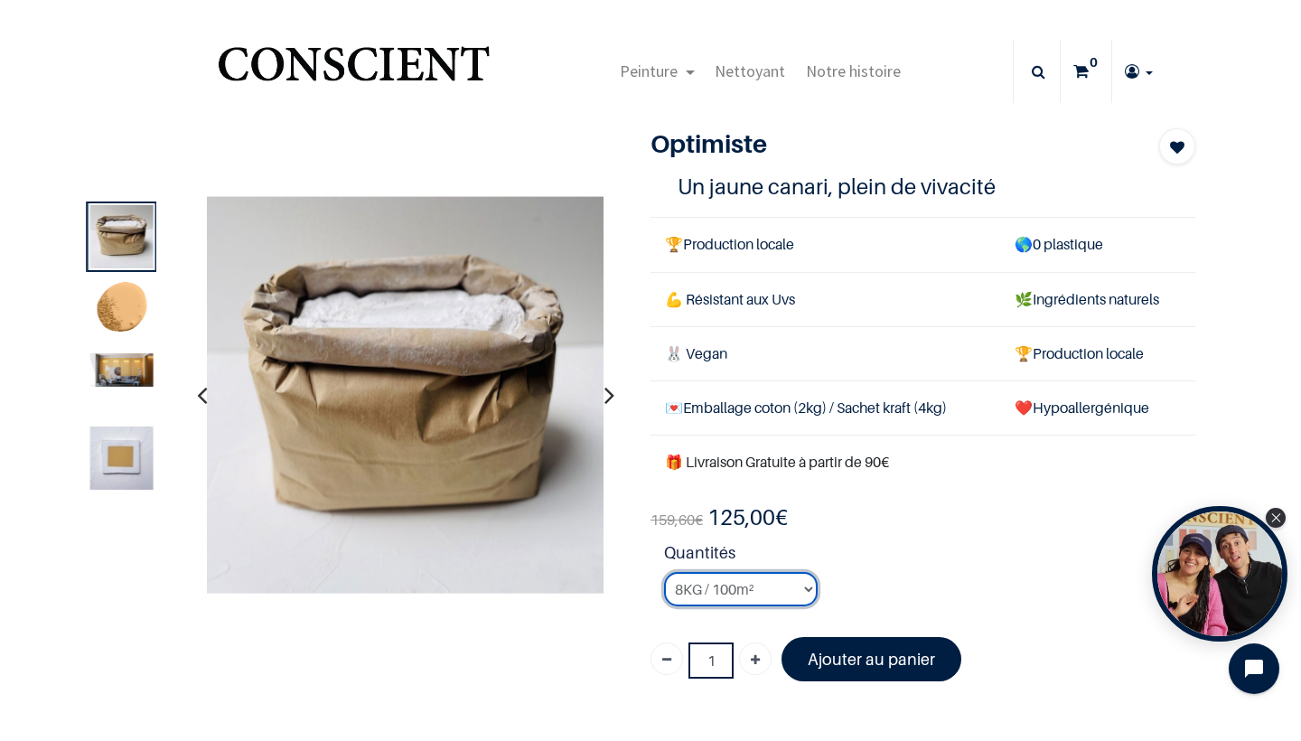
select select "41"
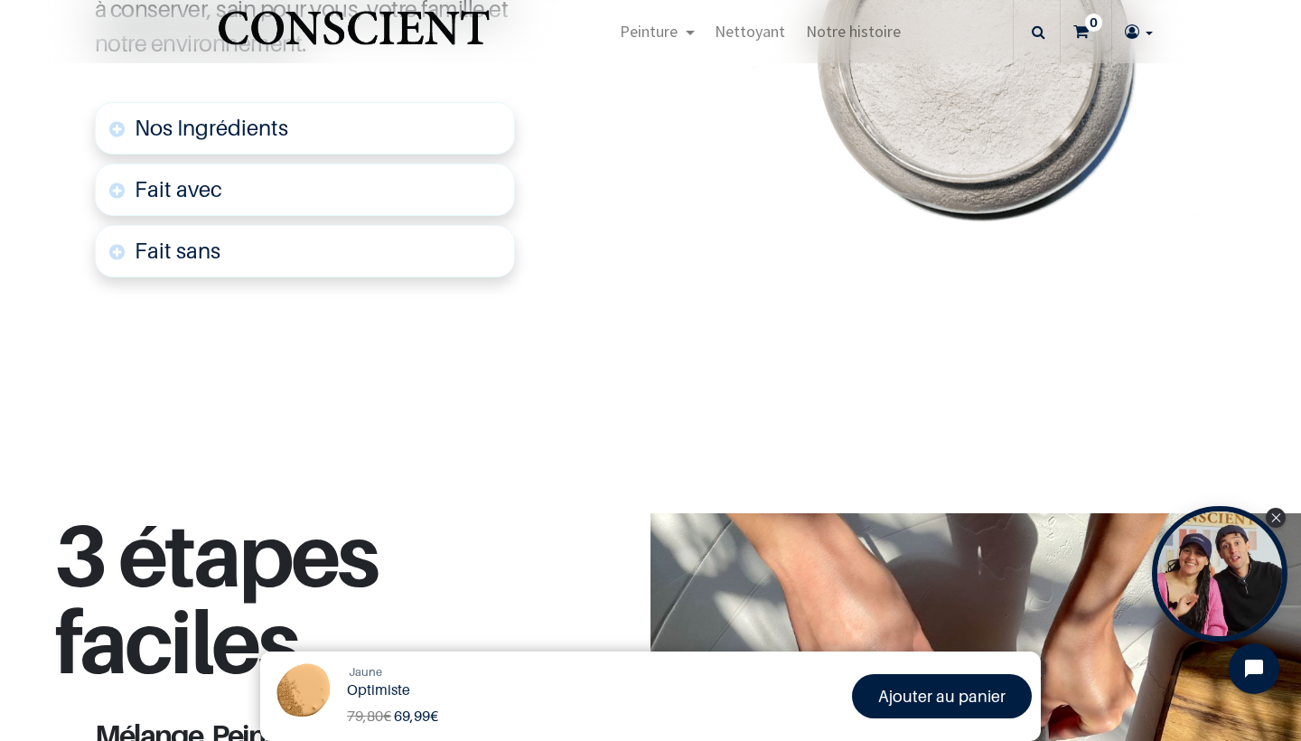
scroll to position [1399, 0]
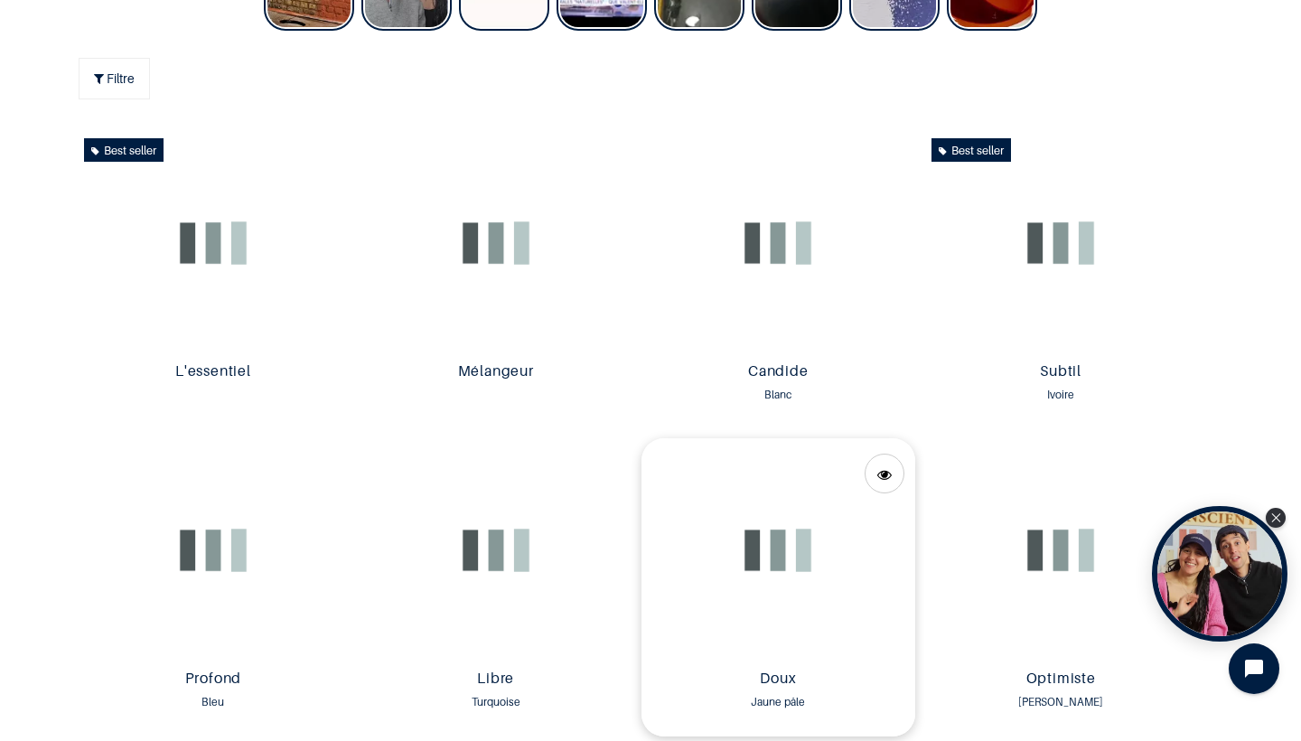
type input "[PERSON_NAME][DOMAIN_NAME][EMAIL_ADDRESS][DOMAIN_NAME]"
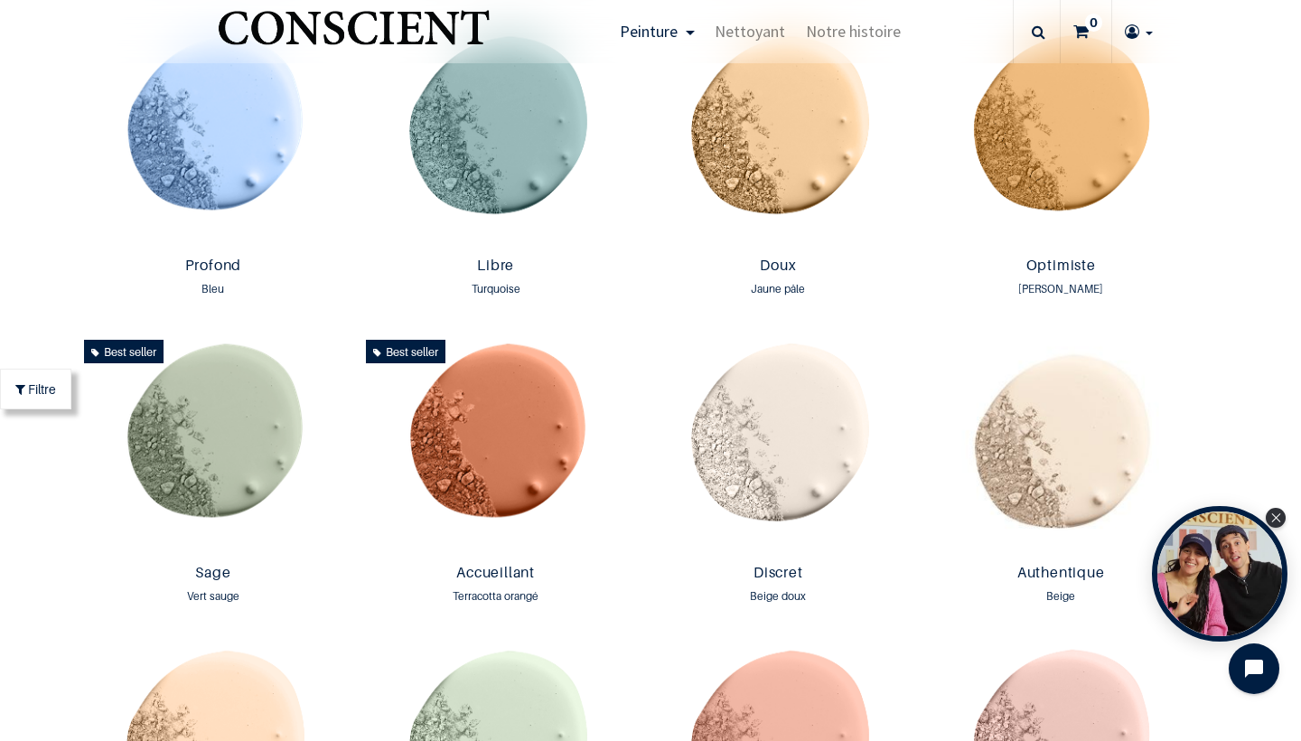
scroll to position [1279, 0]
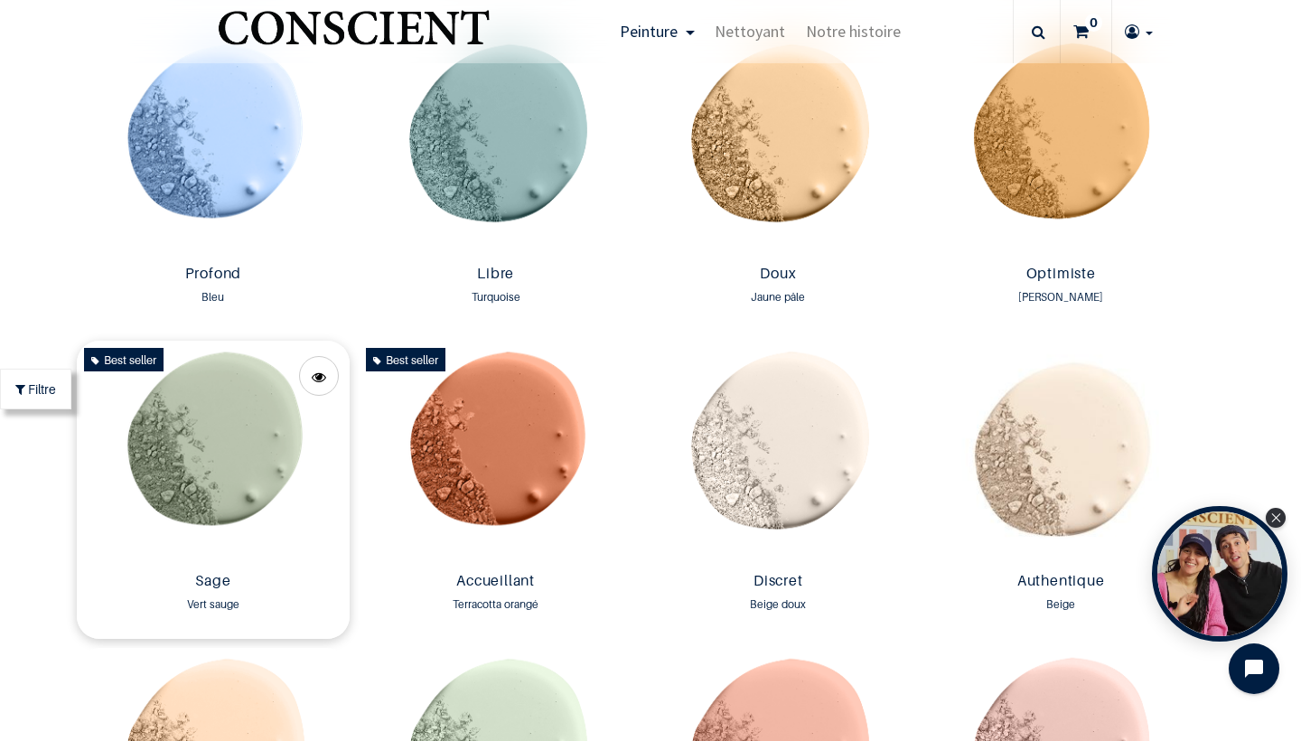
click at [228, 418] on img at bounding box center [214, 453] width 274 height 224
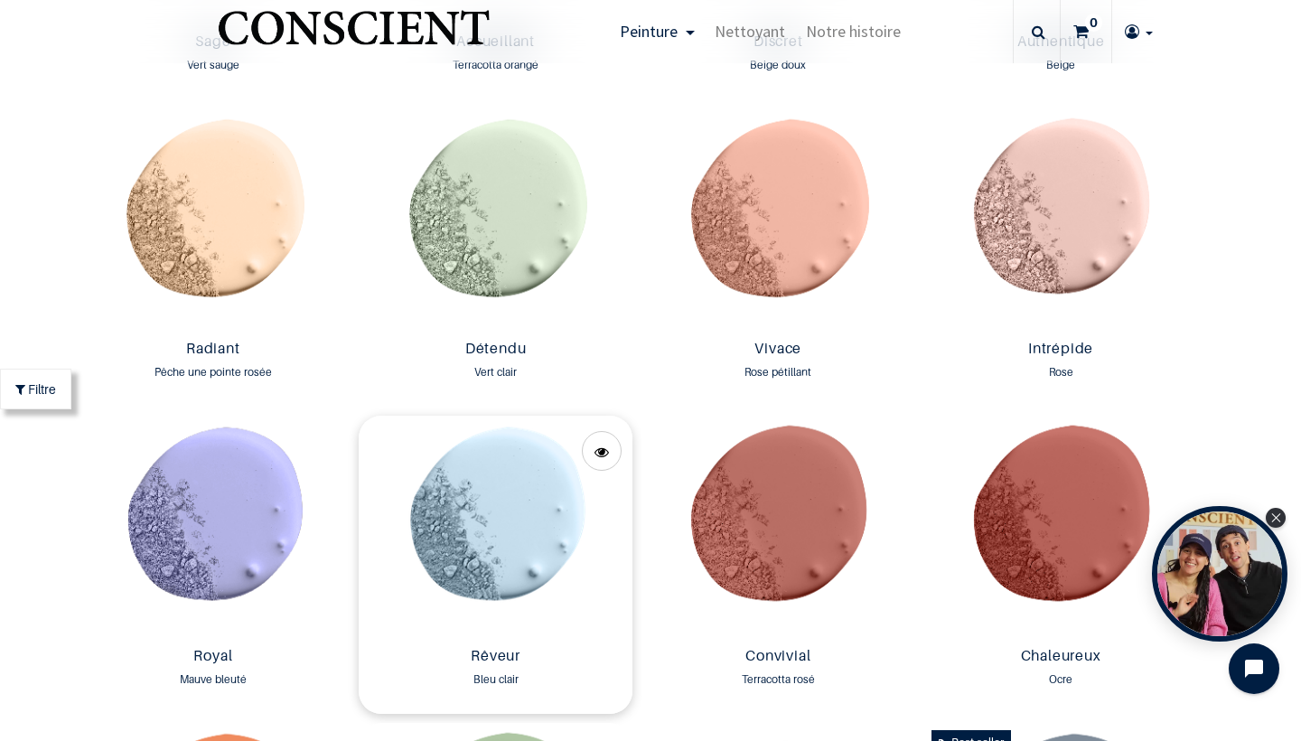
scroll to position [1825, 0]
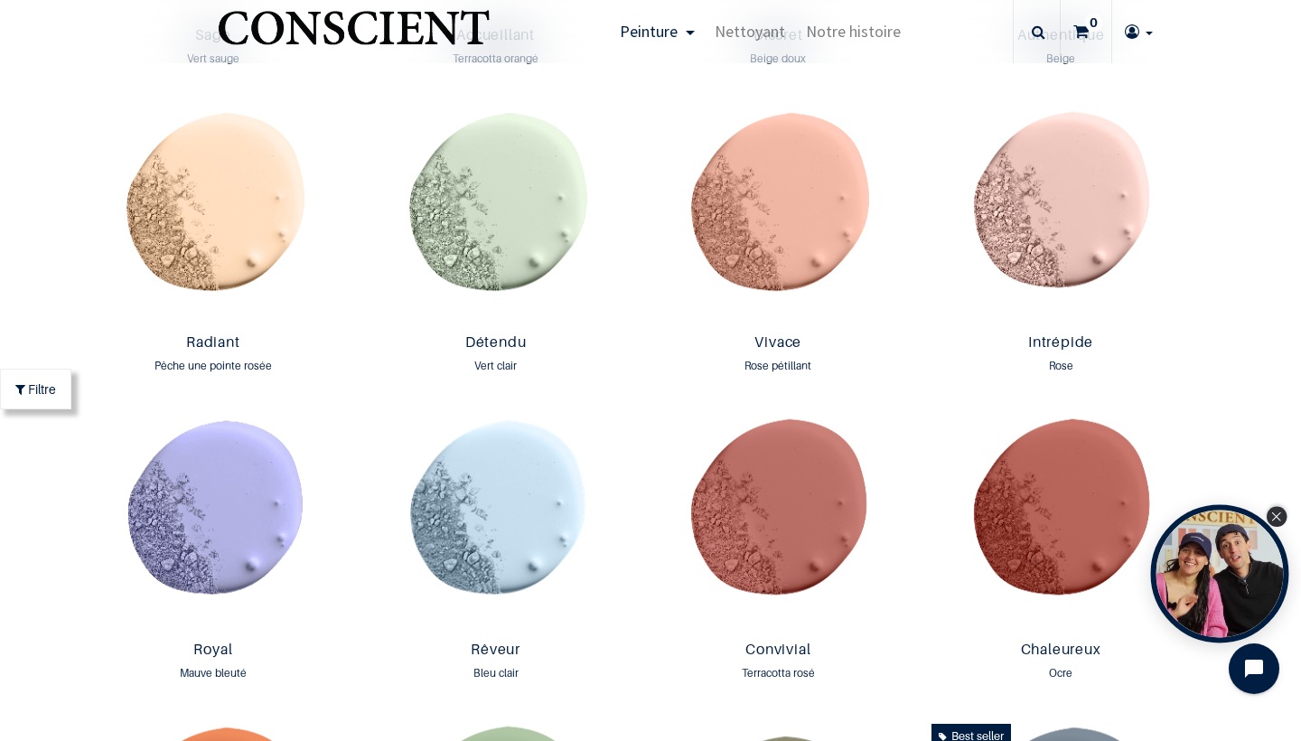
click at [1279, 519] on icon "Close Tolstoy widget" at bounding box center [1276, 516] width 10 height 9
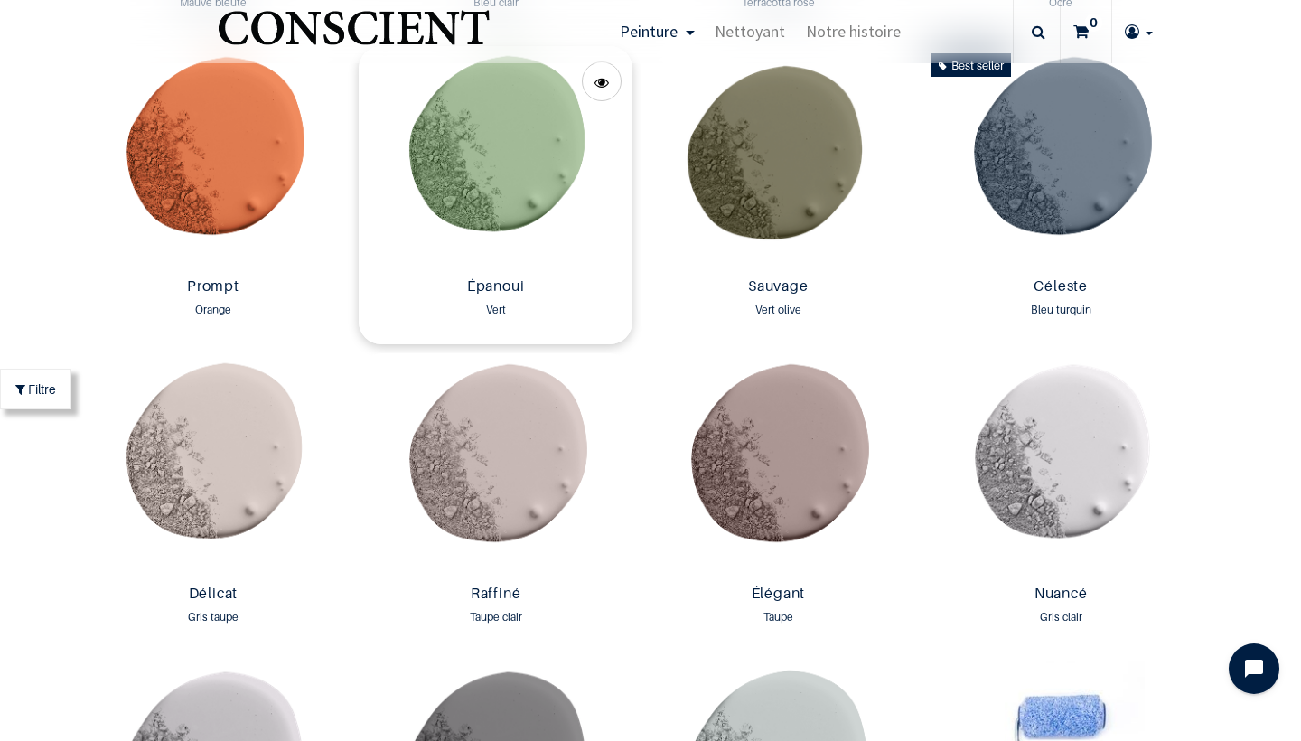
scroll to position [2580, 0]
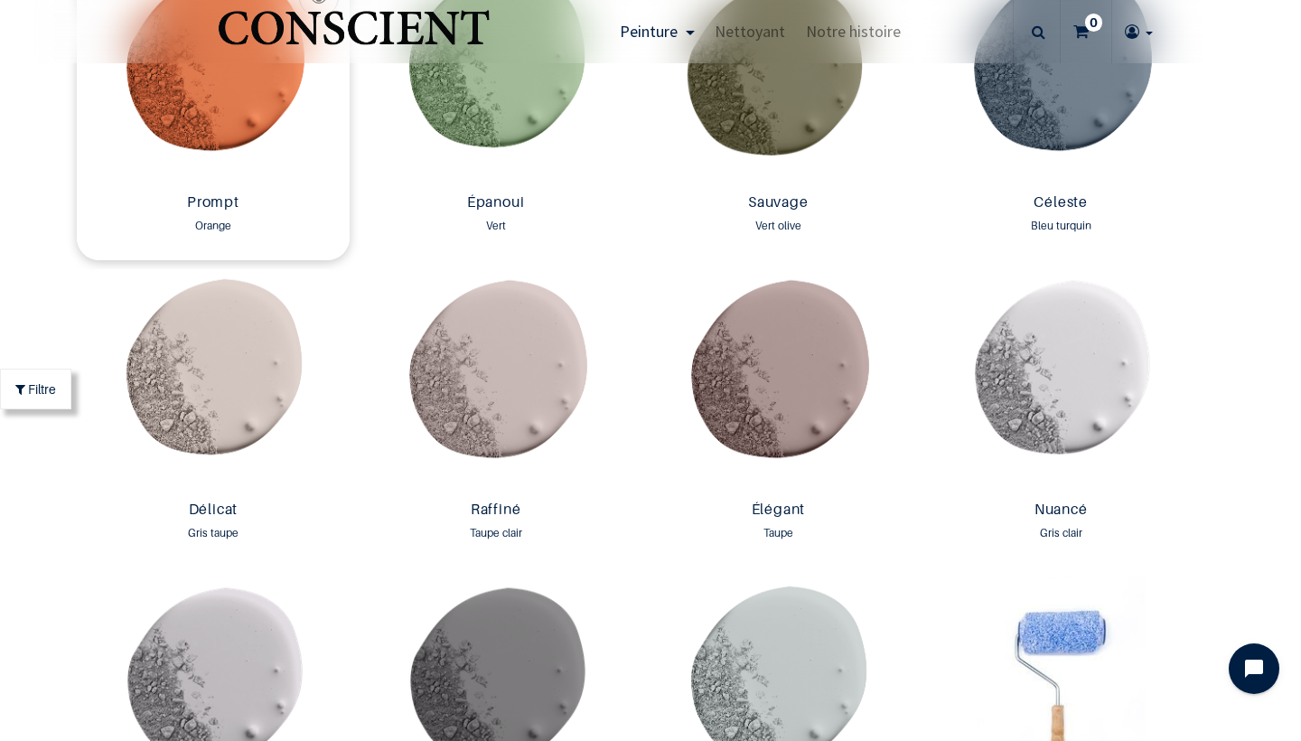
click at [260, 117] on img at bounding box center [214, 74] width 274 height 224
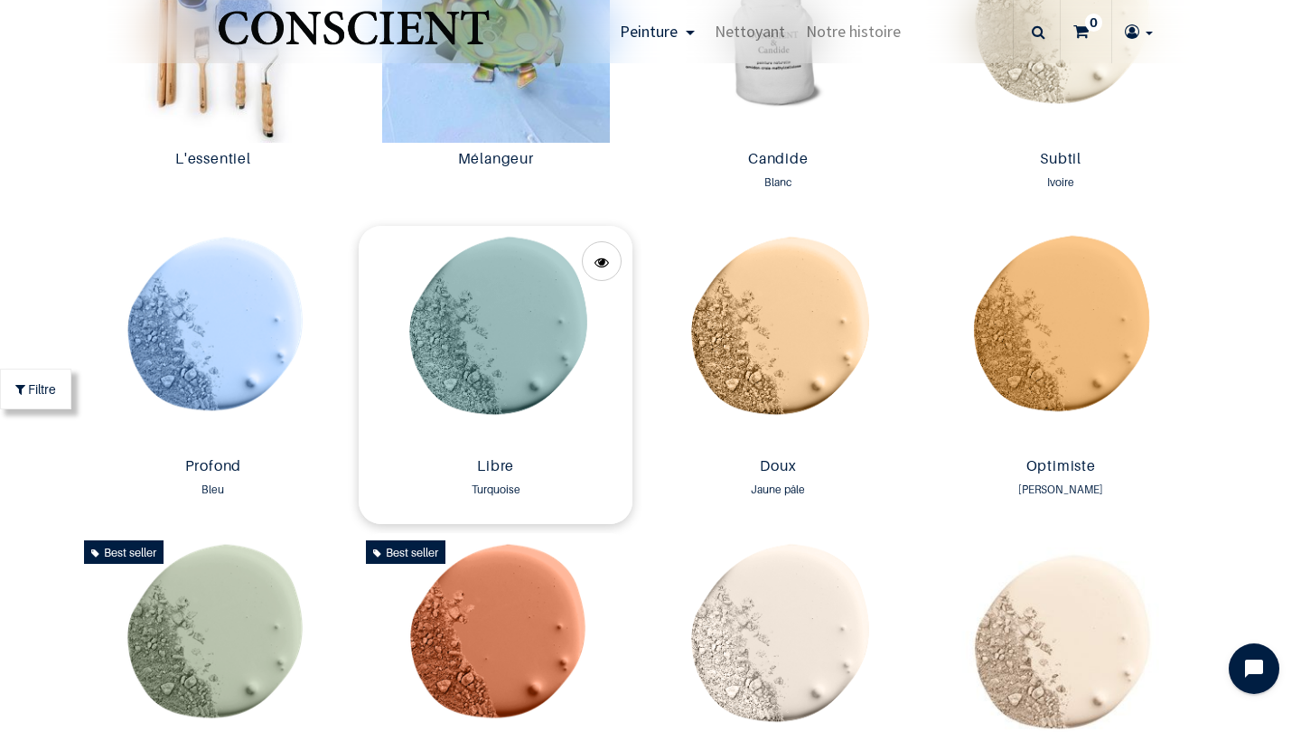
scroll to position [818, 0]
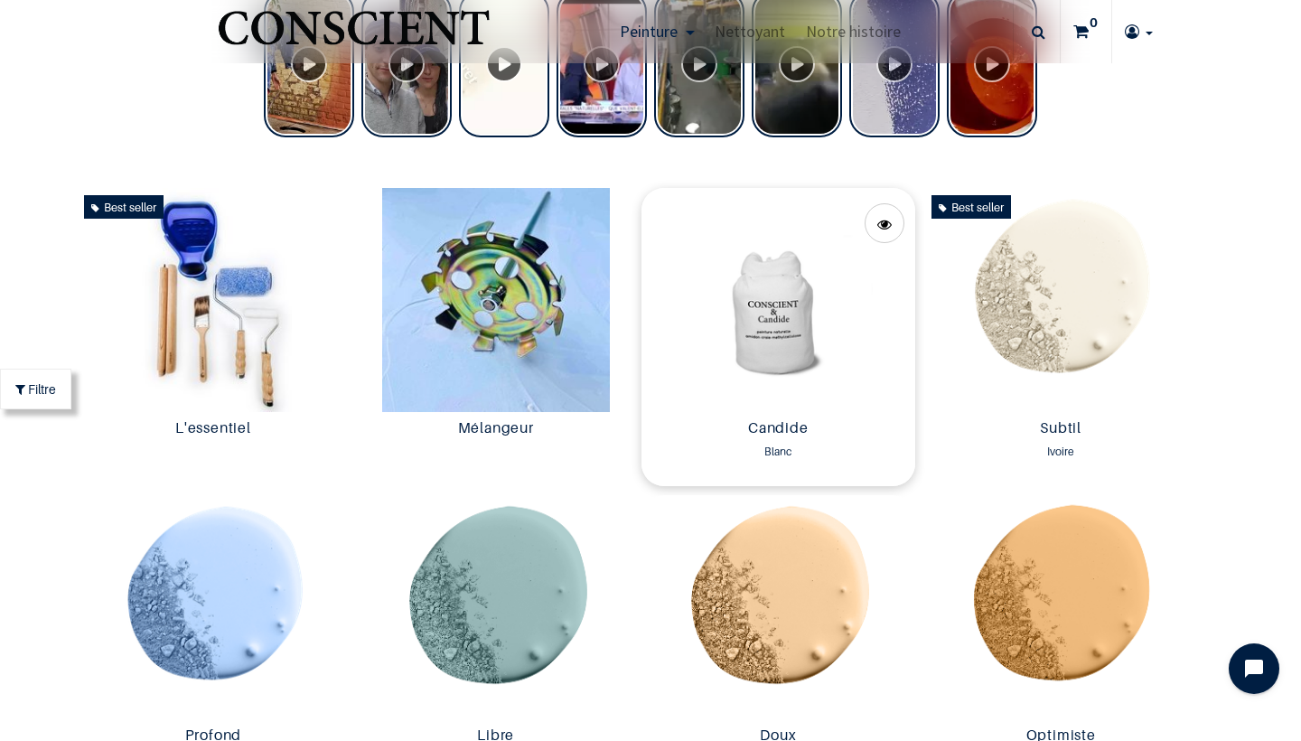
click at [759, 317] on img at bounding box center [778, 300] width 274 height 224
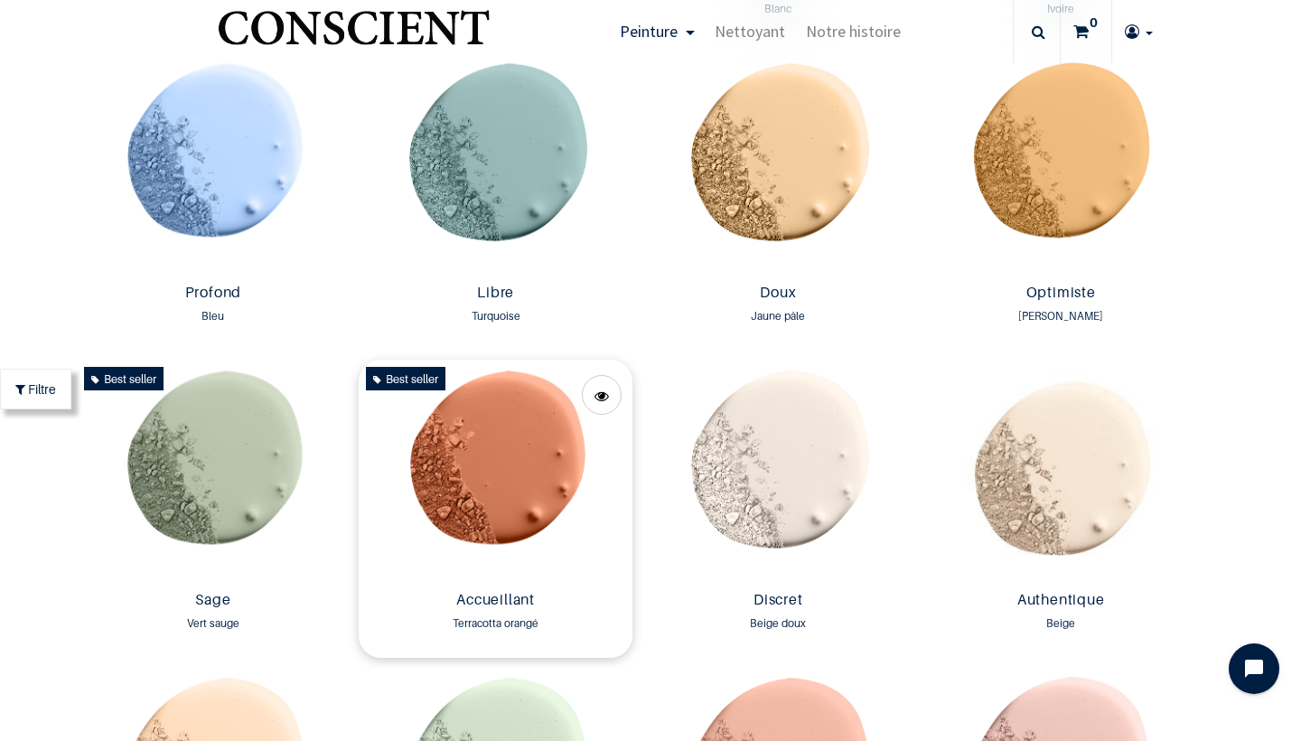
scroll to position [1273, 0]
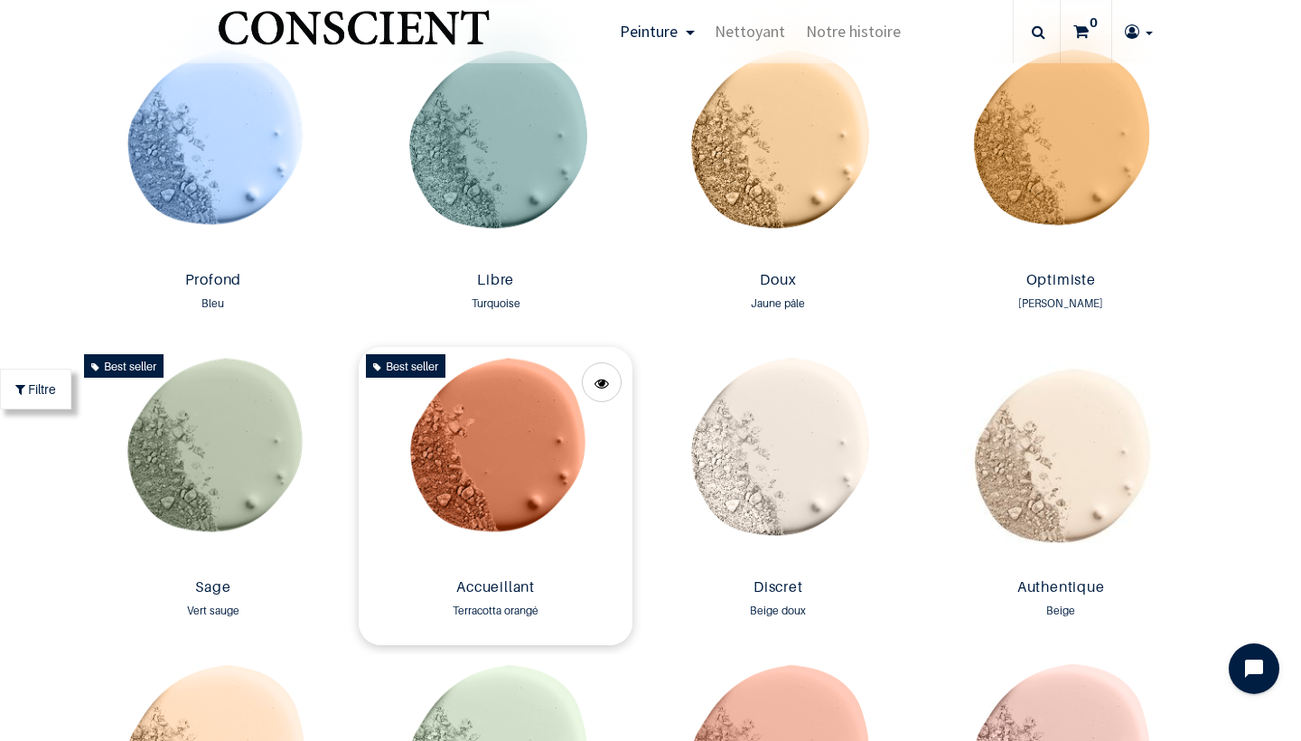
click at [471, 468] on img at bounding box center [496, 459] width 274 height 224
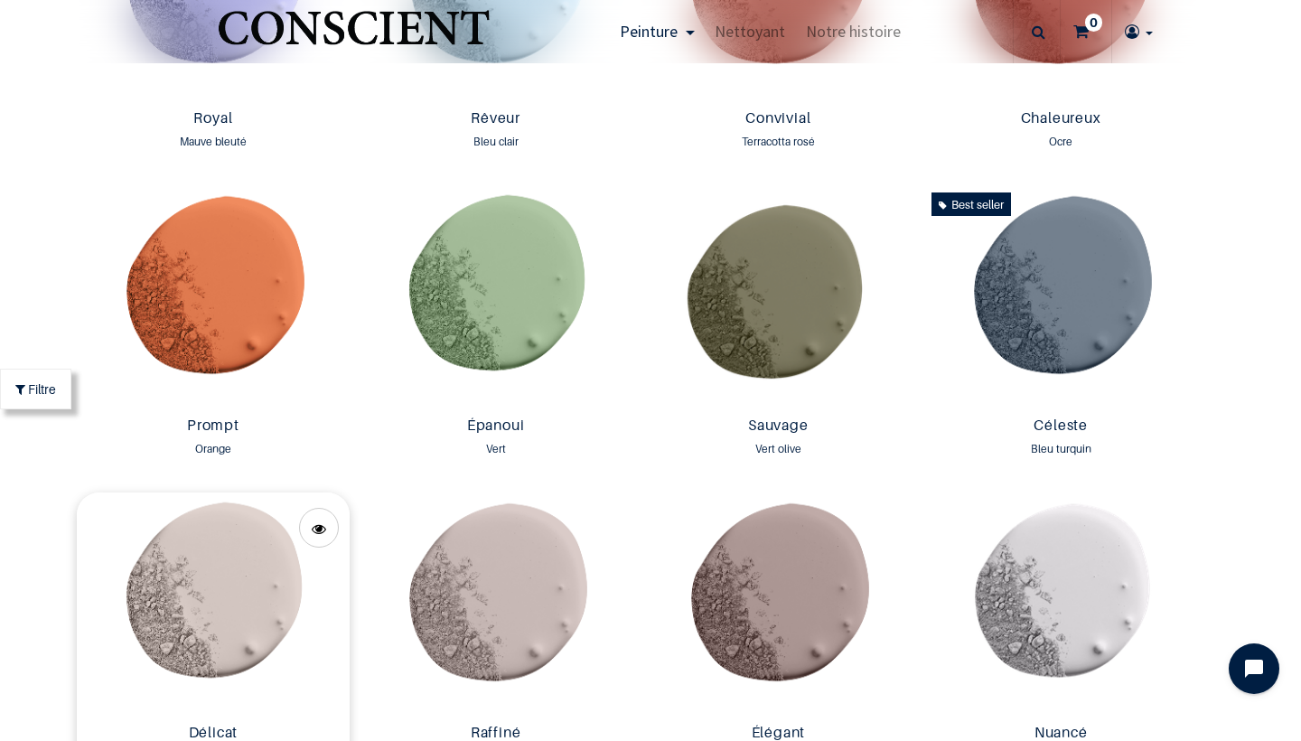
scroll to position [2542, 0]
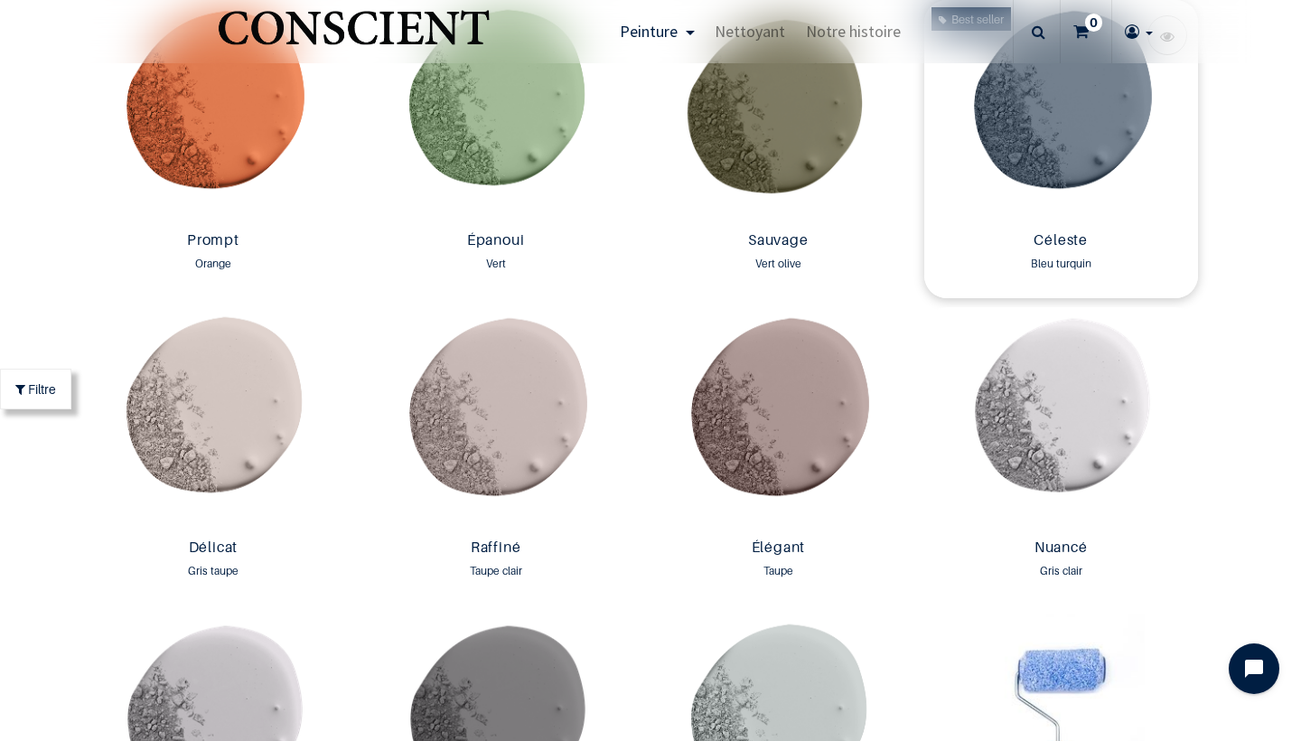
click at [1046, 173] on img at bounding box center [1061, 112] width 274 height 224
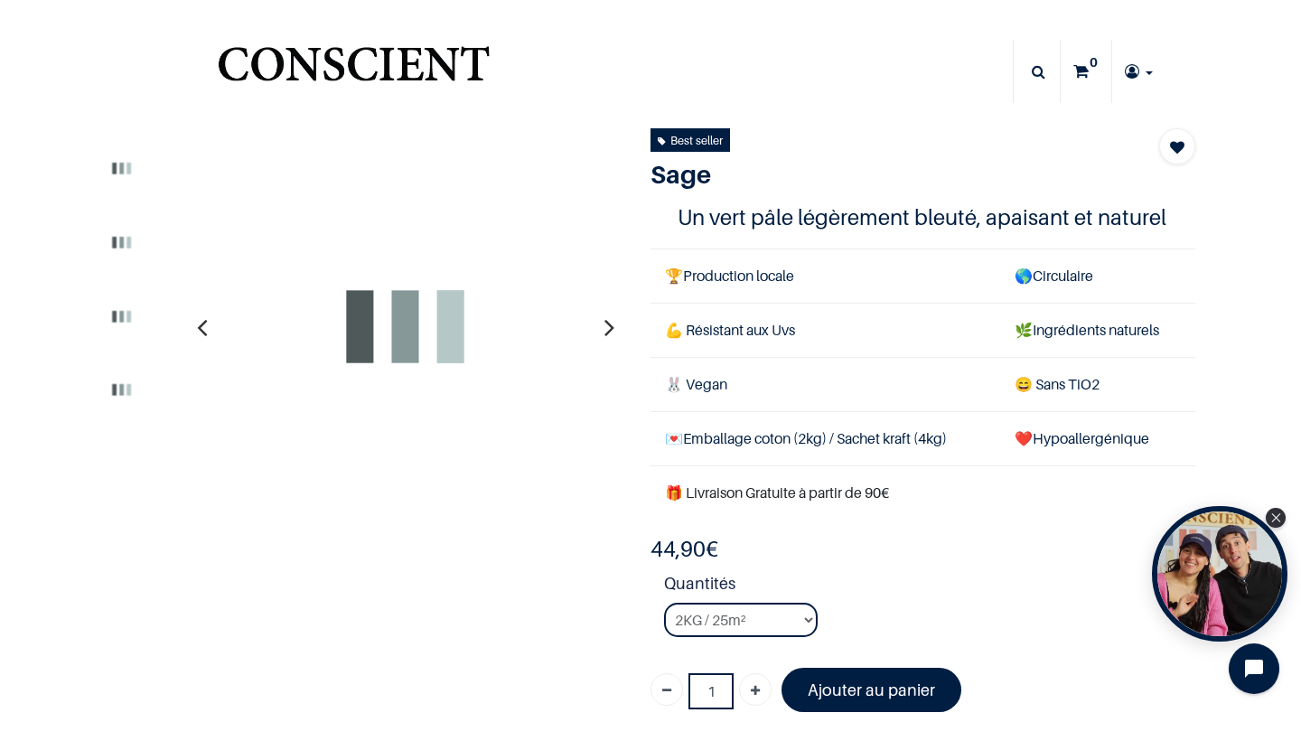
type input "[PERSON_NAME][DOMAIN_NAME][EMAIL_ADDRESS][DOMAIN_NAME]"
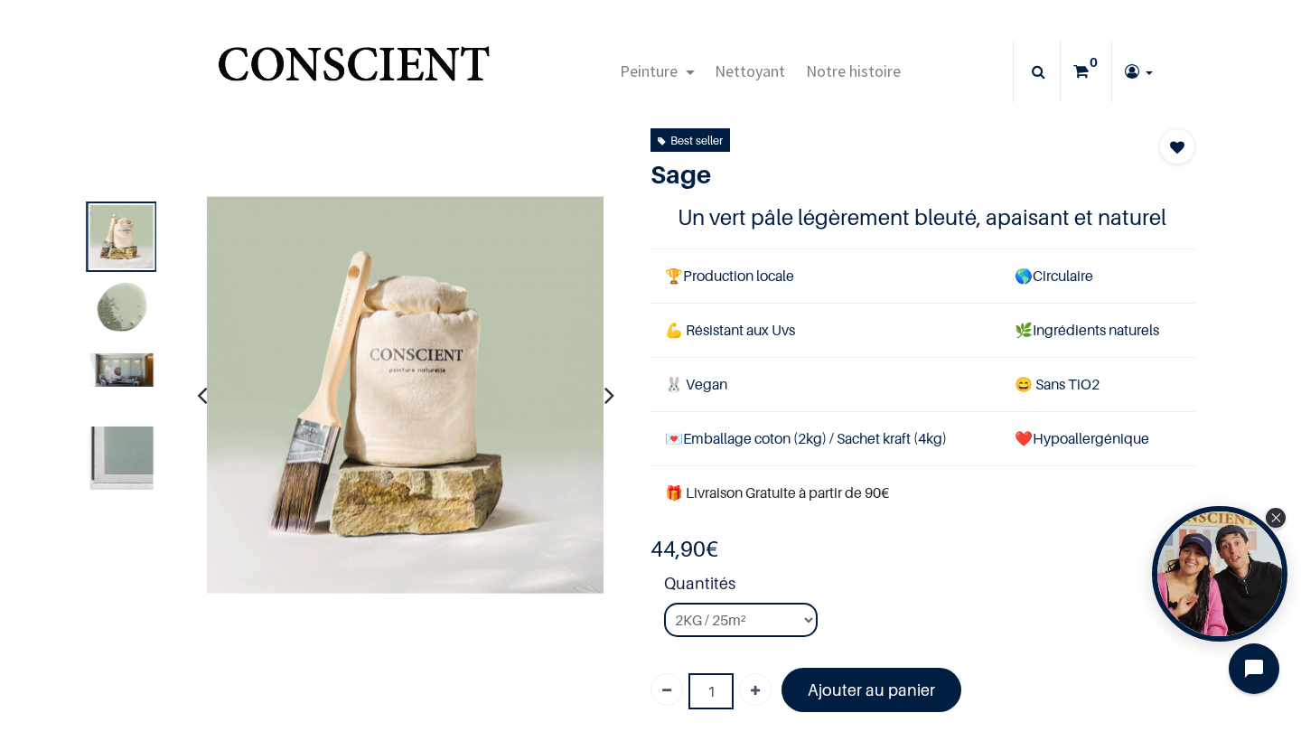
click at [129, 453] on img at bounding box center [121, 458] width 63 height 63
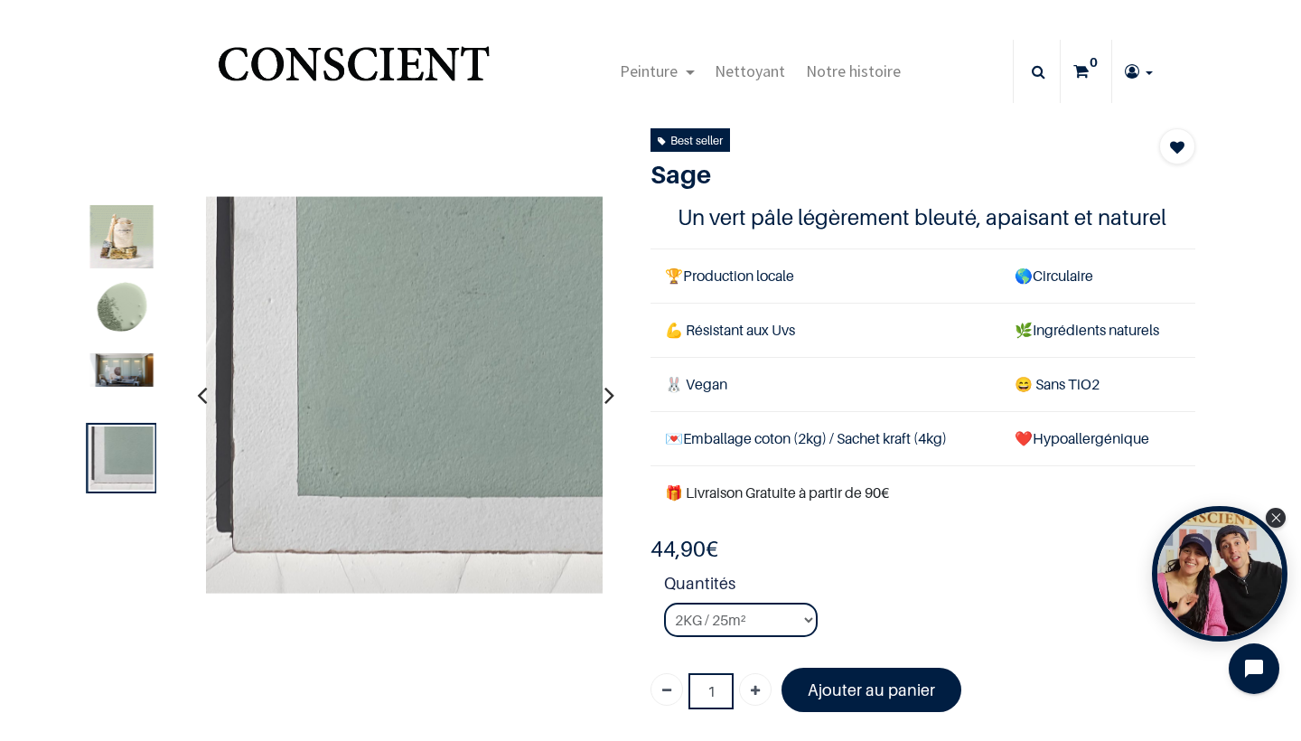
click at [136, 358] on img at bounding box center [121, 369] width 63 height 33
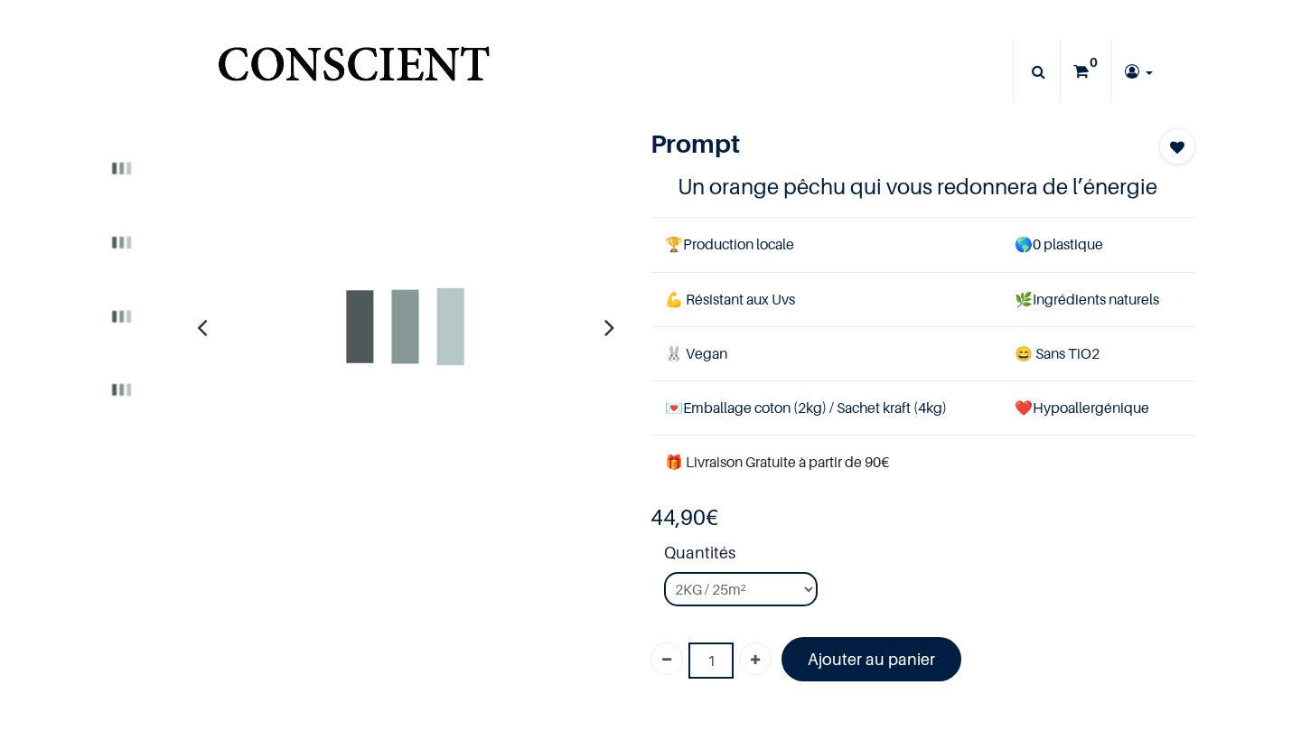
type input "[PERSON_NAME][DOMAIN_NAME][EMAIL_ADDRESS][DOMAIN_NAME]"
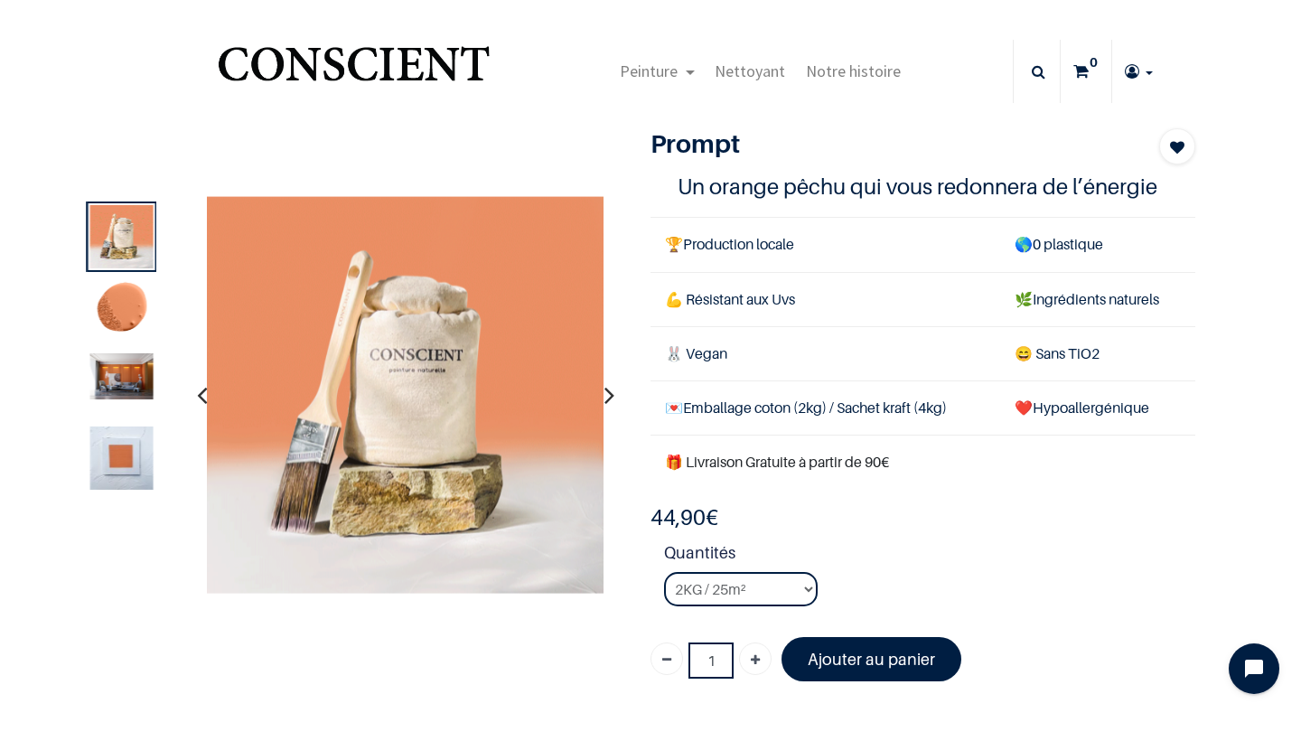
click at [118, 378] on img at bounding box center [121, 376] width 63 height 46
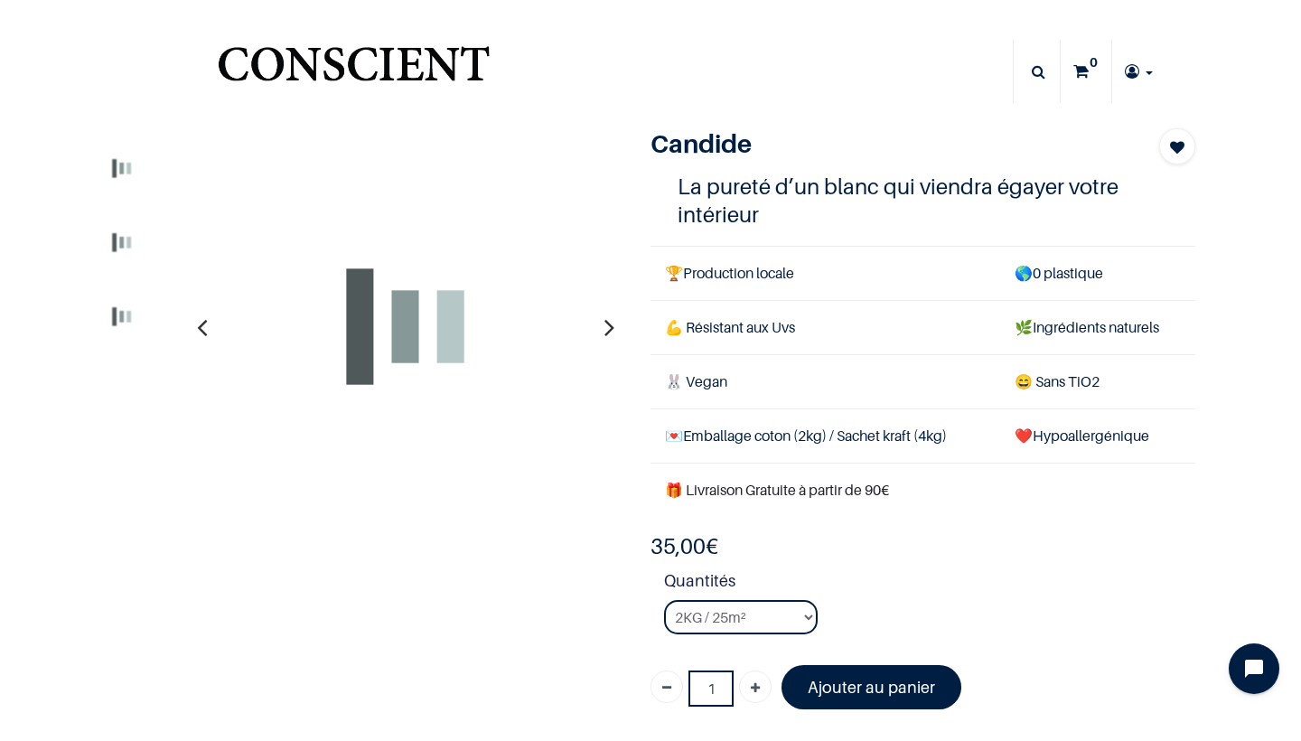
type input "[PERSON_NAME][DOMAIN_NAME][EMAIL_ADDRESS][DOMAIN_NAME]"
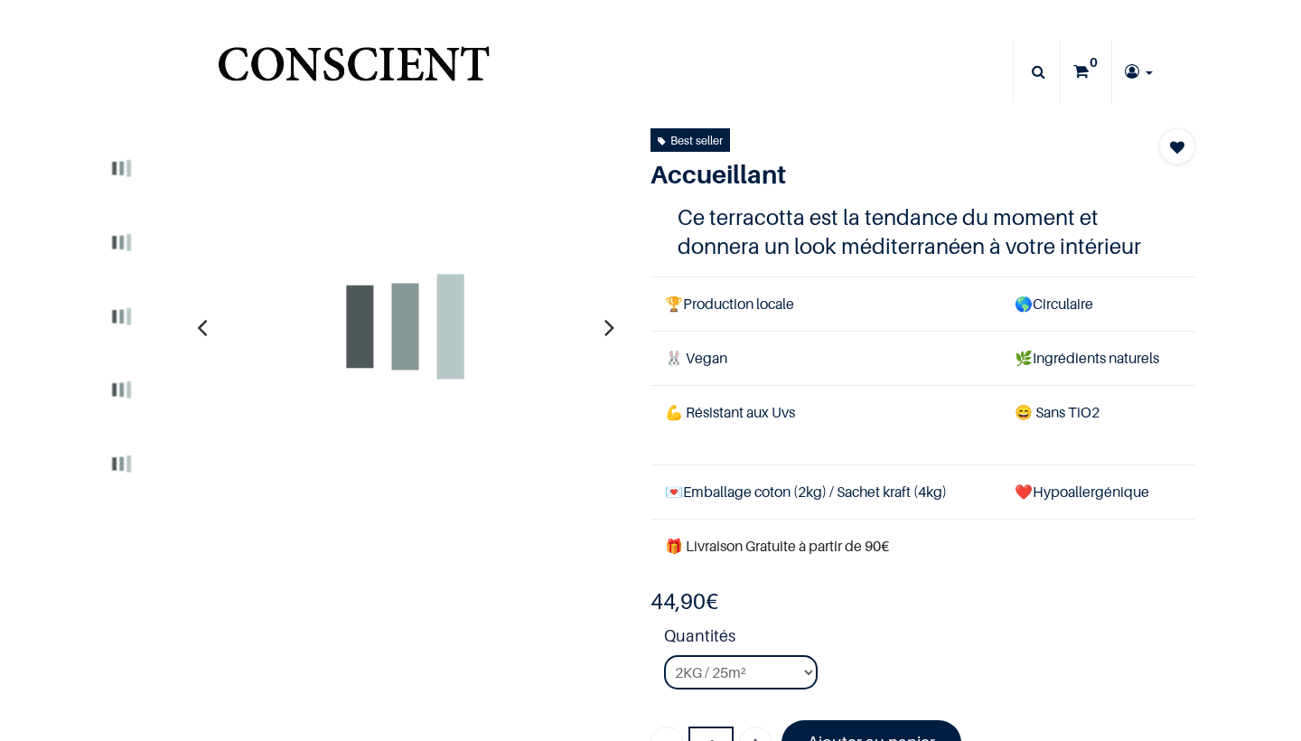
type input "[PERSON_NAME][DOMAIN_NAME][EMAIL_ADDRESS][DOMAIN_NAME]"
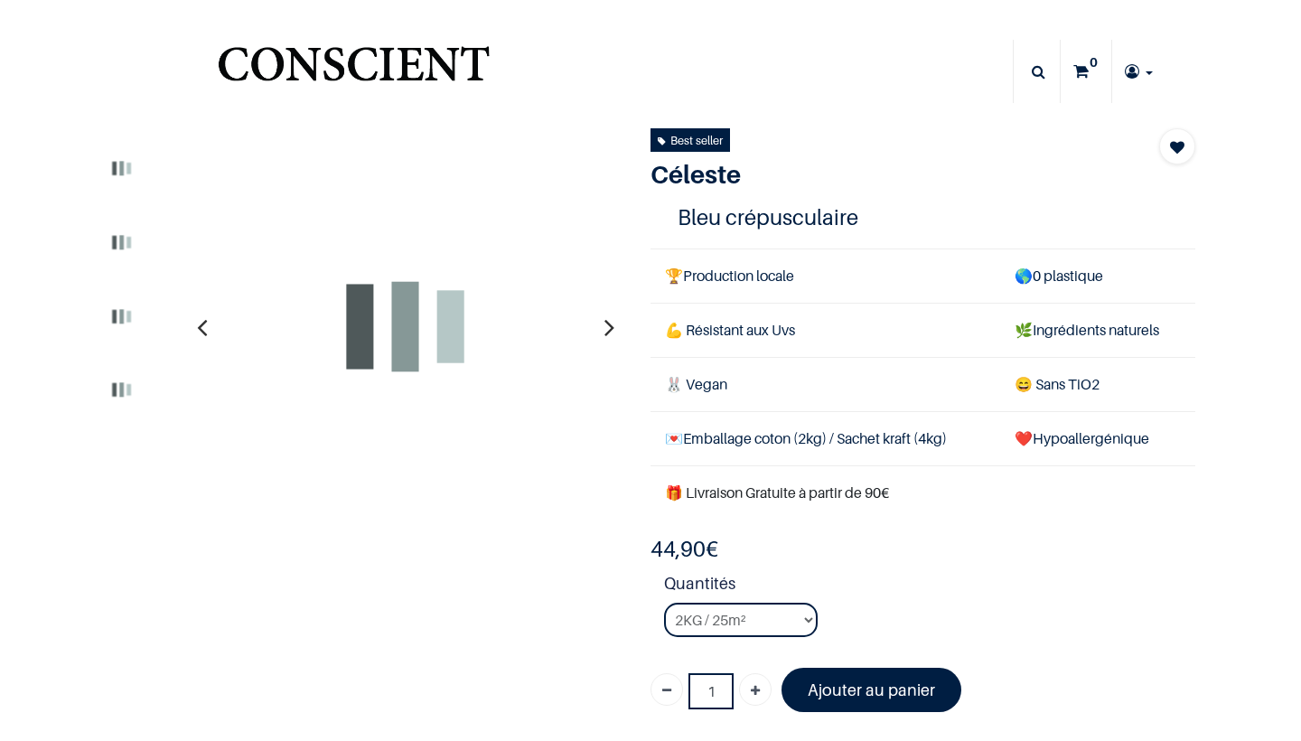
type input "[PERSON_NAME][DOMAIN_NAME][EMAIL_ADDRESS][DOMAIN_NAME]"
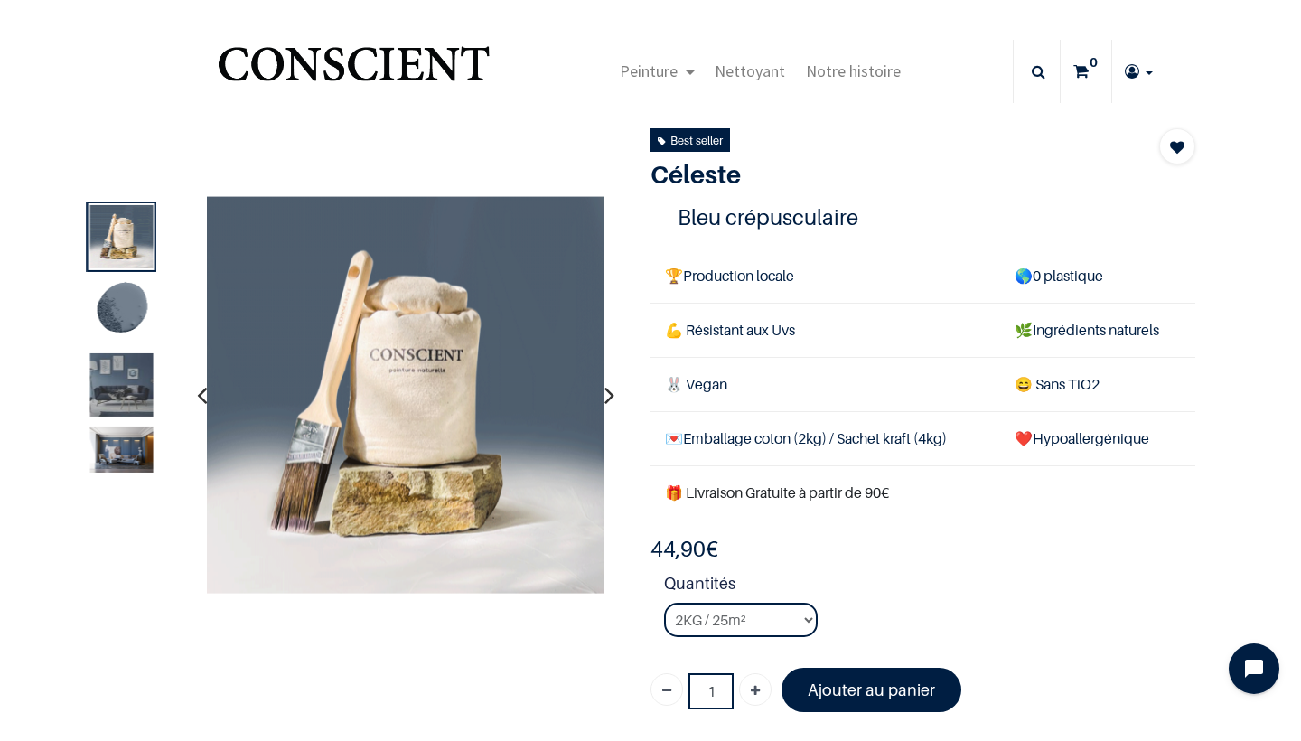
click at [131, 423] on div at bounding box center [122, 349] width 70 height 296
click at [131, 405] on img at bounding box center [121, 384] width 63 height 63
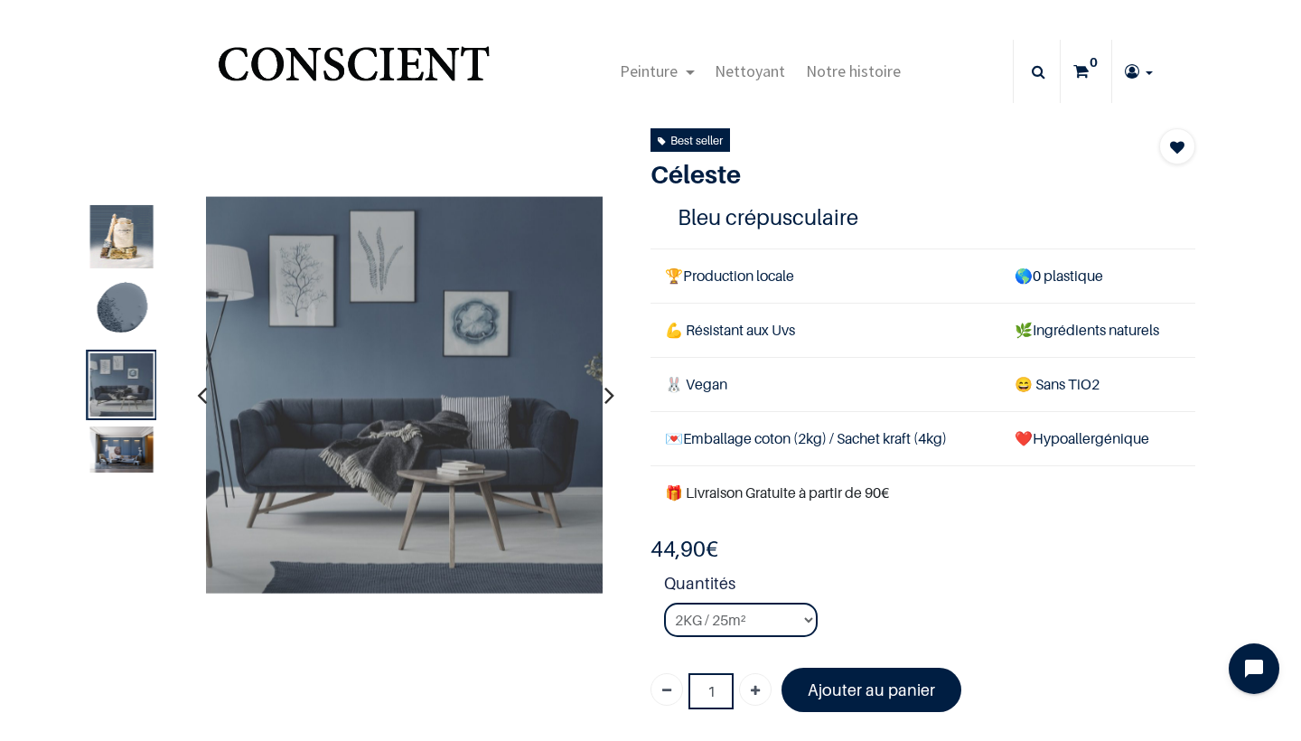
click at [105, 435] on img at bounding box center [121, 450] width 63 height 46
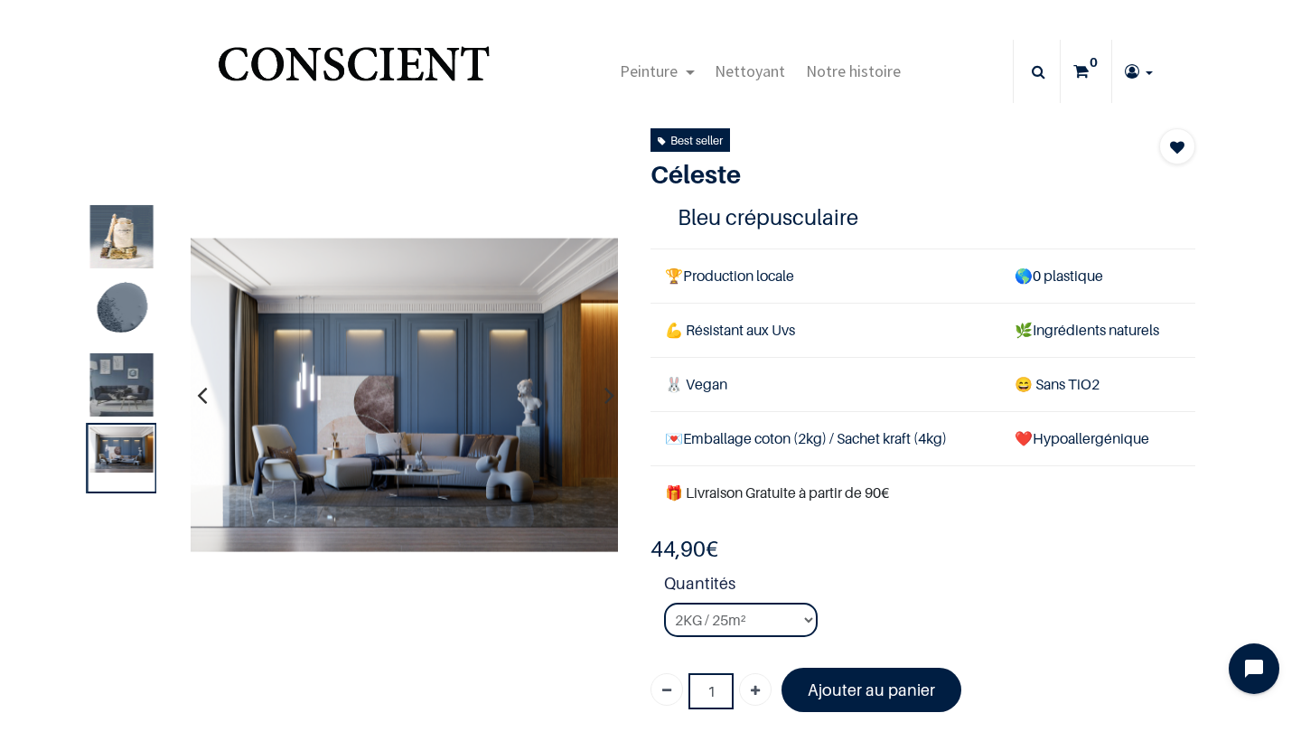
click at [131, 395] on img at bounding box center [121, 384] width 63 height 63
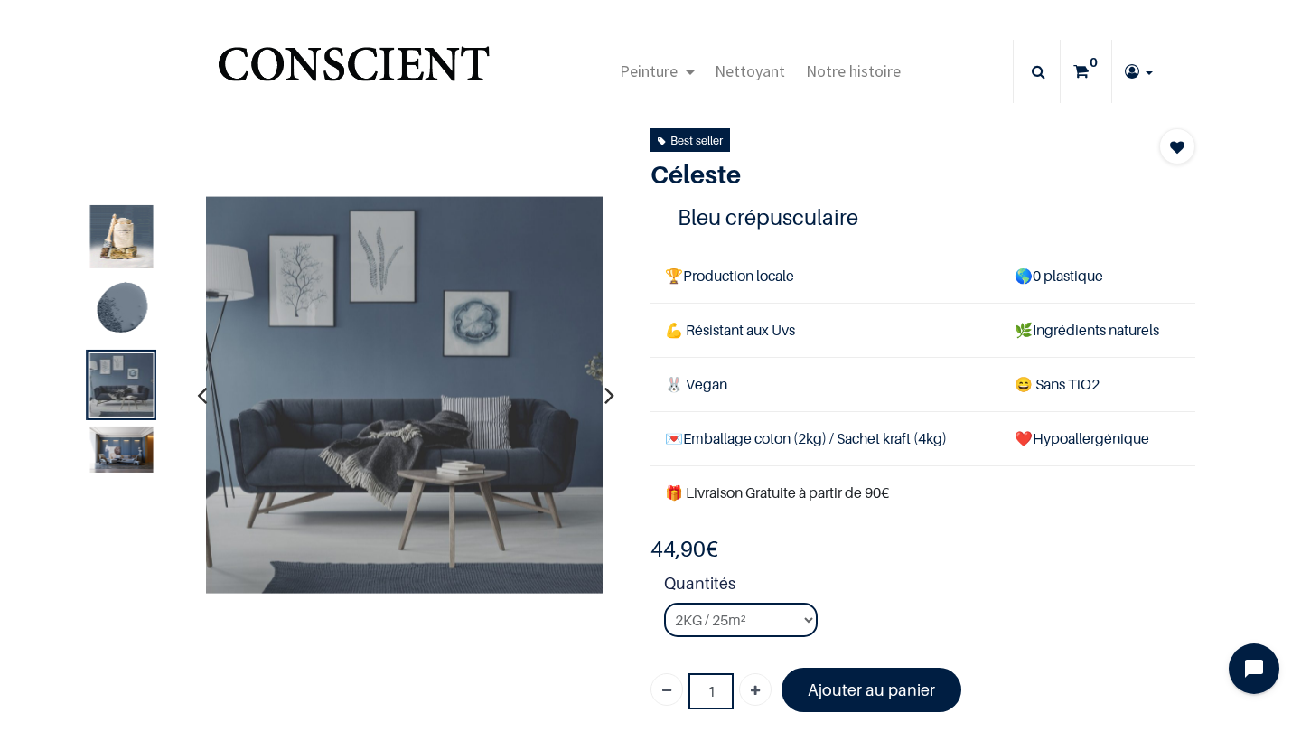
click at [139, 443] on img at bounding box center [121, 450] width 63 height 46
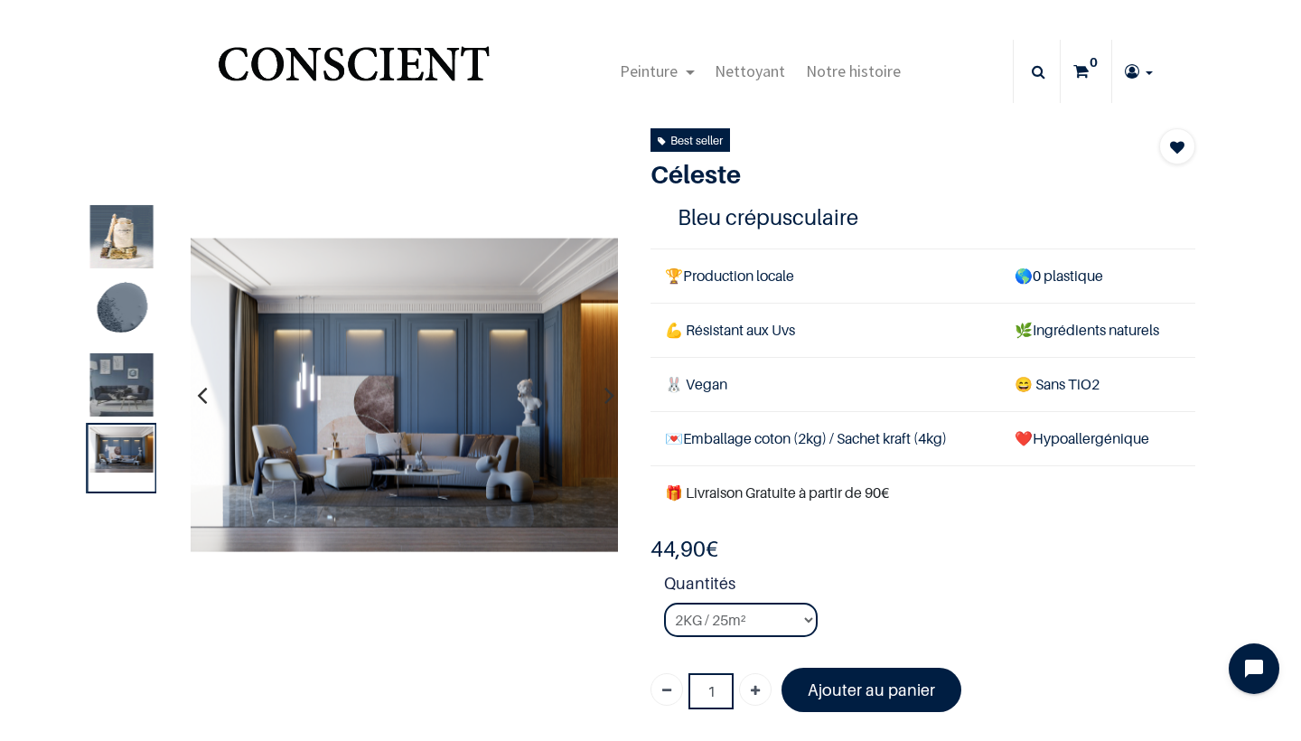
click at [135, 386] on img at bounding box center [121, 384] width 63 height 63
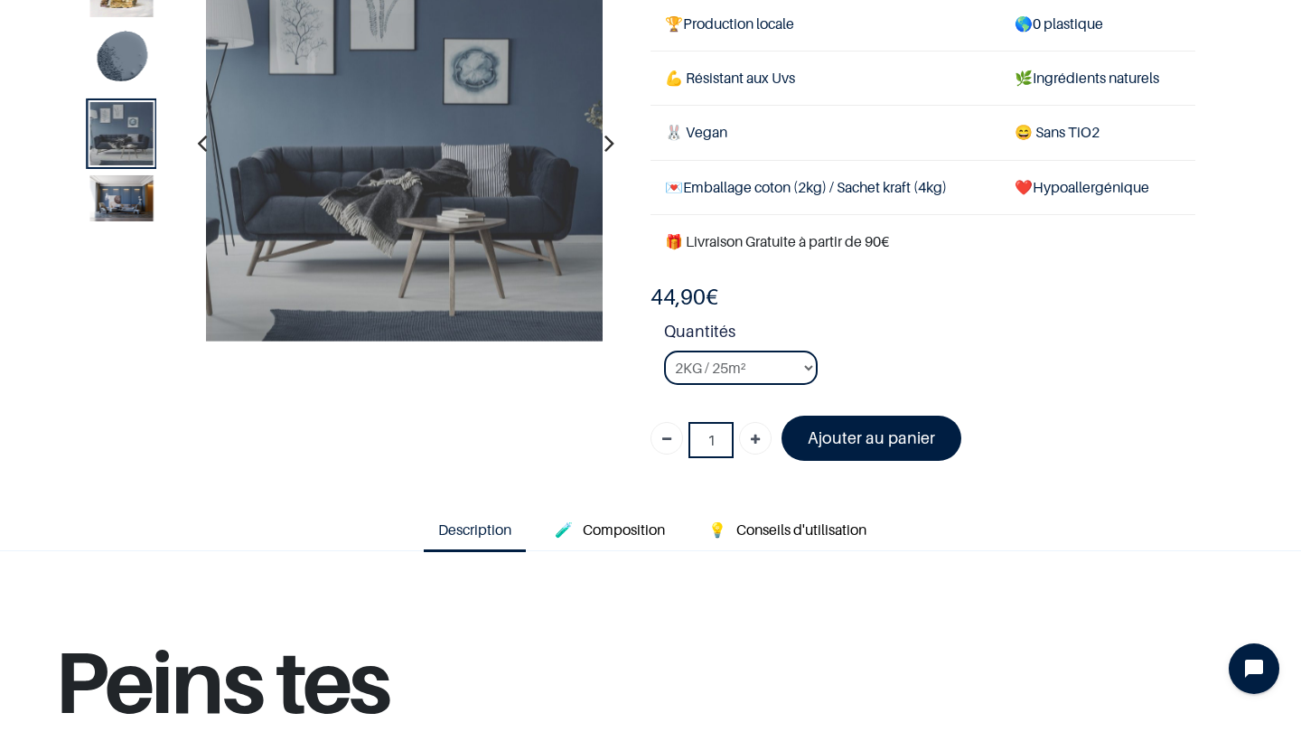
scroll to position [145, 0]
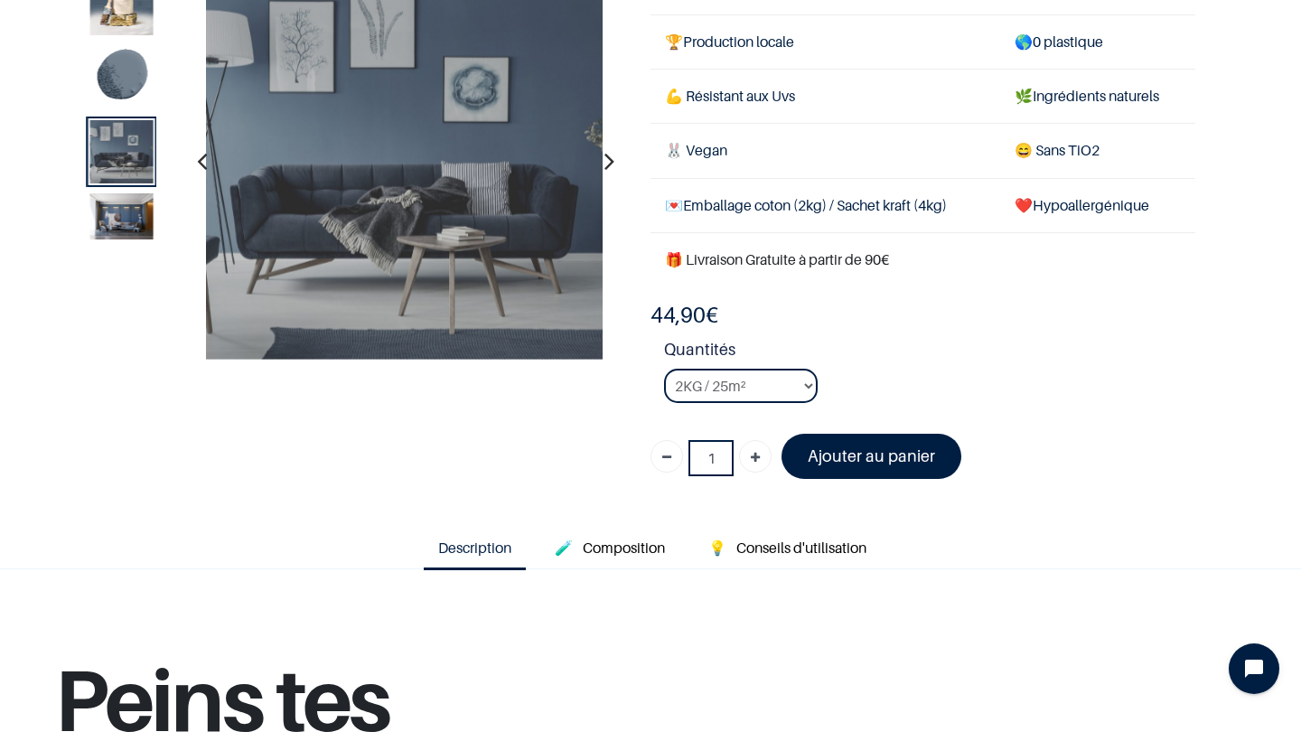
scroll to position [144, 0]
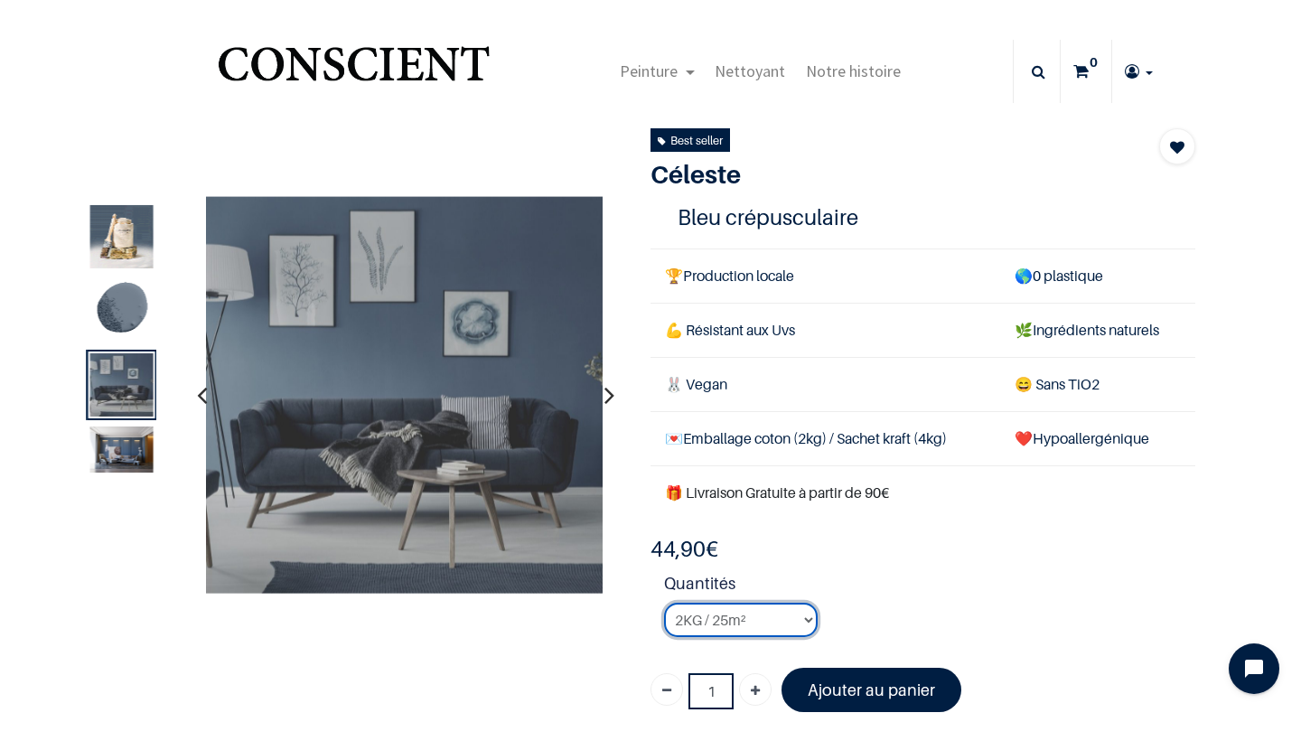
scroll to position [255, 0]
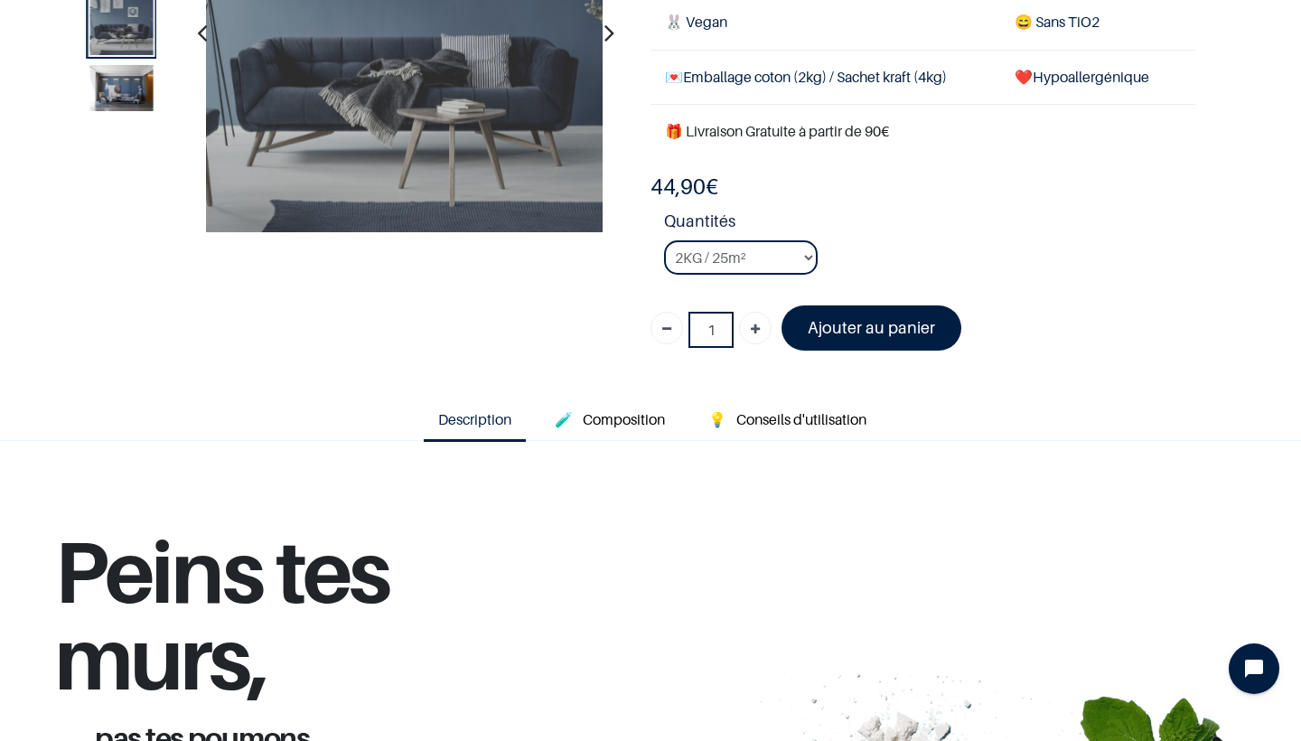
click at [877, 322] on font "Ajouter au panier" at bounding box center [871, 327] width 127 height 19
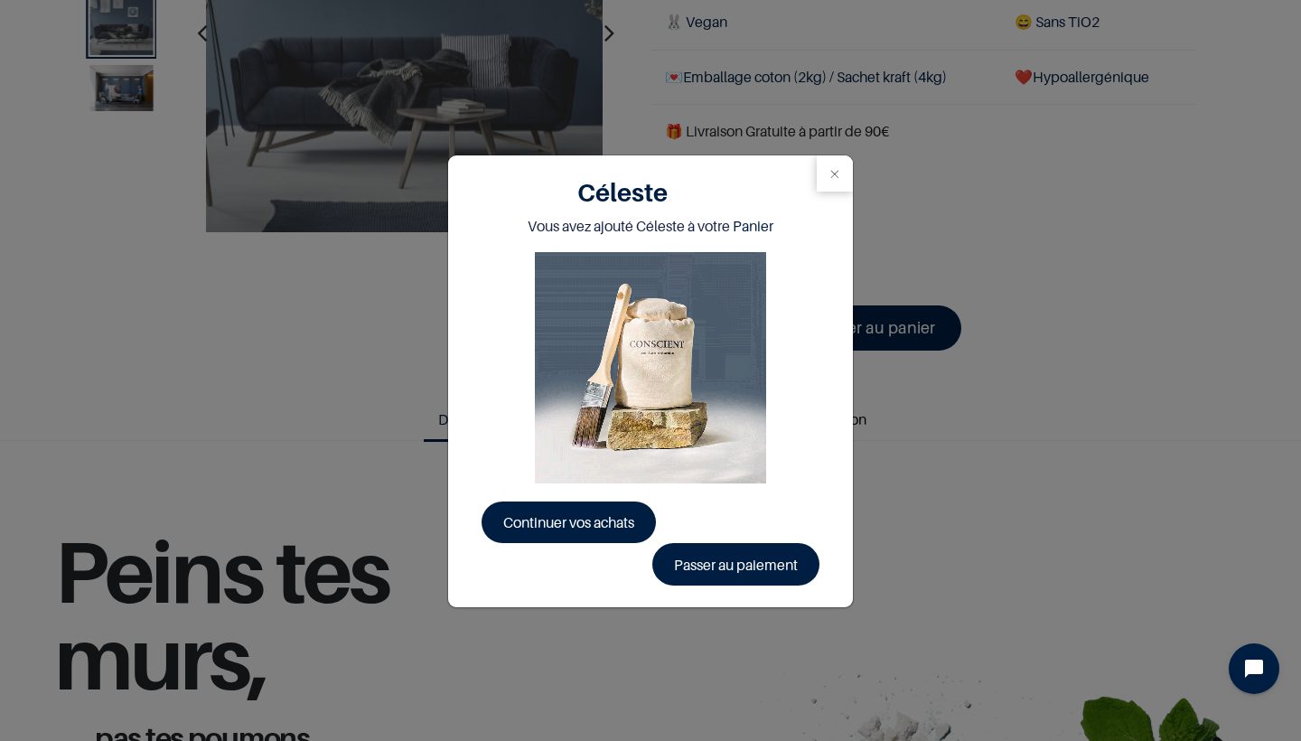
click at [746, 576] on link "Passer au paiement" at bounding box center [735, 564] width 167 height 42
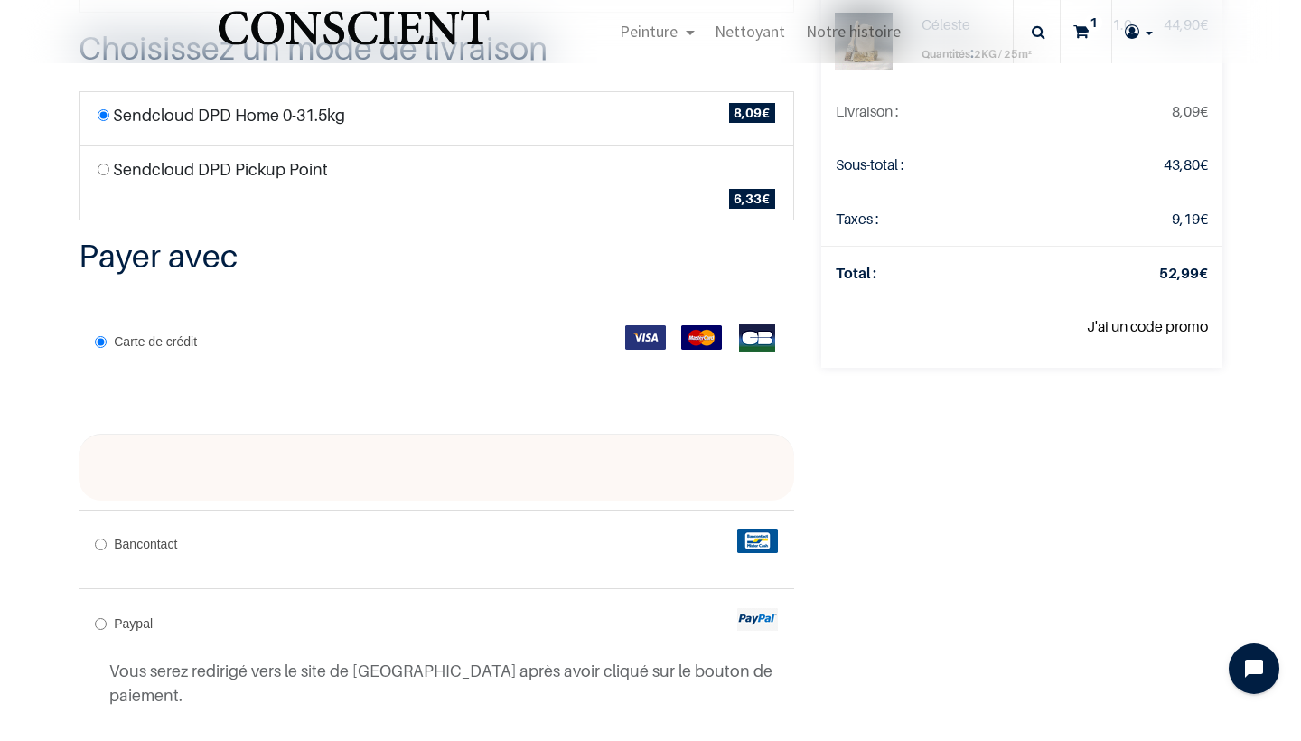
scroll to position [293, 0]
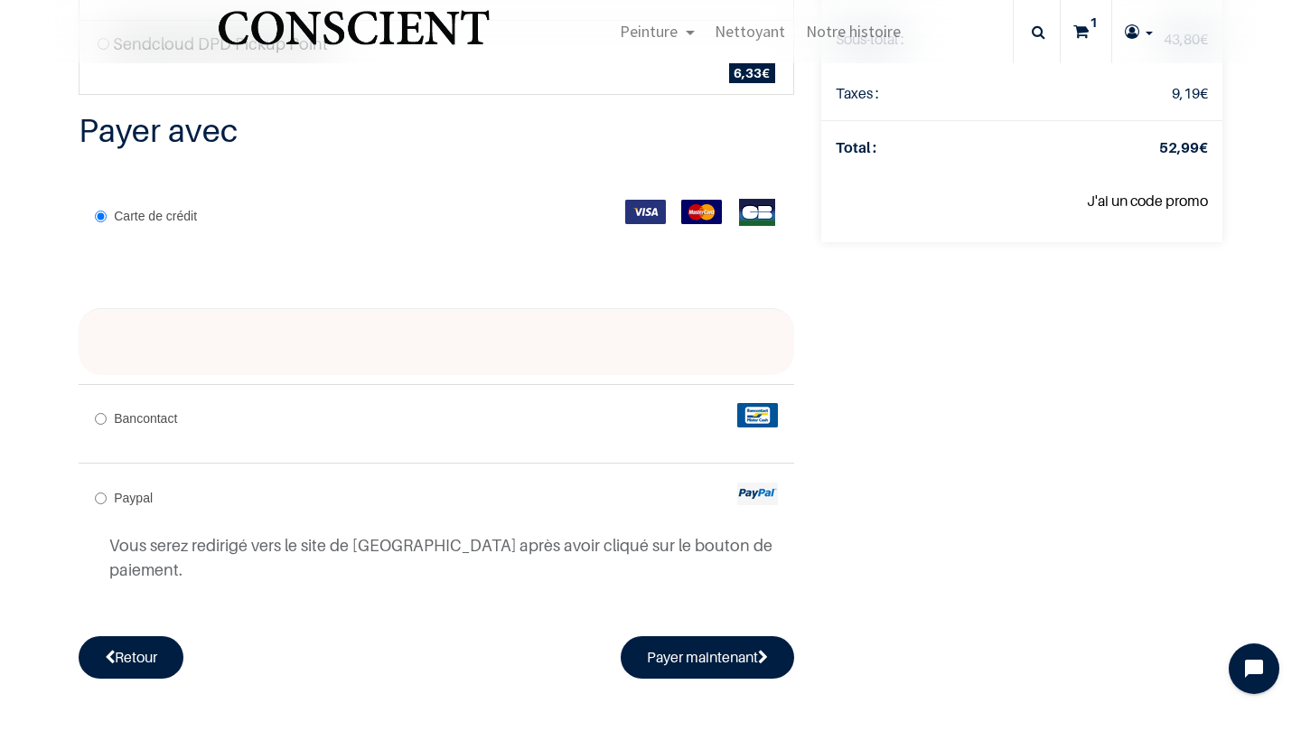
click at [123, 398] on div "Bancontact" at bounding box center [437, 419] width 716 height 70
radio input "true"
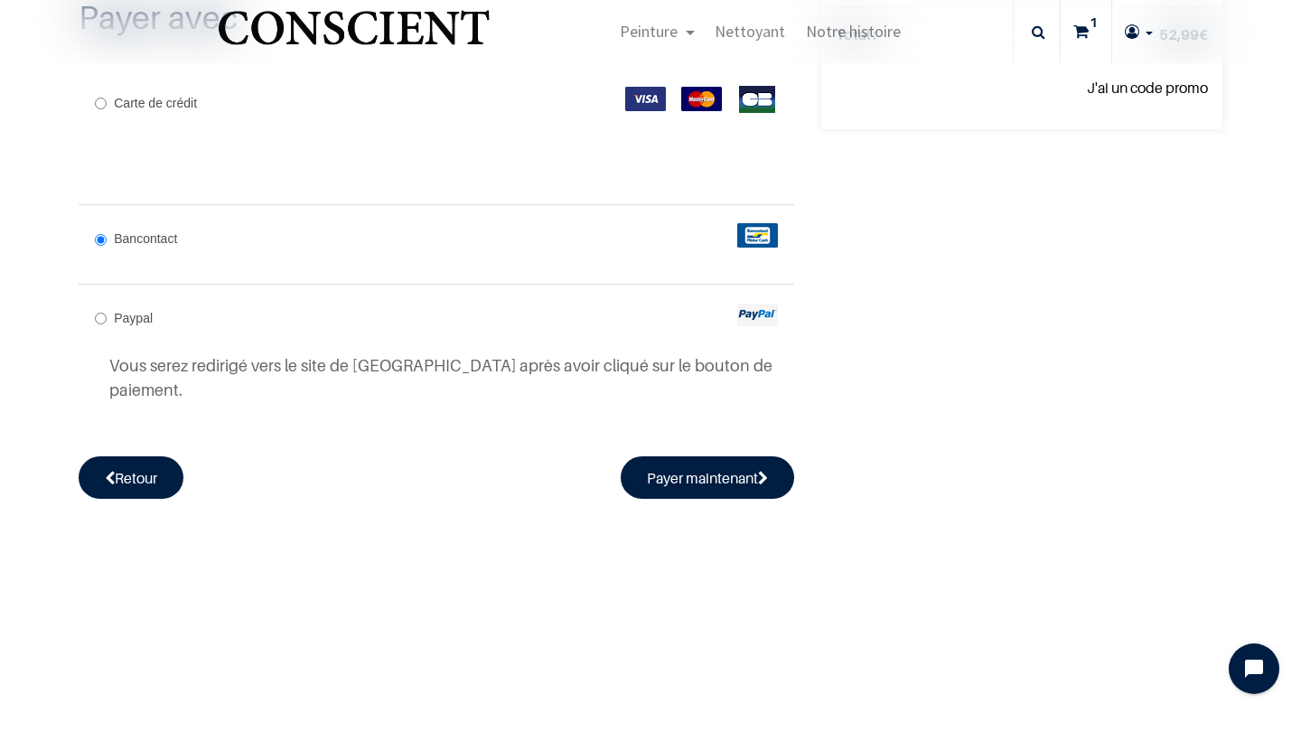
scroll to position [406, 0]
click at [701, 456] on button "Payer maintenant" at bounding box center [707, 477] width 173 height 42
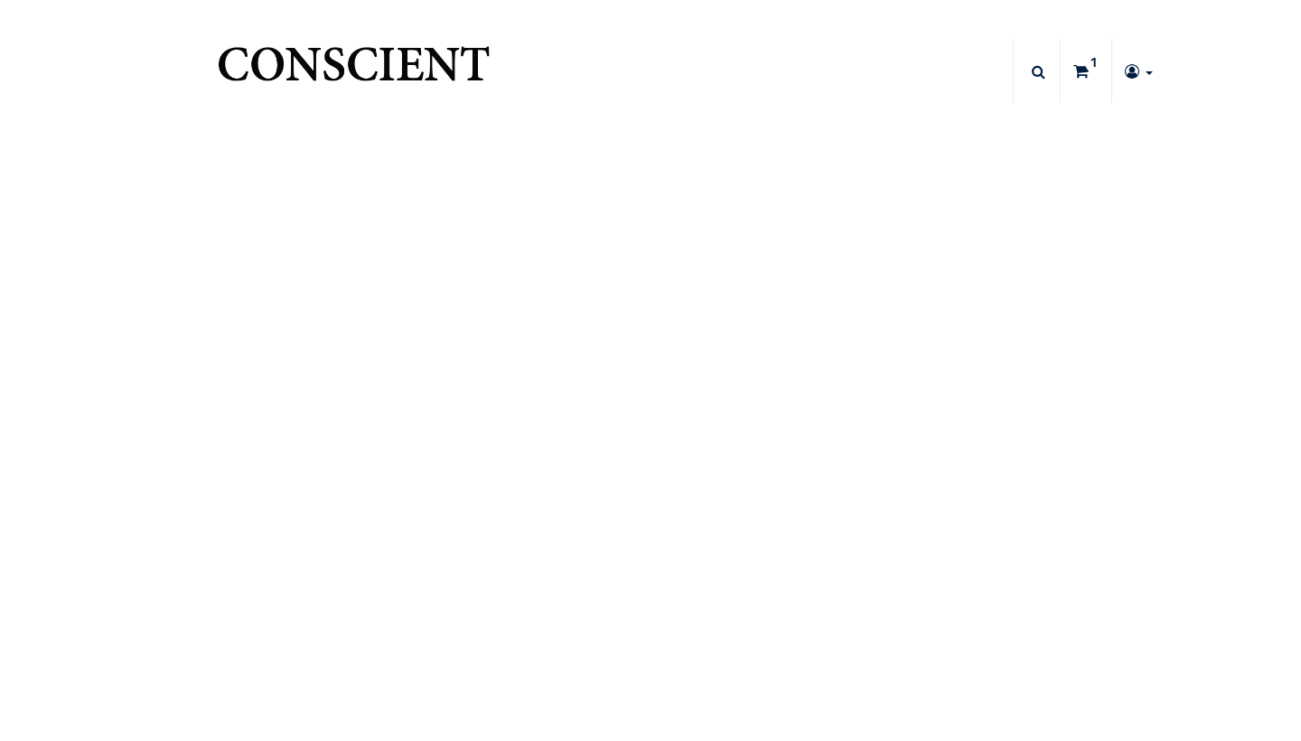
type input "[PERSON_NAME][DOMAIN_NAME][EMAIL_ADDRESS][DOMAIN_NAME]"
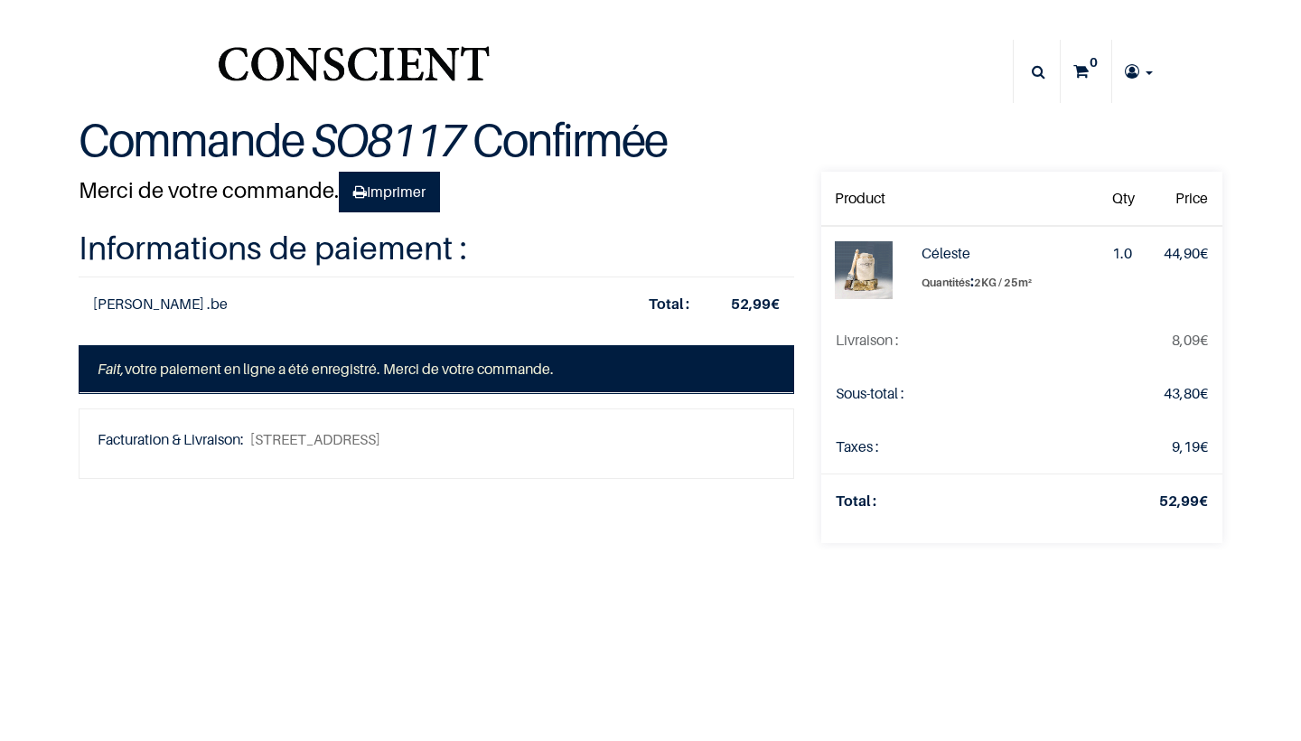
type input "[PERSON_NAME][DOMAIN_NAME][EMAIL_ADDRESS][DOMAIN_NAME]"
